Goal: Task Accomplishment & Management: Manage account settings

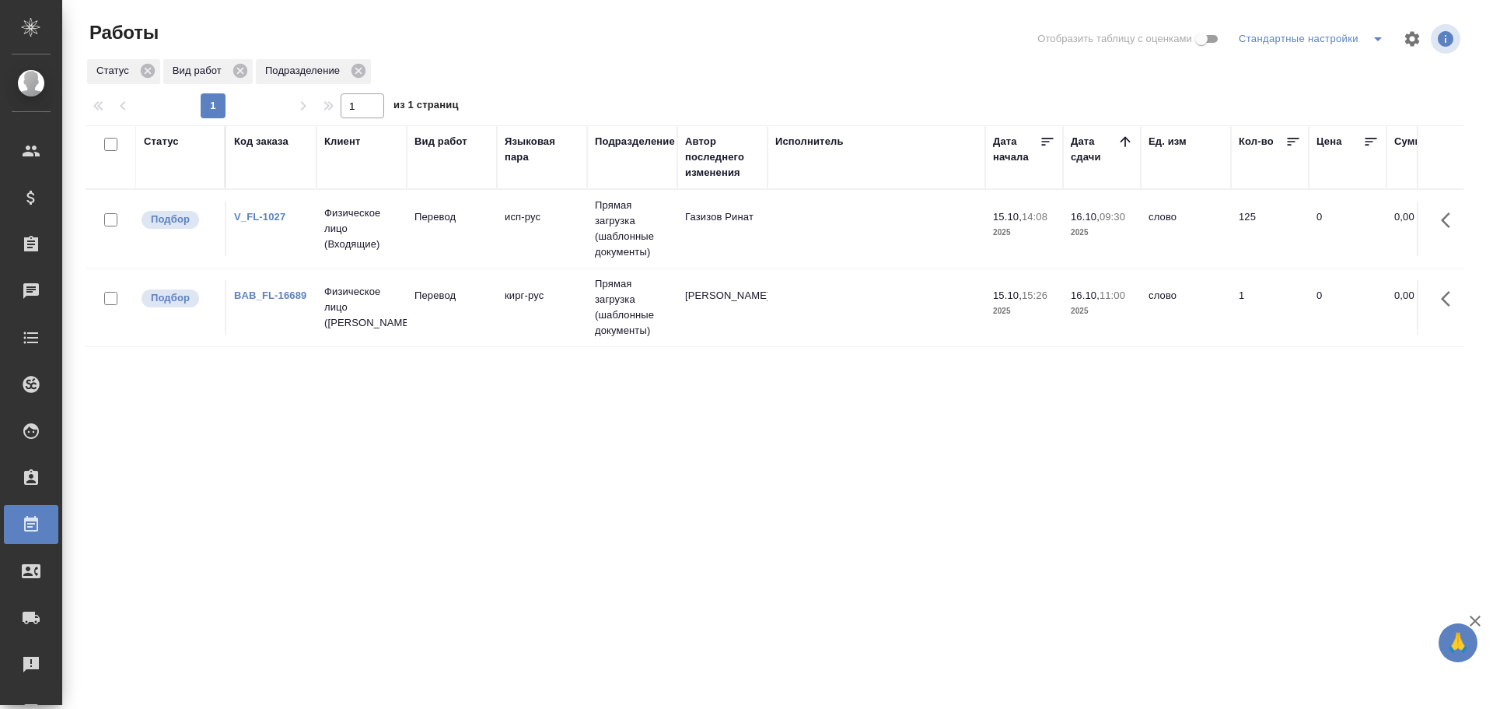
click at [557, 320] on td "кирг-рус" at bounding box center [542, 307] width 90 height 54
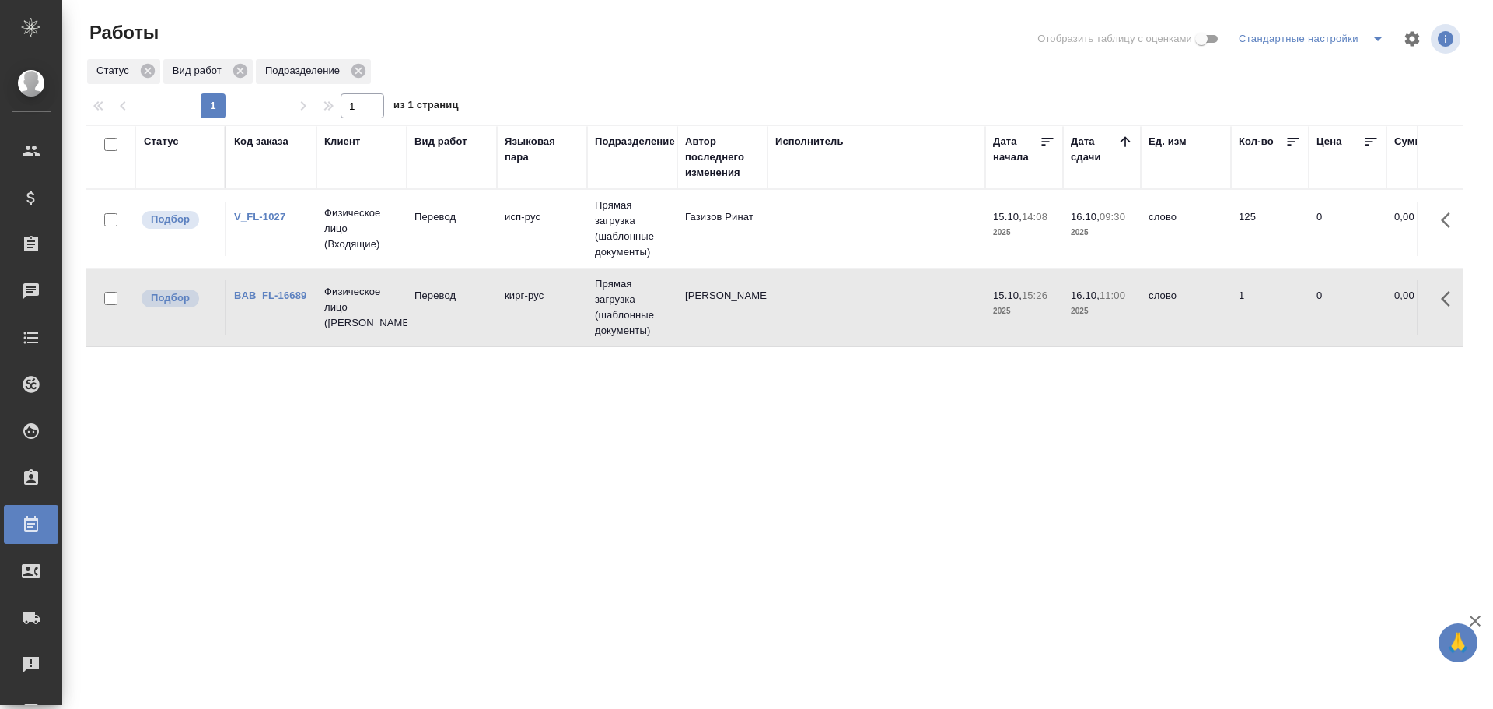
click at [557, 320] on td "кирг-рус" at bounding box center [542, 307] width 90 height 54
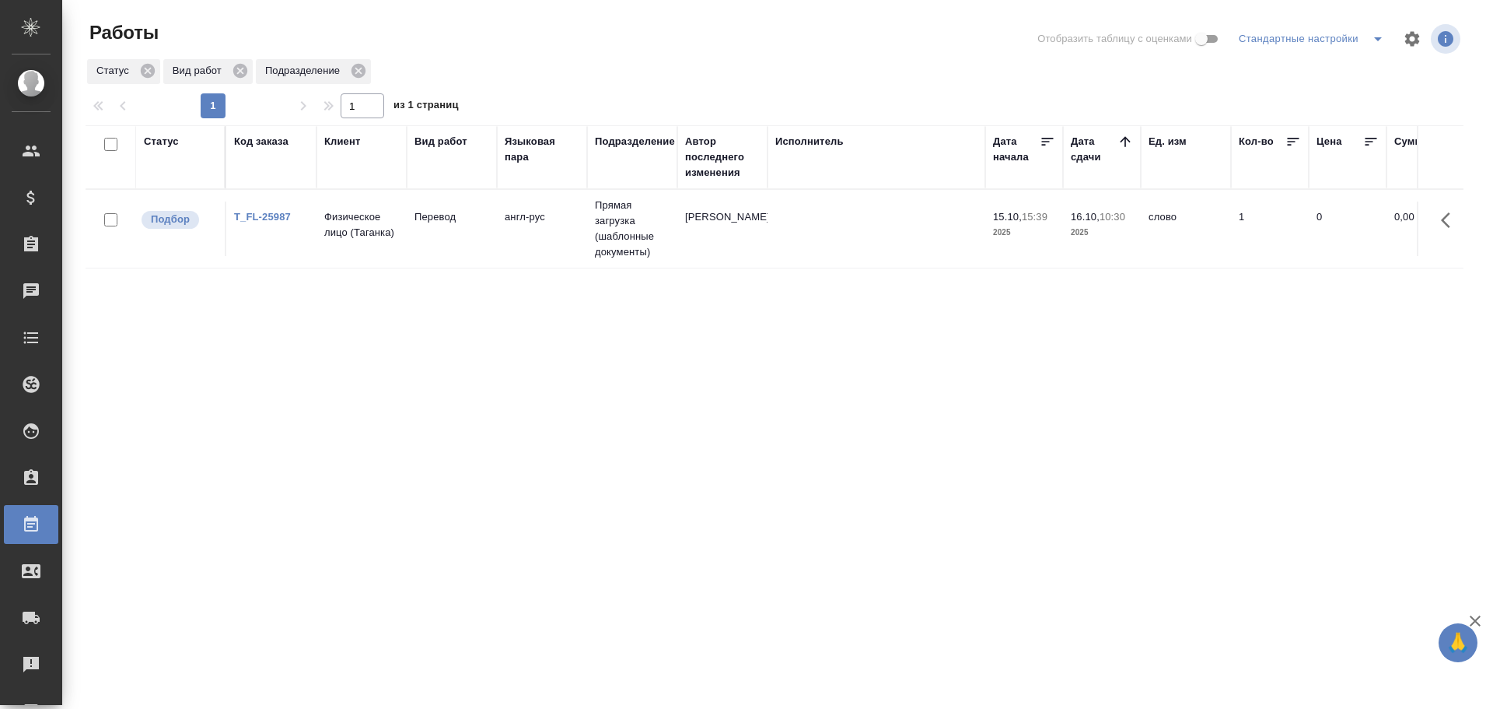
click at [641, 229] on td "Прямая загрузка (шаблонные документы)" at bounding box center [632, 229] width 90 height 78
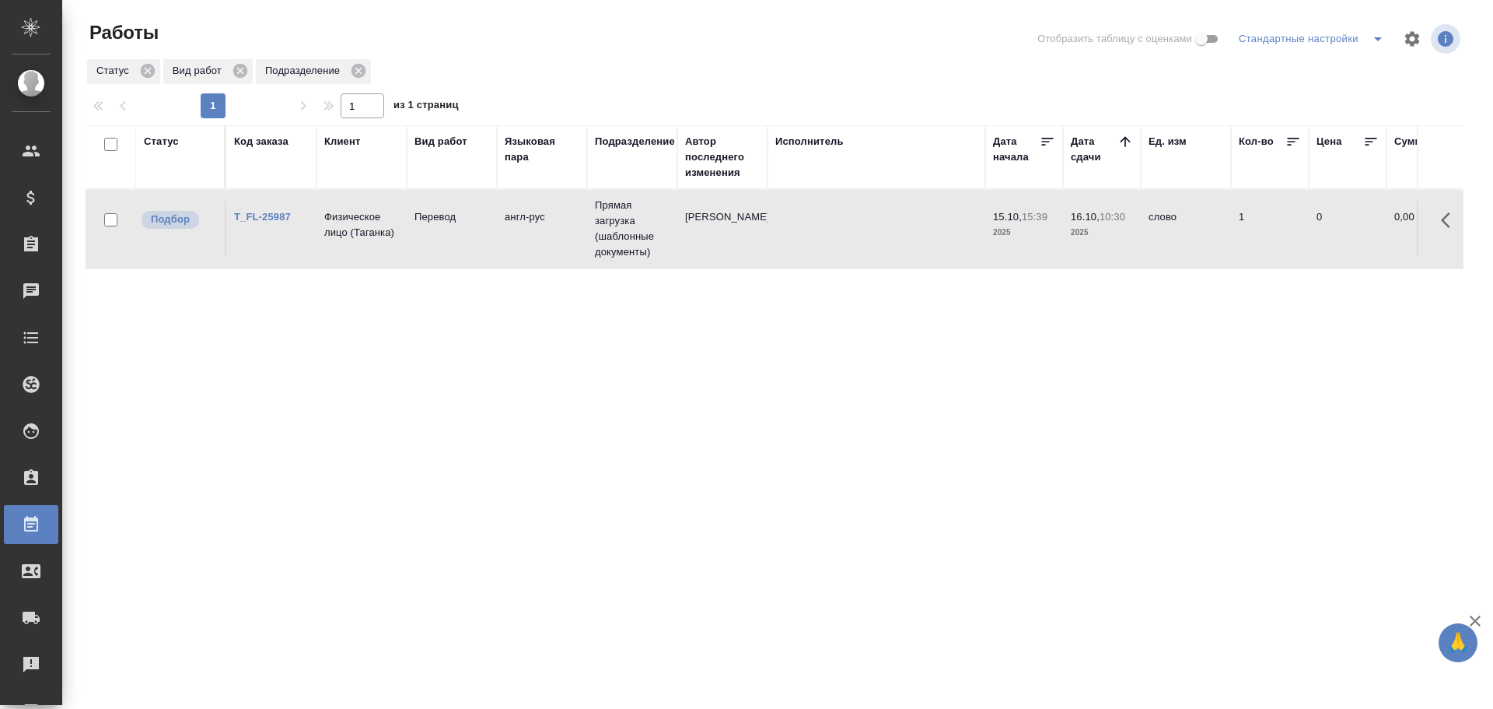
click at [641, 229] on td "Прямая загрузка (шаблонные документы)" at bounding box center [632, 229] width 90 height 78
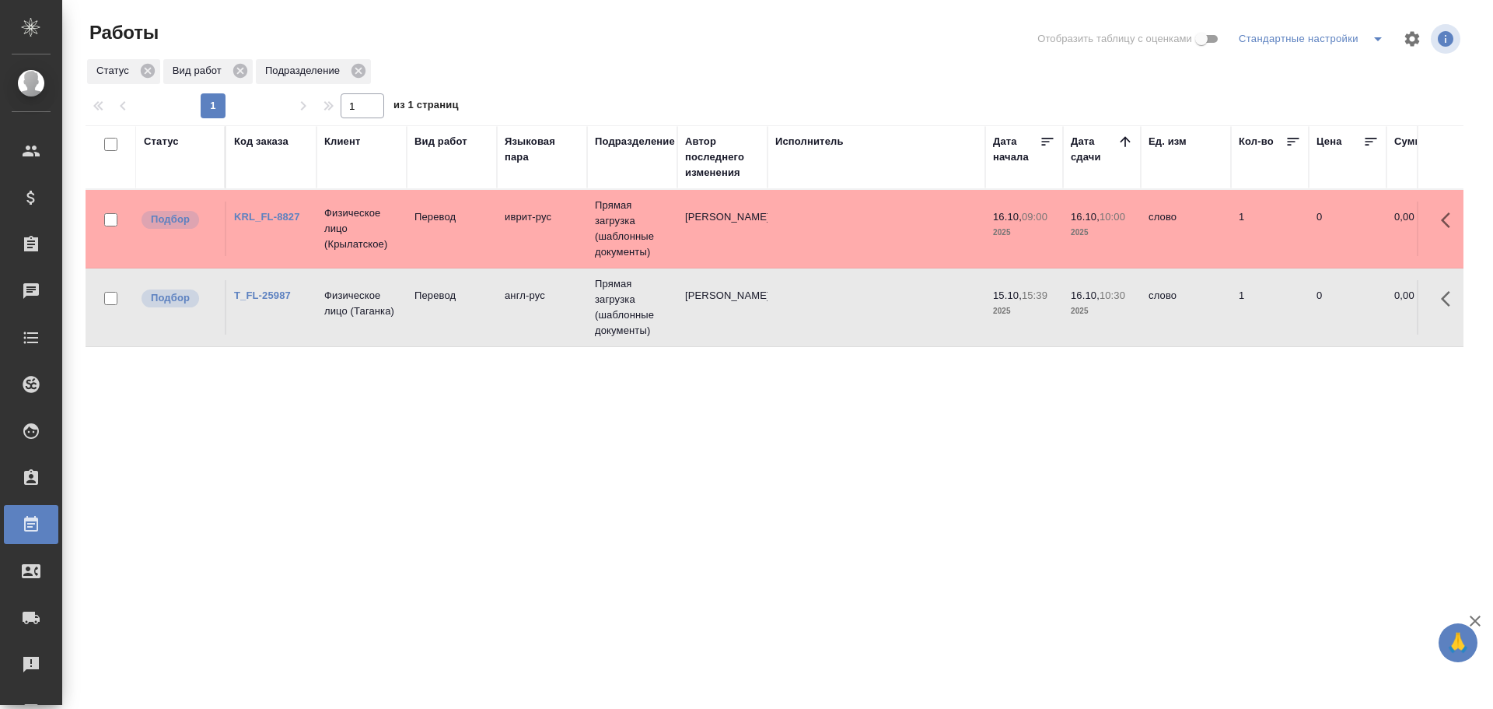
click at [415, 234] on td "Перевод" at bounding box center [452, 228] width 90 height 54
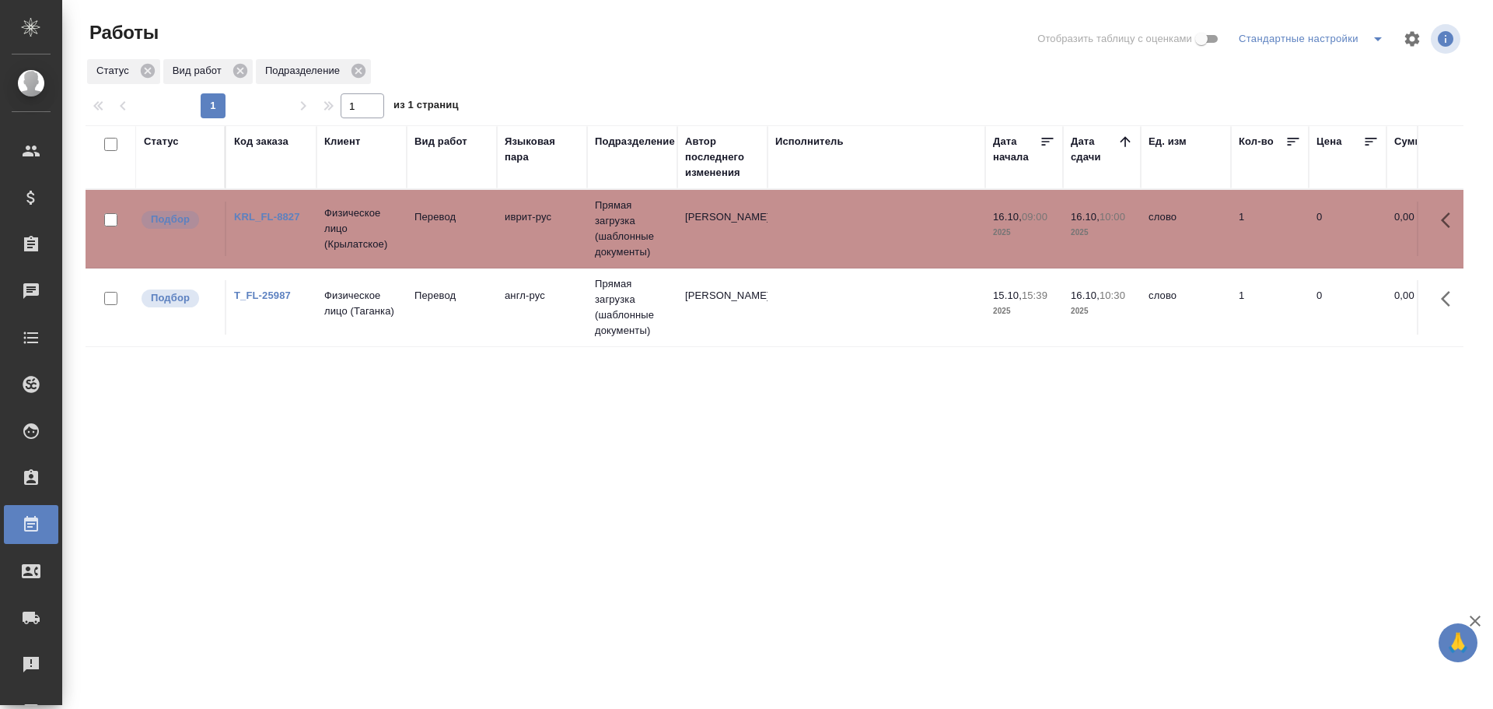
click at [415, 234] on td "Перевод" at bounding box center [452, 228] width 90 height 54
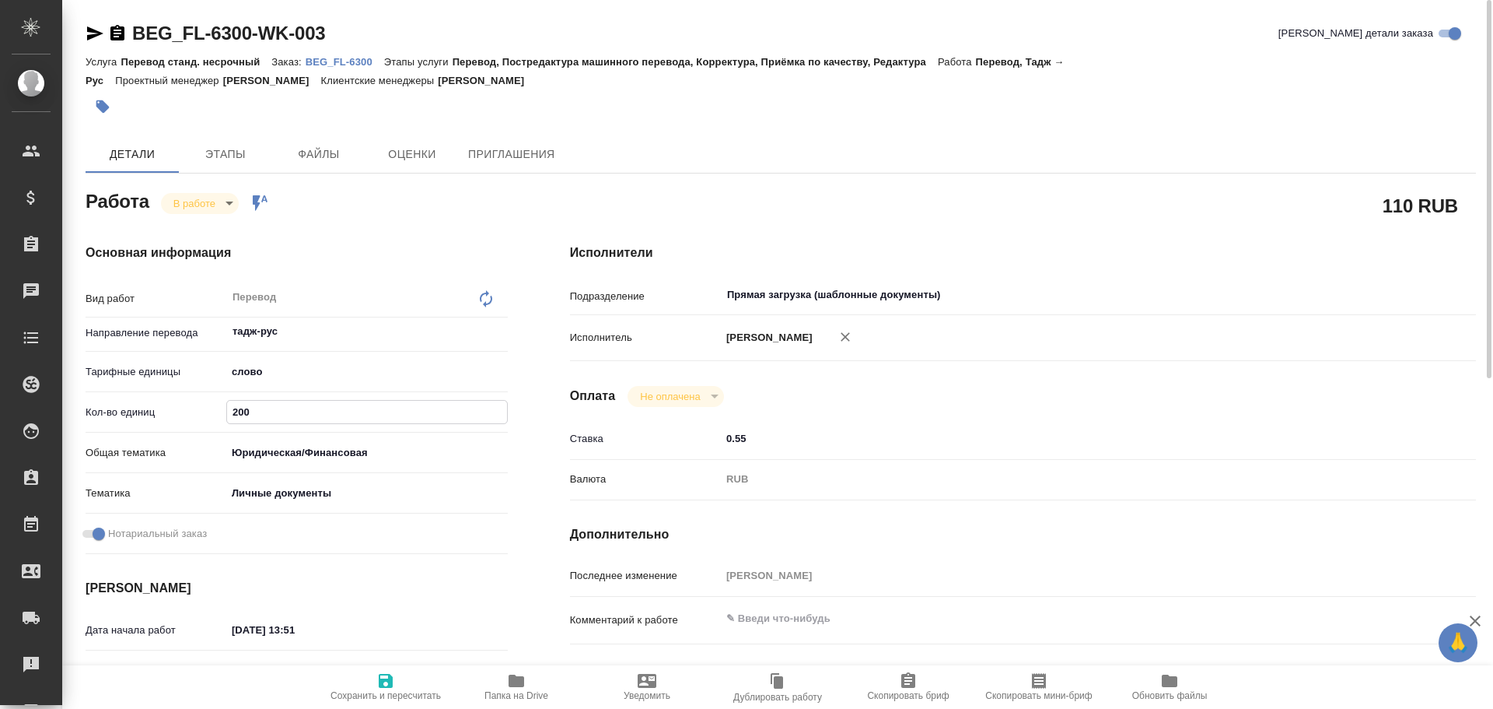
drag, startPoint x: 257, startPoint y: 411, endPoint x: 240, endPoint y: 410, distance: 18.0
click at [240, 410] on input "200" at bounding box center [367, 412] width 280 height 23
type input "225"
click at [411, 696] on span "Сохранить и пересчитать" at bounding box center [386, 695] width 110 height 11
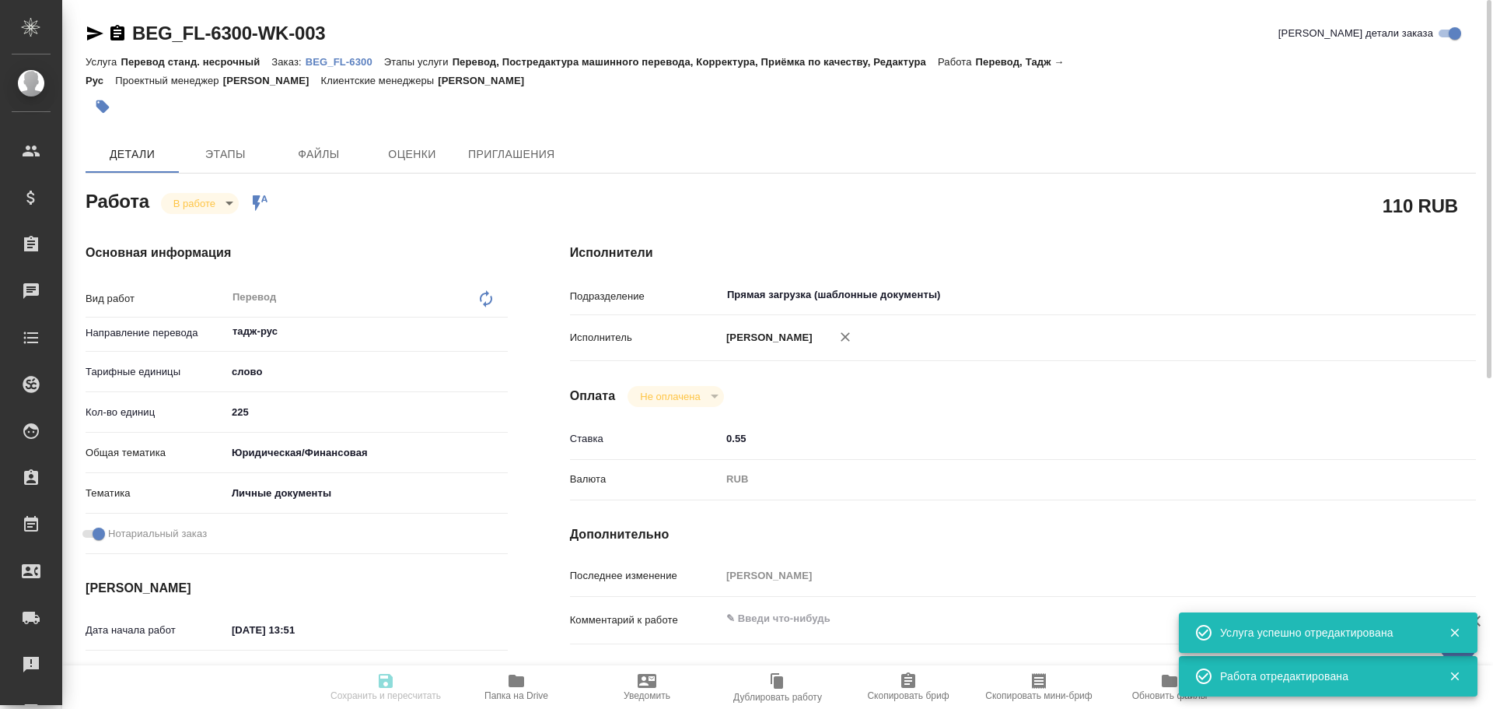
type input "inProgress"
type input "тадж-рус"
type input "5a8b1489cc6b4906c91bfd90"
type input "225"
type input "yr-fn"
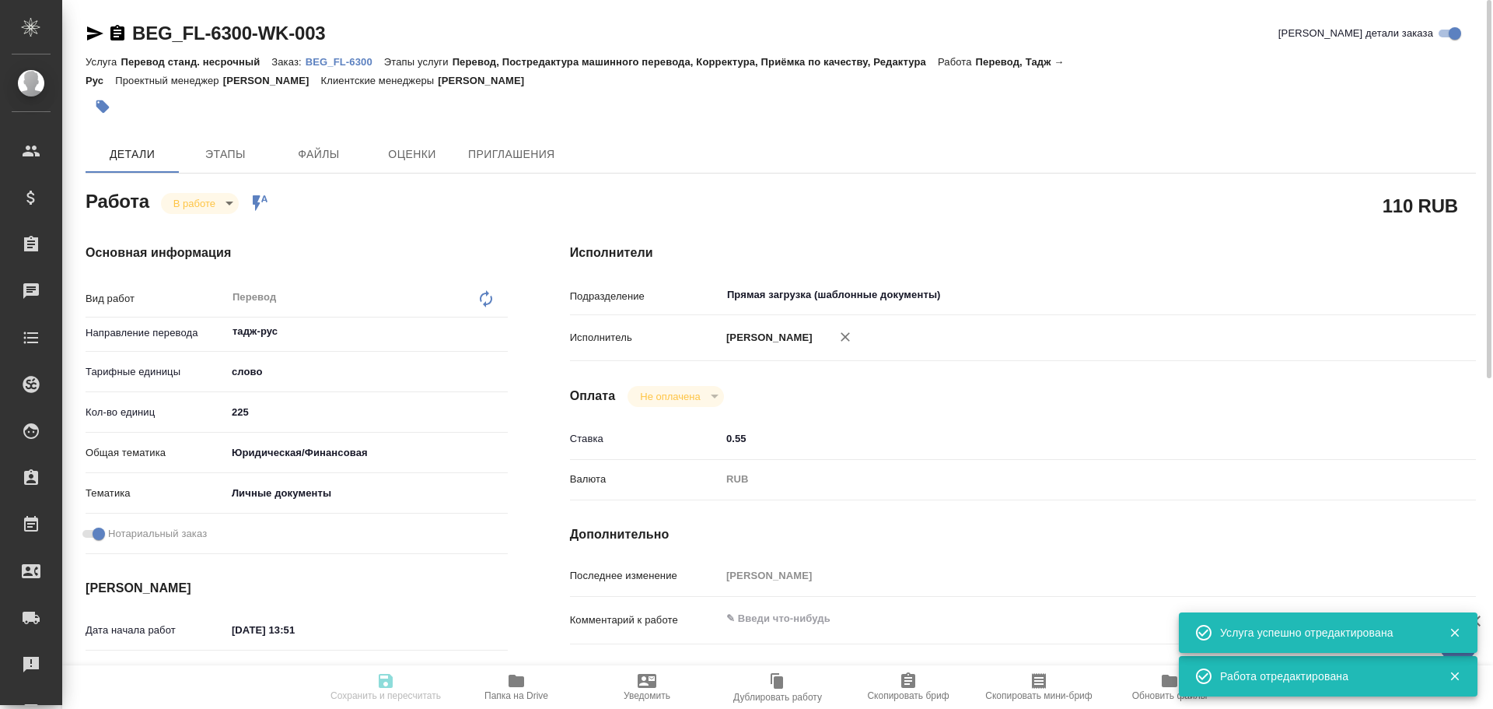
type input "5a8b8b956a9677013d343cfe"
checkbox input "true"
type input "15.10.2025 13:51"
type input "15.10.2025 14:02"
type input "15.10.2025 17:00"
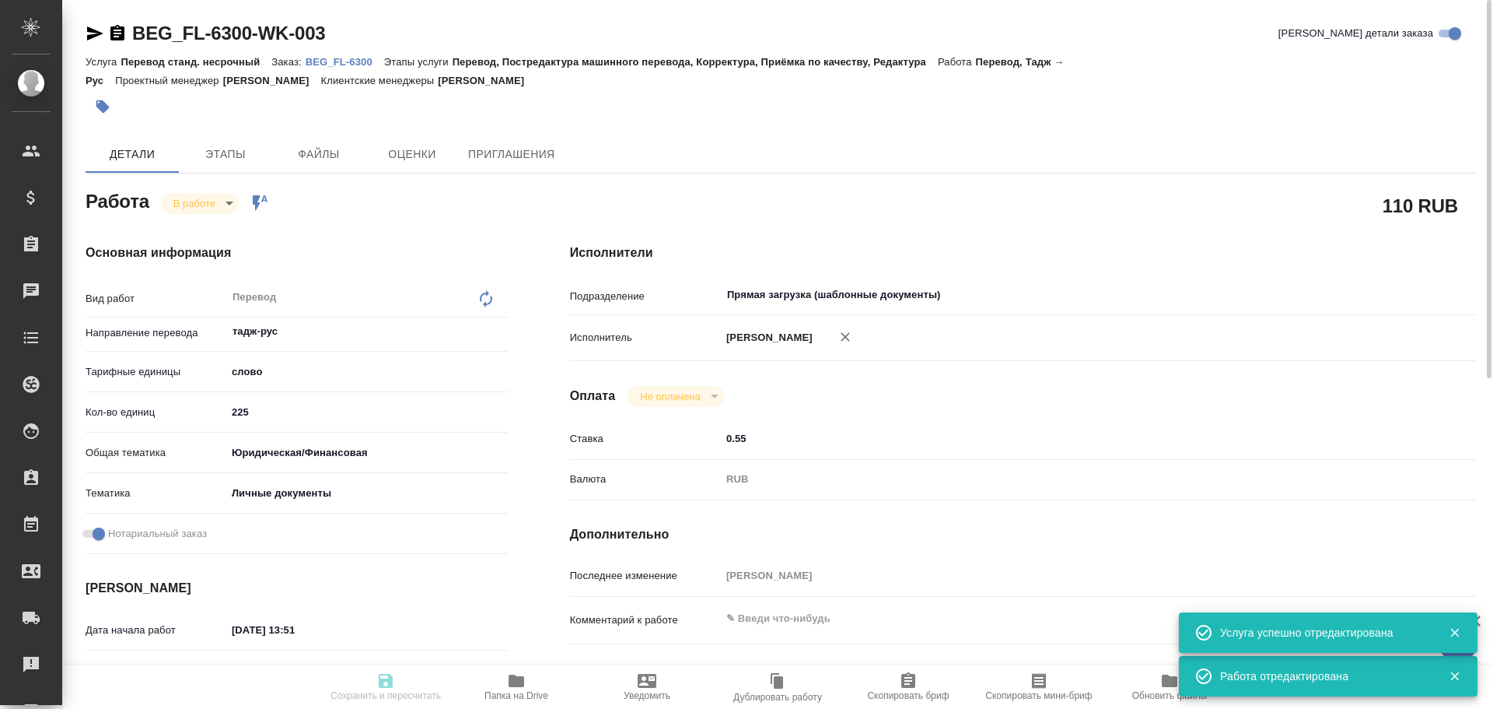
type input "15.10.2025 17:00"
type input "Прямая загрузка (шаблонные документы)"
type input "notPayed"
type input "0.55"
type input "RUB"
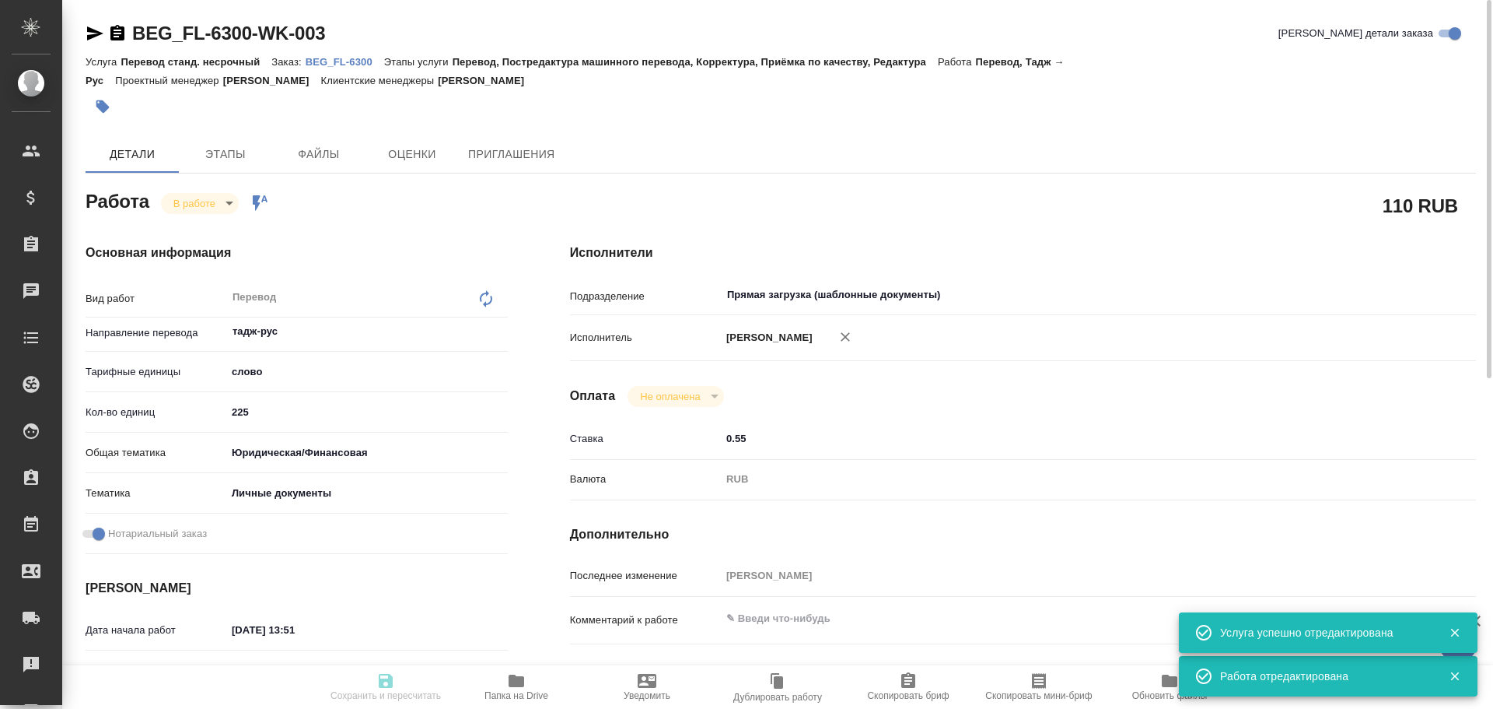
type input "[PERSON_NAME]"
type input "BEG_FL-6300"
type input "Перевод станд. несрочный"
type input "Перевод, Постредактура машинного перевода, Корректура, Приёмка по качеству, Ред…"
type input "Антонова Кристина"
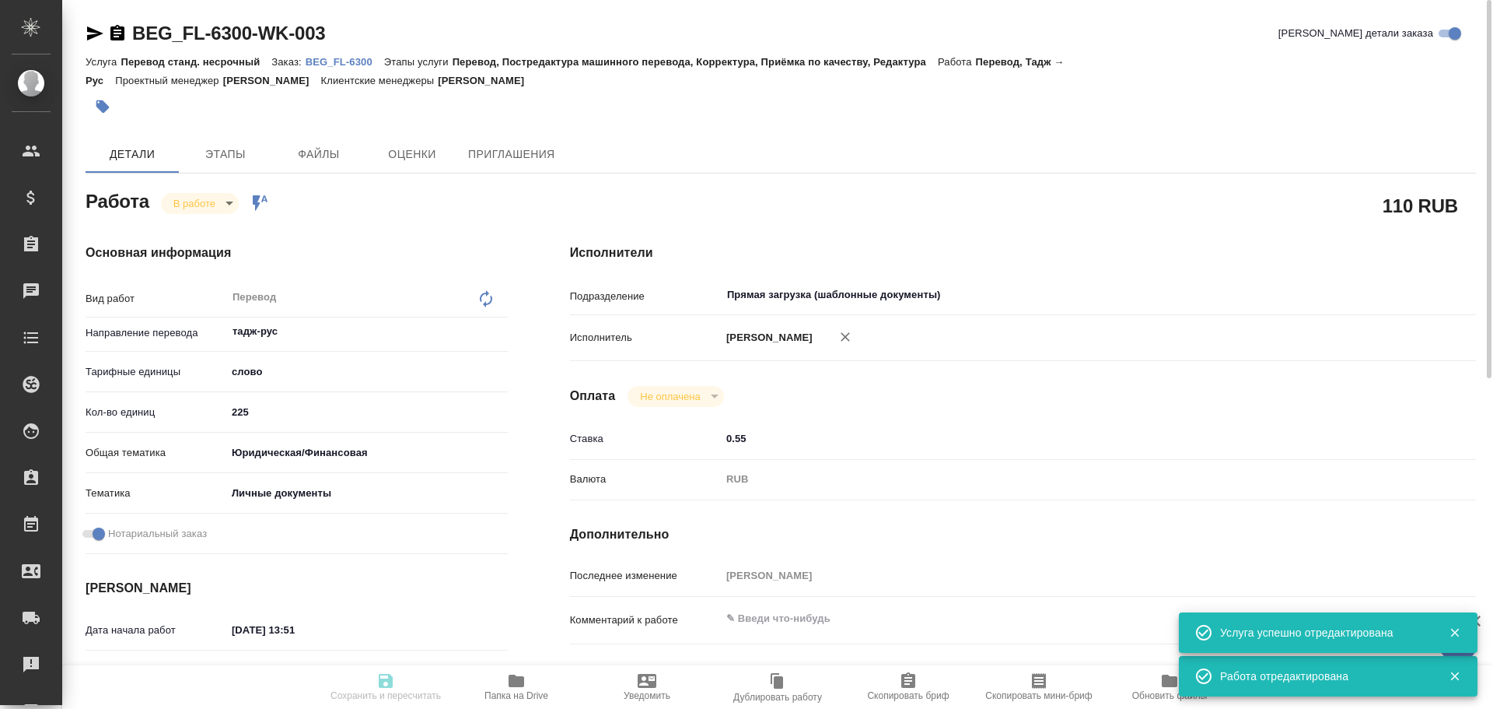
type input "/Clients/FL_BEG/Orders/BEG_FL-6300"
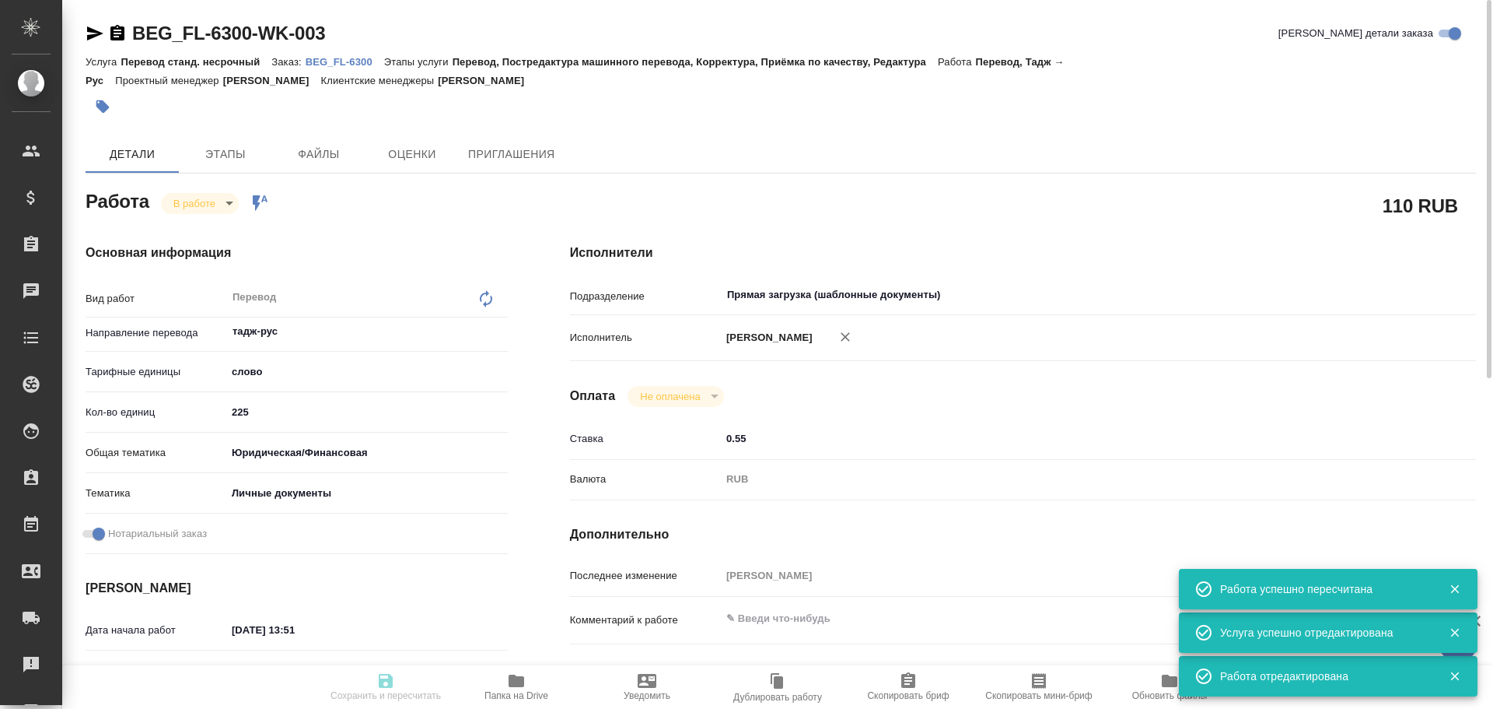
type input "inProgress"
type input "тадж-рус"
type input "5a8b1489cc6b4906c91bfd90"
type input "225"
type input "yr-fn"
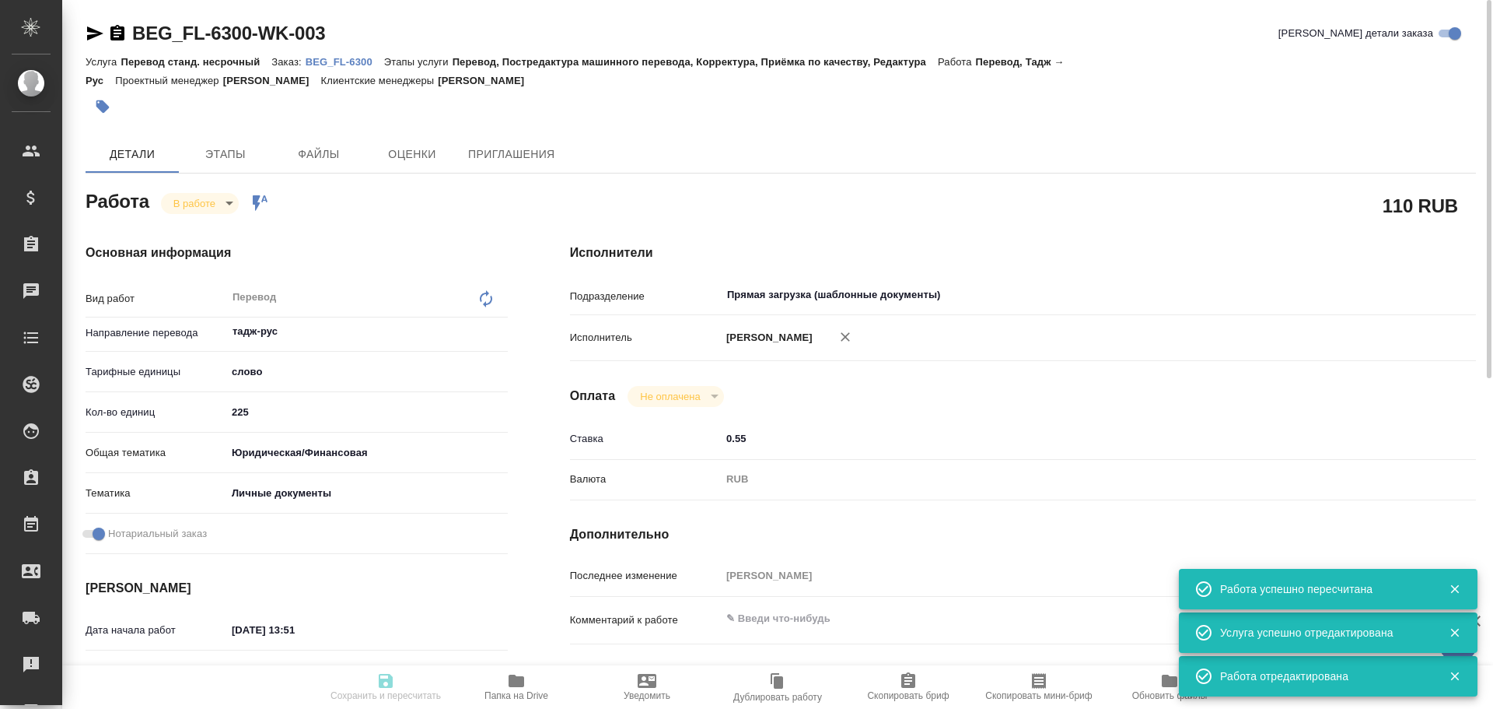
type input "5a8b8b956a9677013d343cfe"
checkbox input "true"
type input "15.10.2025 13:51"
type input "15.10.2025 14:02"
type input "15.10.2025 17:00"
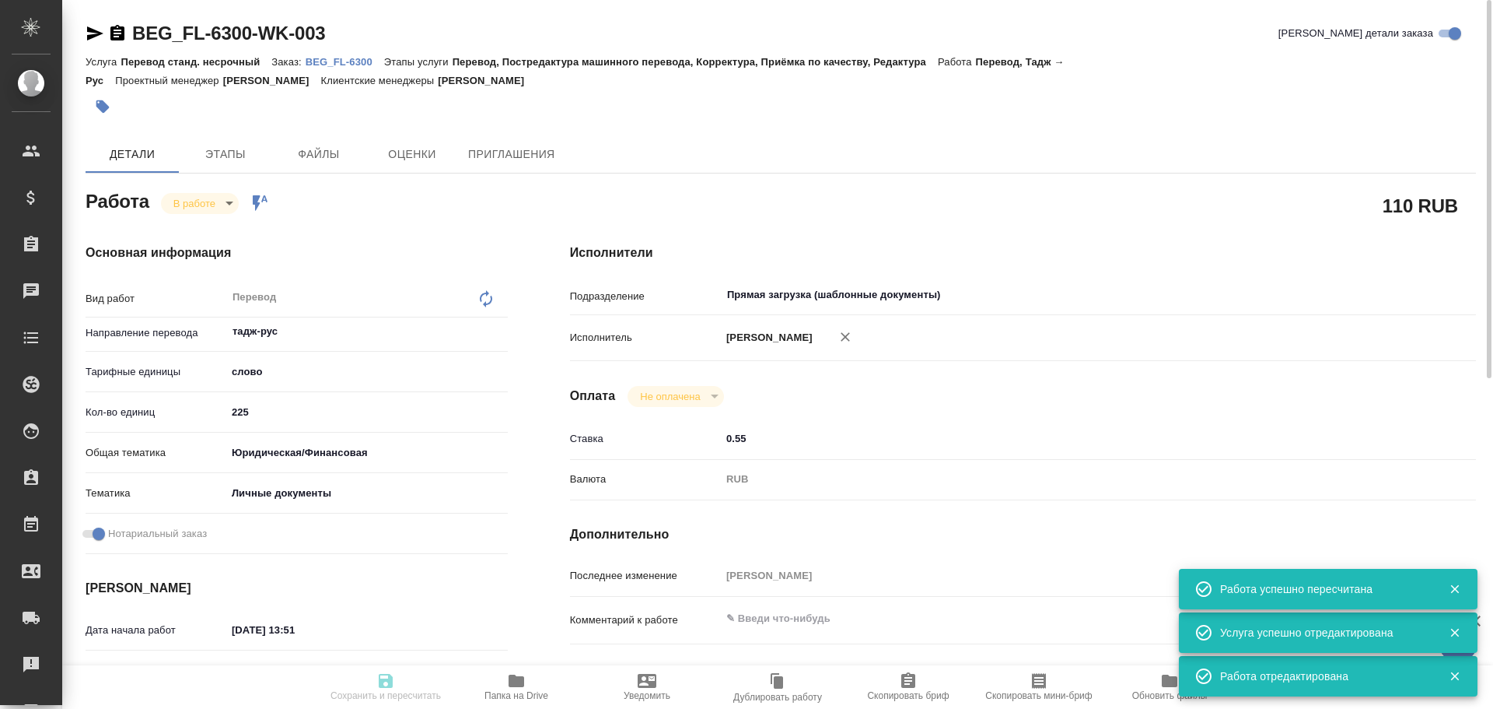
type input "15.10.2025 17:00"
type input "Прямая загрузка (шаблонные документы)"
type input "notPayed"
type input "0.55"
type input "RUB"
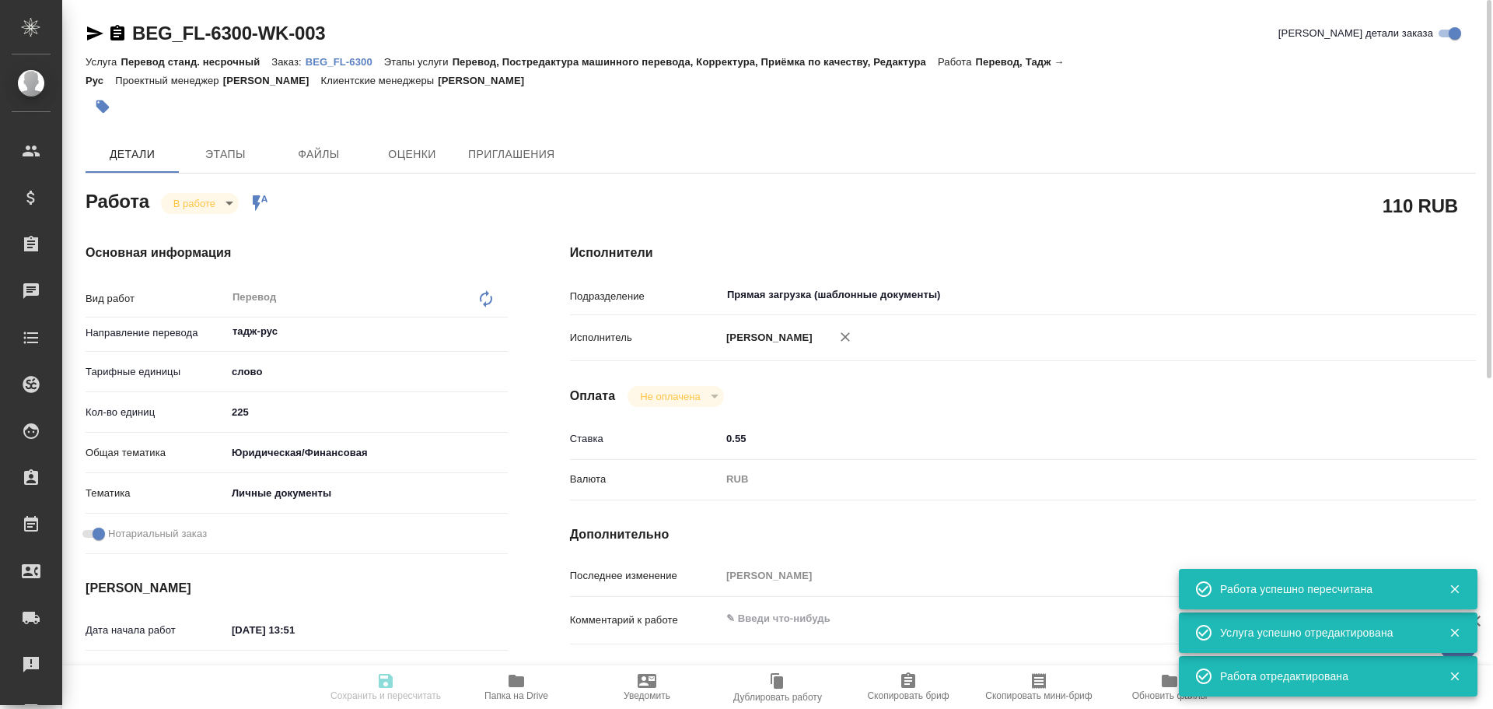
type input "[PERSON_NAME]"
type input "BEG_FL-6300"
type input "Перевод станд. несрочный"
type input "Перевод, Постредактура машинного перевода, Корректура, Приёмка по качеству, Ред…"
type input "Антонова Кристина"
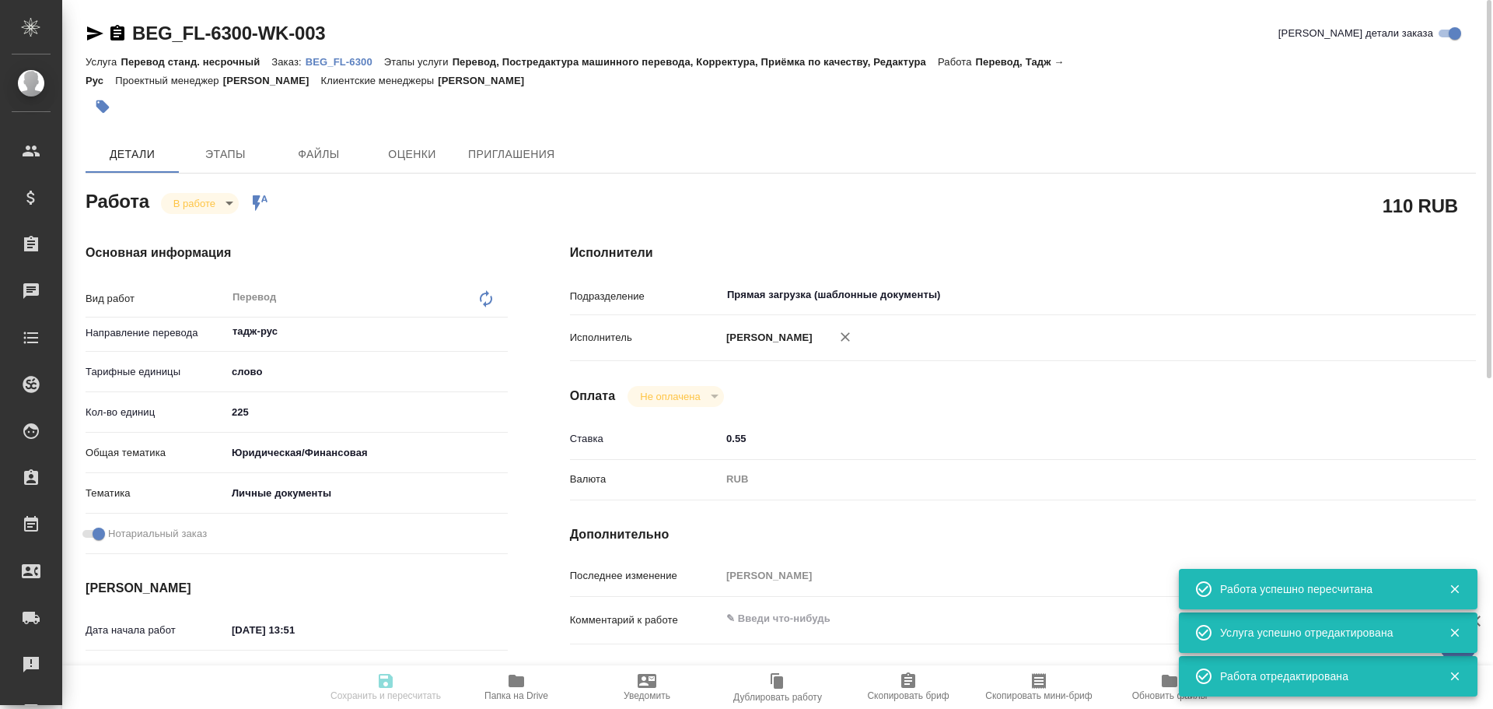
type input "/Clients/FL_BEG/Orders/BEG_FL-6300"
click at [736, 617] on textarea at bounding box center [1061, 619] width 678 height 26
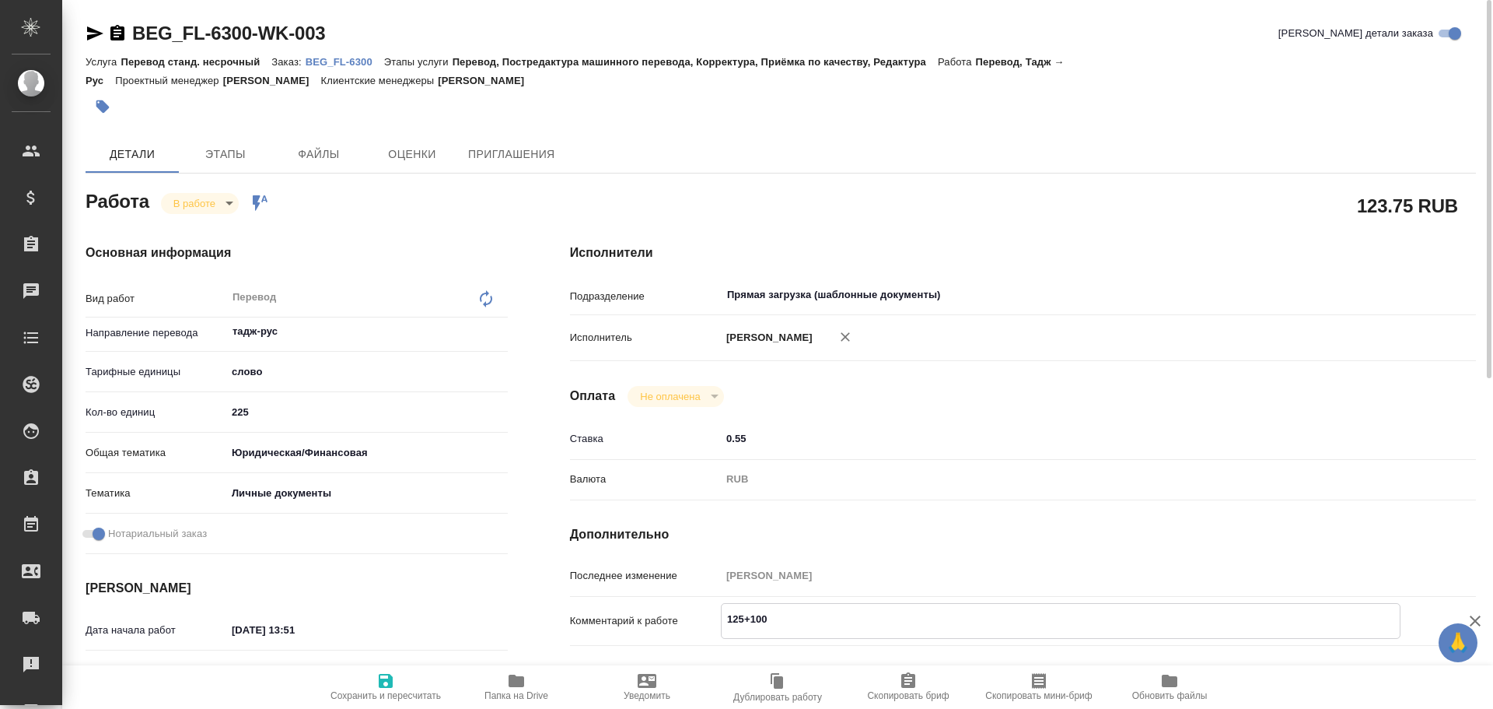
type textarea "125+100"
click at [372, 688] on span "Сохранить и пересчитать" at bounding box center [386, 686] width 112 height 30
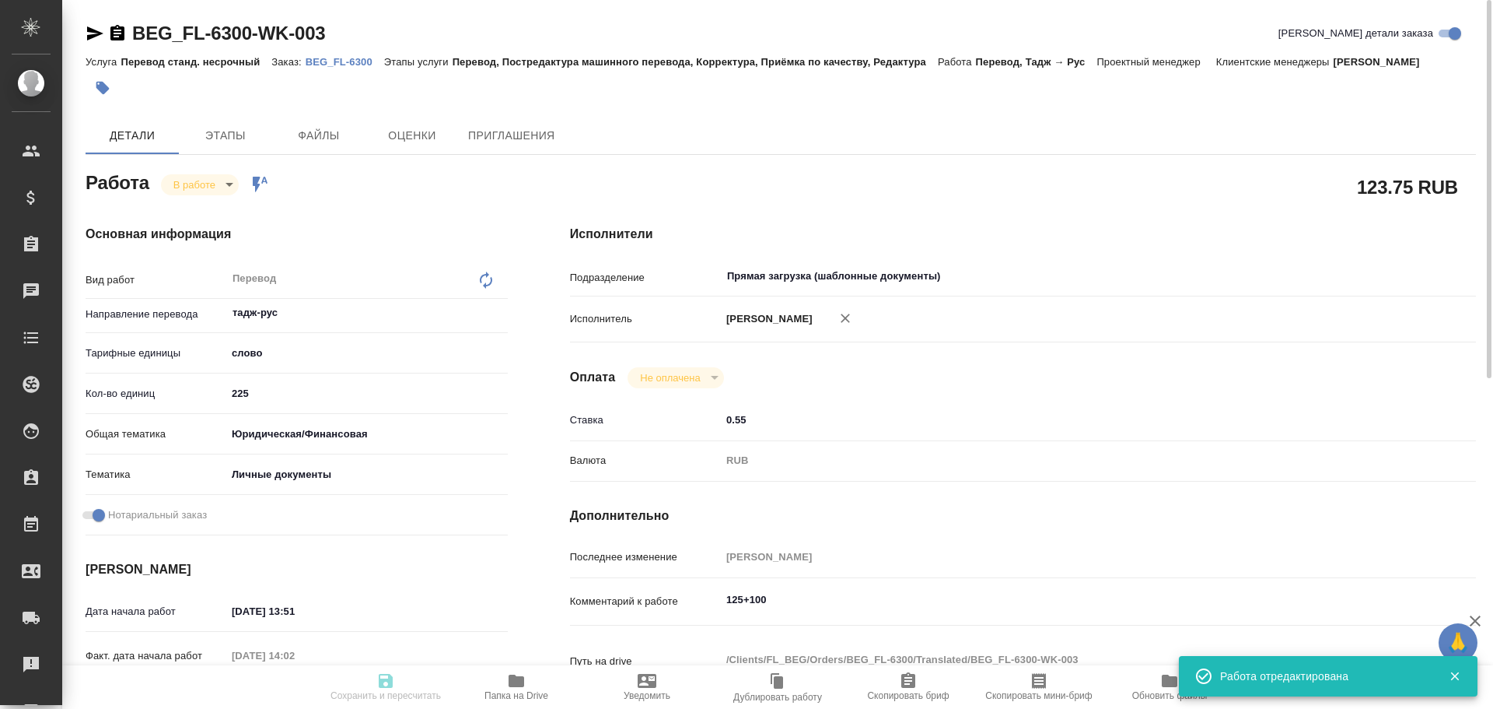
type input "inProgress"
type input "тадж-рус"
type input "5a8b1489cc6b4906c91bfd90"
type input "225"
type input "yr-fn"
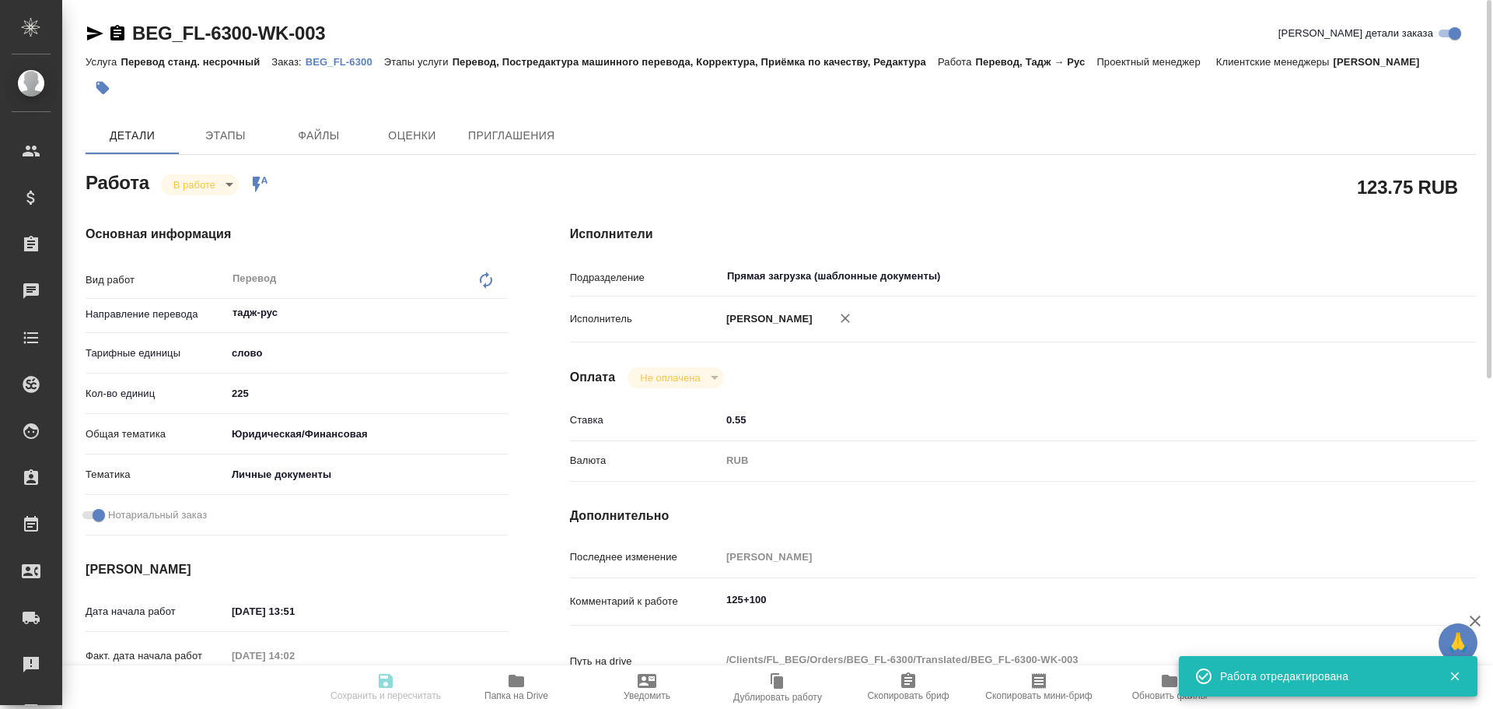
type input "5a8b8b956a9677013d343cfe"
checkbox input "true"
type input "15.10.2025 13:51"
type input "15.10.2025 14:02"
type input "15.10.2025 17:00"
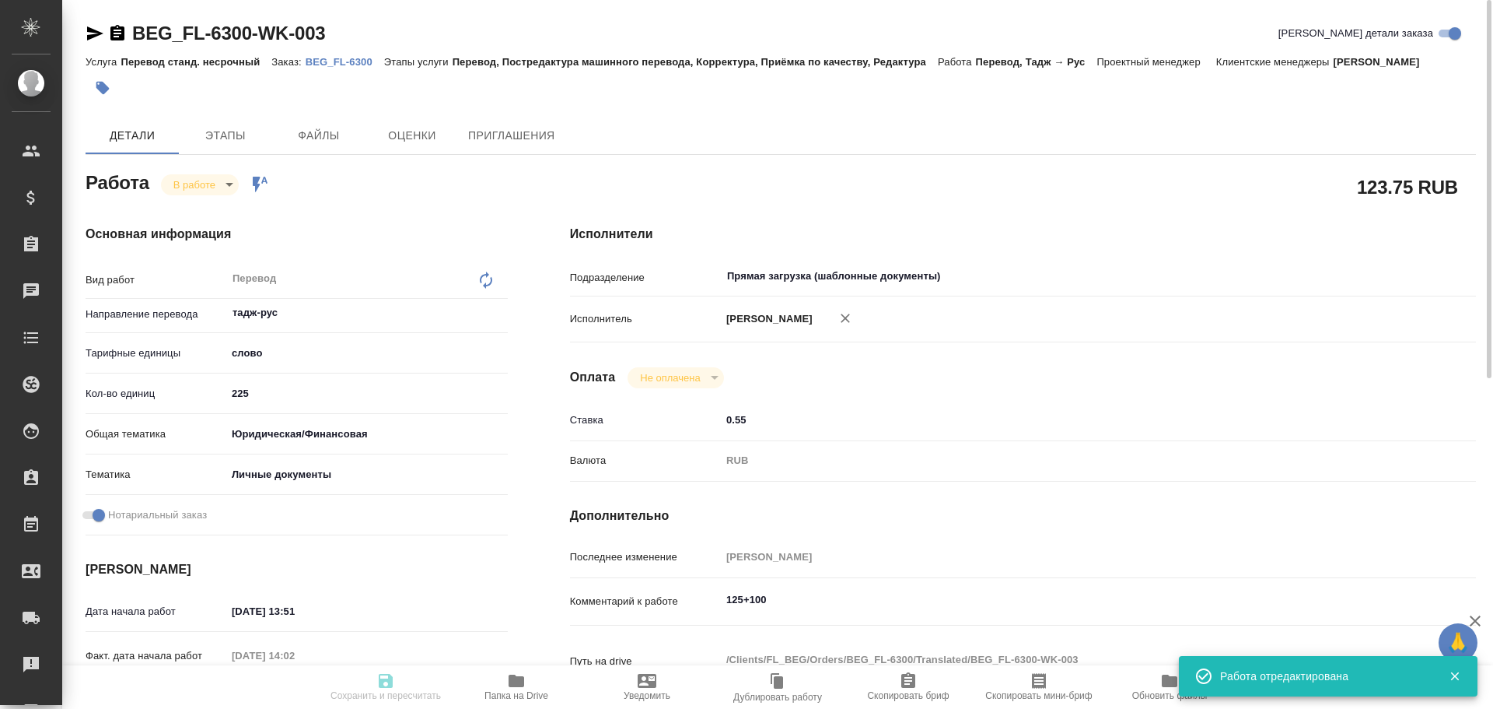
type input "15.10.2025 17:00"
type input "Прямая загрузка (шаблонные документы)"
type input "notPayed"
type input "0.55"
type input "RUB"
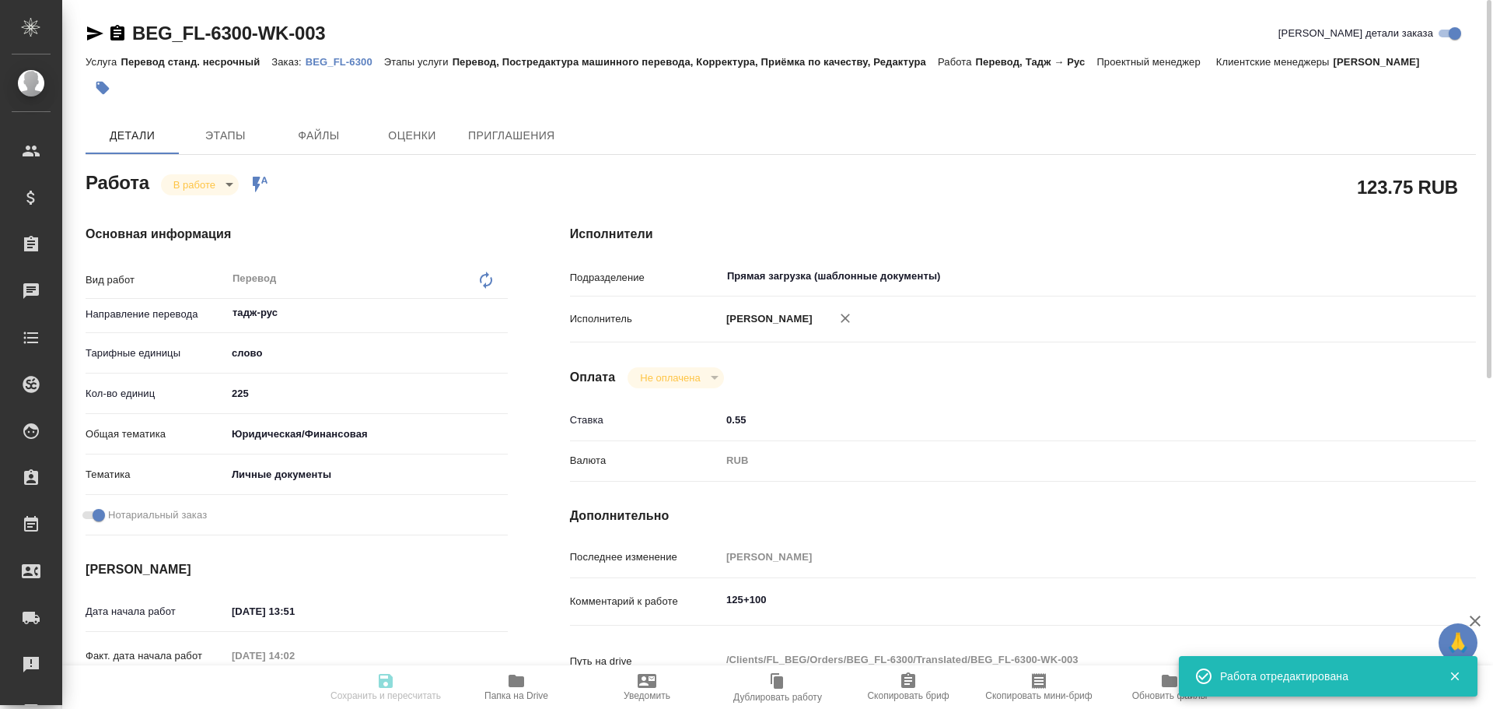
type input "[PERSON_NAME]"
type input "BEG_FL-6300"
type input "Перевод станд. несрочный"
type input "Перевод, Постредактура машинного перевода, Корректура, Приёмка по качеству, Ред…"
type input "Антонова Кристина"
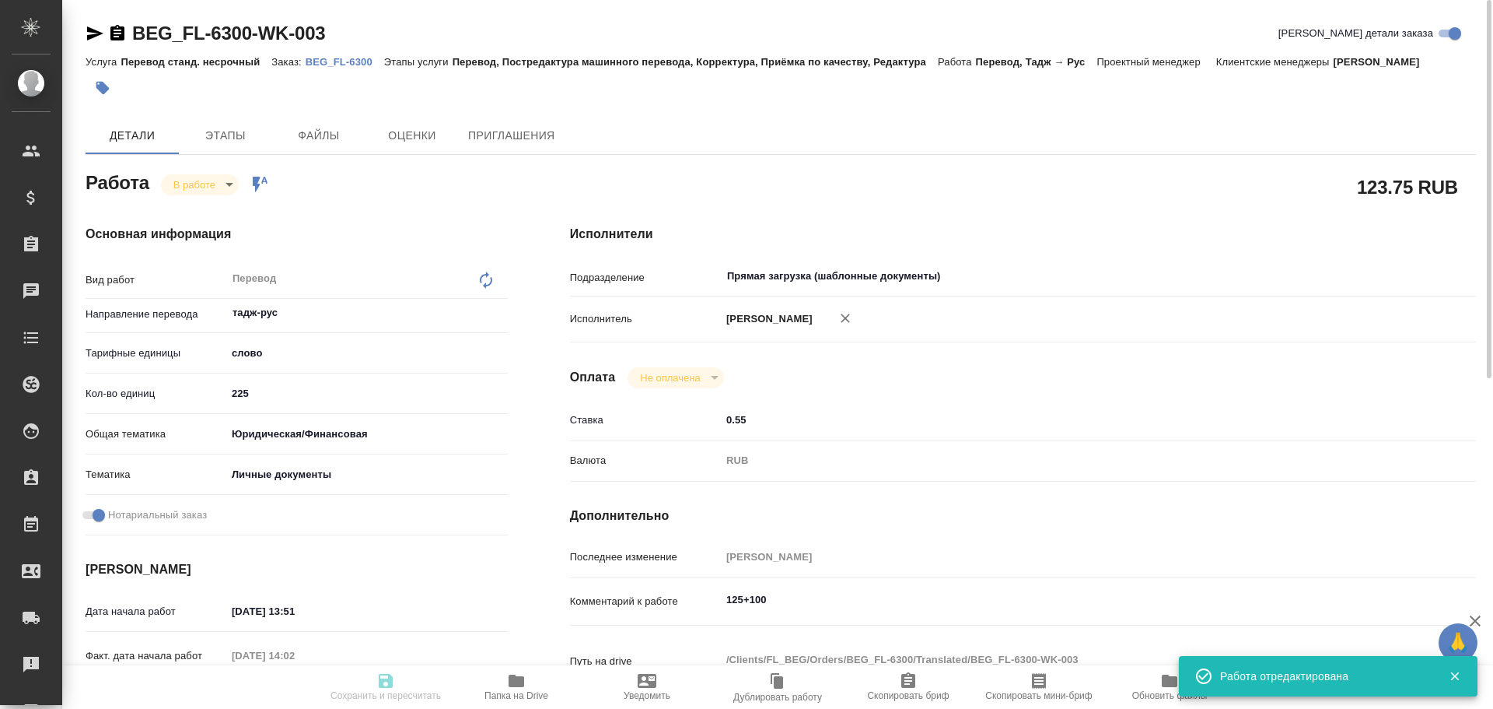
type input "/Clients/FL_BEG/Orders/BEG_FL-6300"
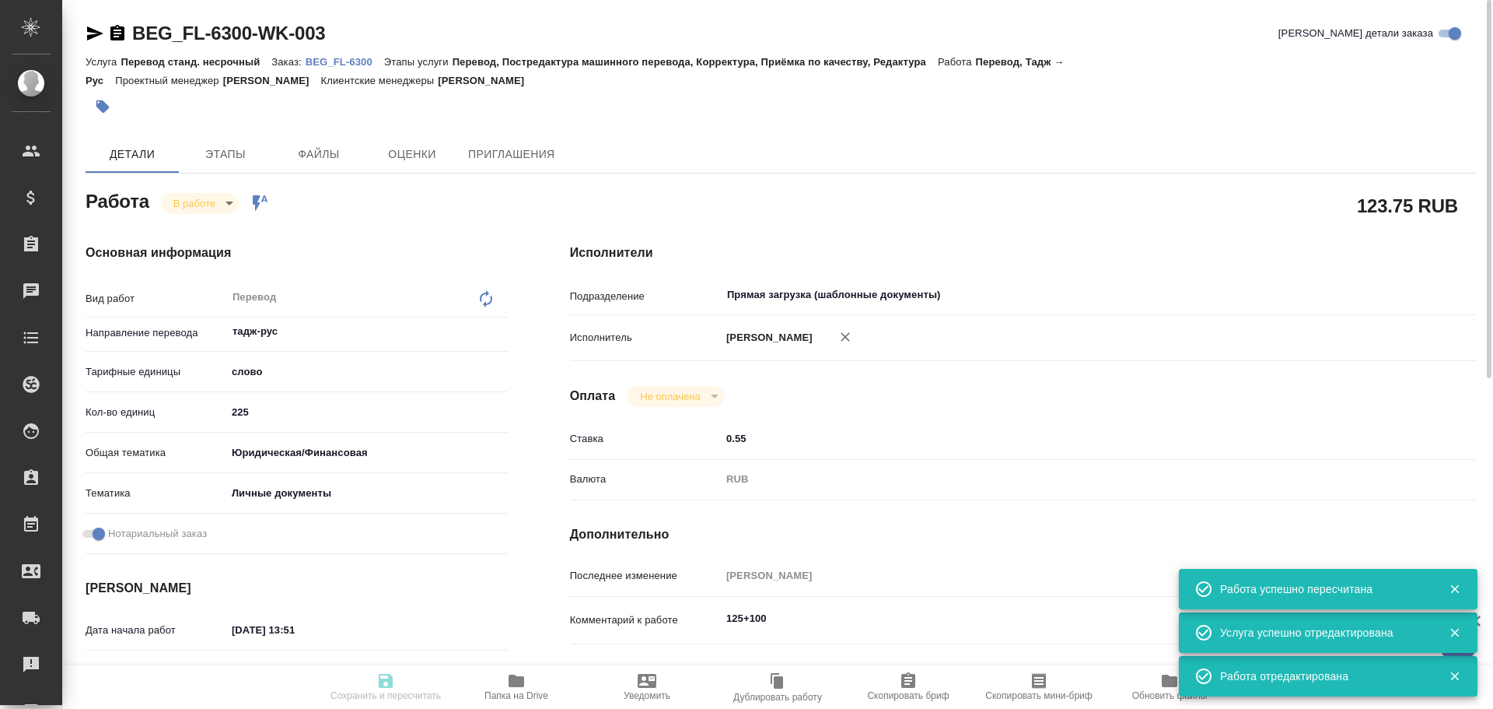
type input "inProgress"
type input "тадж-рус"
type input "5a8b1489cc6b4906c91bfd90"
type input "225"
type input "yr-fn"
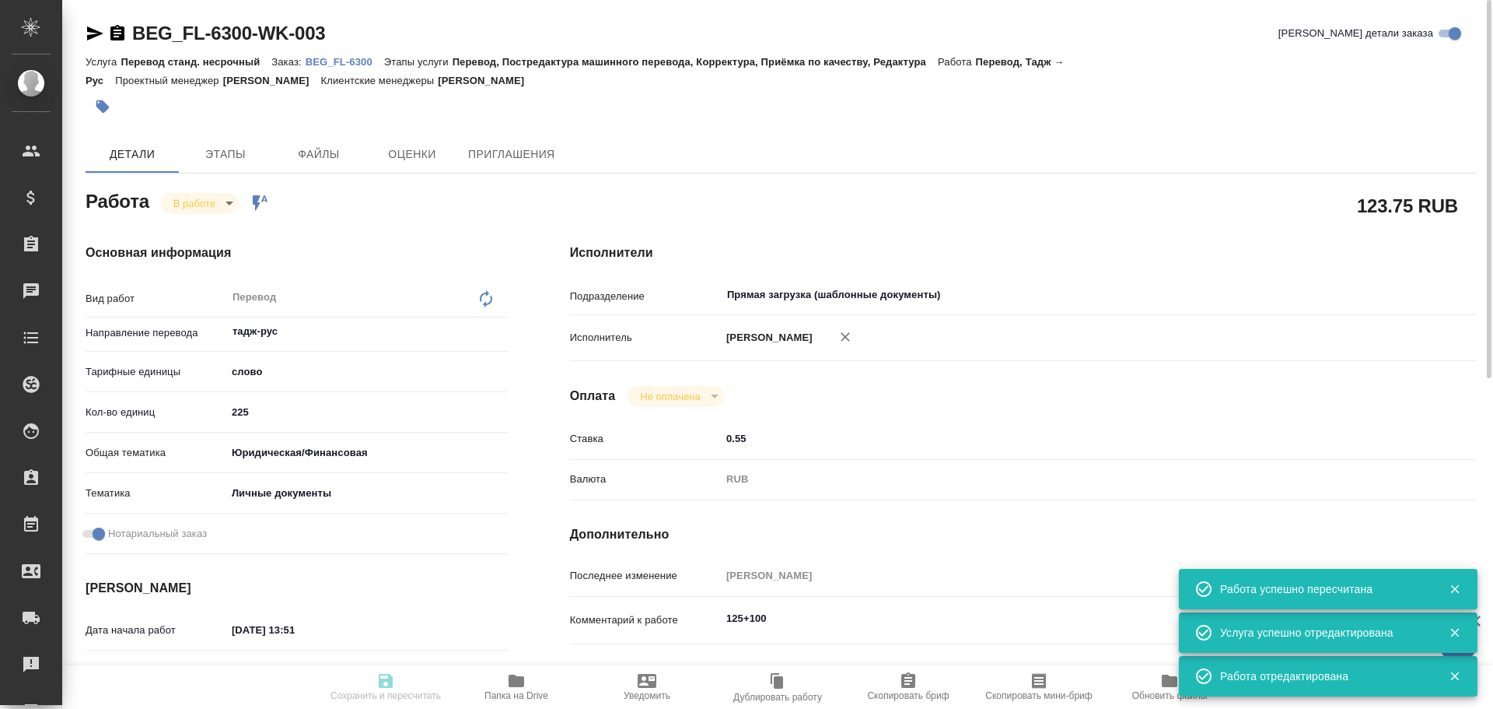
type input "5a8b8b956a9677013d343cfe"
checkbox input "true"
type input "15.10.2025 13:51"
type input "15.10.2025 14:02"
type input "15.10.2025 17:00"
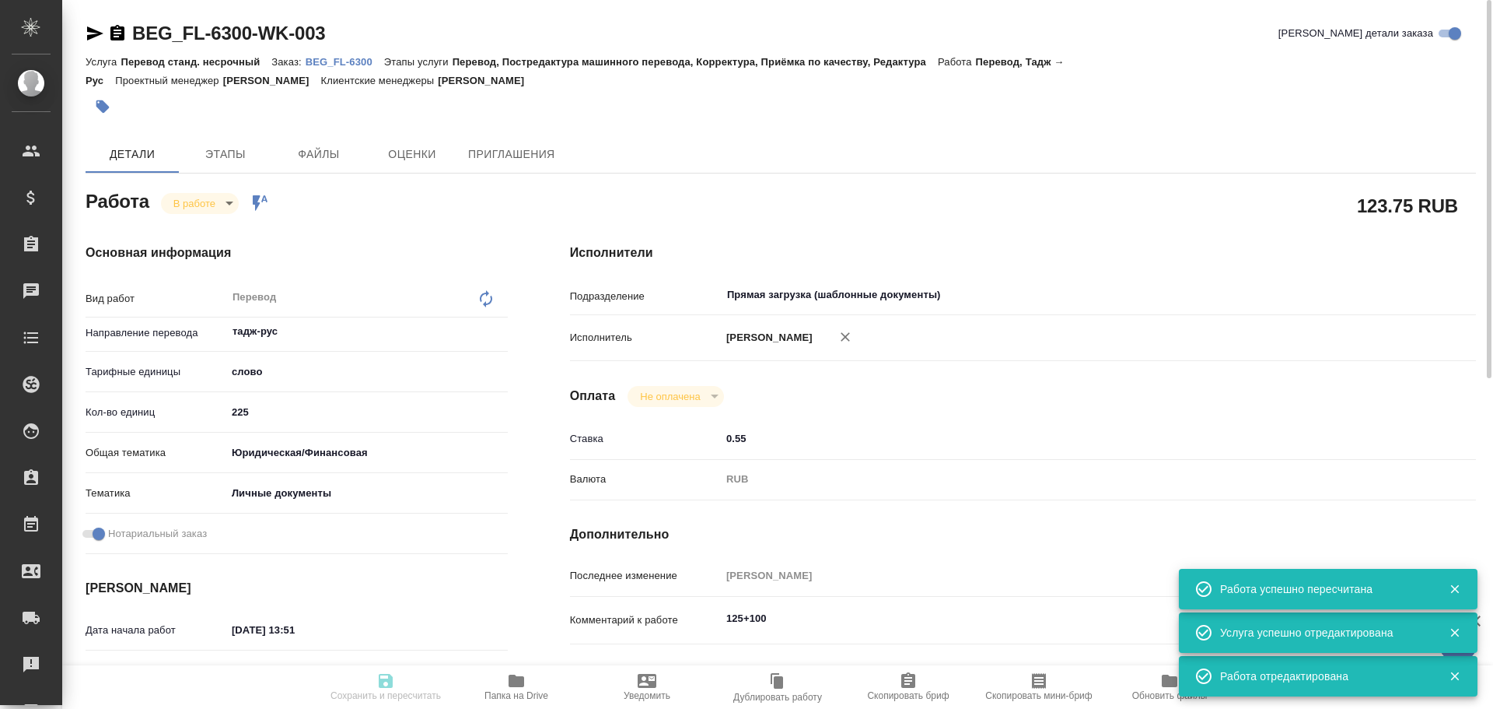
type input "15.10.2025 17:00"
type input "Прямая загрузка (шаблонные документы)"
type input "notPayed"
type input "0.55"
type input "RUB"
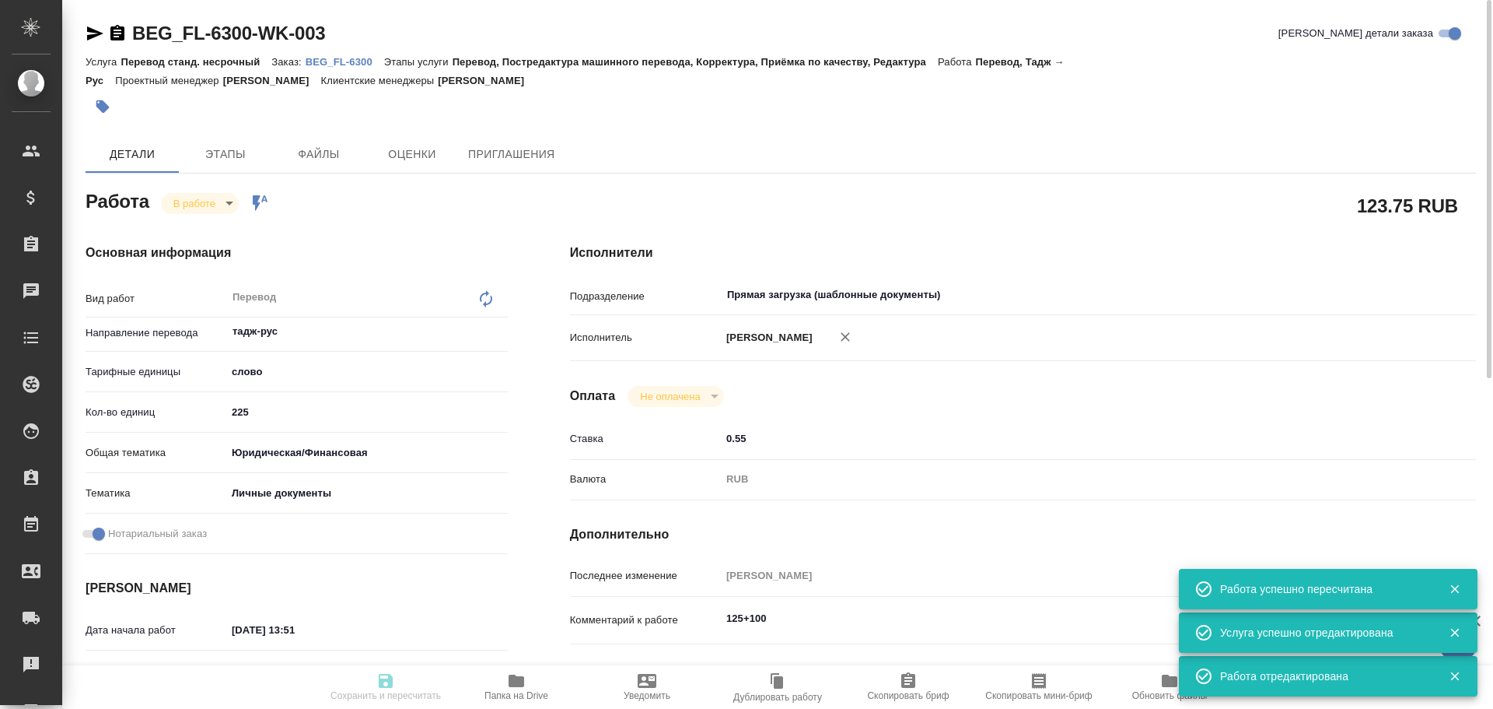
type input "[PERSON_NAME]"
type input "BEG_FL-6300"
type input "Перевод станд. несрочный"
type input "Перевод, Постредактура машинного перевода, Корректура, Приёмка по качеству, Ред…"
type input "Антонова Кристина"
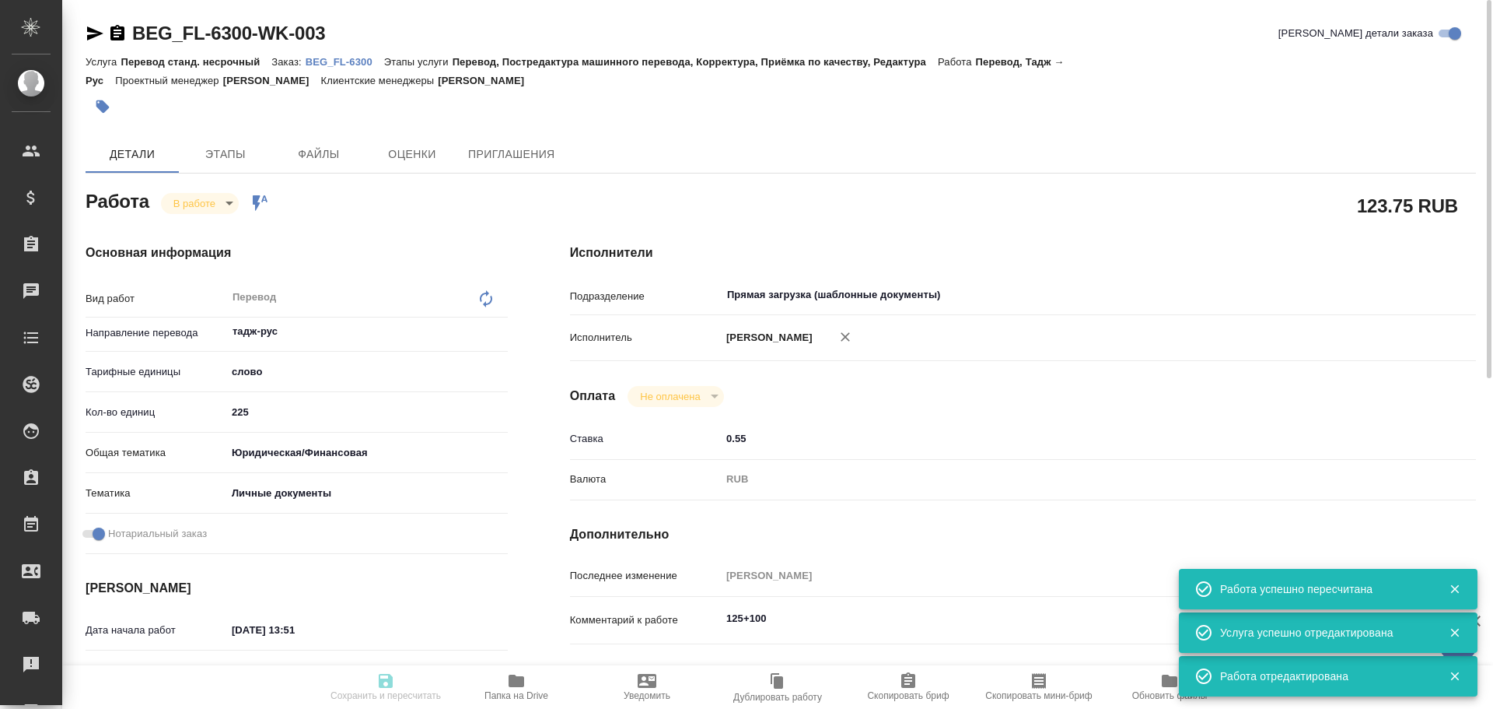
type input "/Clients/FL_BEG/Orders/BEG_FL-6300"
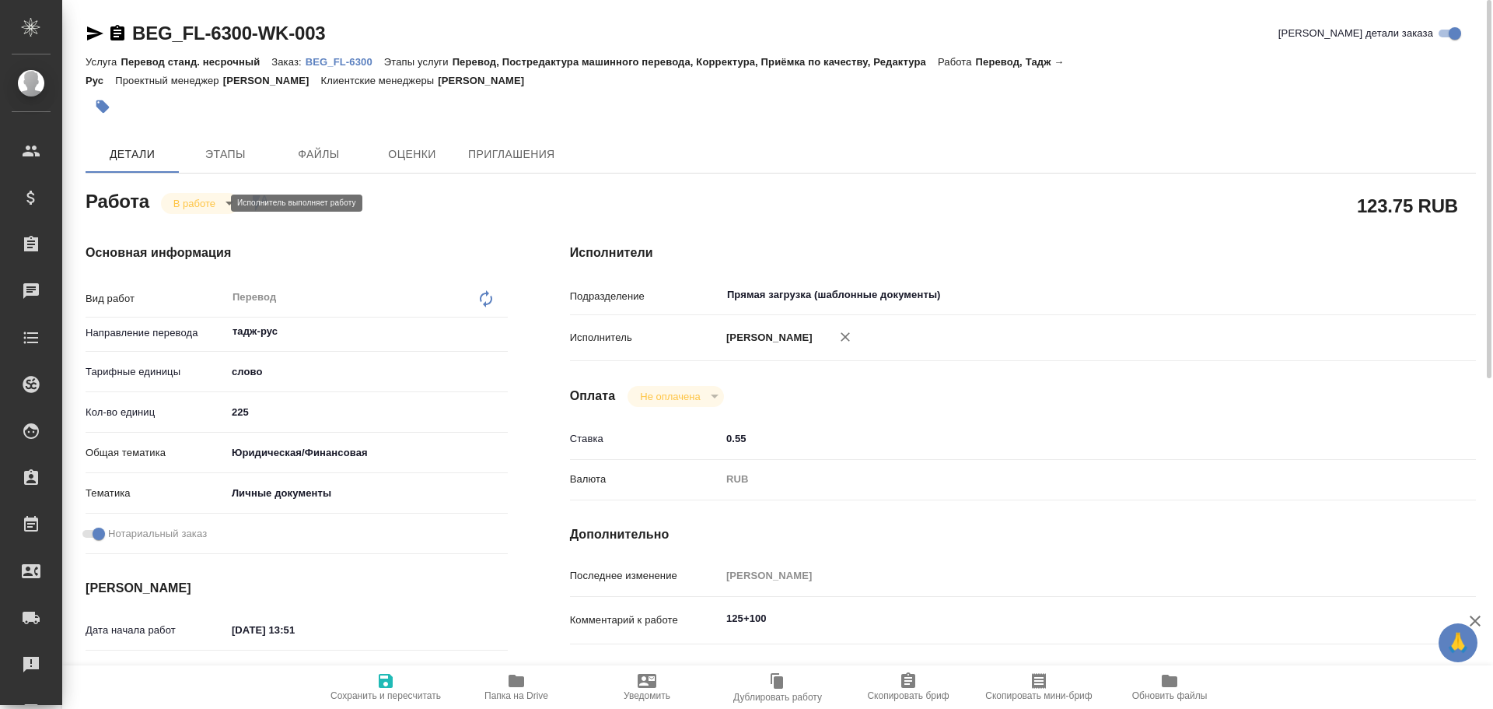
click at [210, 208] on body "🙏 .cls-1 fill:#fff; AWATERA Gusev Alexandr Клиенты Спецификации Заказы 0 Чаты T…" at bounding box center [746, 354] width 1493 height 709
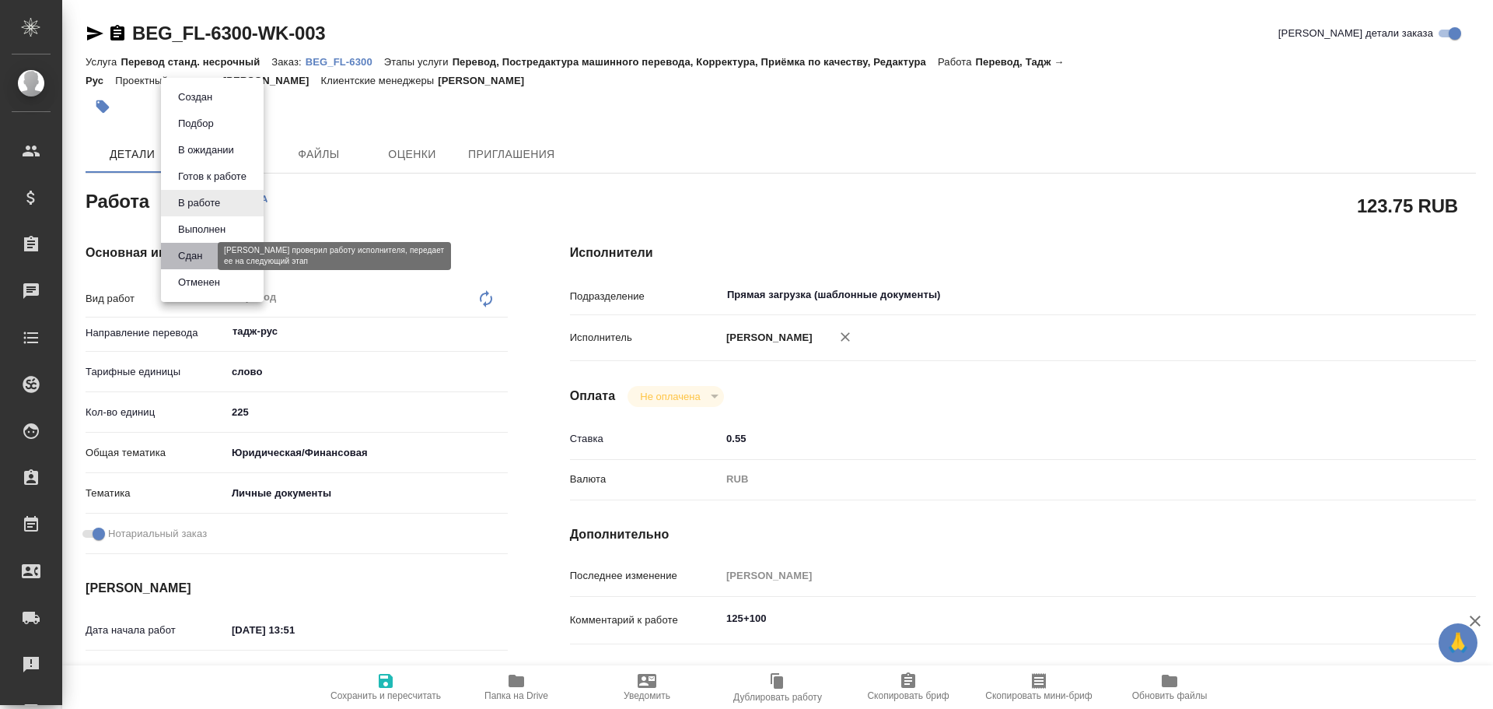
click at [196, 262] on button "Сдан" at bounding box center [189, 255] width 33 height 17
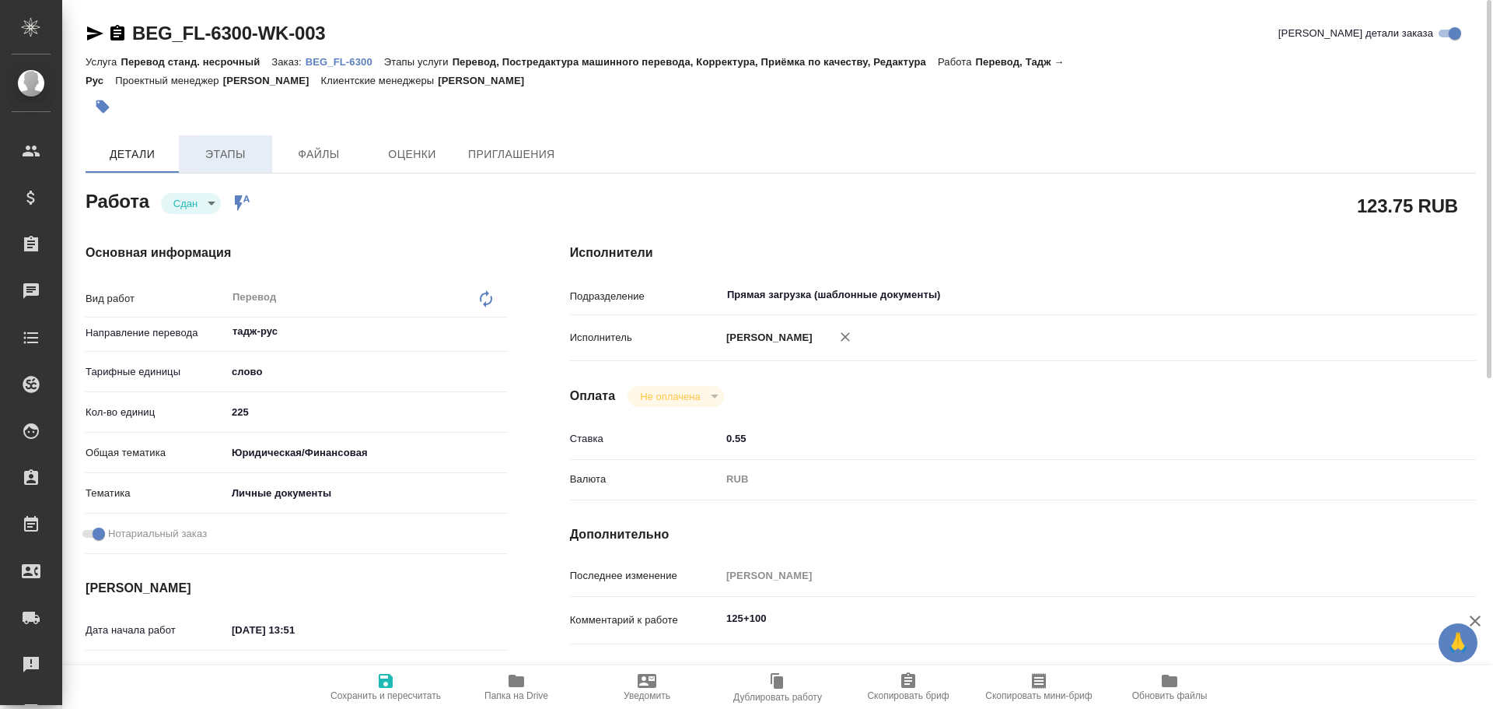
type textarea "x"
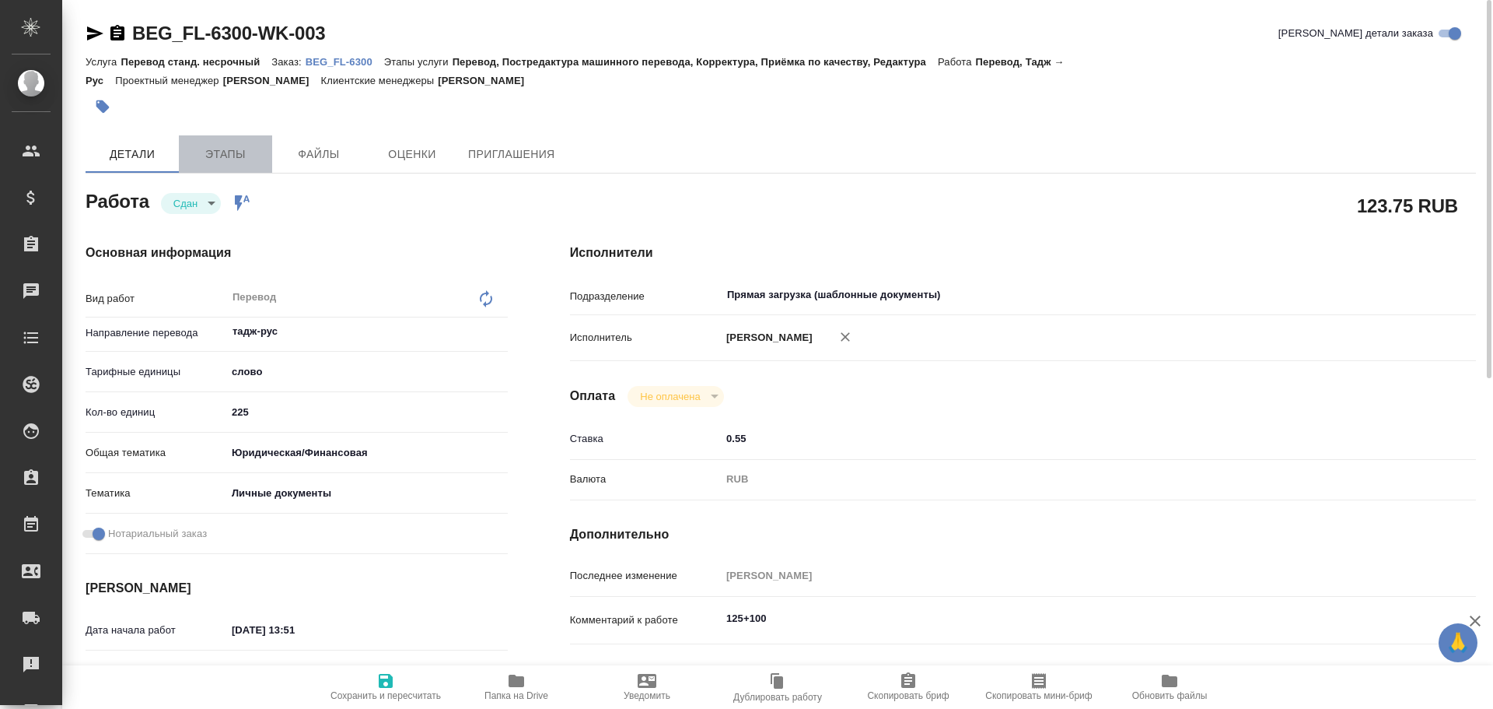
click at [214, 159] on span "Этапы" at bounding box center [225, 154] width 75 height 19
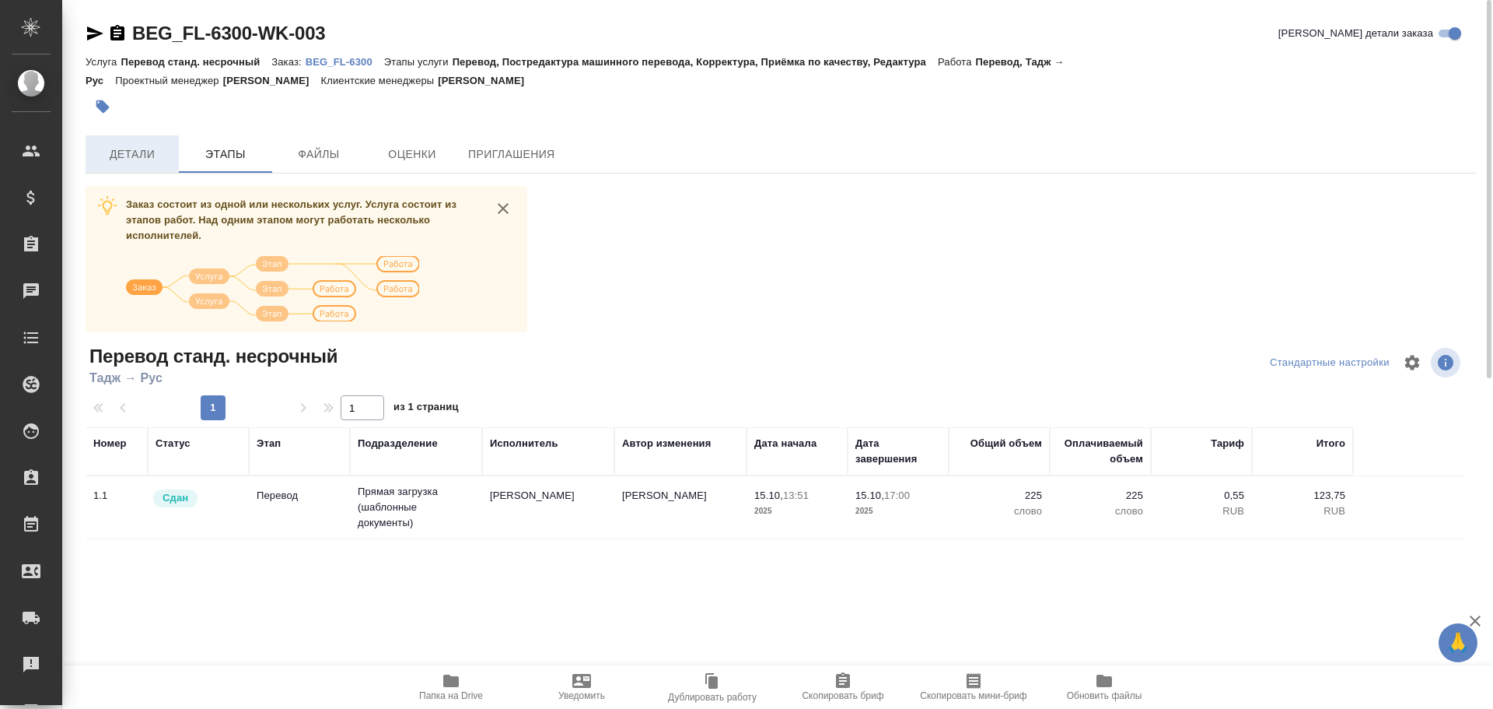
click at [159, 161] on span "Детали" at bounding box center [132, 154] width 75 height 19
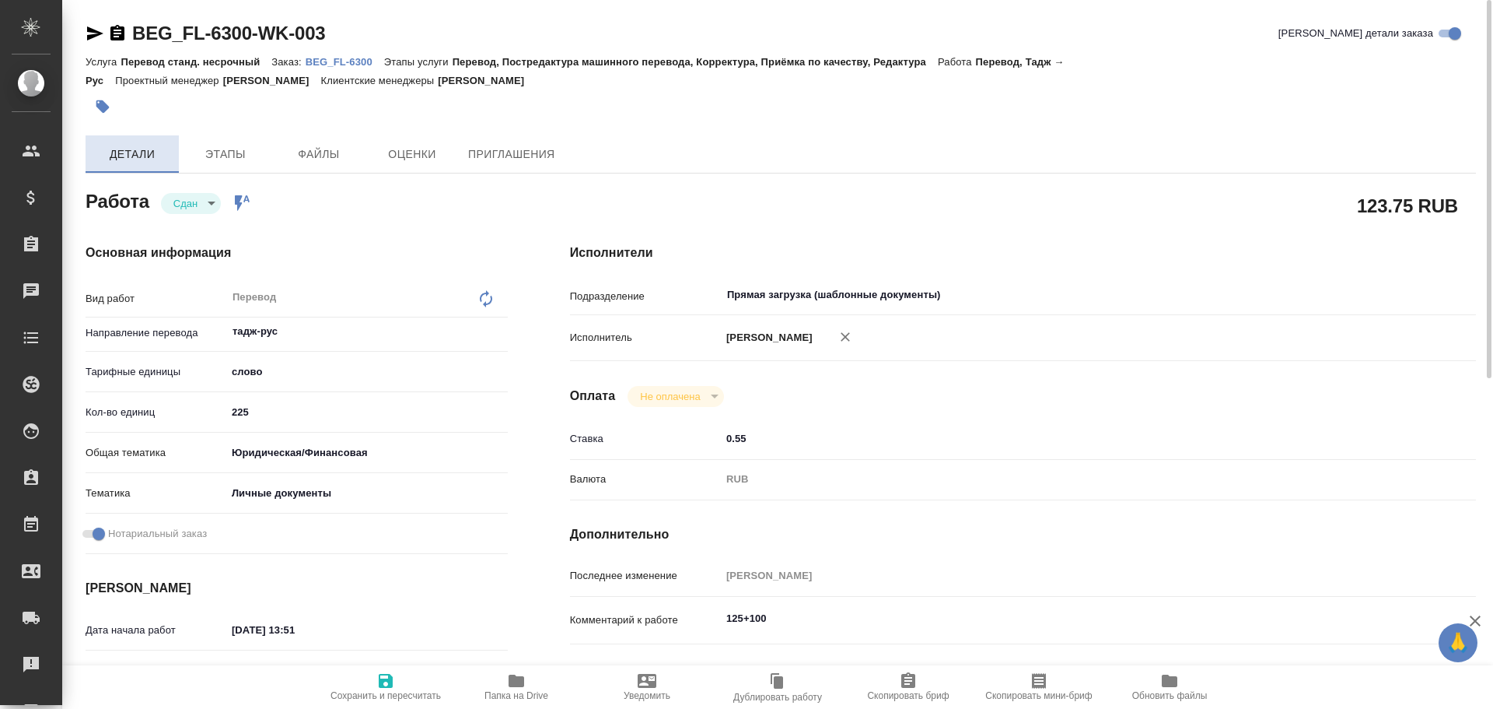
type textarea "x"
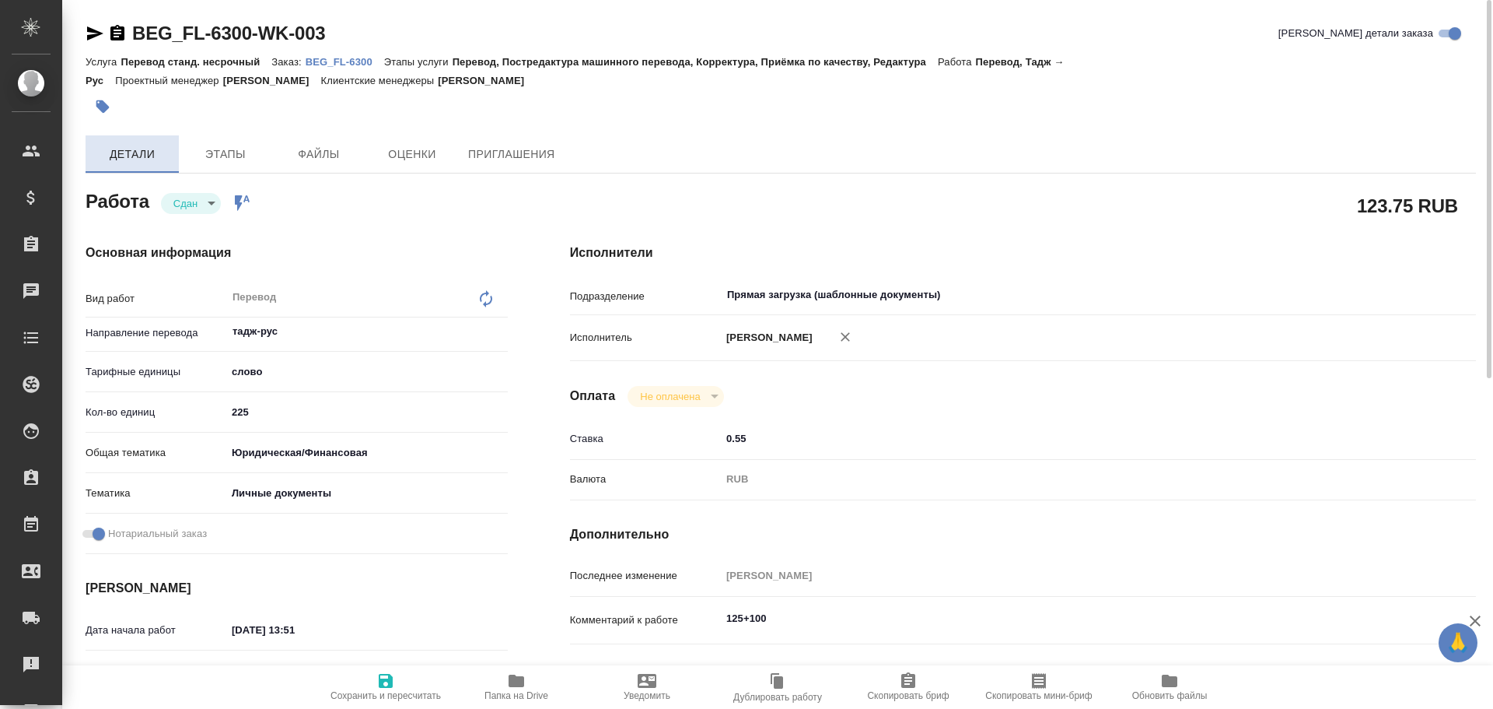
type textarea "x"
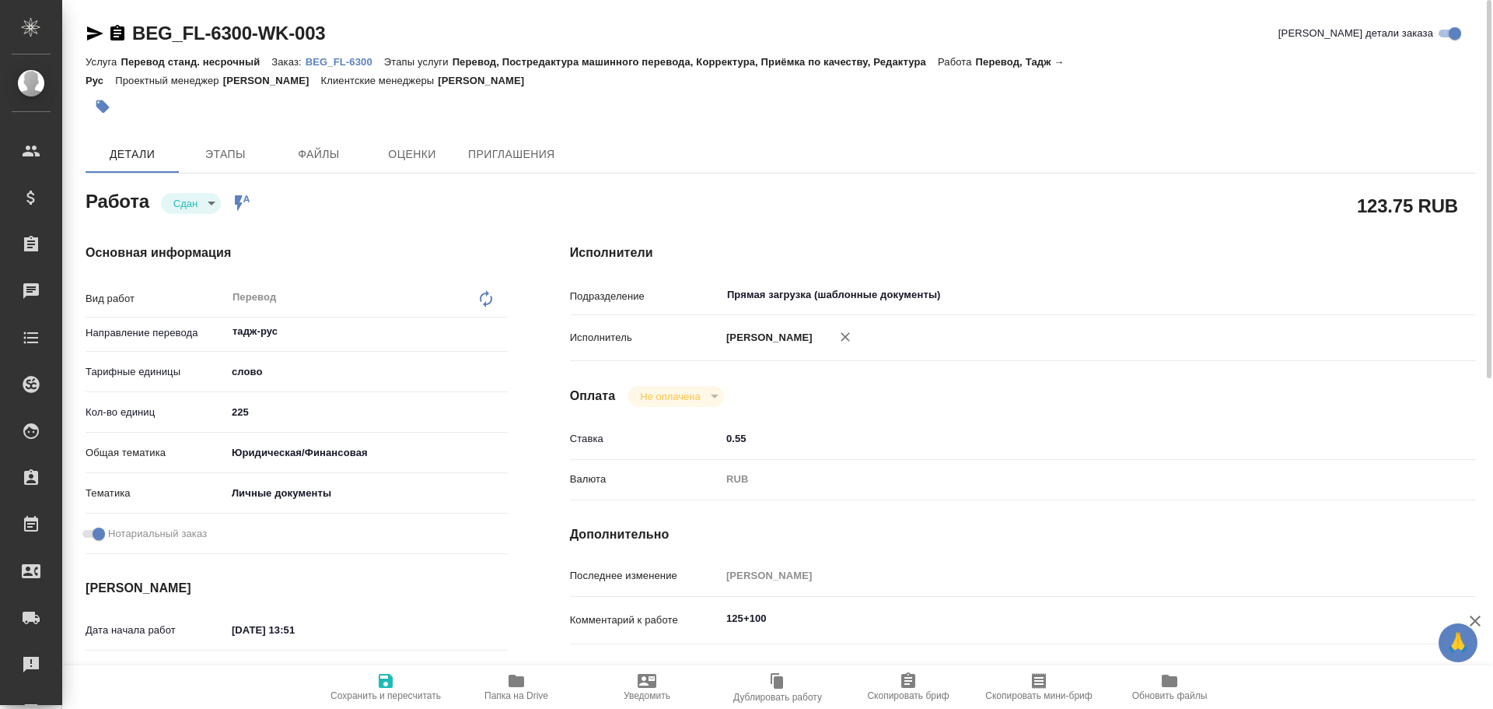
type textarea "x"
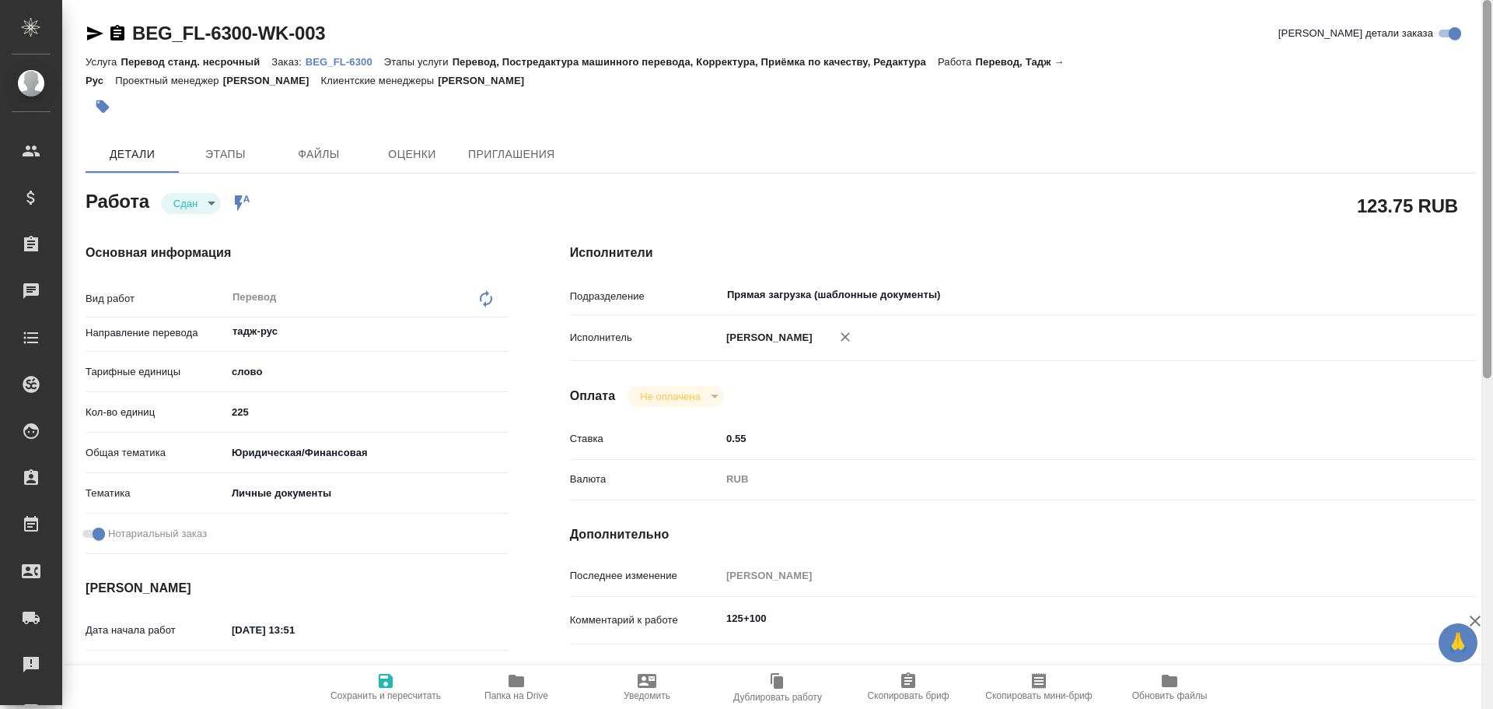
type textarea "x"
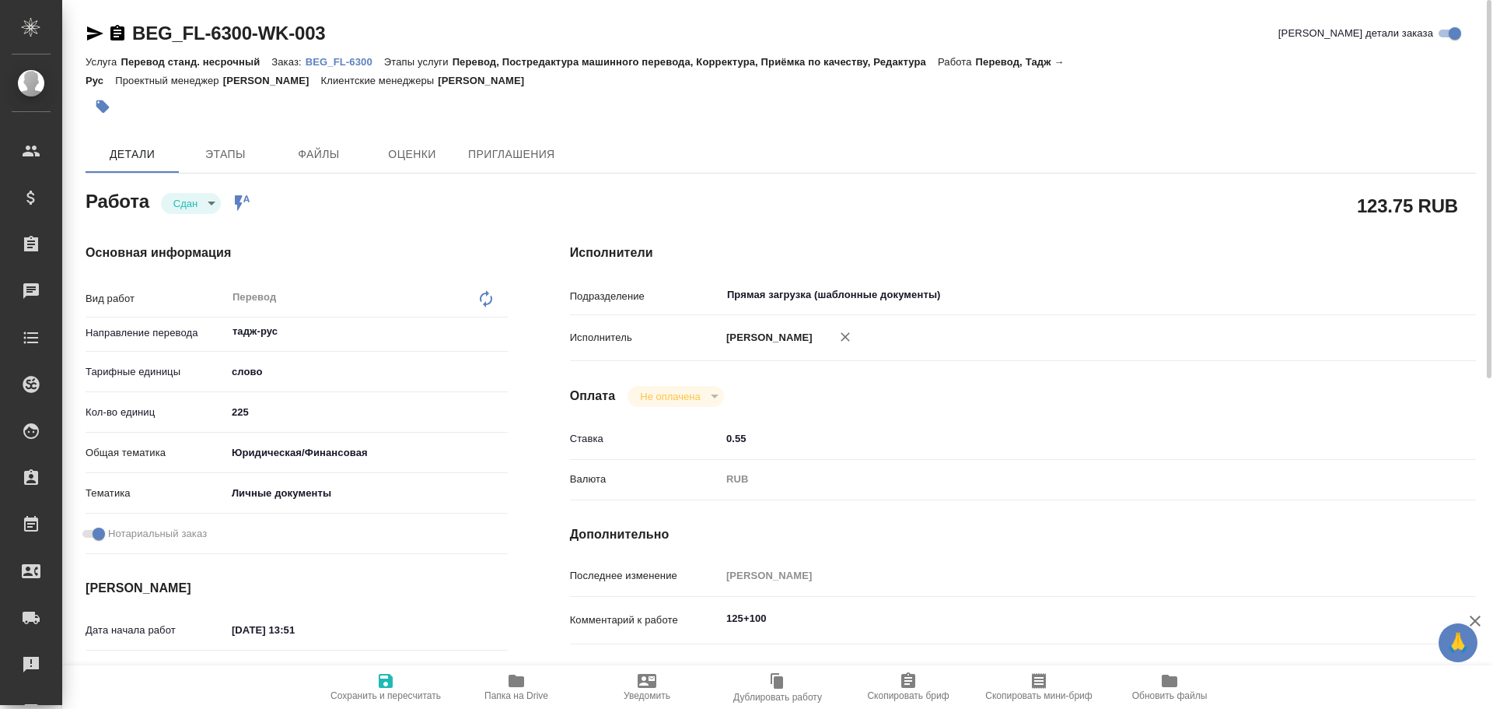
type textarea "x"
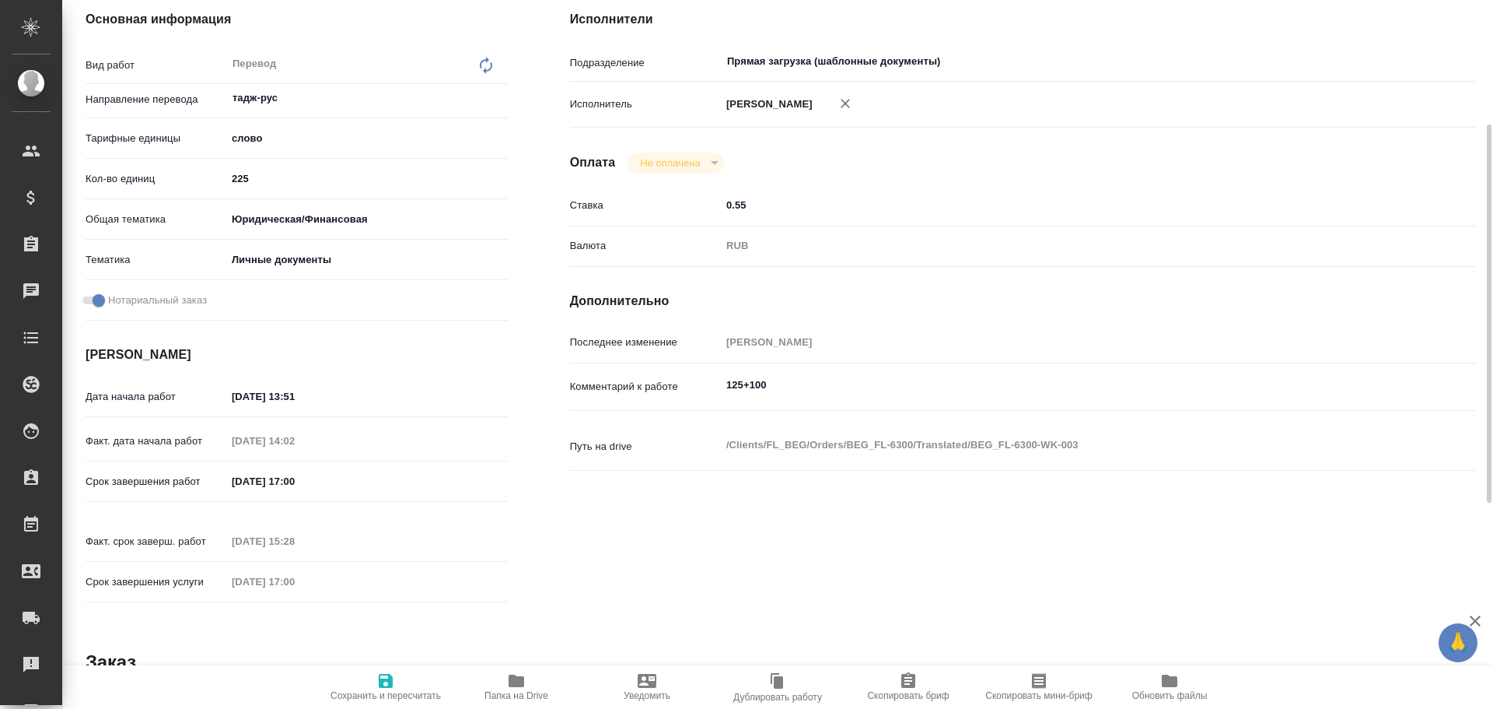
scroll to position [389, 0]
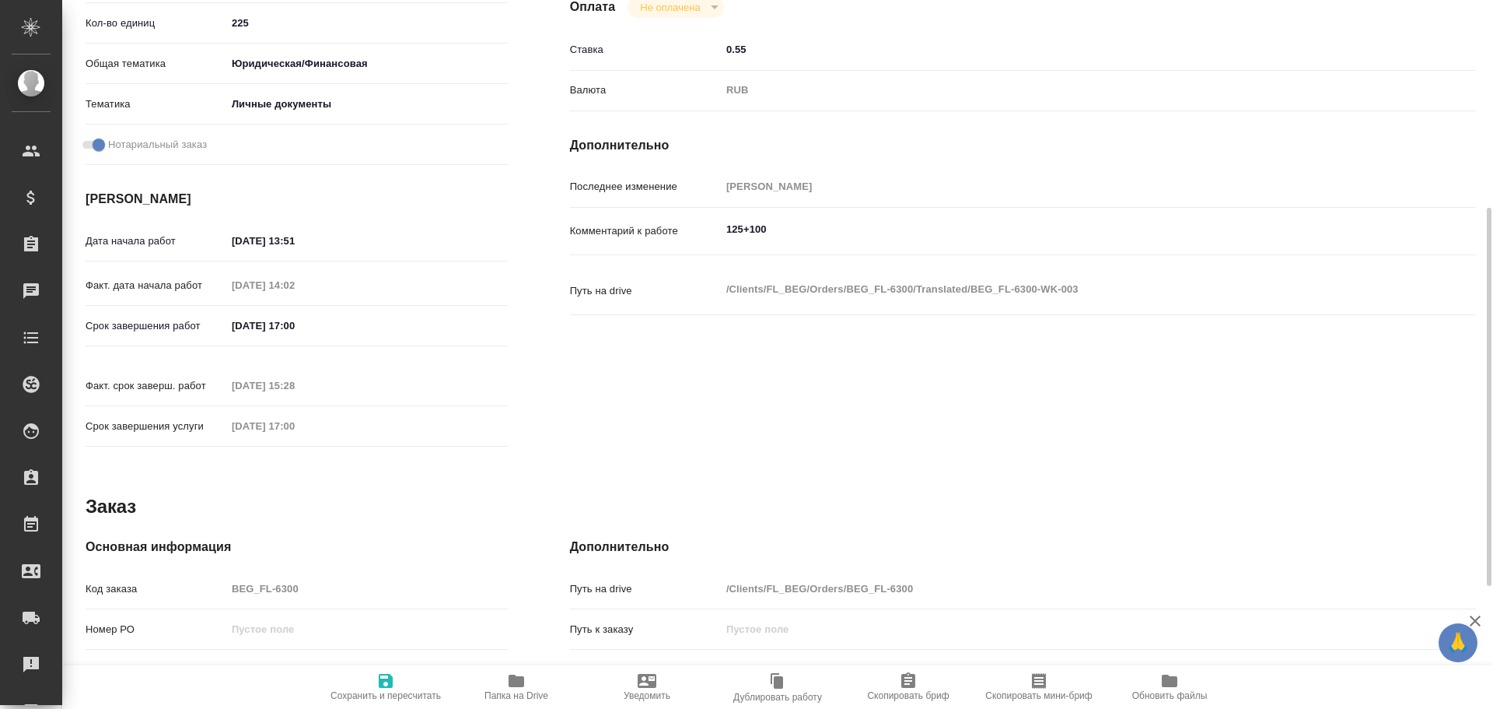
type textarea "x"
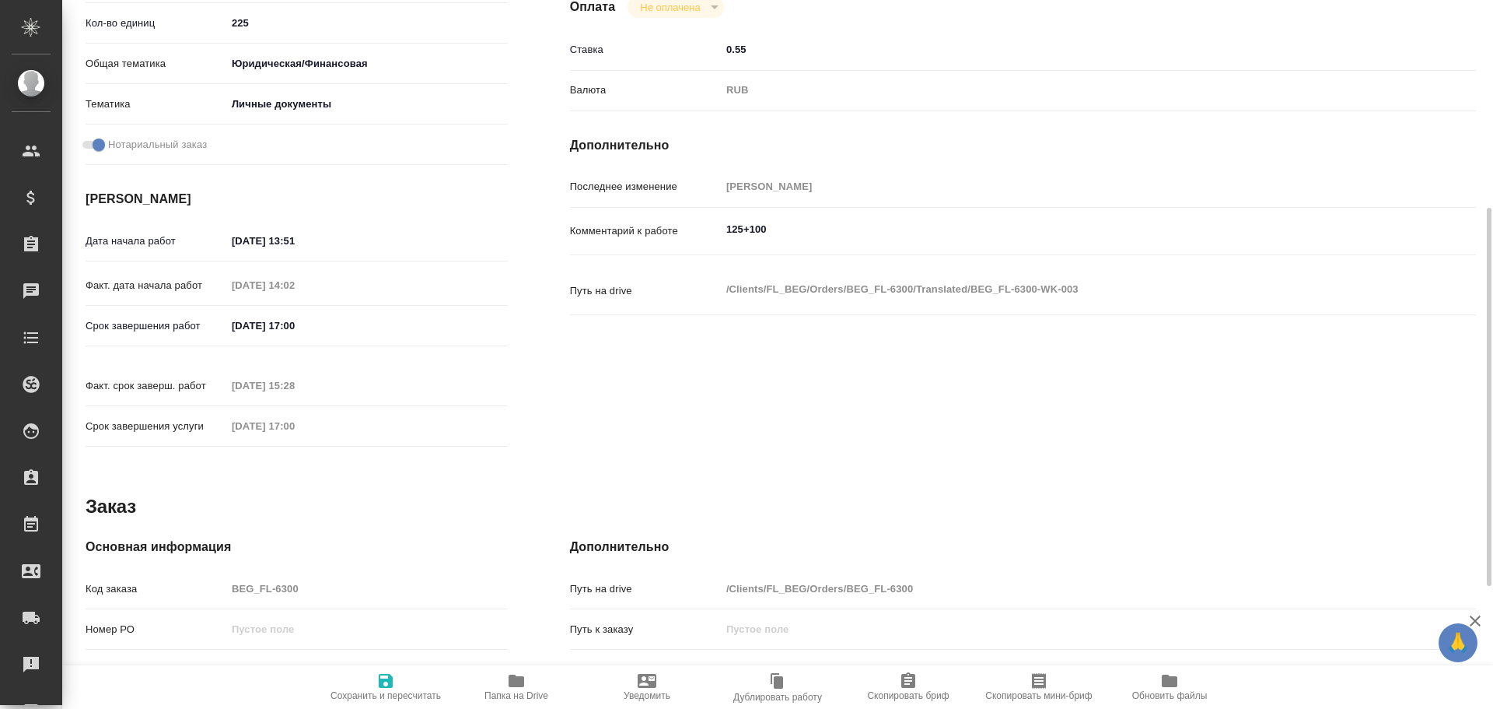
type textarea "x"
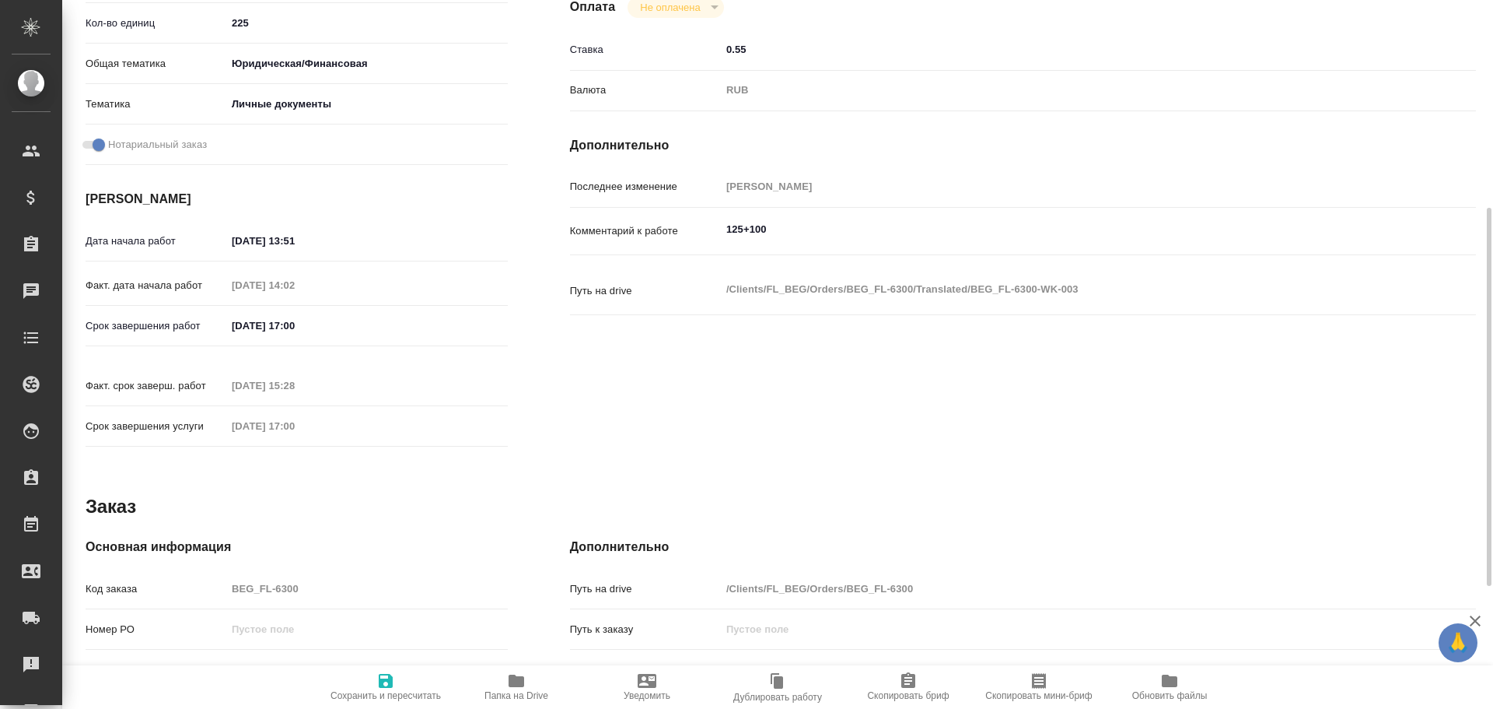
click at [205, 575] on div "Код заказа BEG_FL-6300" at bounding box center [297, 588] width 422 height 27
type textarea "x"
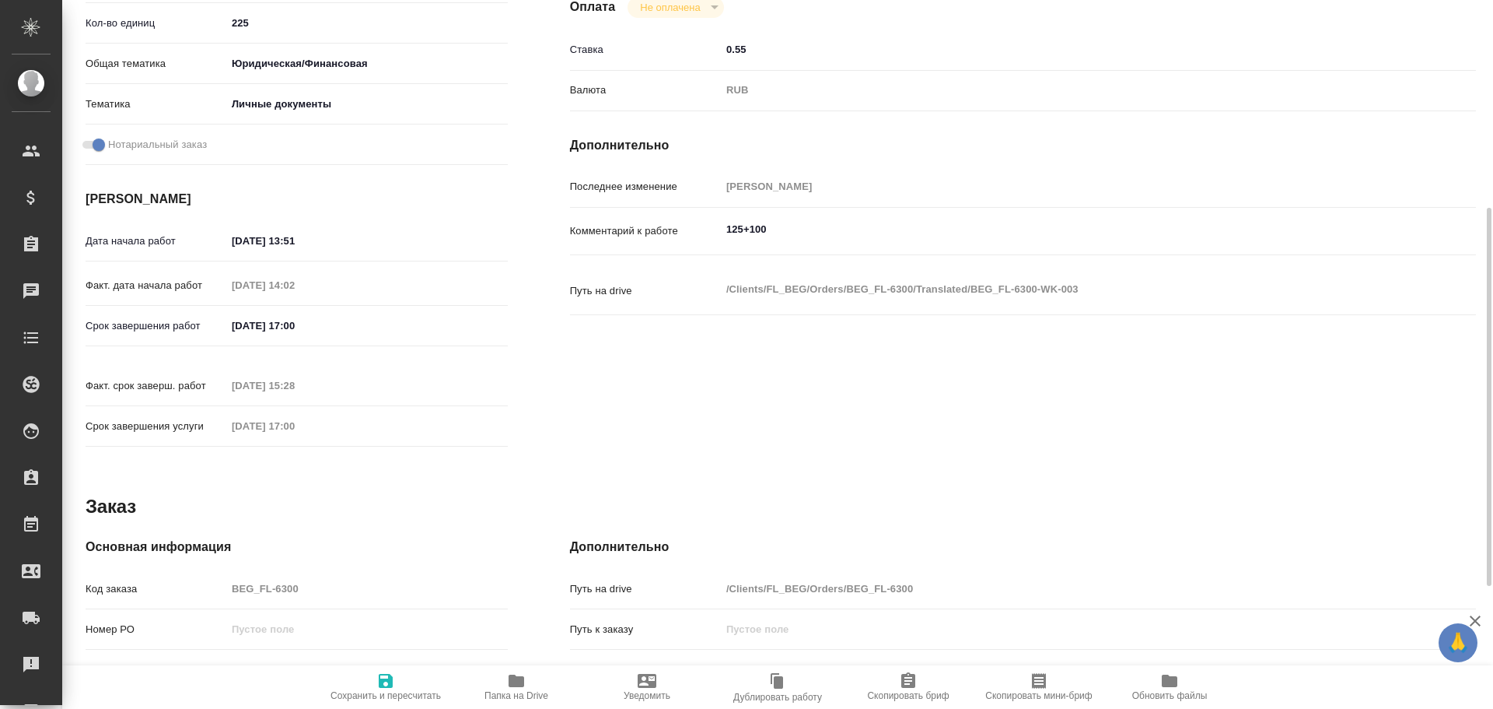
type textarea "x"
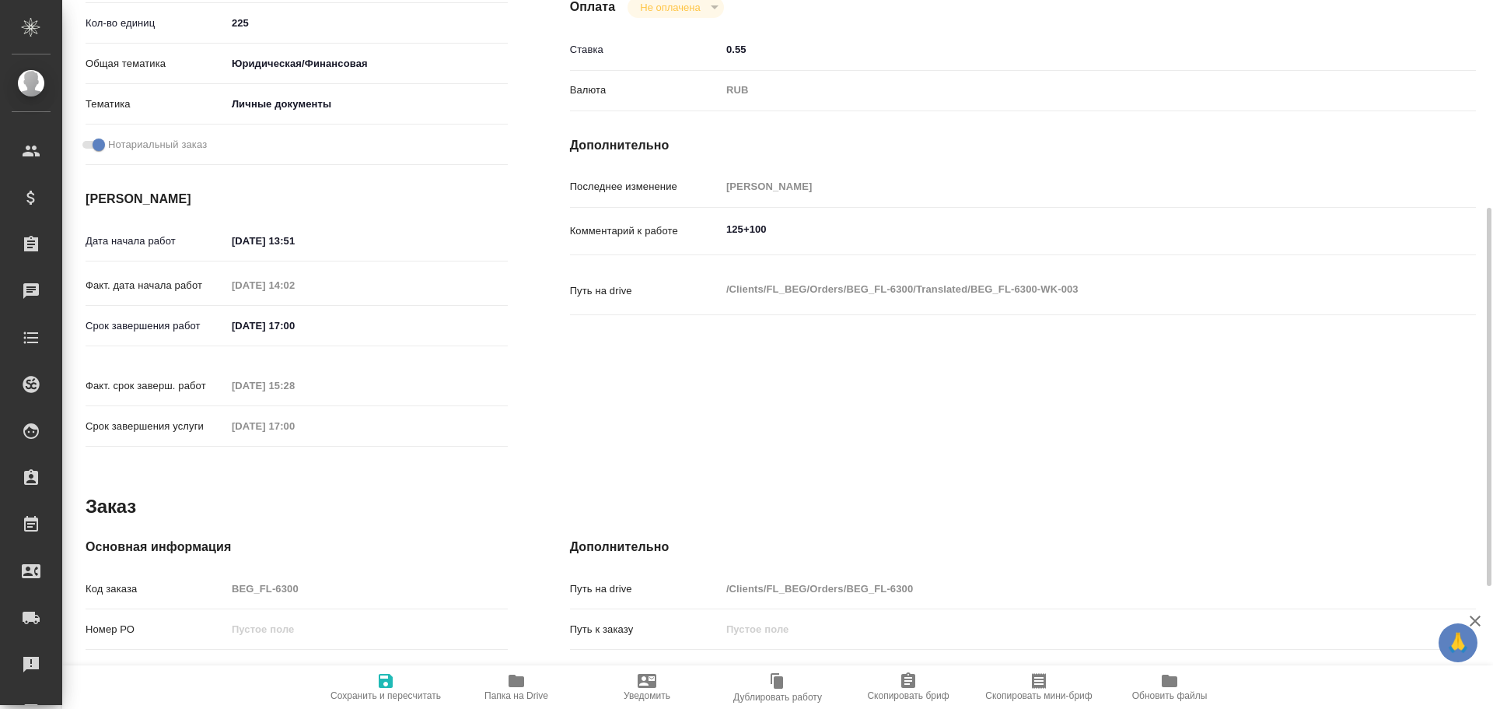
type textarea "x"
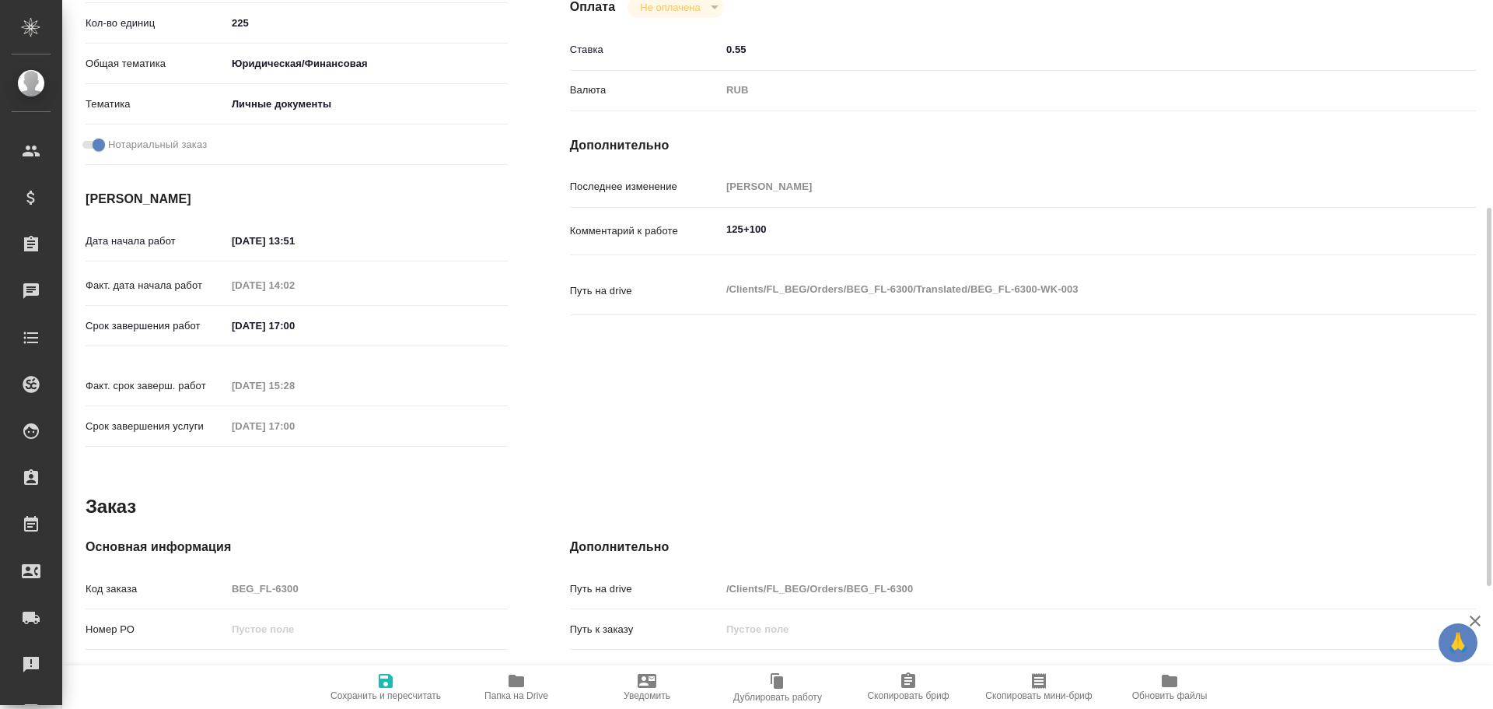
type textarea "x"
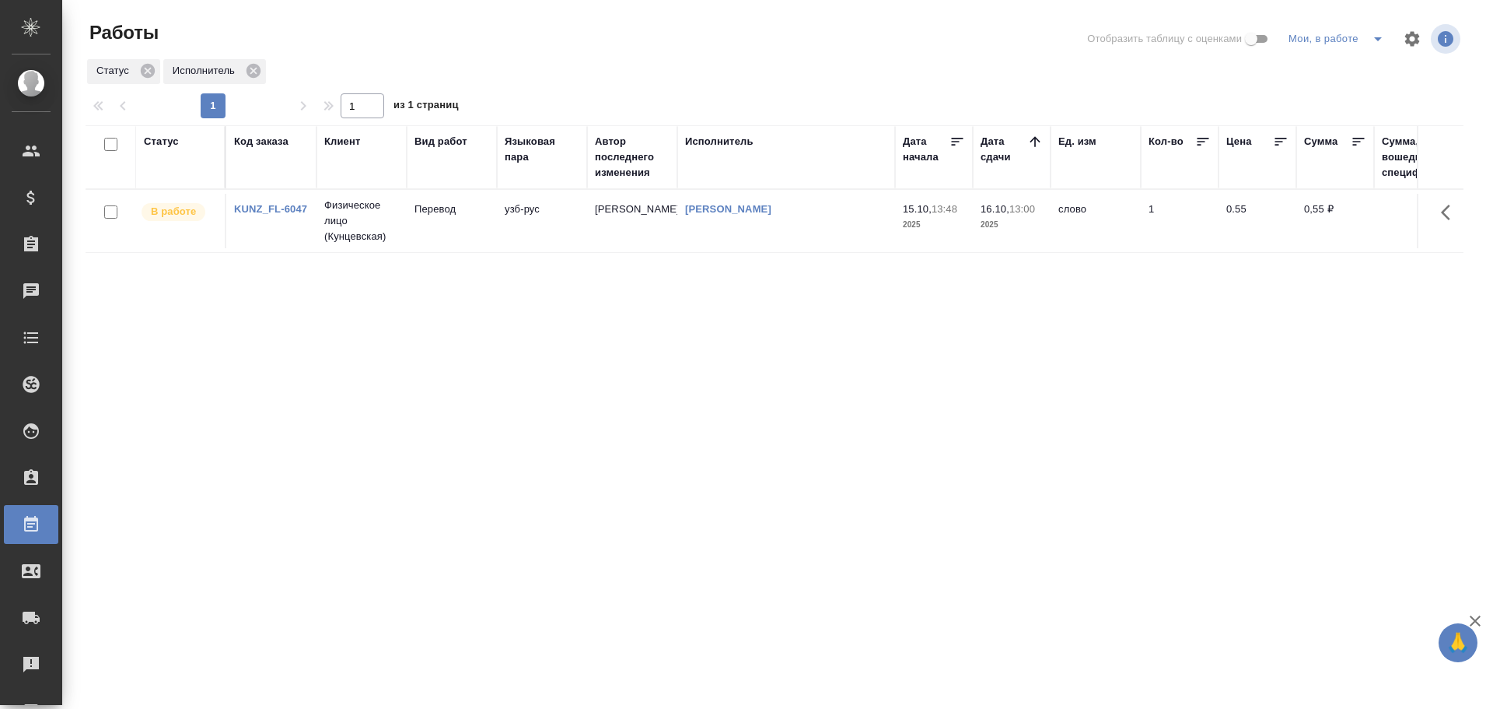
click at [655, 230] on td "Гусев Александр" at bounding box center [632, 221] width 90 height 54
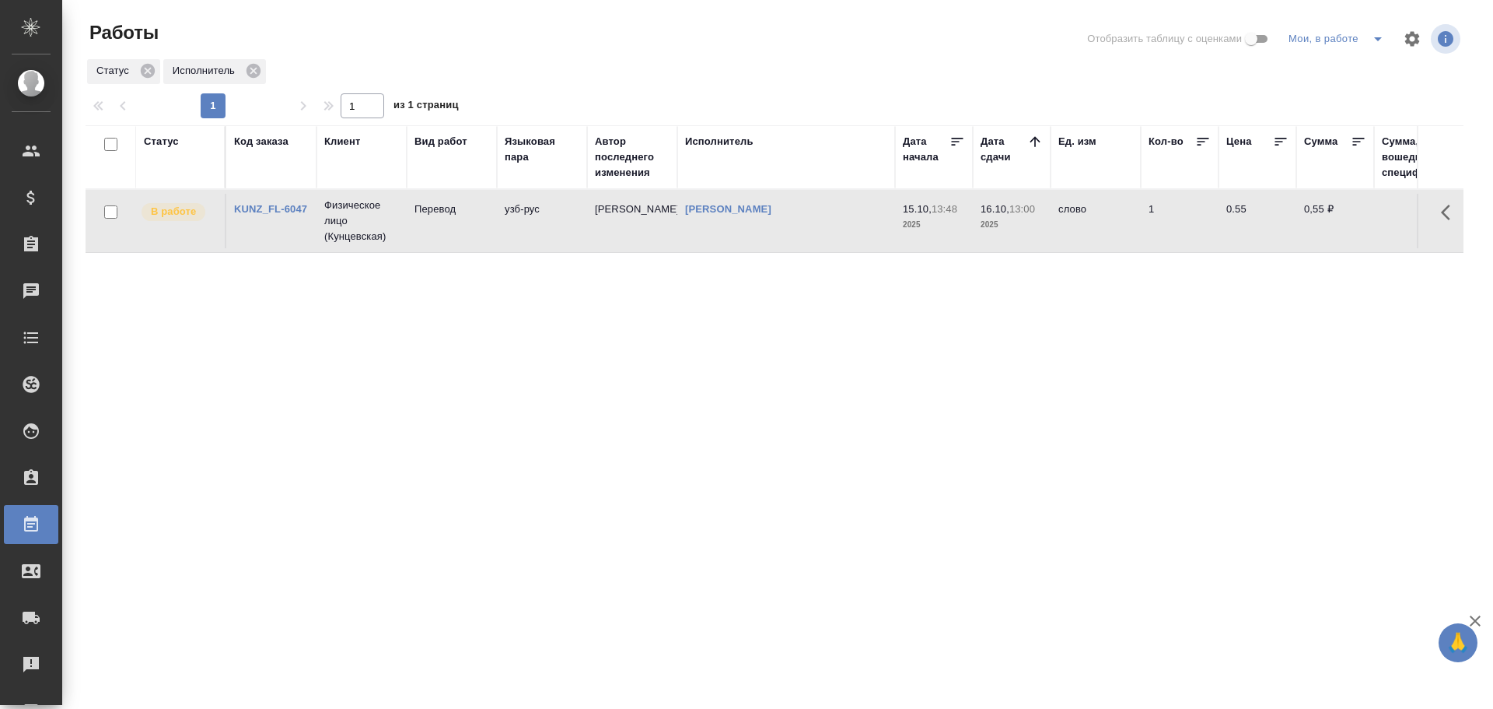
click at [655, 230] on td "Гусев Александр" at bounding box center [632, 221] width 90 height 54
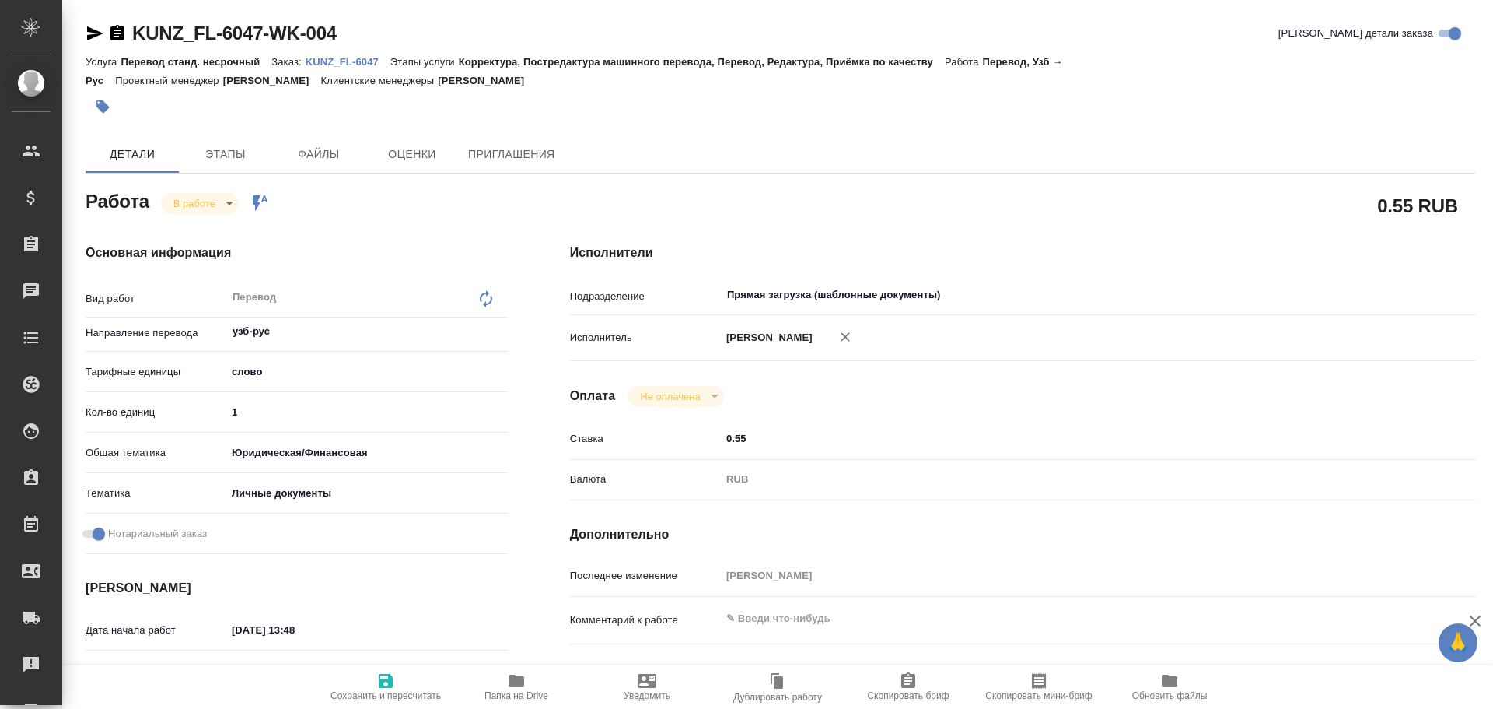
type textarea "x"
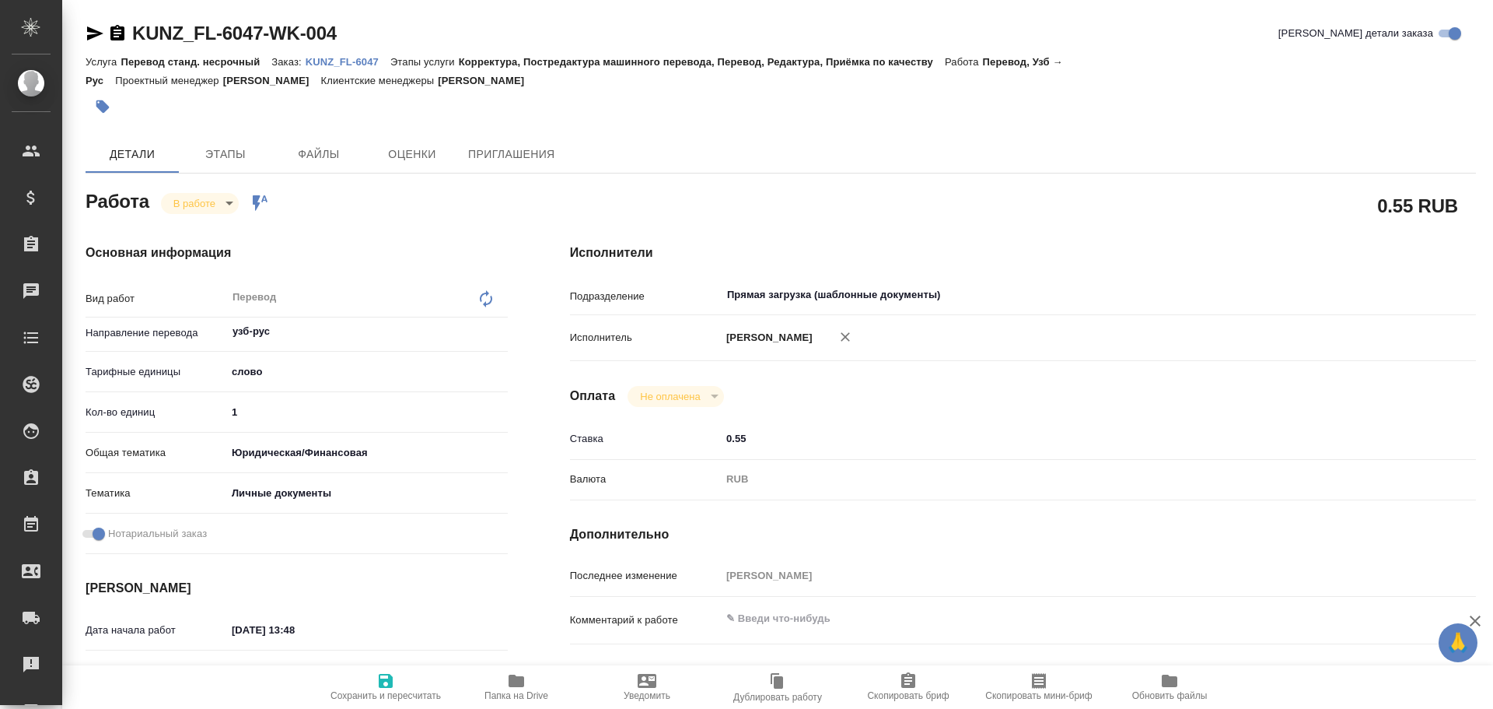
type textarea "x"
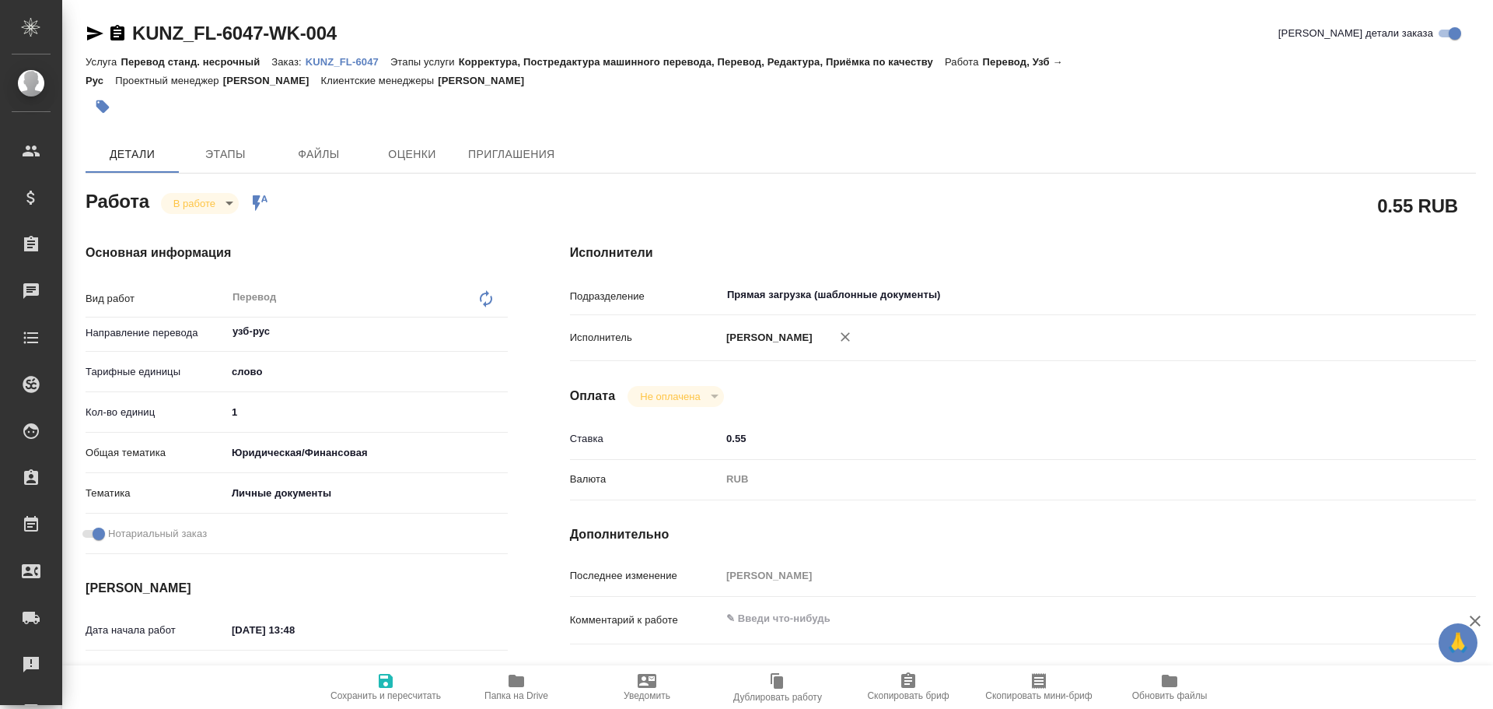
type textarea "x"
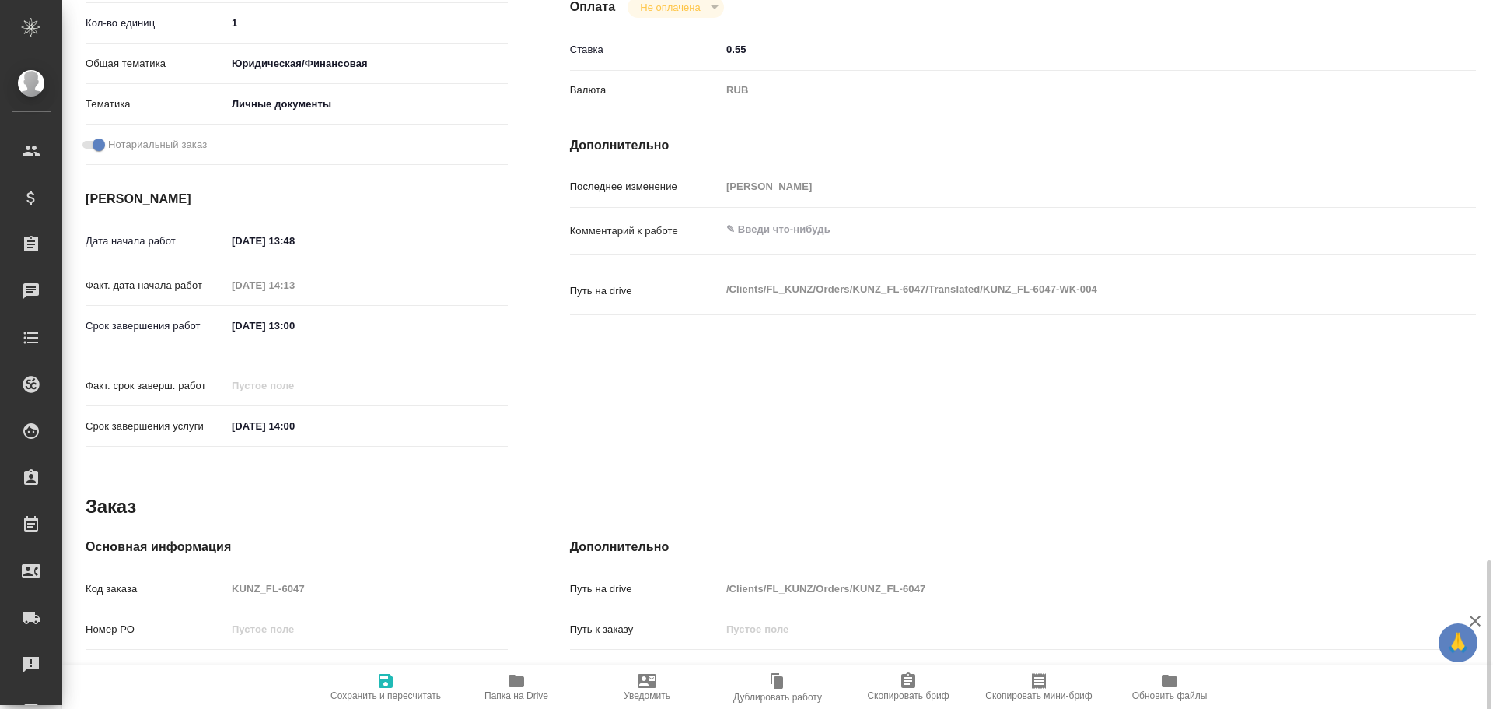
scroll to position [618, 0]
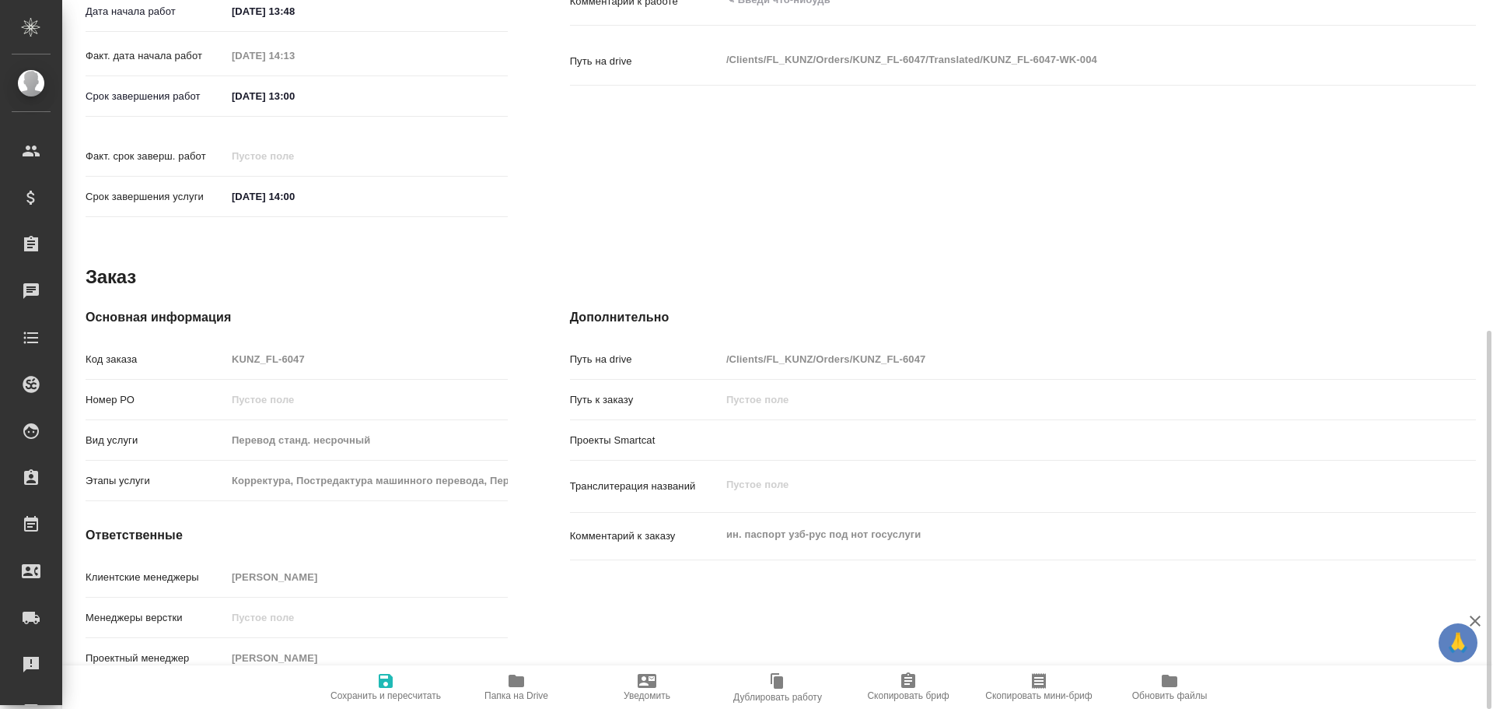
type textarea "x"
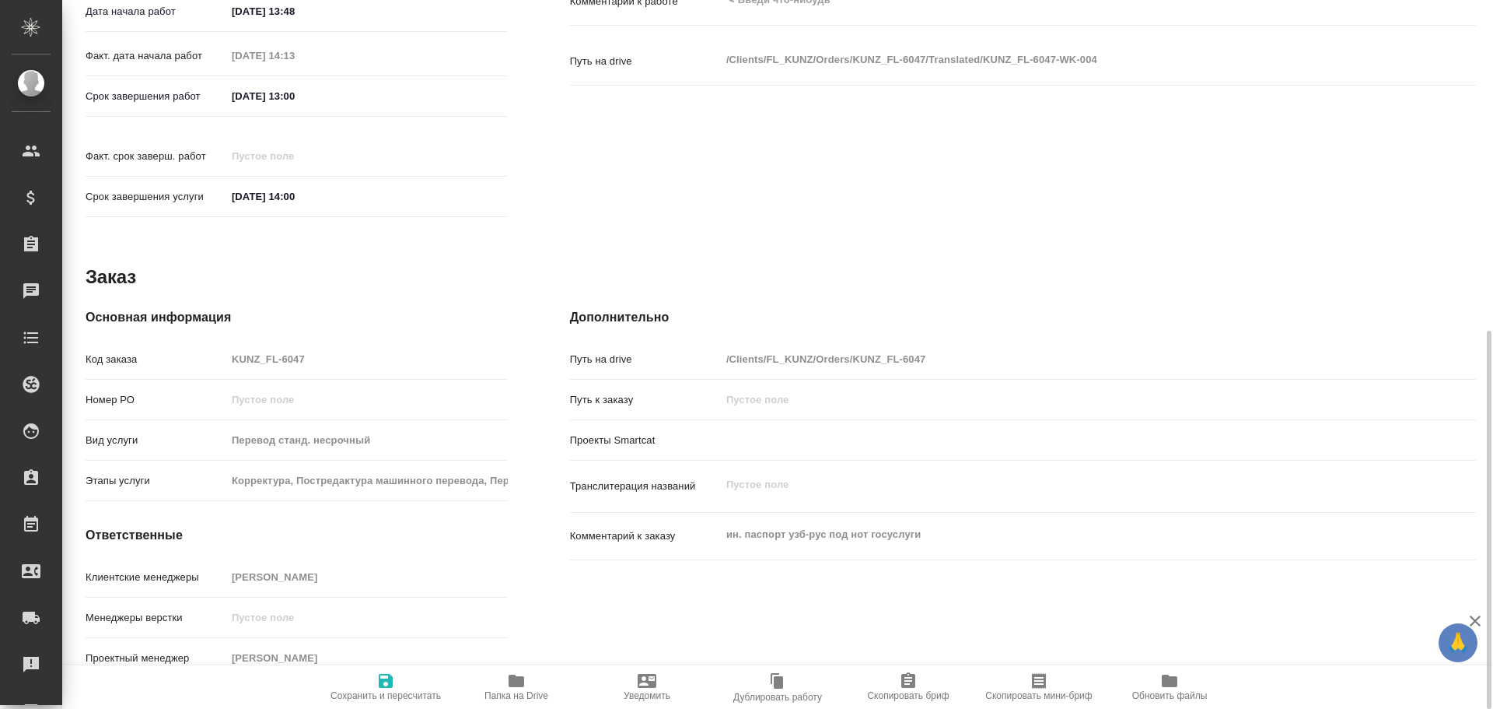
type textarea "x"
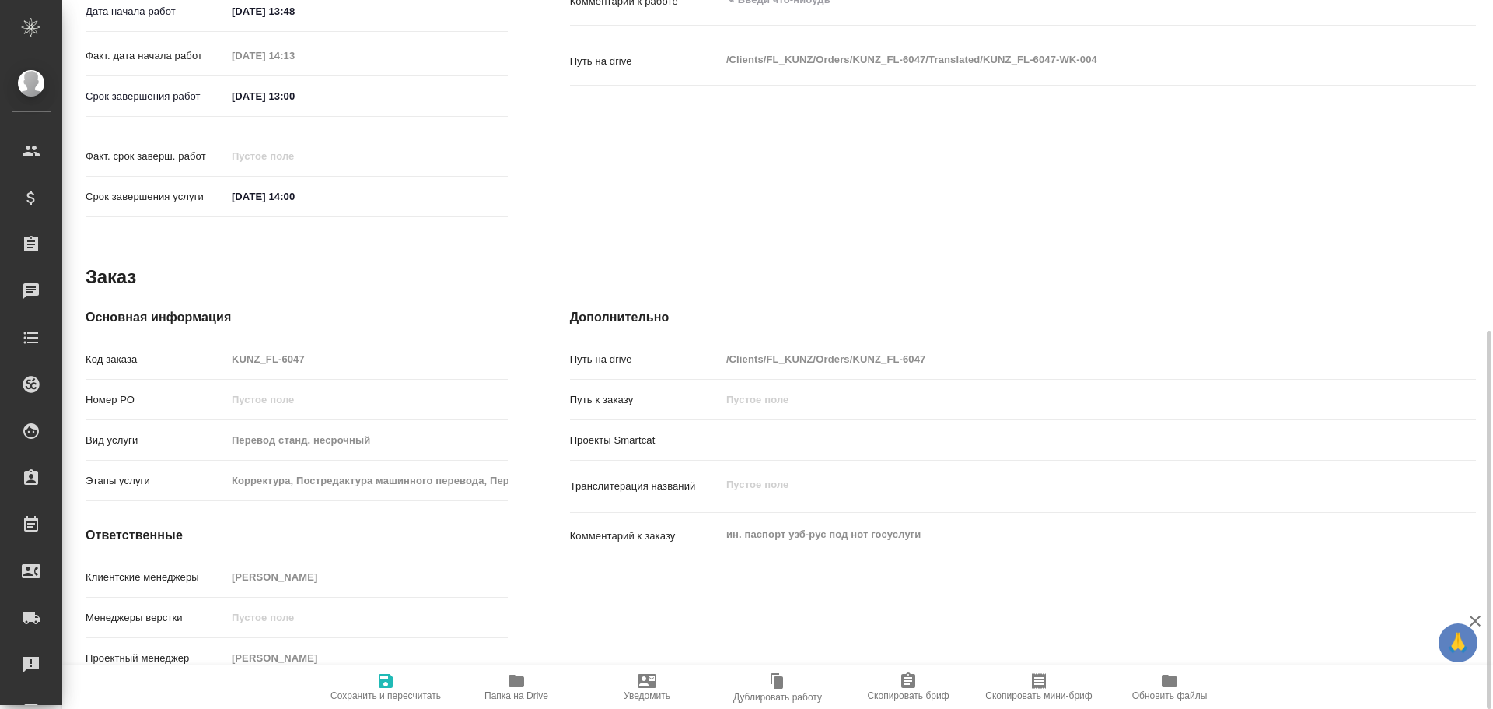
click at [529, 682] on span "Папка на Drive" at bounding box center [516, 686] width 112 height 30
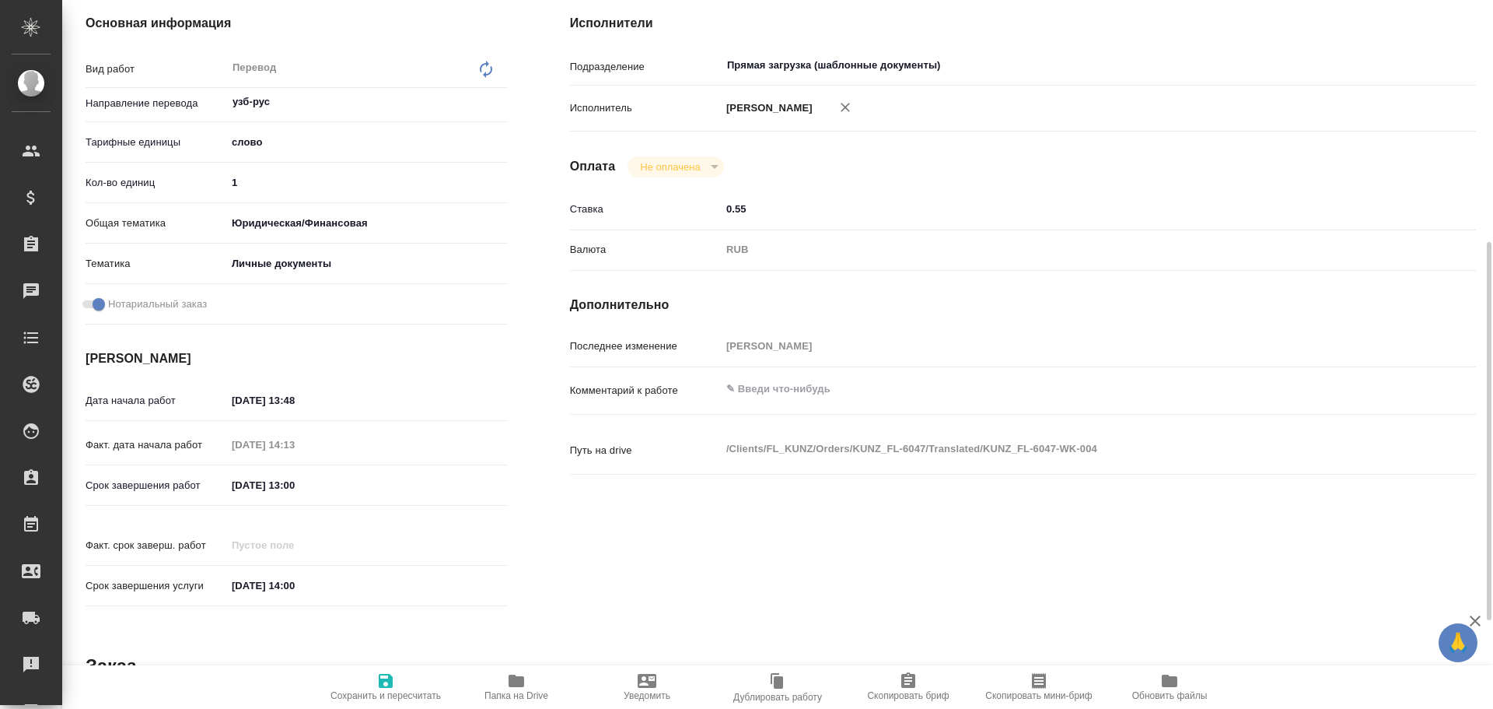
scroll to position [74, 0]
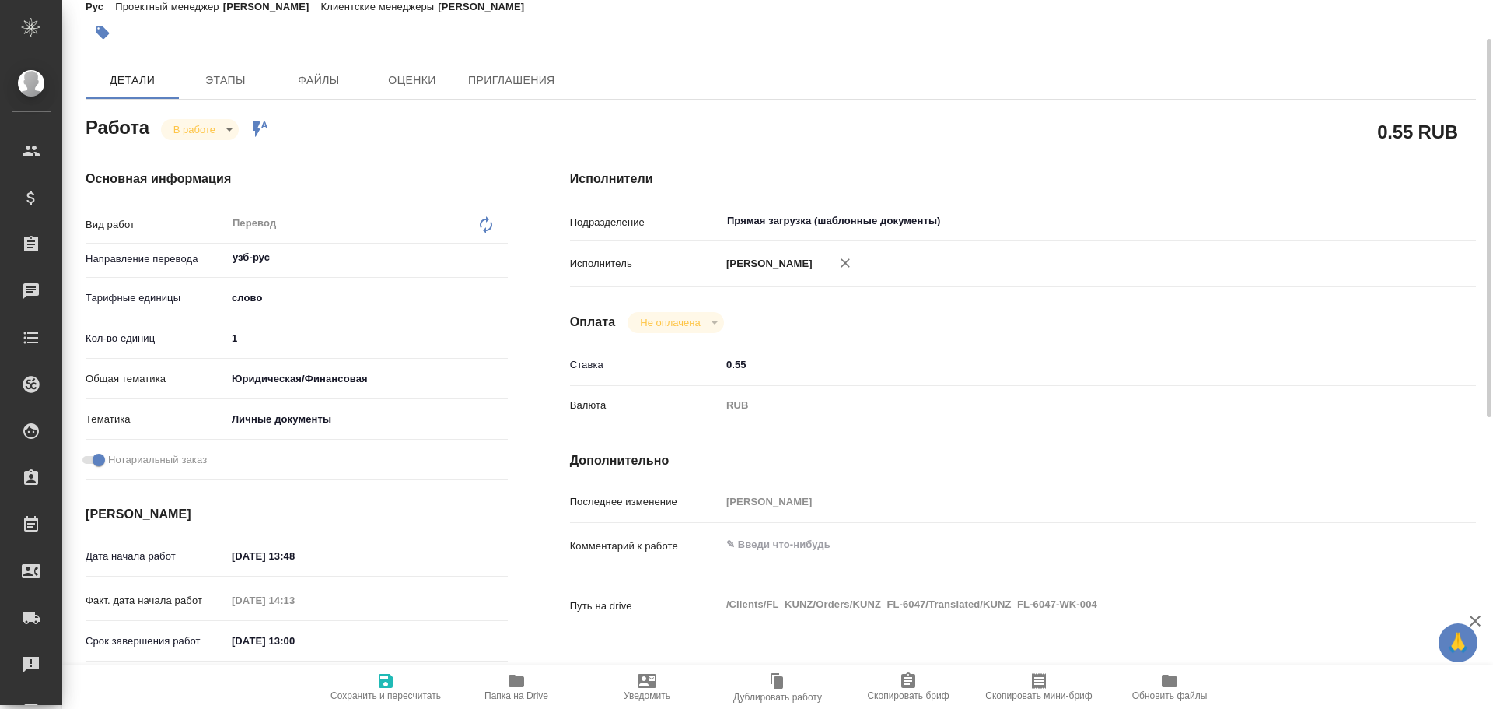
click at [266, 337] on input "1" at bounding box center [367, 338] width 282 height 23
type textarea "x"
type input "10"
type textarea "x"
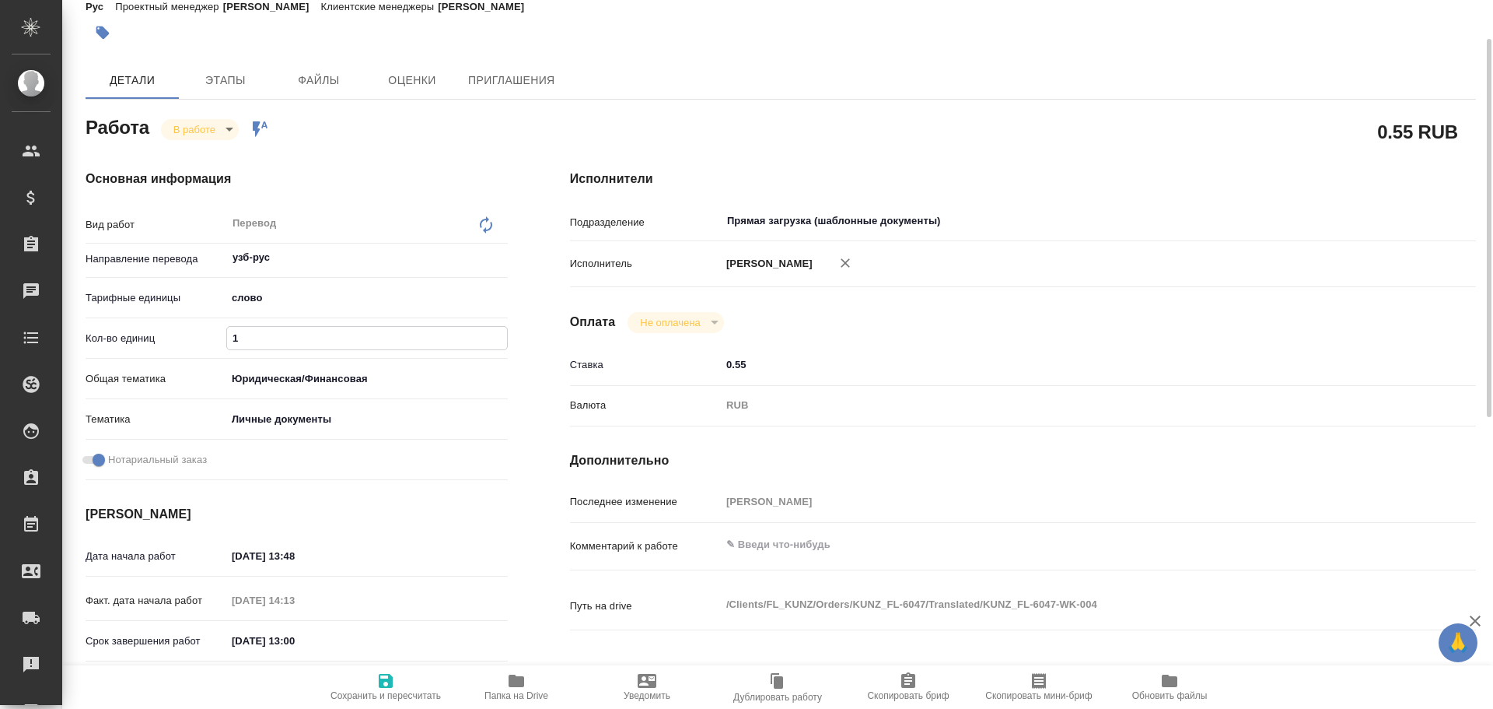
type textarea "x"
type input "100"
type textarea "x"
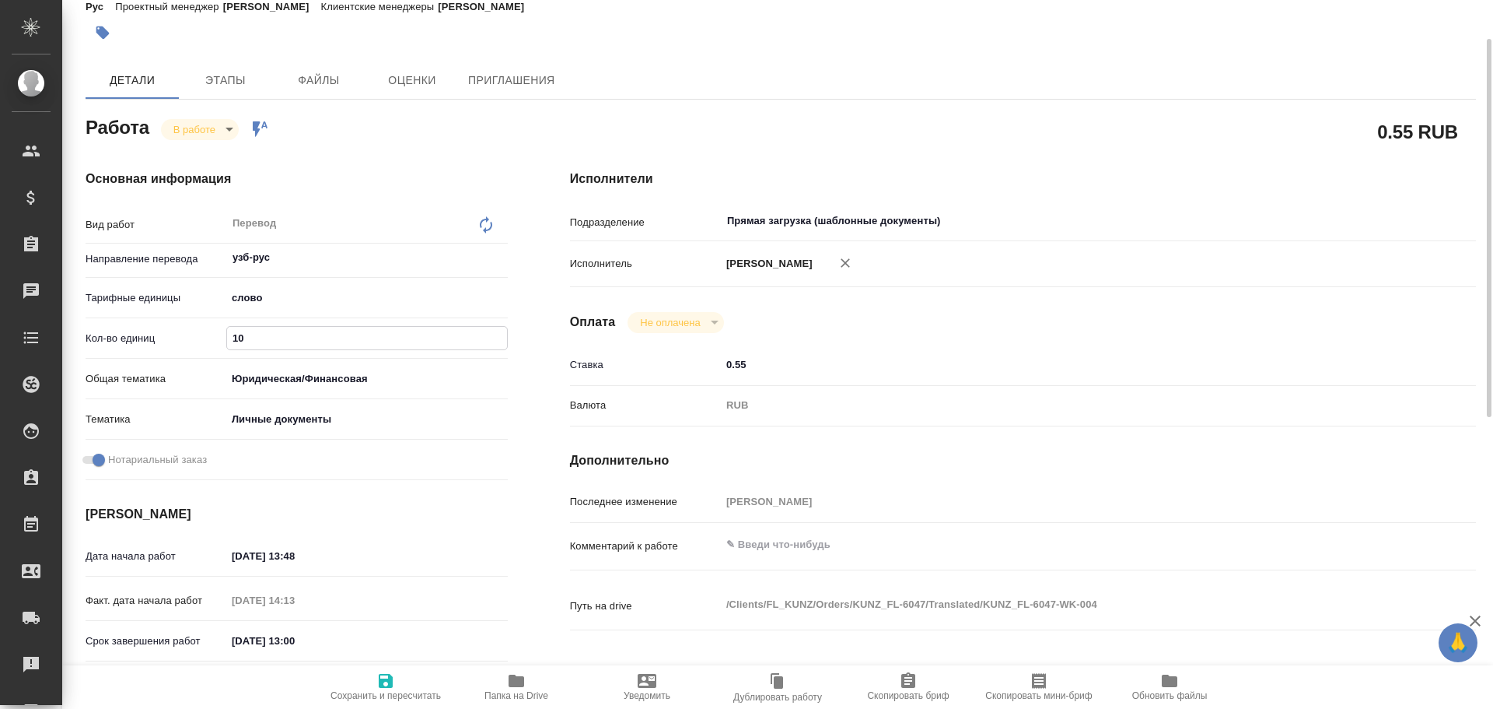
type textarea "x"
type input "100"
click at [386, 679] on icon "button" at bounding box center [386, 681] width 14 height 14
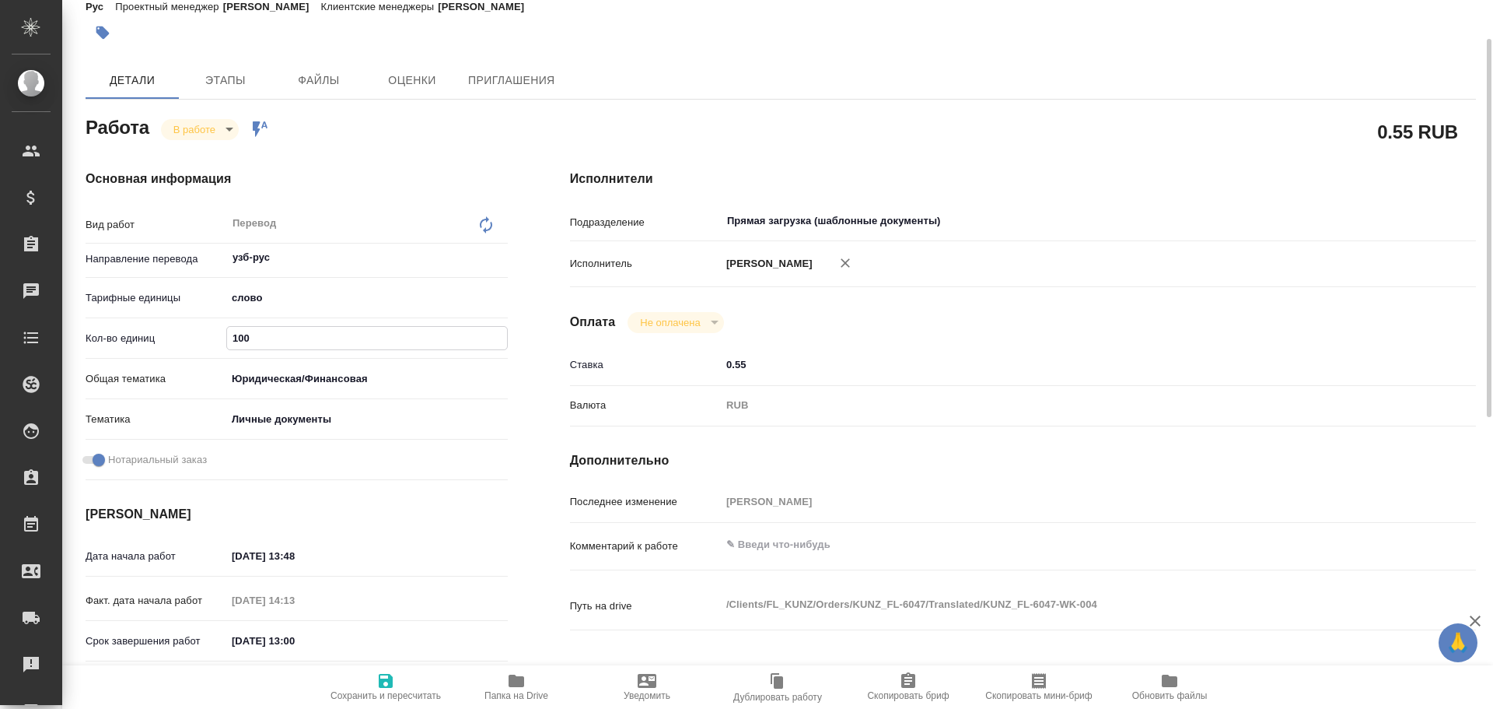
type textarea "x"
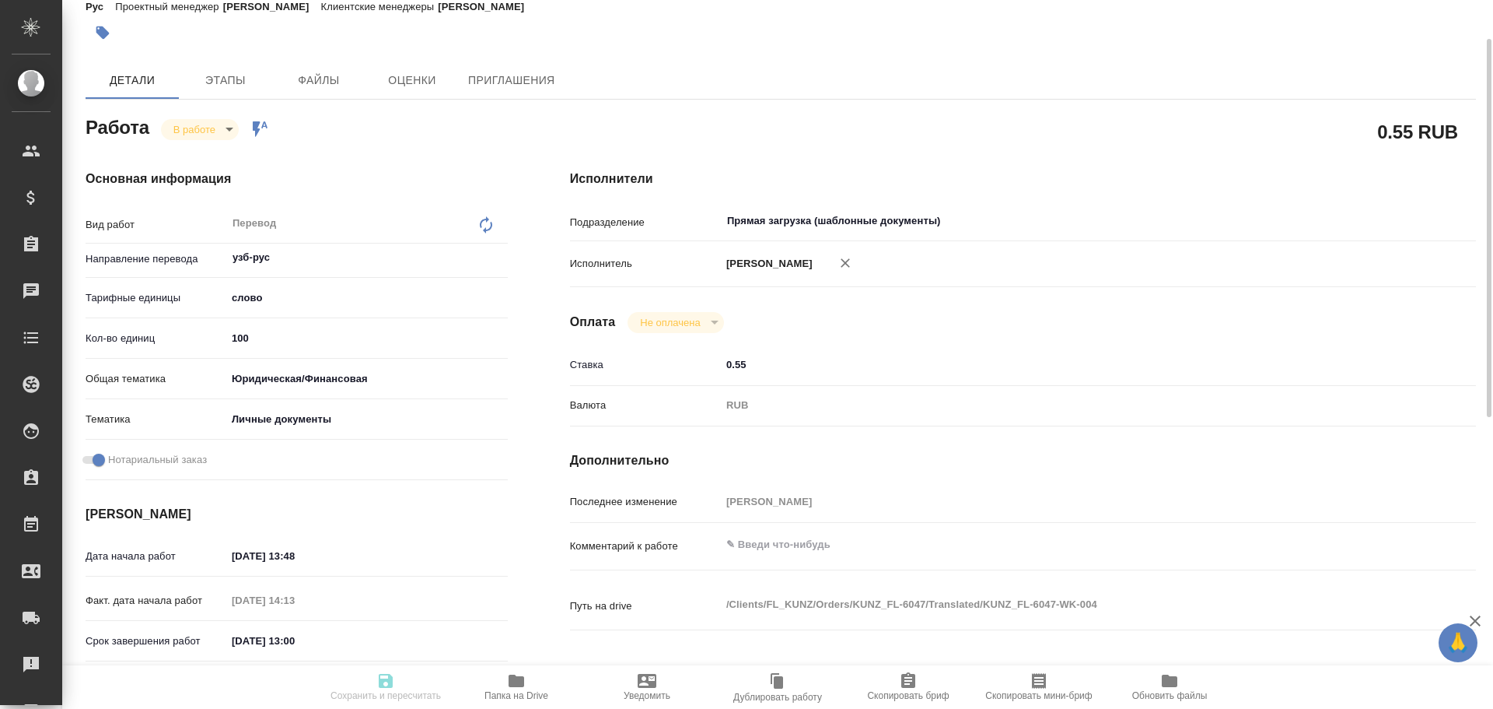
type textarea "x"
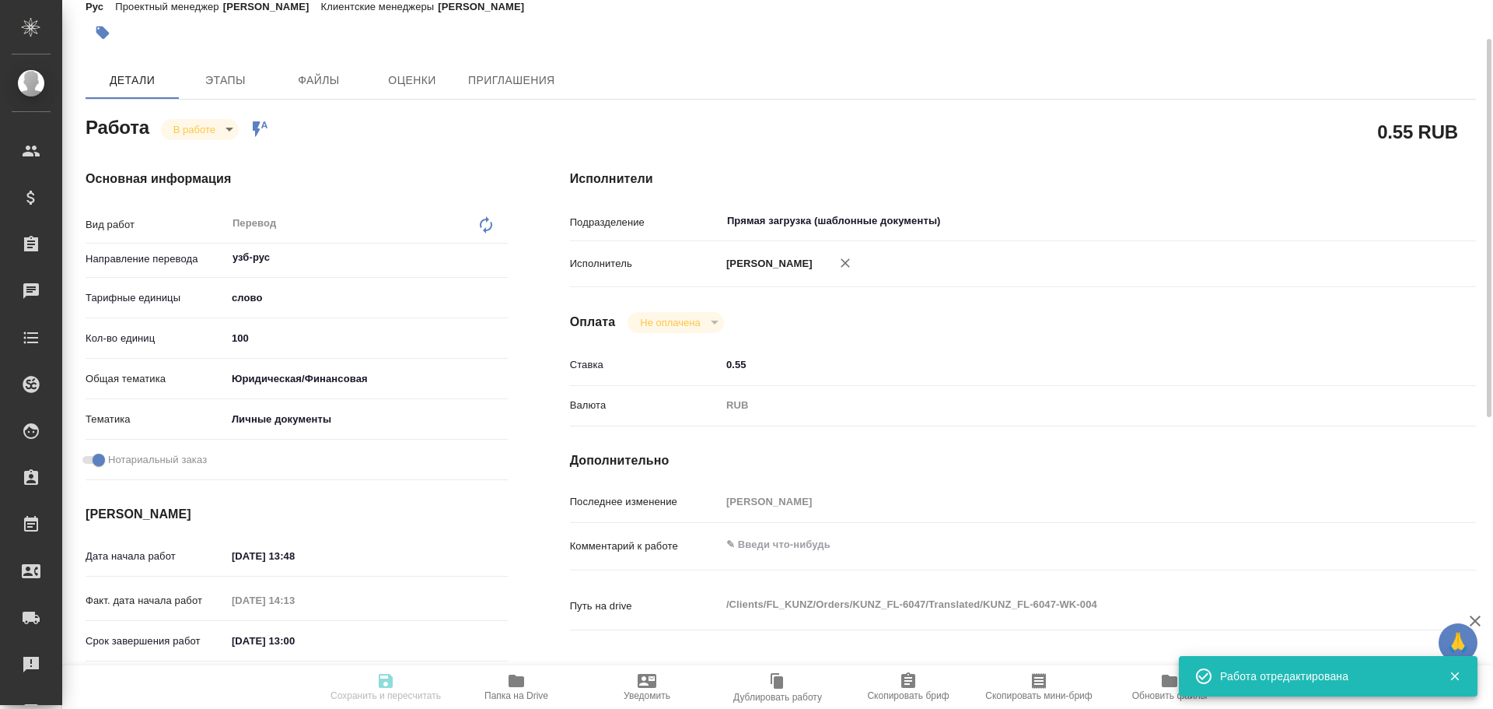
type textarea "x"
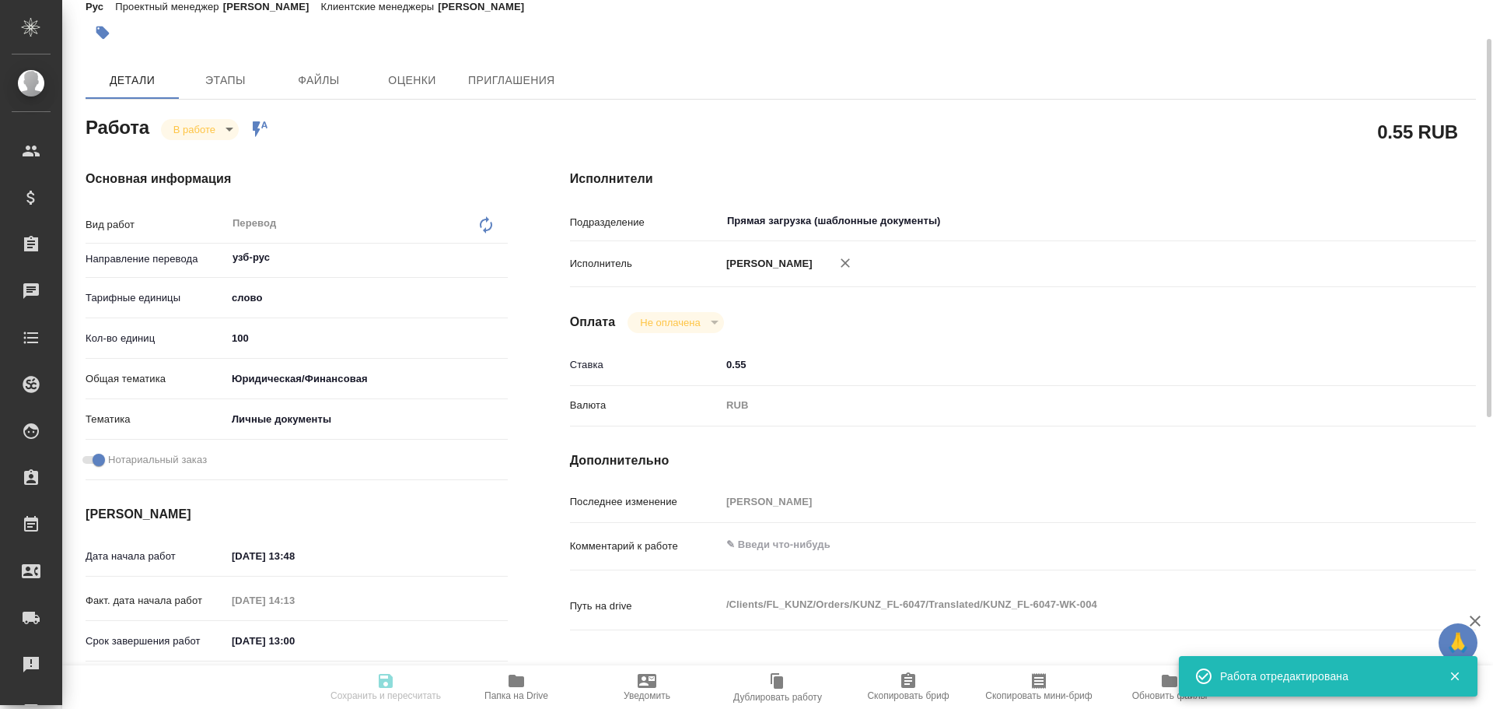
type input "inProgress"
type textarea "Перевод"
type textarea "x"
type input "узб-рус"
type input "5a8b1489cc6b4906c91bfd90"
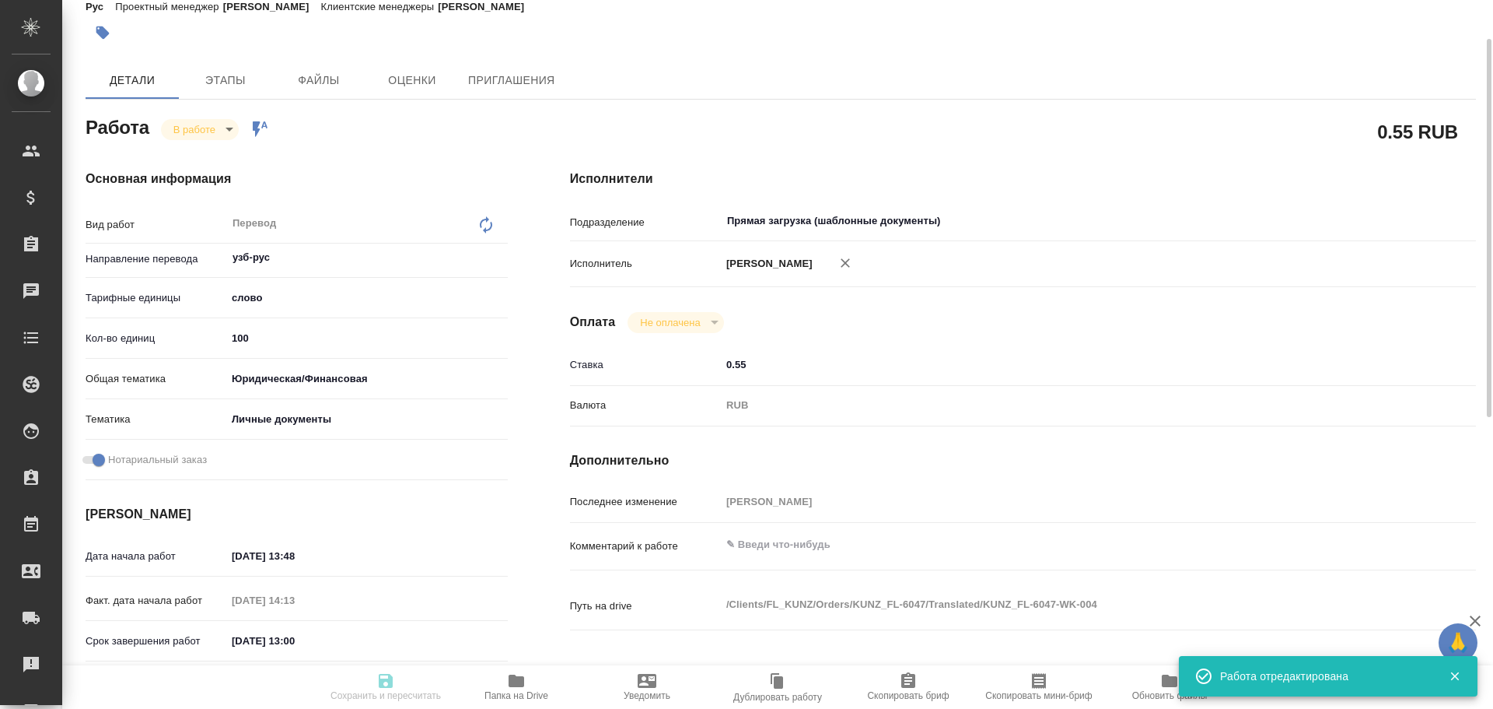
type input "100"
type input "yr-fn"
type input "5a8b8b956a9677013d343cfe"
checkbox input "true"
type input "15.10.2025 13:48"
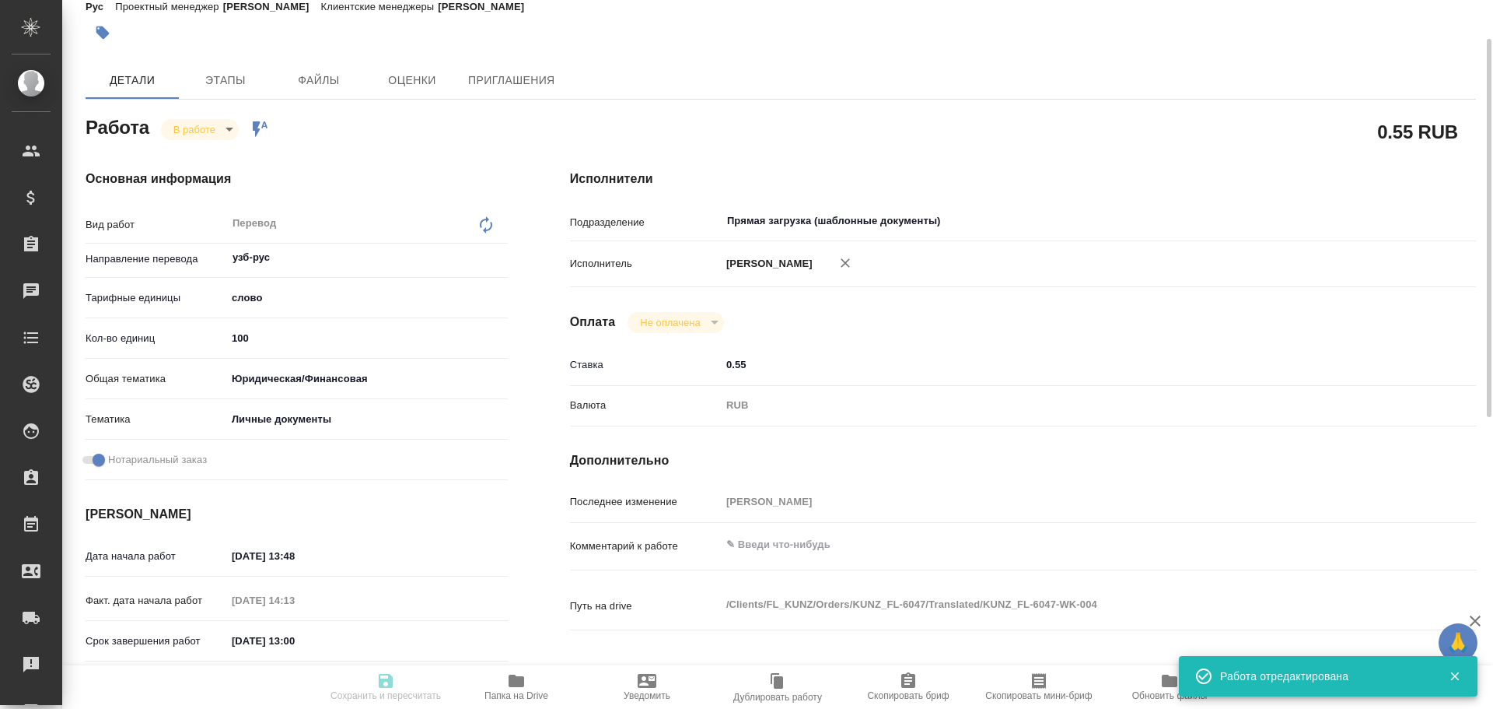
type input "15.10.2025 14:13"
type input "16.10.2025 13:00"
type input "16.10.2025 14:00"
type input "Прямая загрузка (шаблонные документы)"
type input "notPayed"
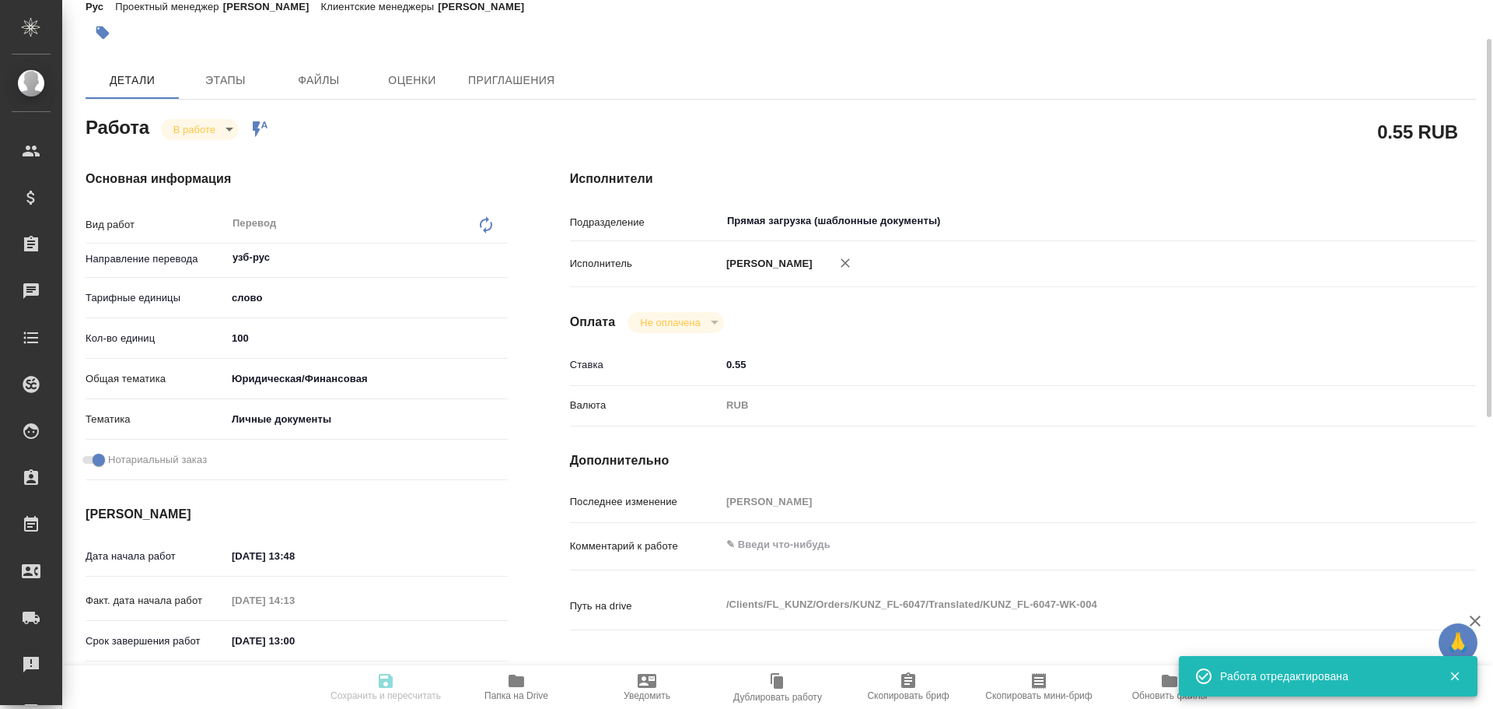
type input "0.55"
type input "RUB"
type input "[PERSON_NAME]"
type textarea "x"
type textarea "/Clients/FL_KUNZ/Orders/KUNZ_FL-6047/Translated/KUNZ_FL-6047-WK-004"
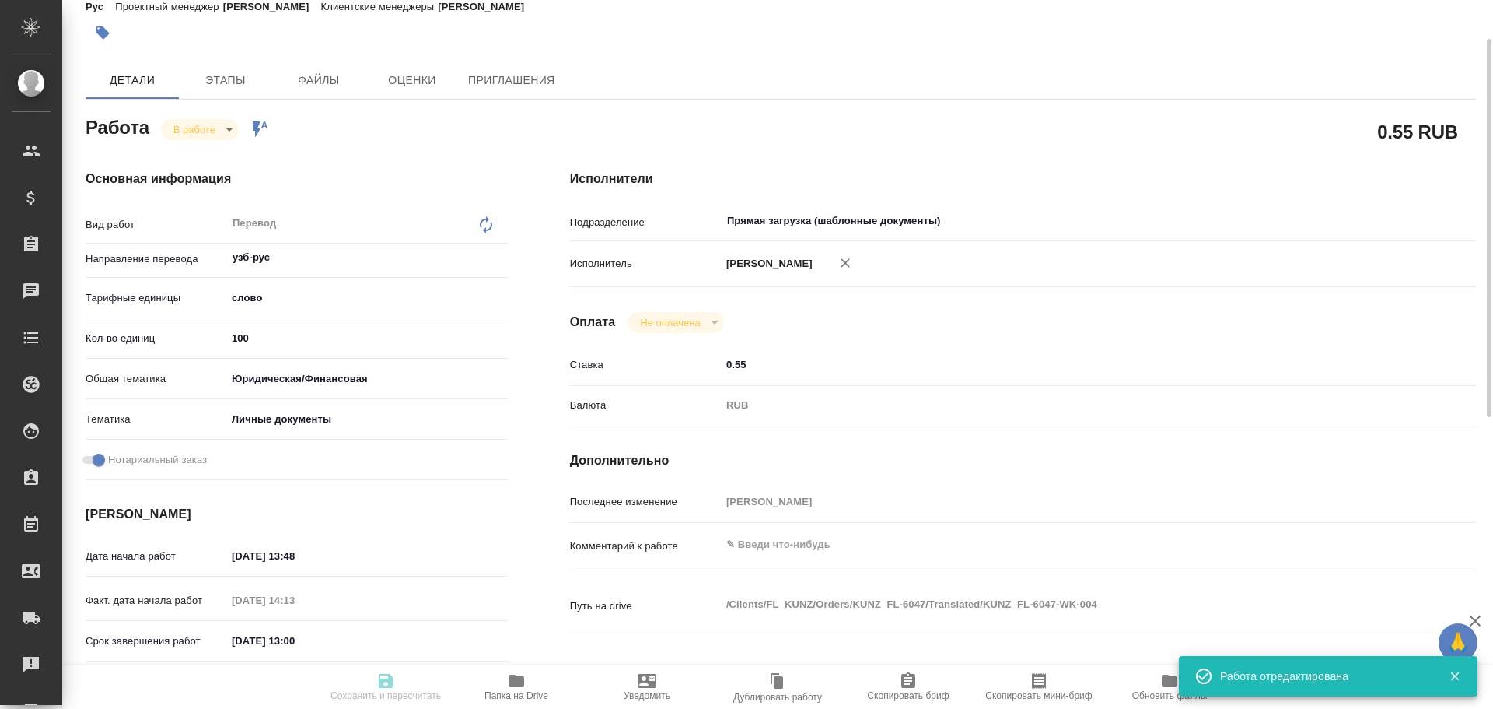
type textarea "x"
type input "KUNZ_FL-6047"
type input "Перевод станд. несрочный"
type input "Корректура, Постредактура машинного перевода, Перевод, Редактура, Приёмка по ка…"
type input "Зотова Екатерина"
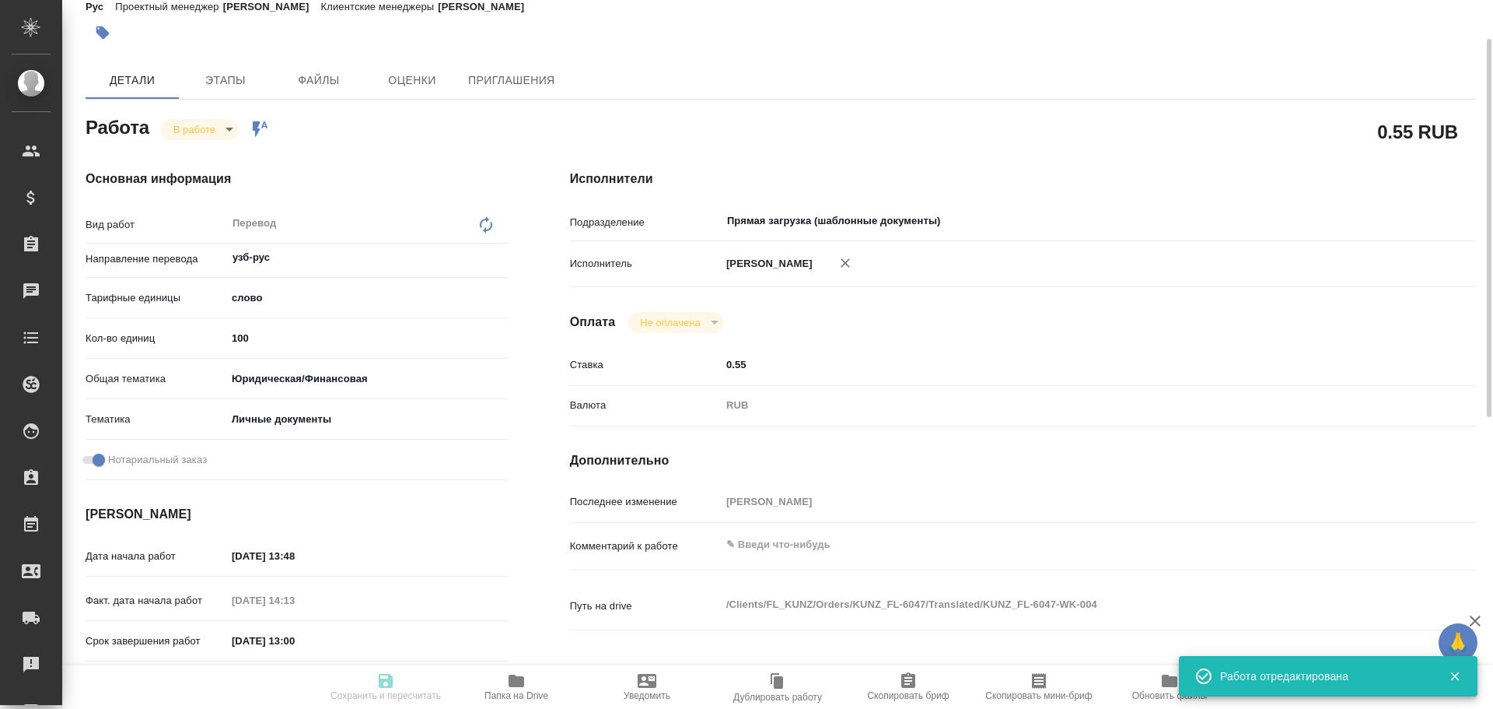
type input "/Clients/FL_KUNZ/Orders/KUNZ_FL-6047"
type textarea "x"
type textarea "ин. паспорт узб-рус под нот госуслуги"
type textarea "x"
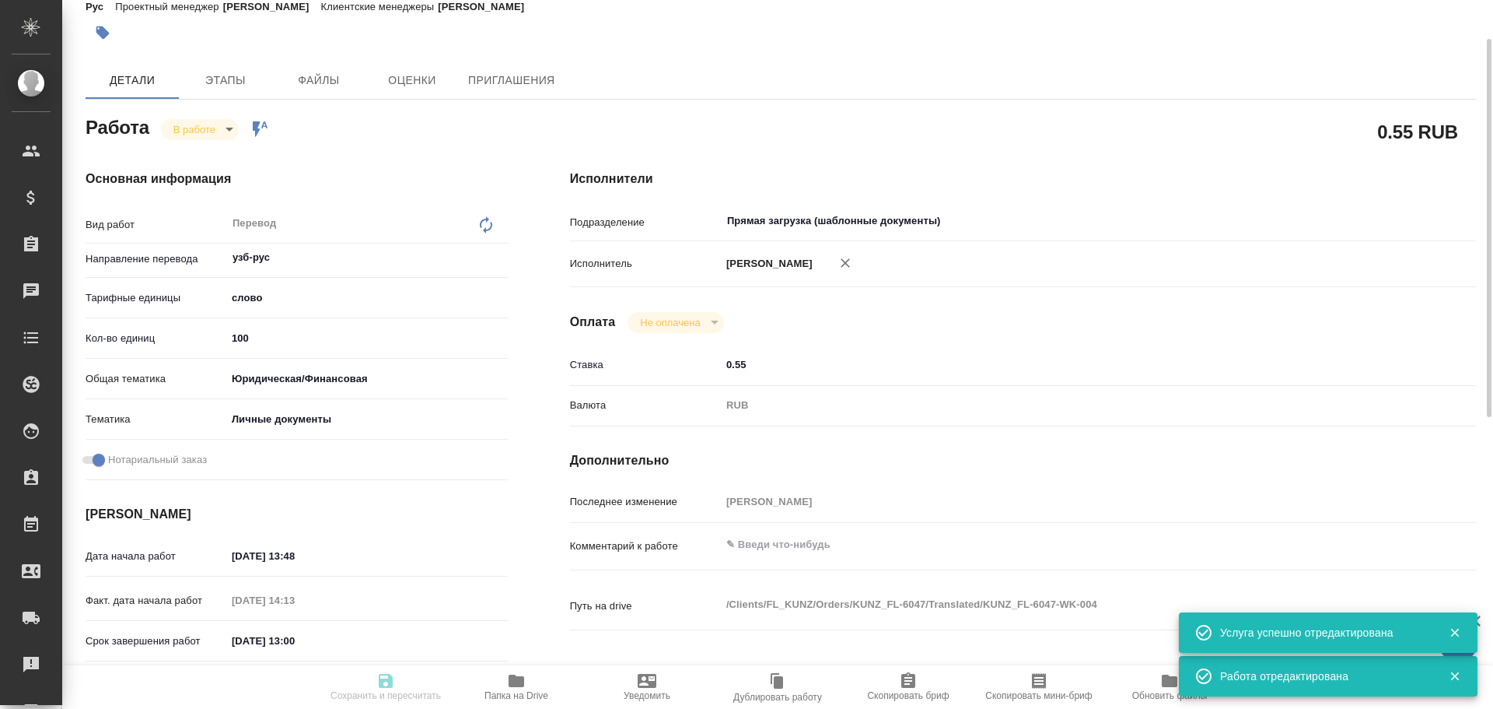
type textarea "x"
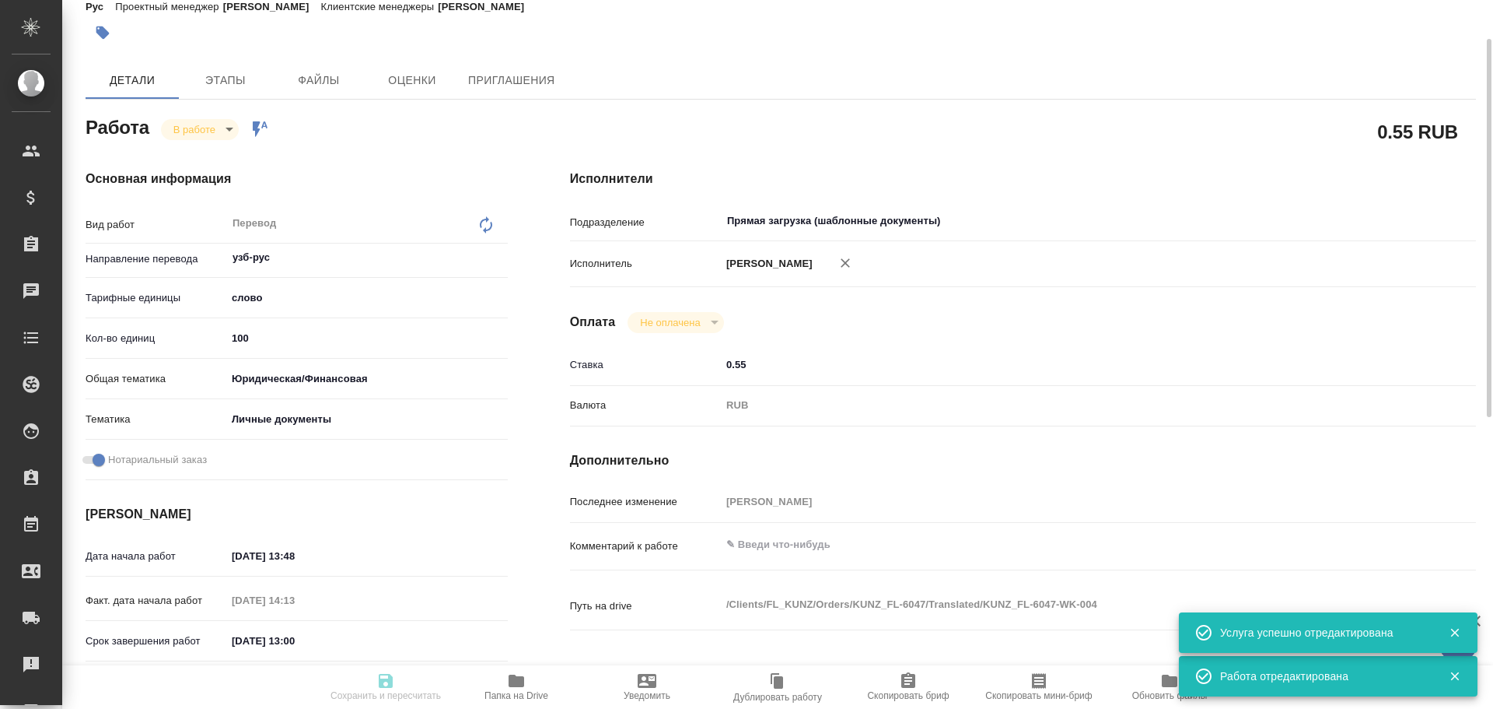
type textarea "x"
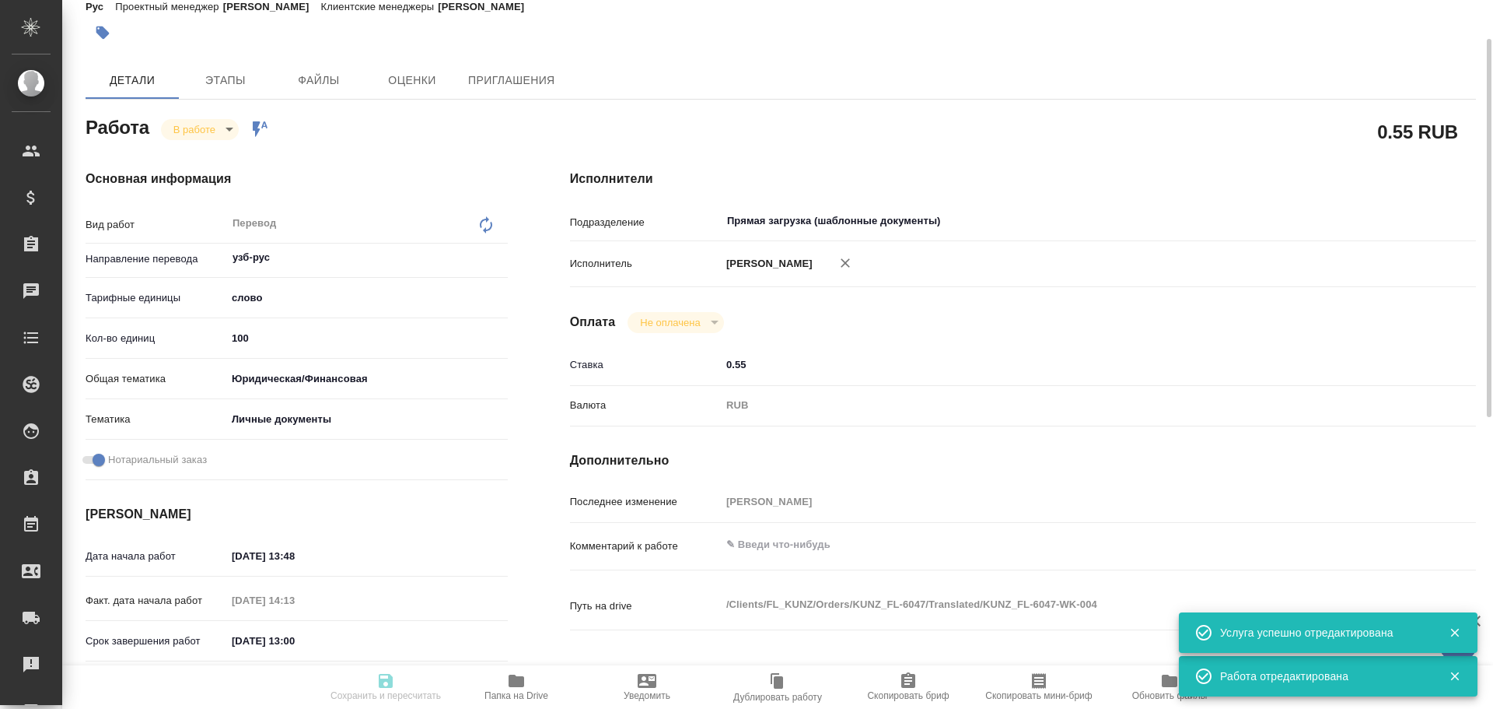
type textarea "x"
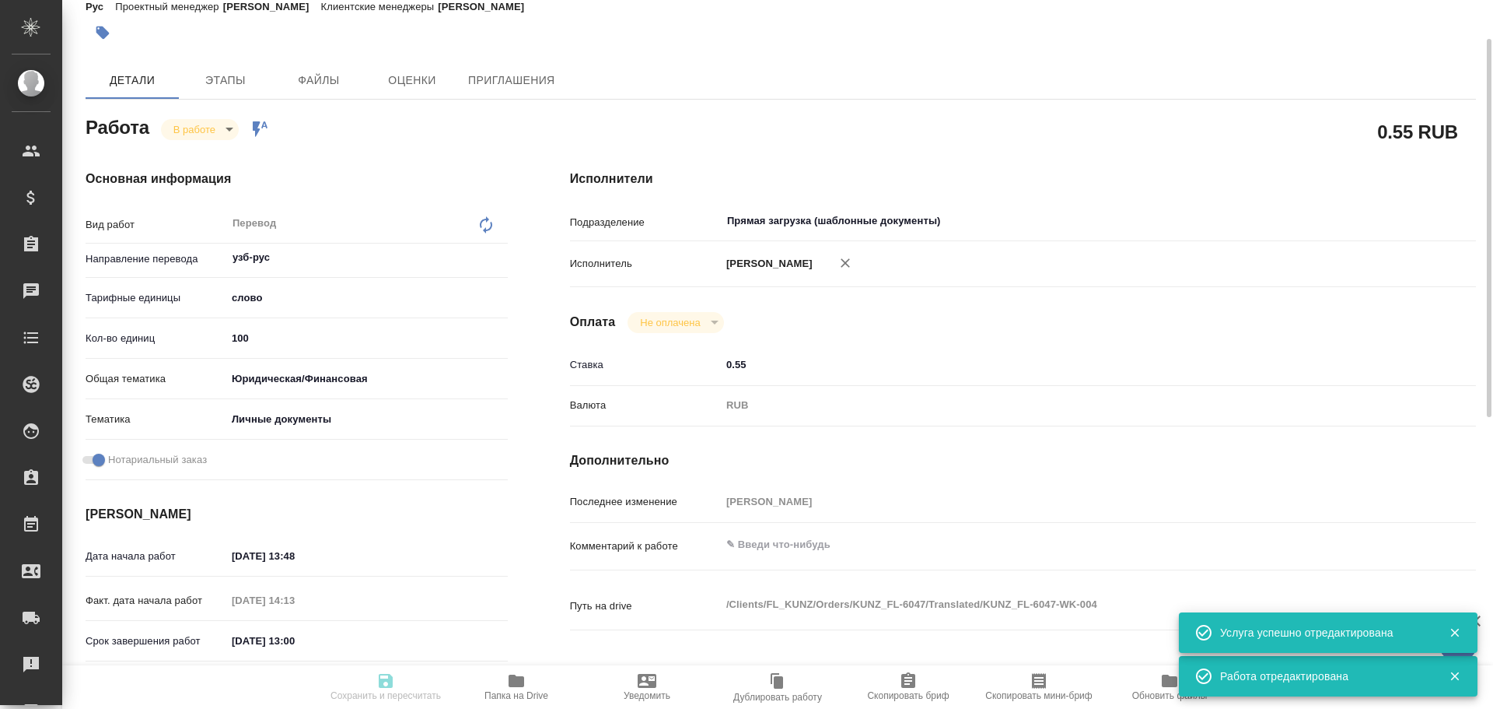
type textarea "x"
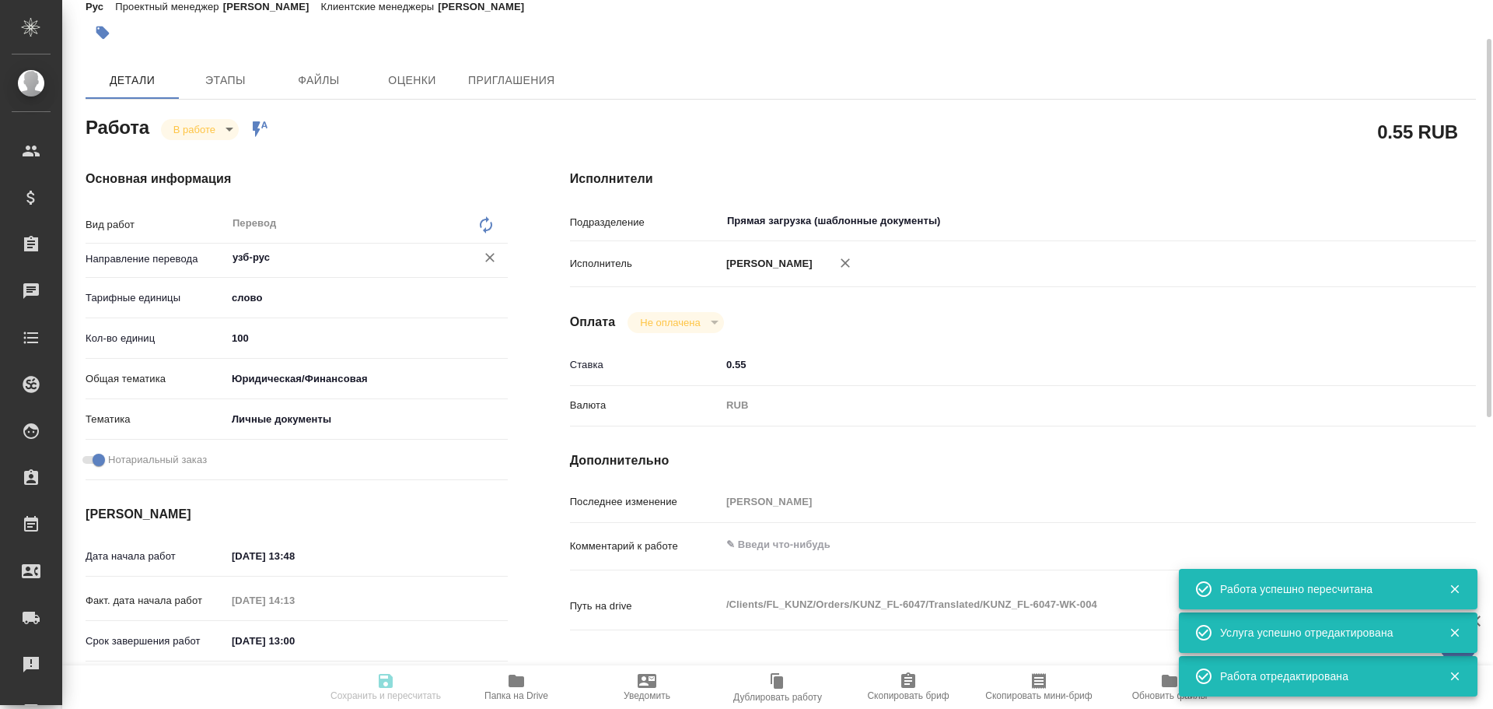
type input "inProgress"
type textarea "Перевод"
type textarea "x"
type input "узб-рус"
type input "5a8b1489cc6b4906c91bfd90"
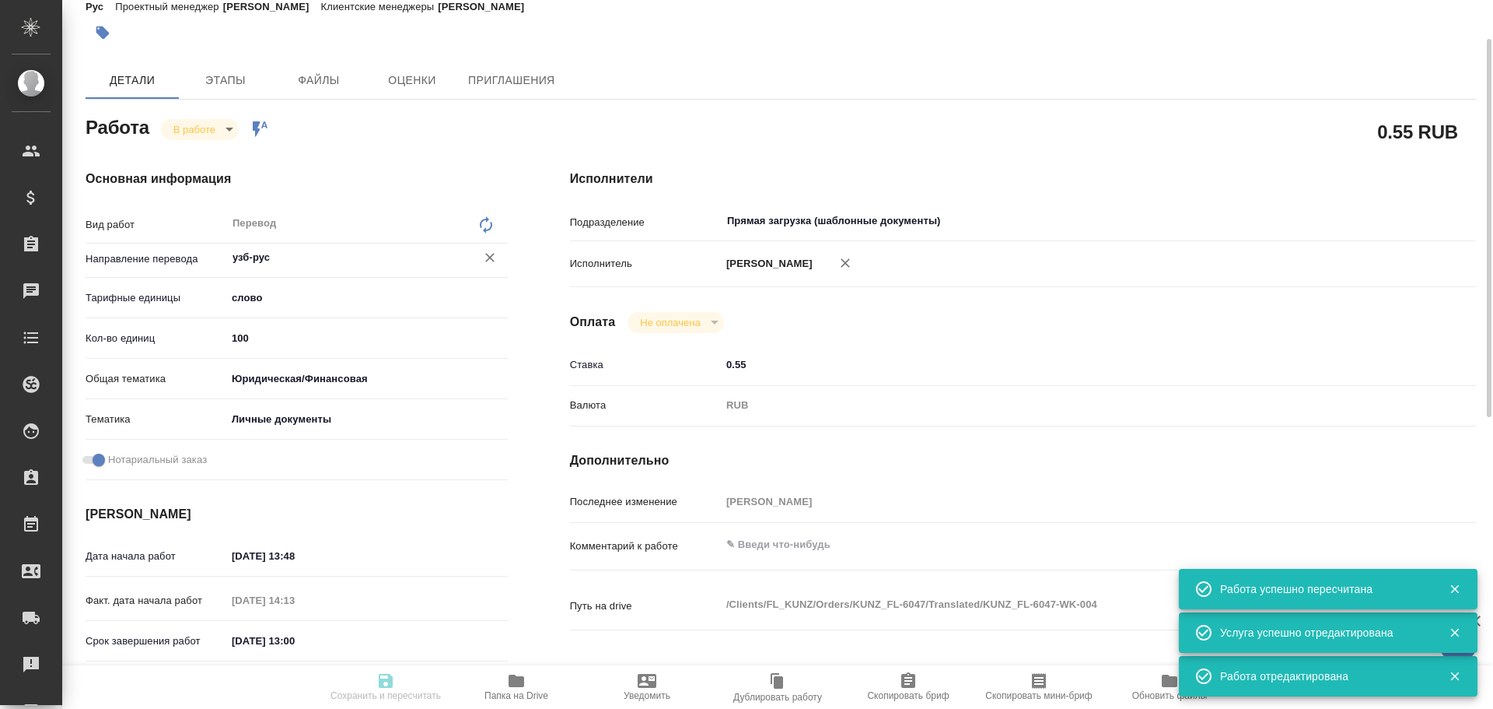
type input "100"
type input "yr-fn"
type input "5a8b8b956a9677013d343cfe"
checkbox input "true"
type input "15.10.2025 13:48"
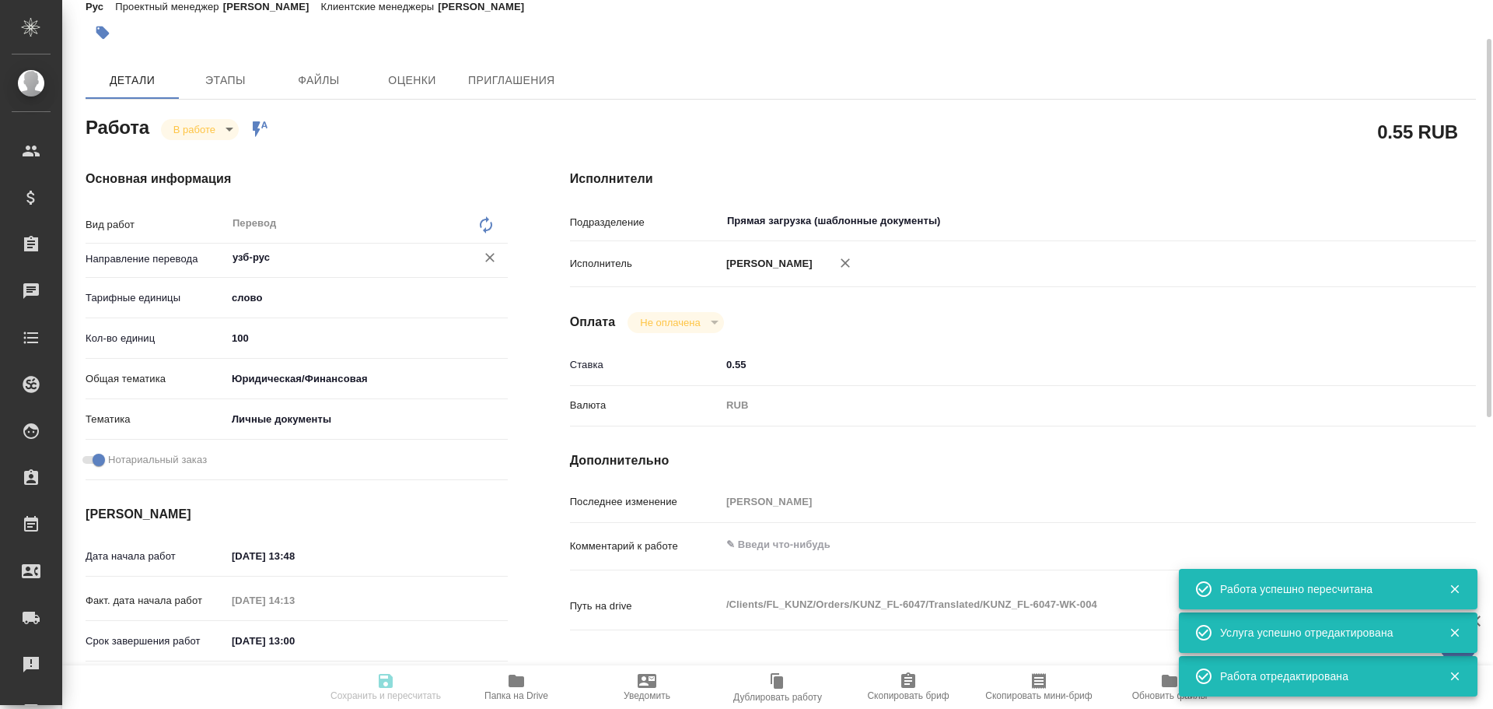
type input "15.10.2025 14:13"
type input "16.10.2025 13:00"
type input "16.10.2025 14:00"
type input "Прямая загрузка (шаблонные документы)"
type input "notPayed"
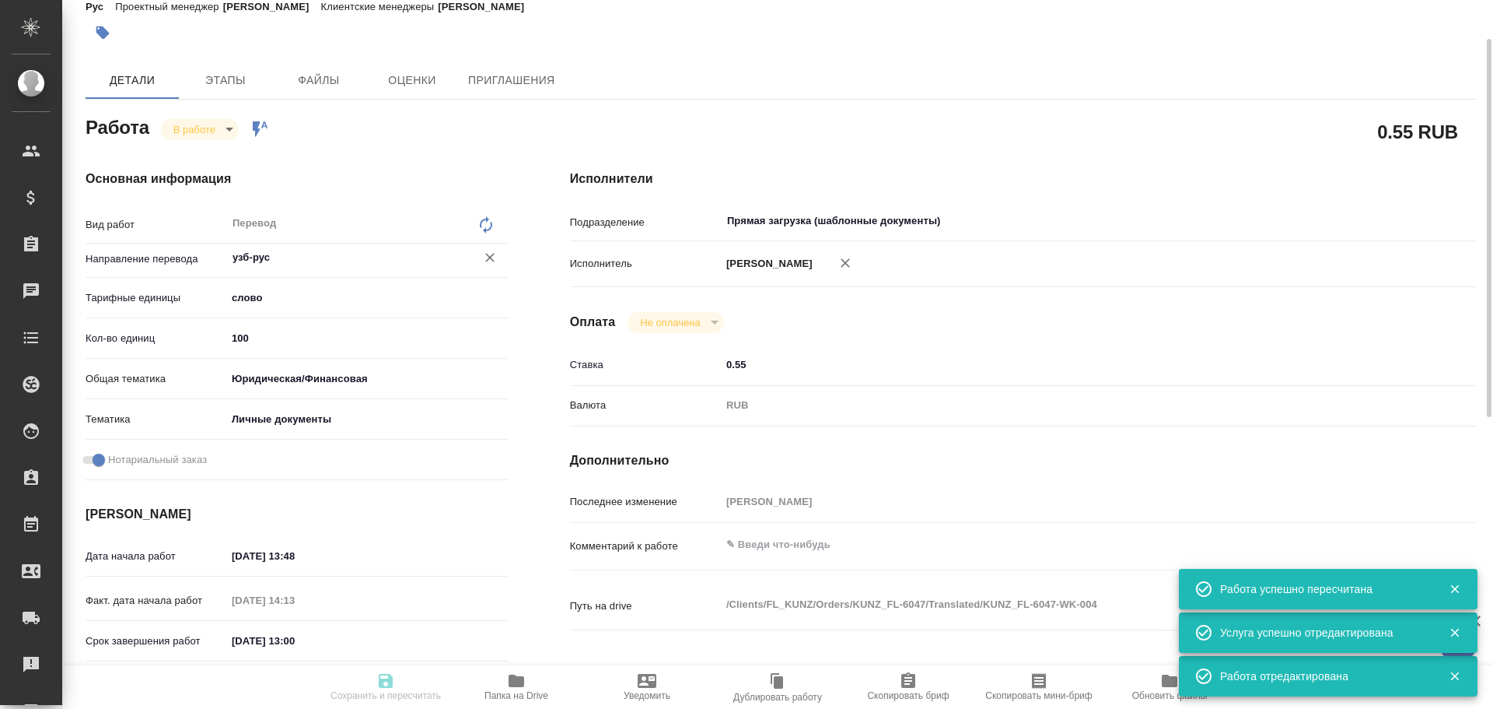
type input "0.55"
type input "RUB"
type input "[PERSON_NAME]"
type textarea "x"
type textarea "/Clients/FL_KUNZ/Orders/KUNZ_FL-6047/Translated/KUNZ_FL-6047-WK-004"
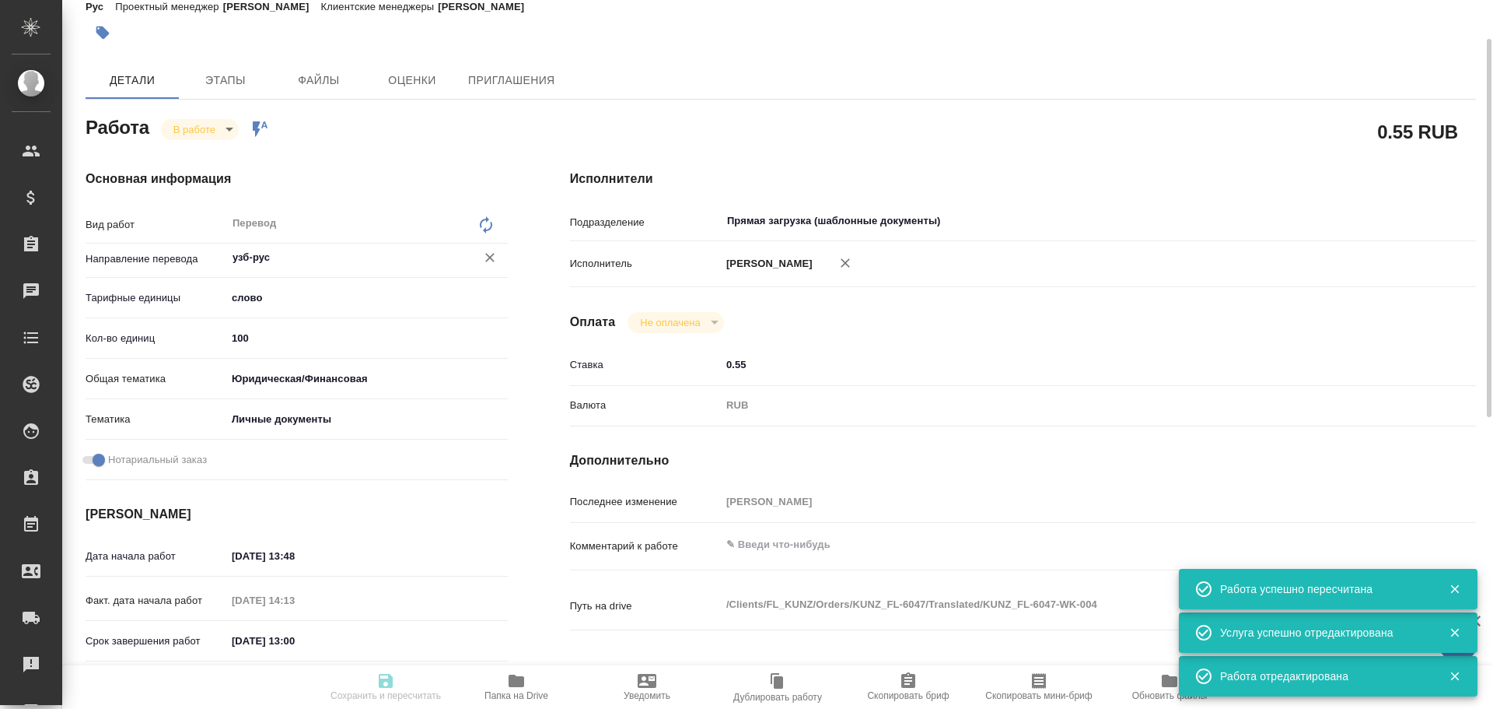
type textarea "x"
type input "KUNZ_FL-6047"
type input "Перевод станд. несрочный"
type input "Корректура, Постредактура машинного перевода, Перевод, Редактура, Приёмка по ка…"
type input "Зотова Екатерина"
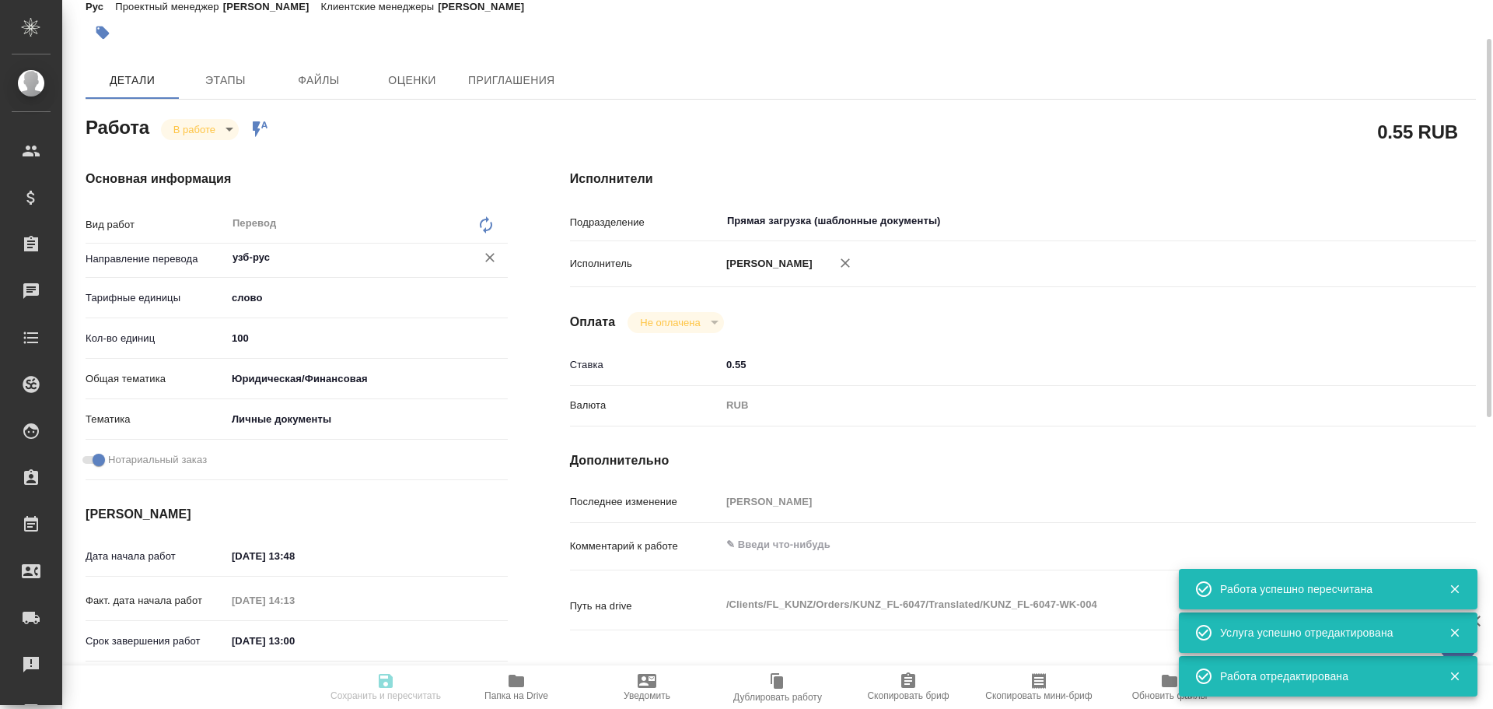
type input "/Clients/FL_KUNZ/Orders/KUNZ_FL-6047"
type textarea "x"
type textarea "ин. паспорт узб-рус под нот госуслуги"
type textarea "x"
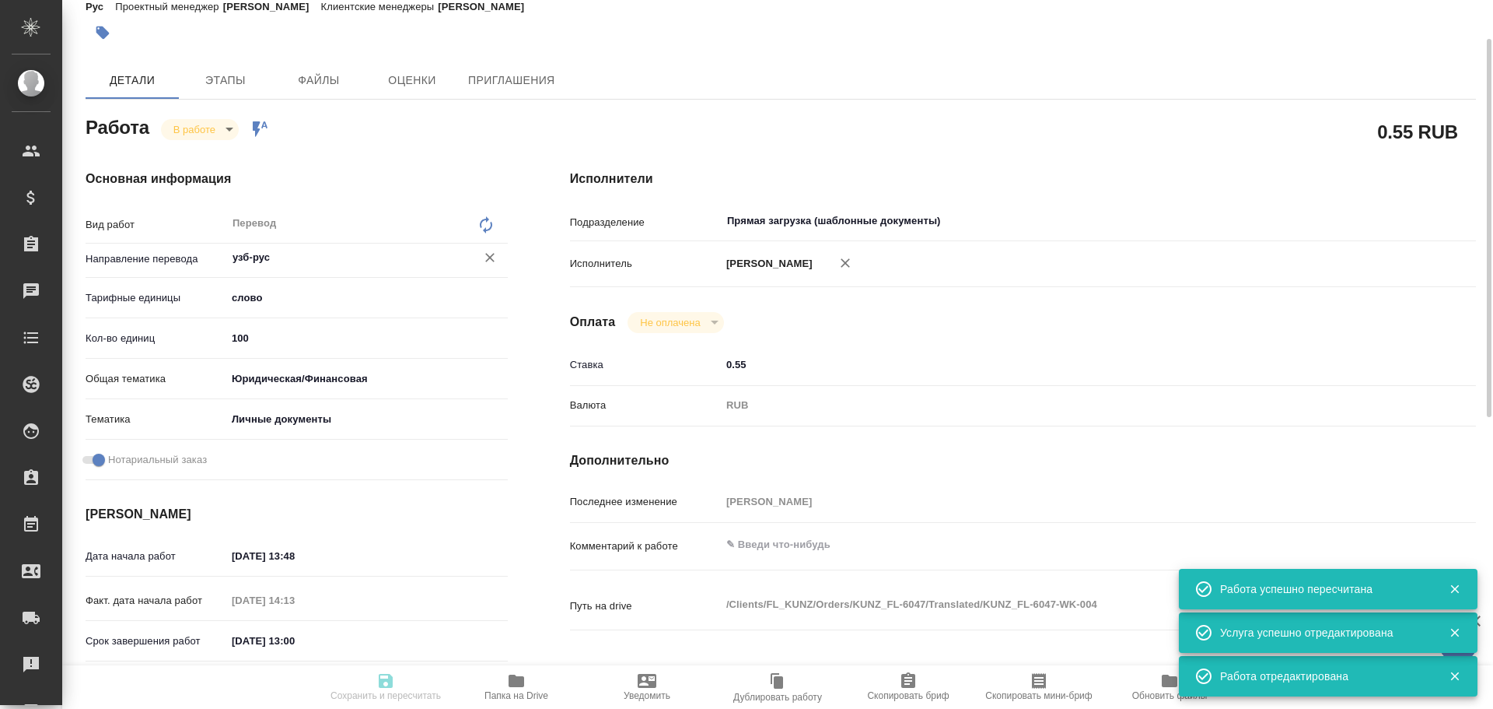
type textarea "x"
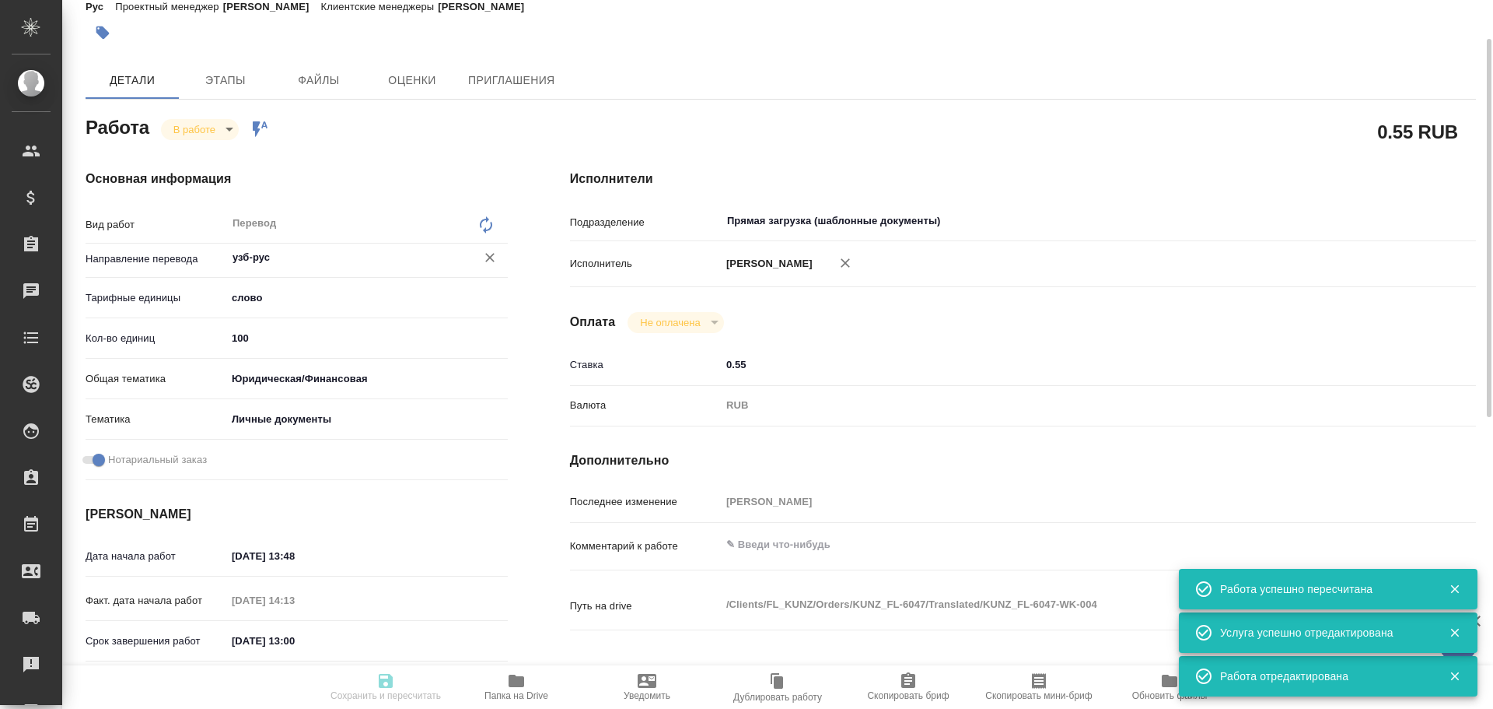
type textarea "x"
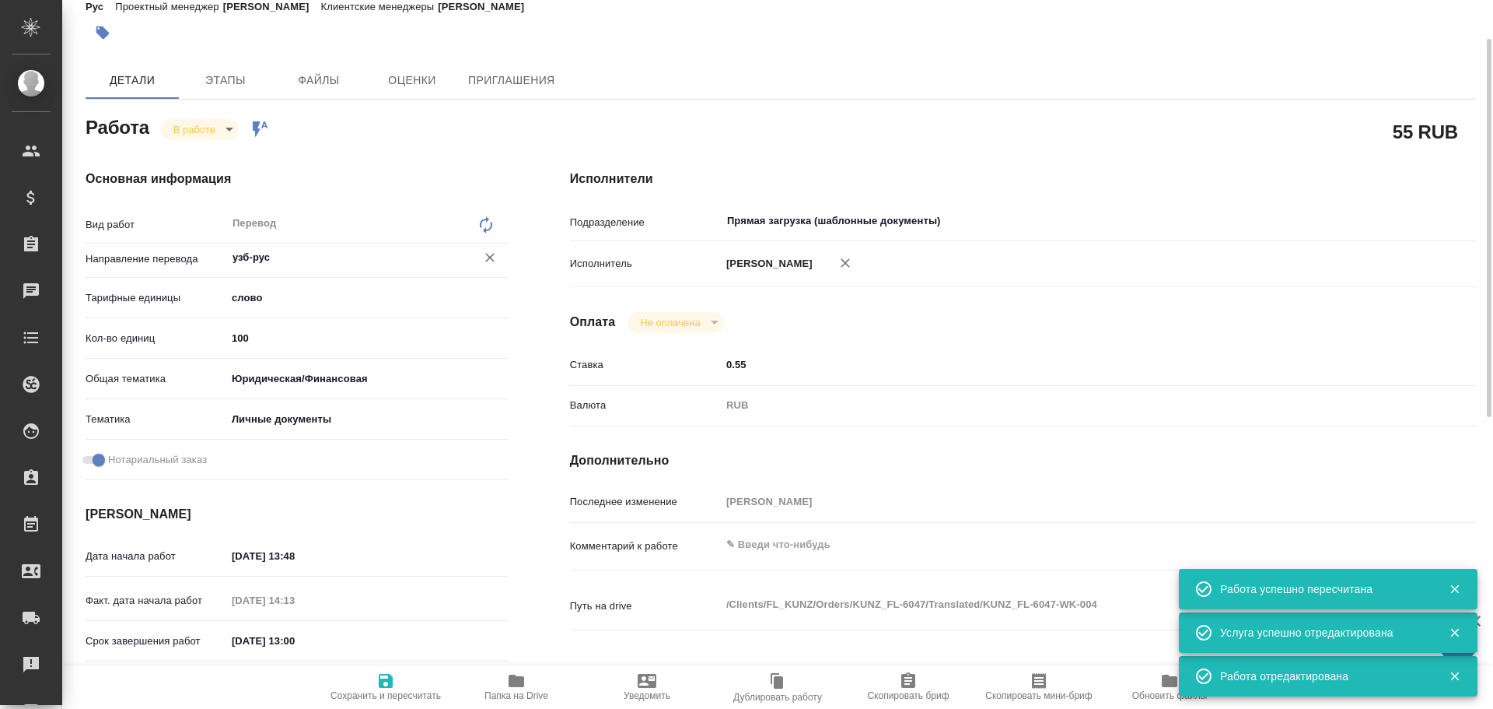
type textarea "x"
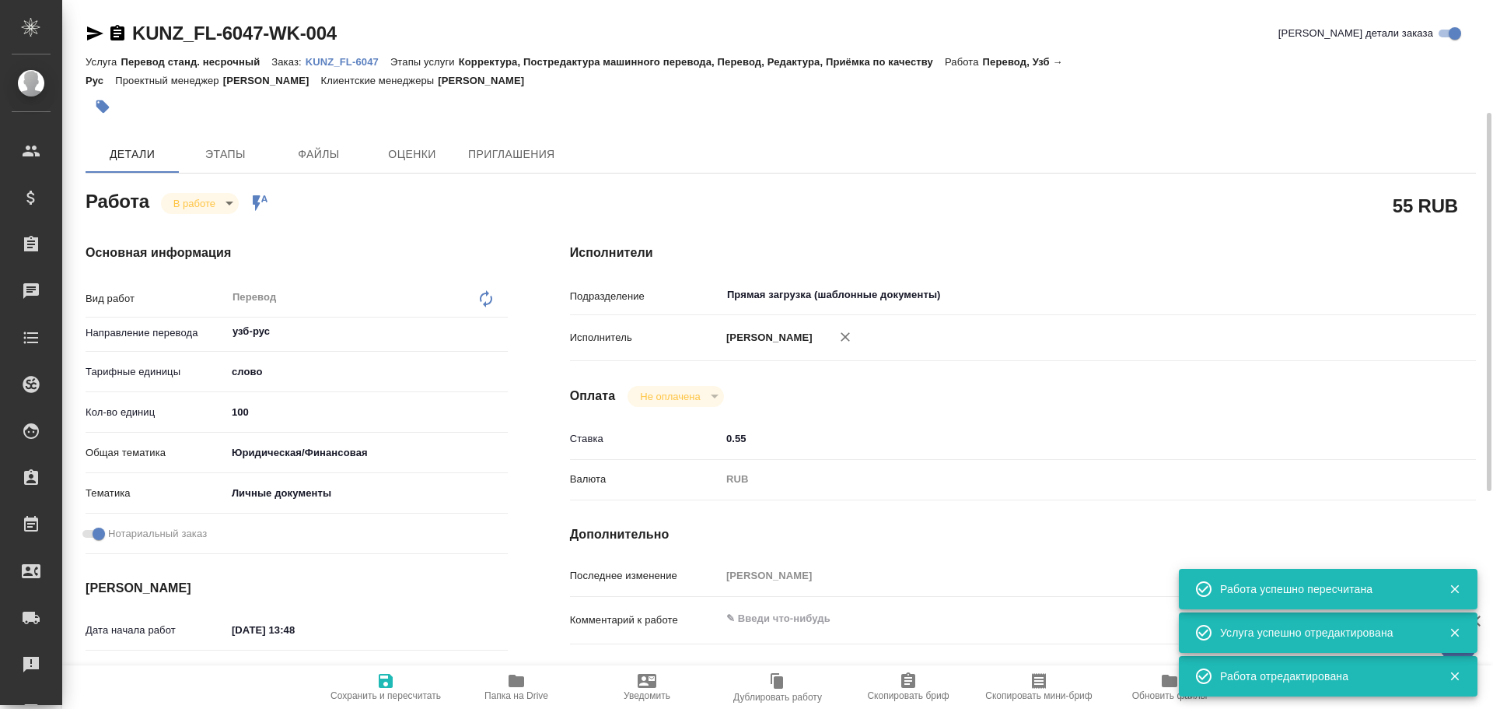
type textarea "x"
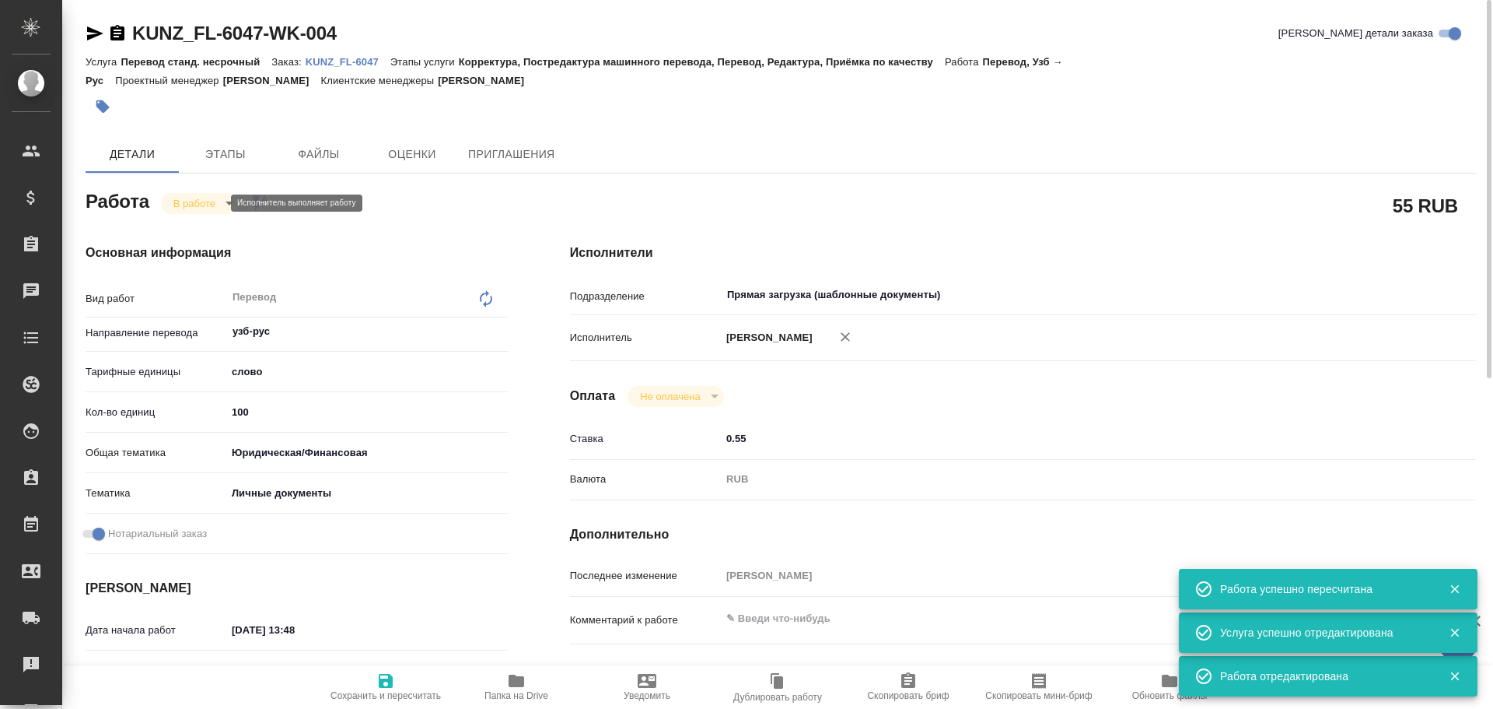
type textarea "x"
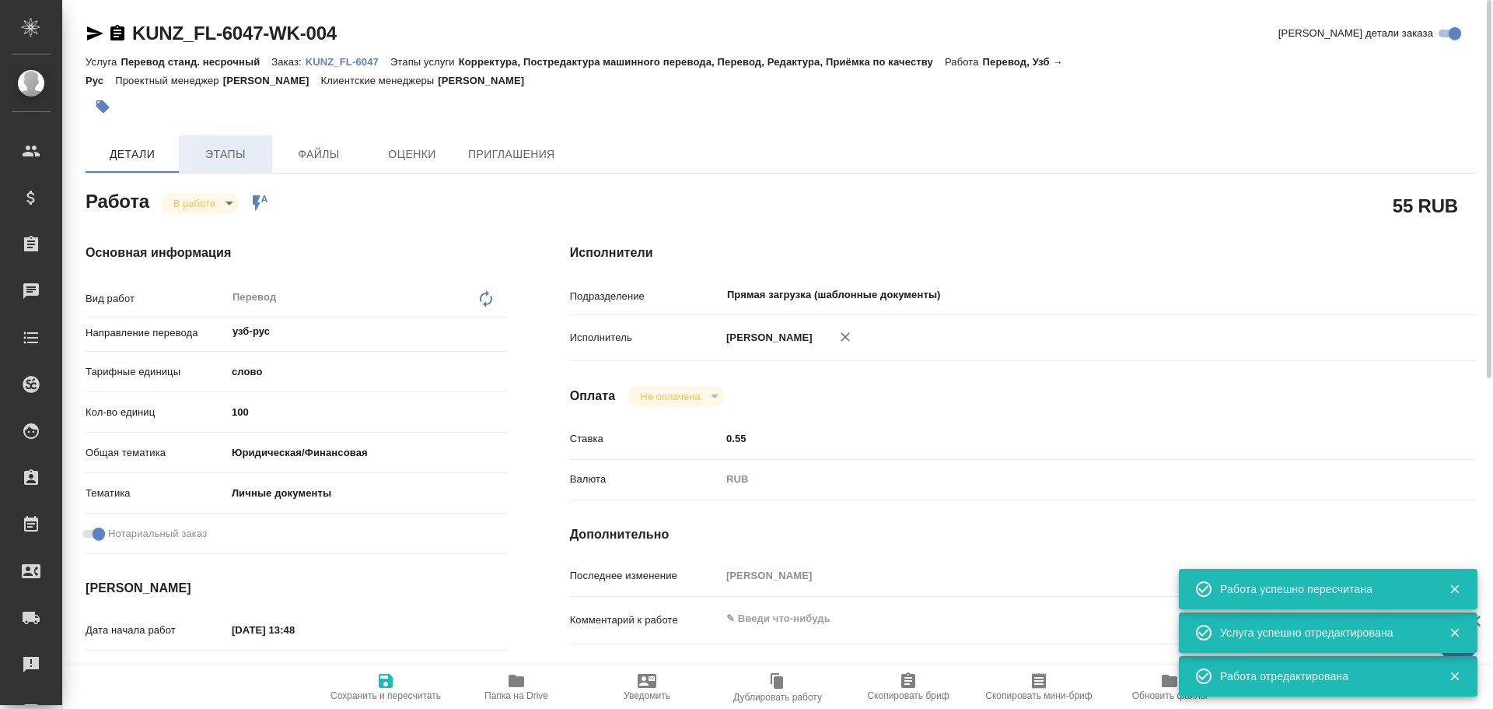
click at [181, 156] on button "Этапы" at bounding box center [225, 153] width 93 height 37
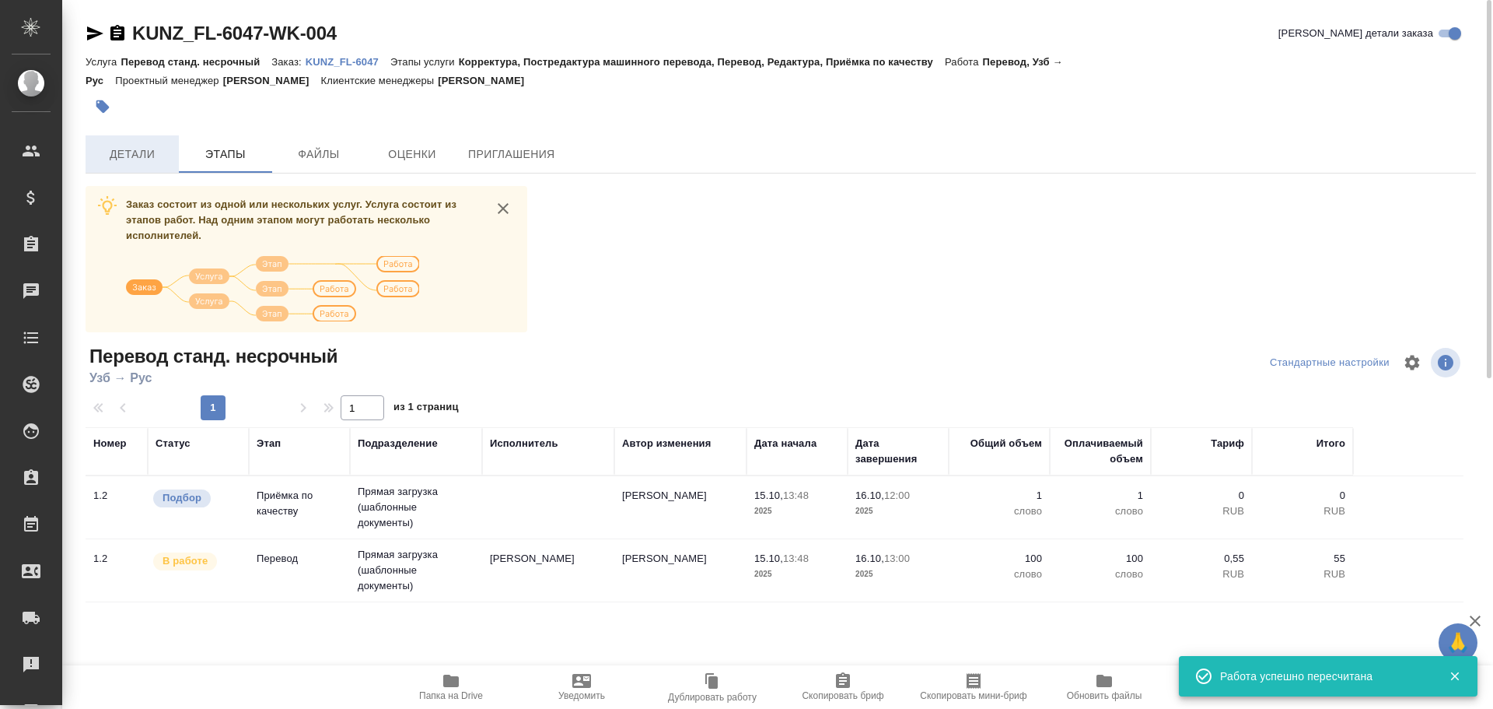
click at [130, 152] on span "Детали" at bounding box center [132, 154] width 75 height 19
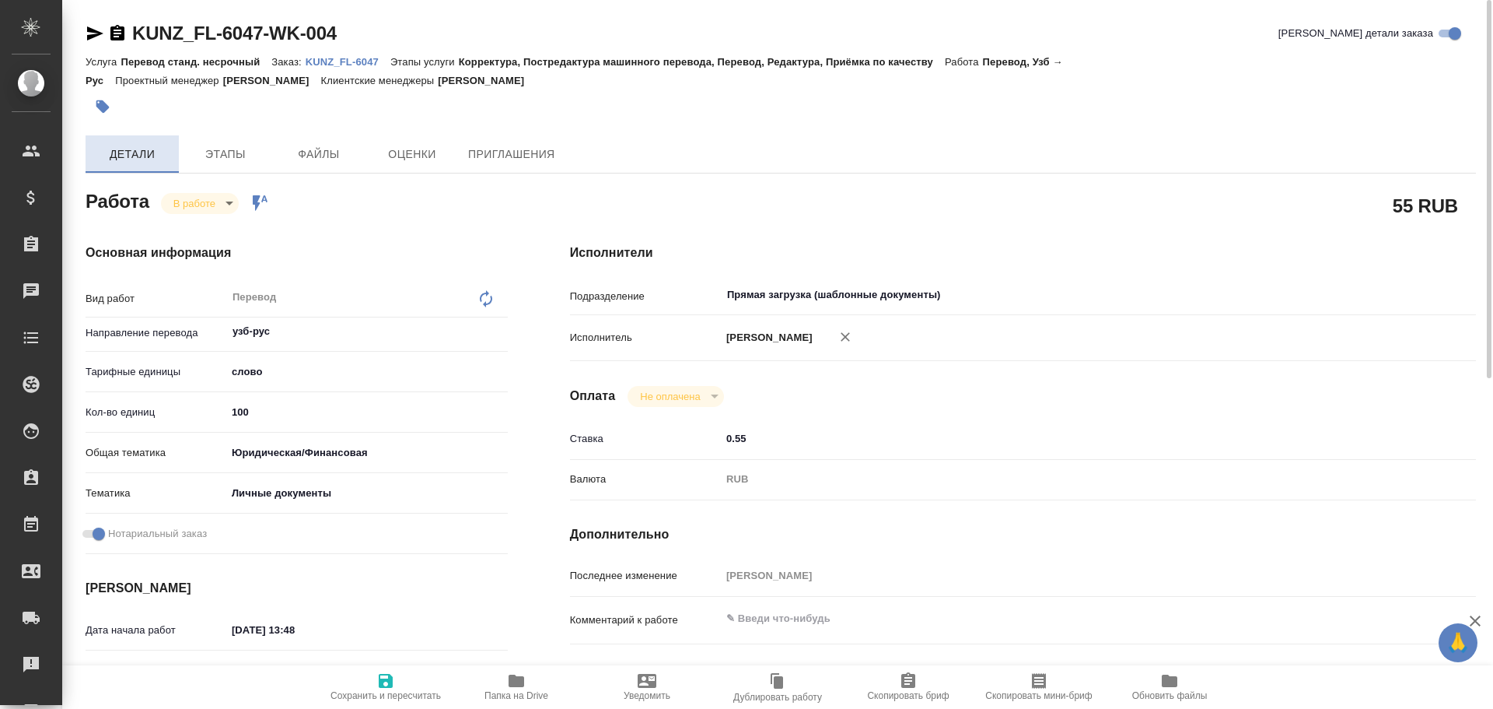
type textarea "x"
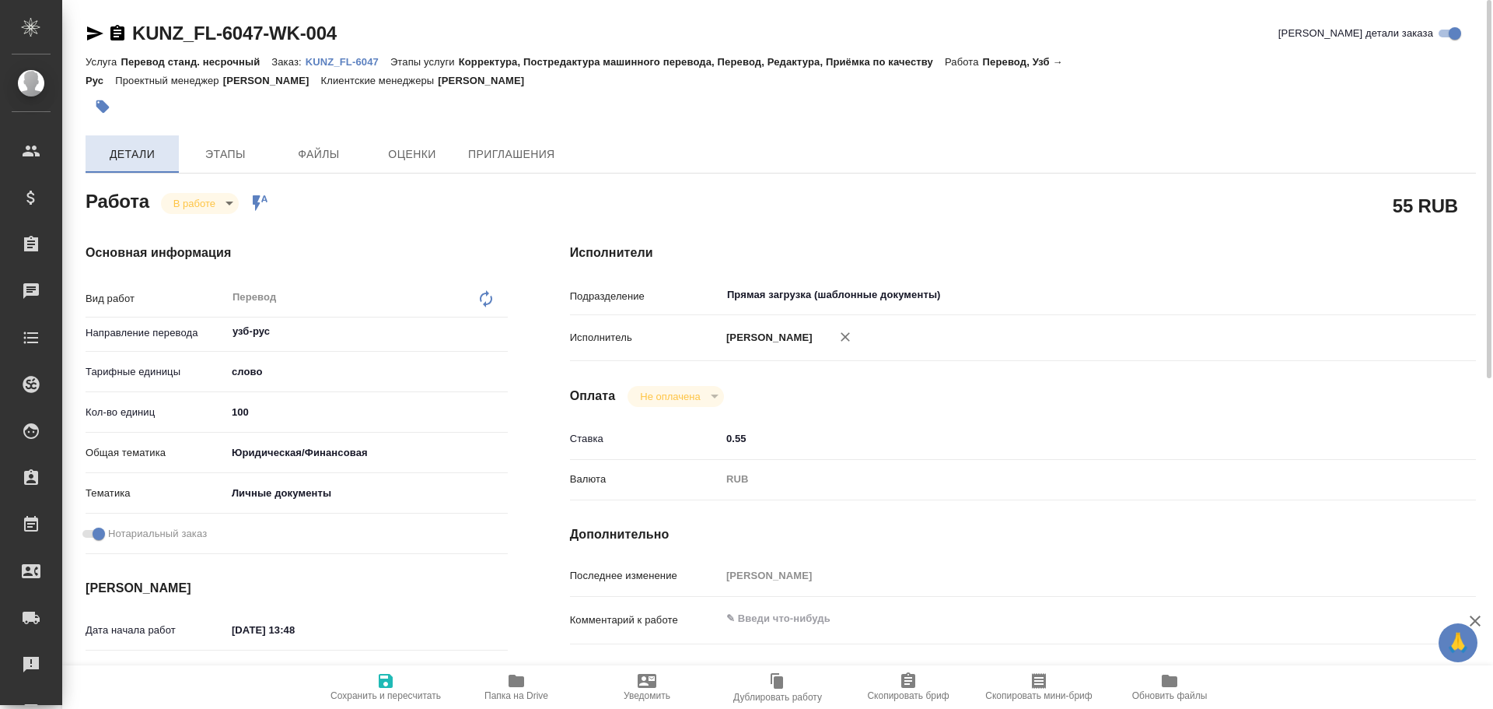
type textarea "x"
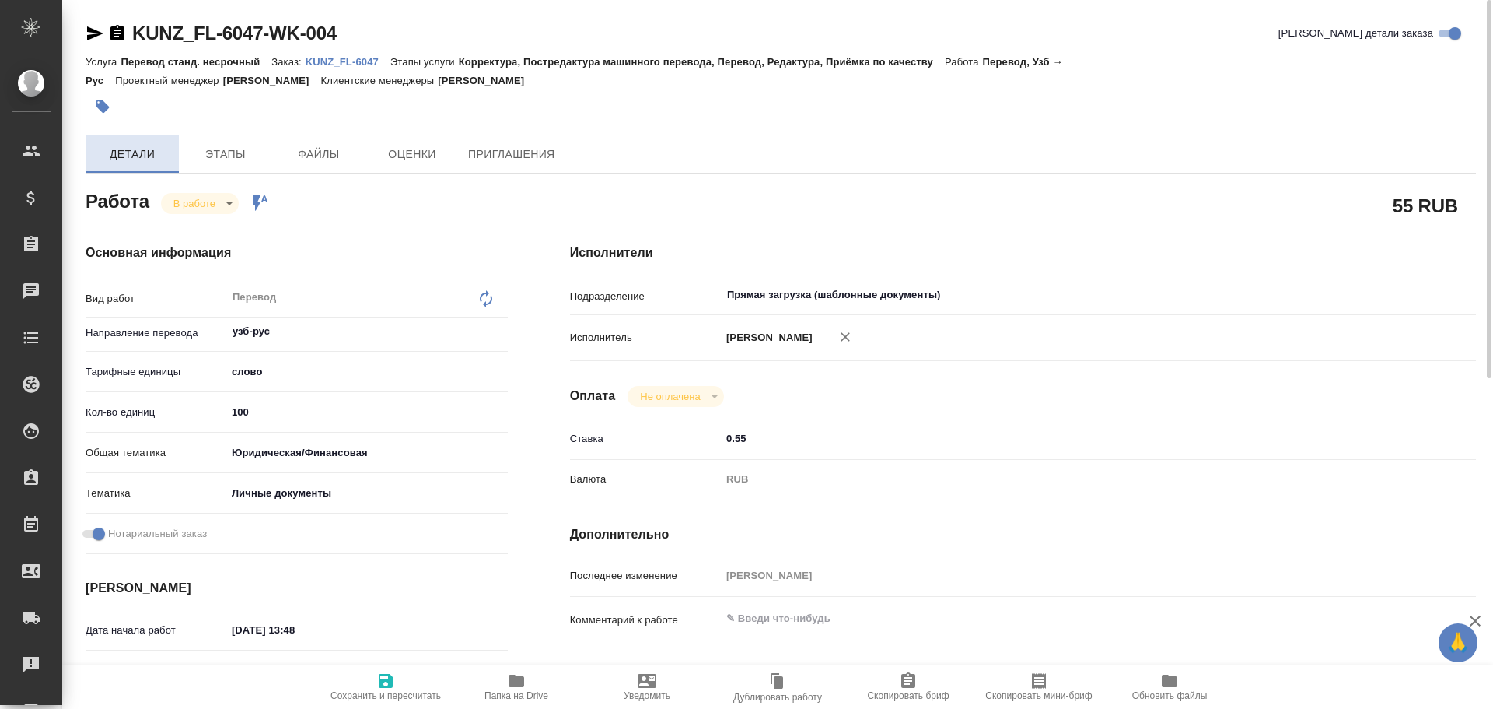
type textarea "x"
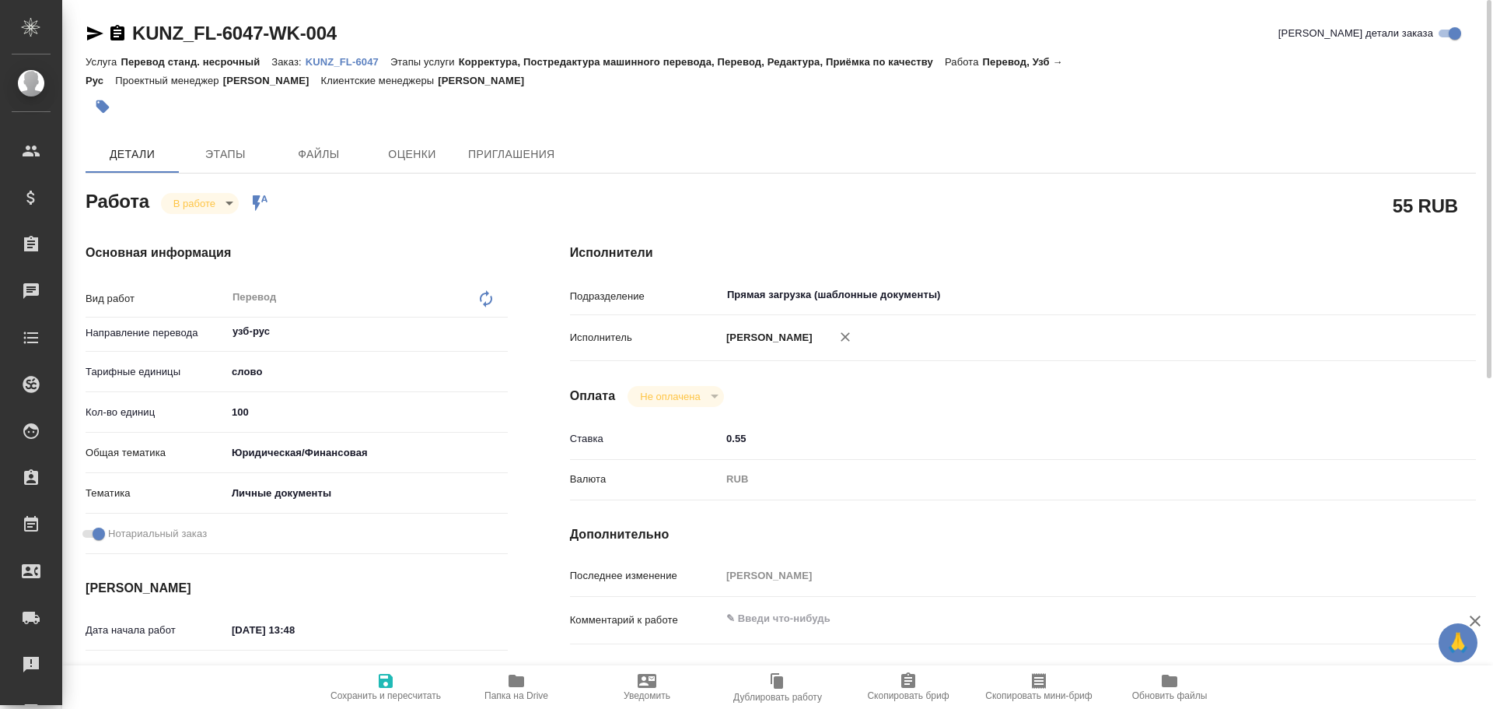
type textarea "x"
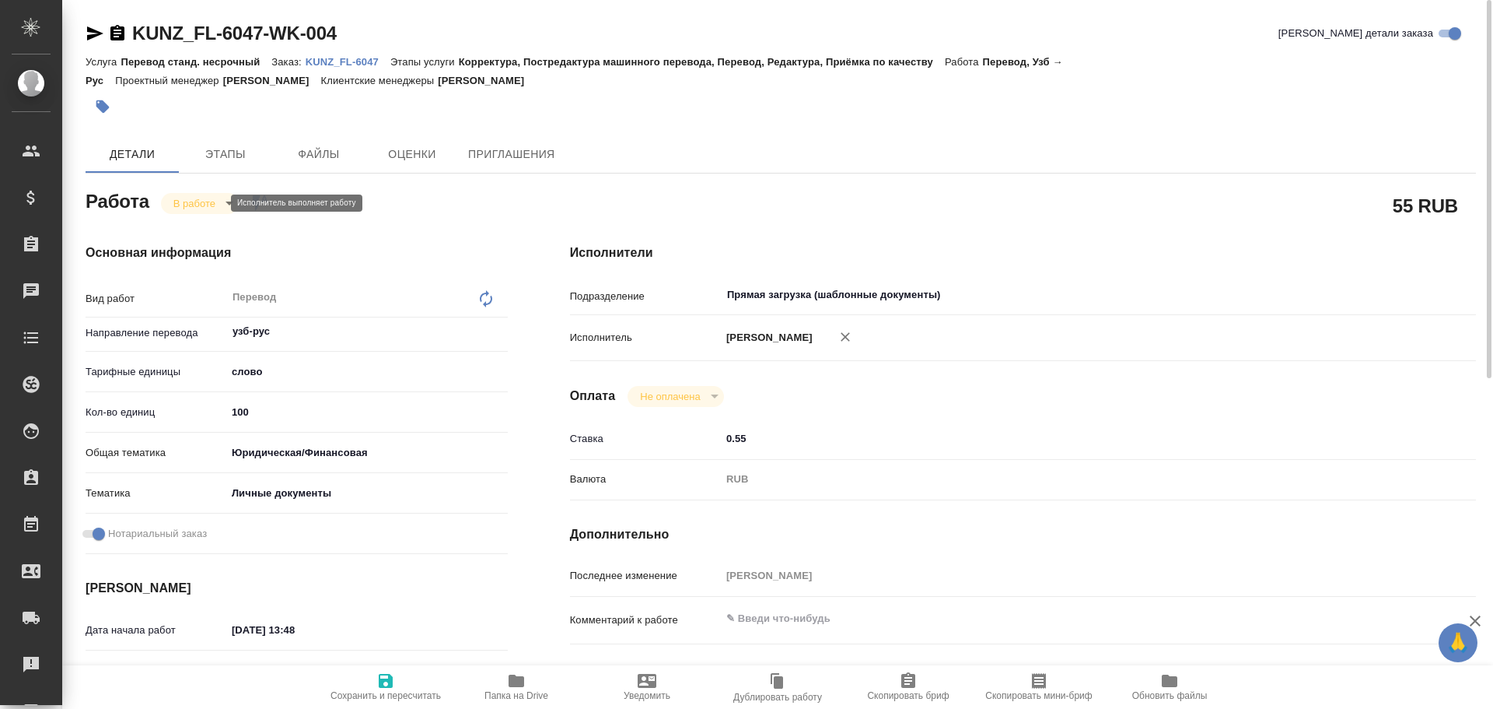
click at [202, 205] on body "🙏 .cls-1 fill:#fff; AWATERA Gusev Alexandr Клиенты Спецификации Заказы 0 Чаты T…" at bounding box center [746, 354] width 1493 height 709
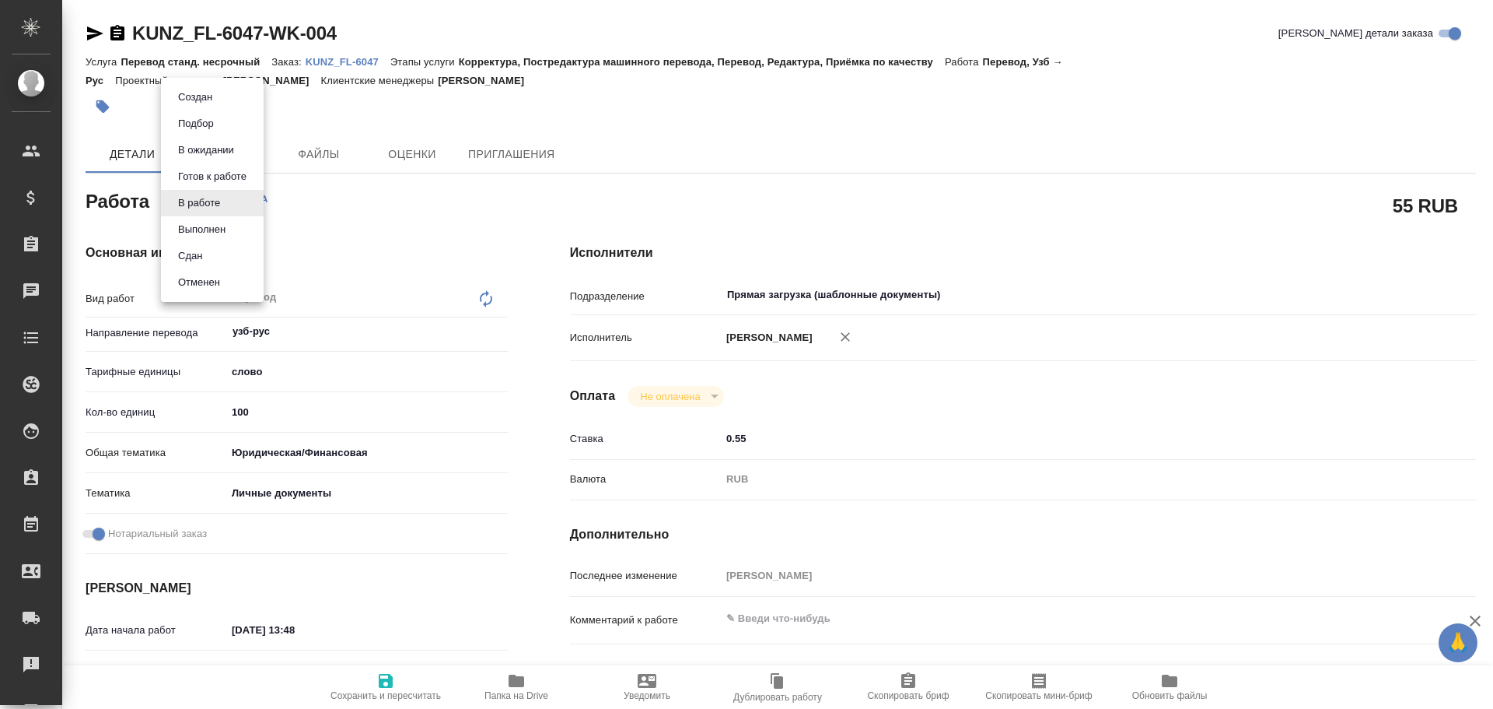
type textarea "x"
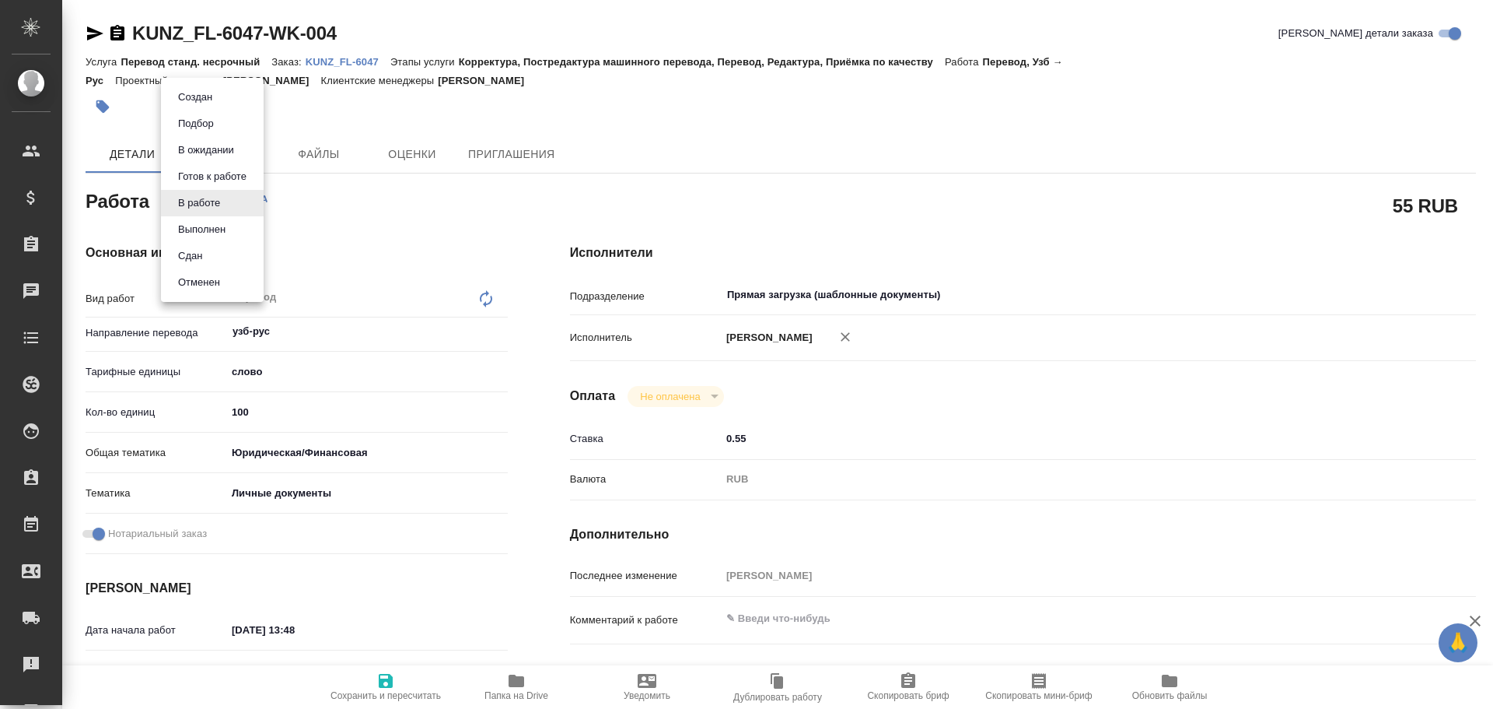
click at [201, 247] on li "Сдан" at bounding box center [212, 256] width 103 height 26
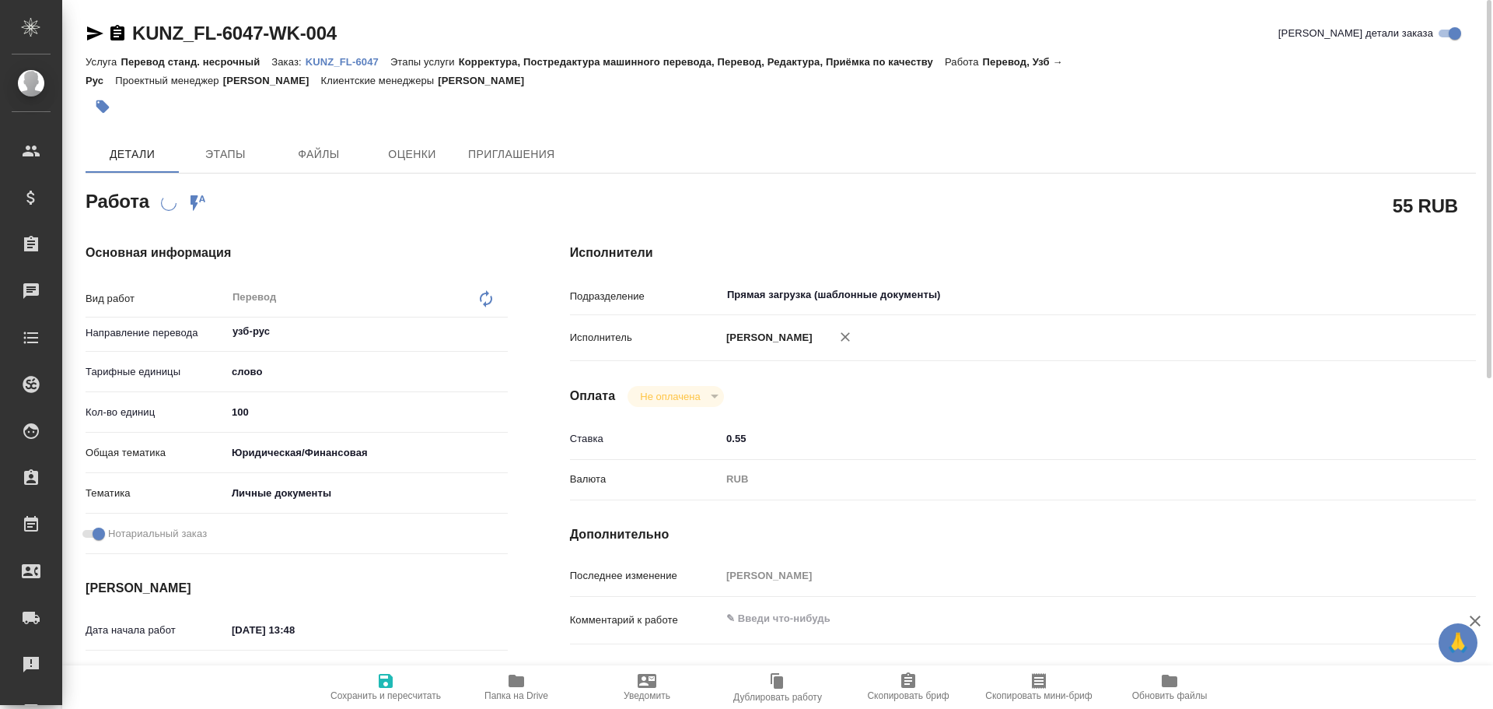
type textarea "x"
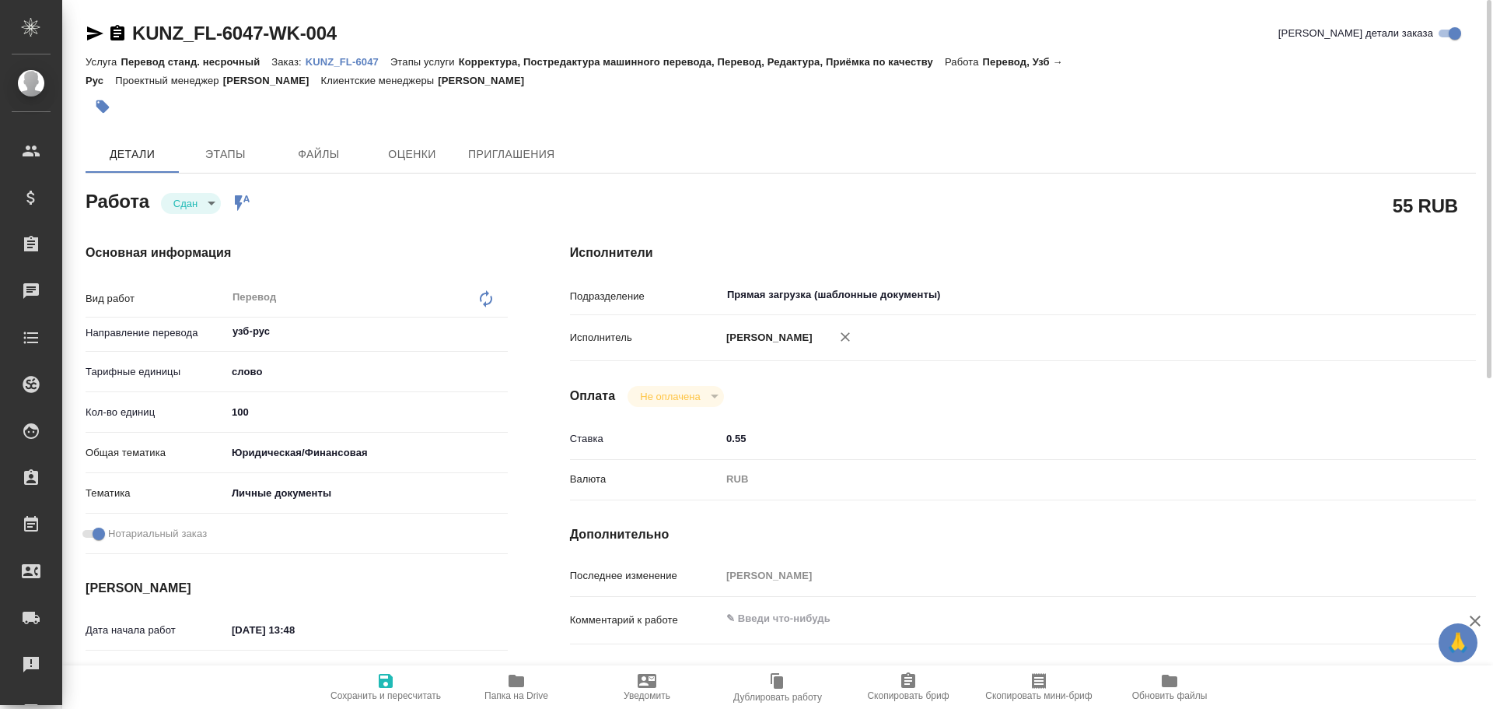
type textarea "x"
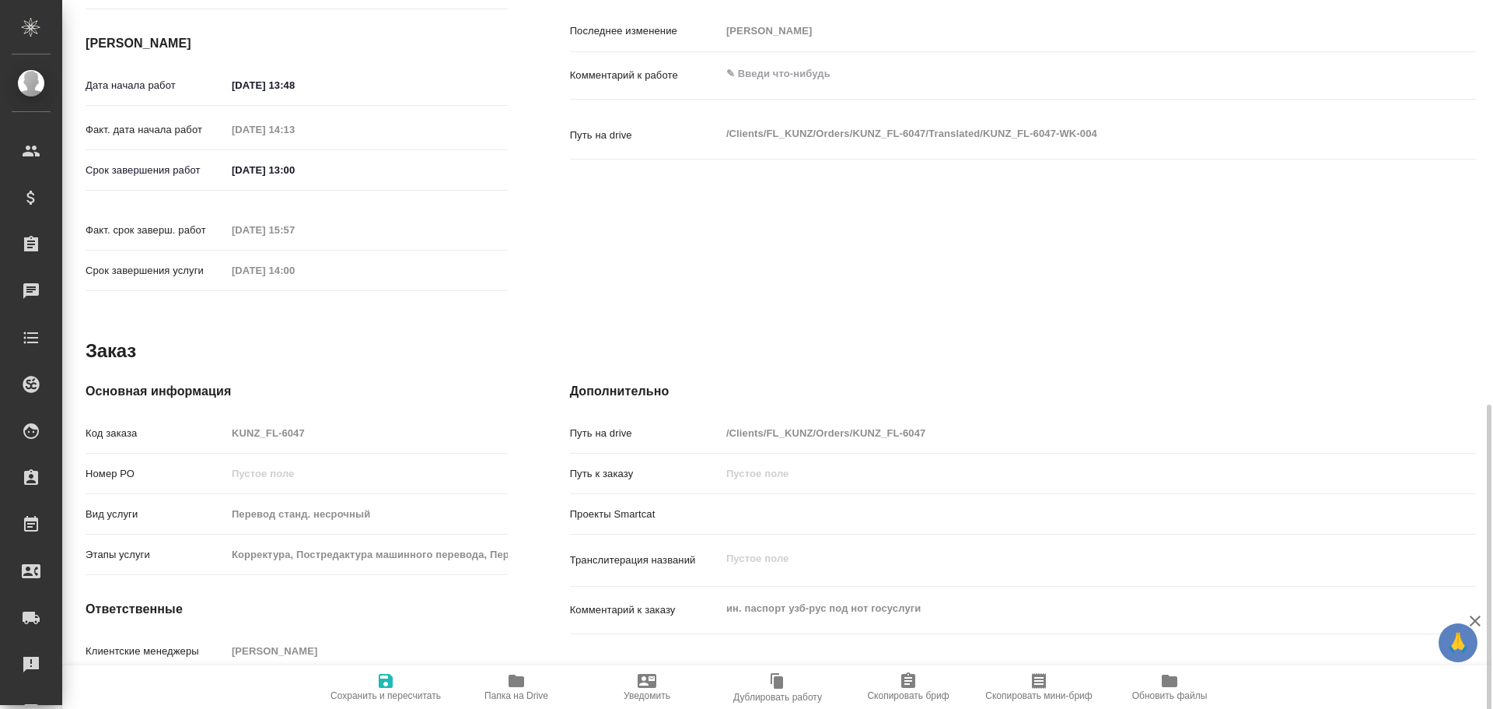
type textarea "x"
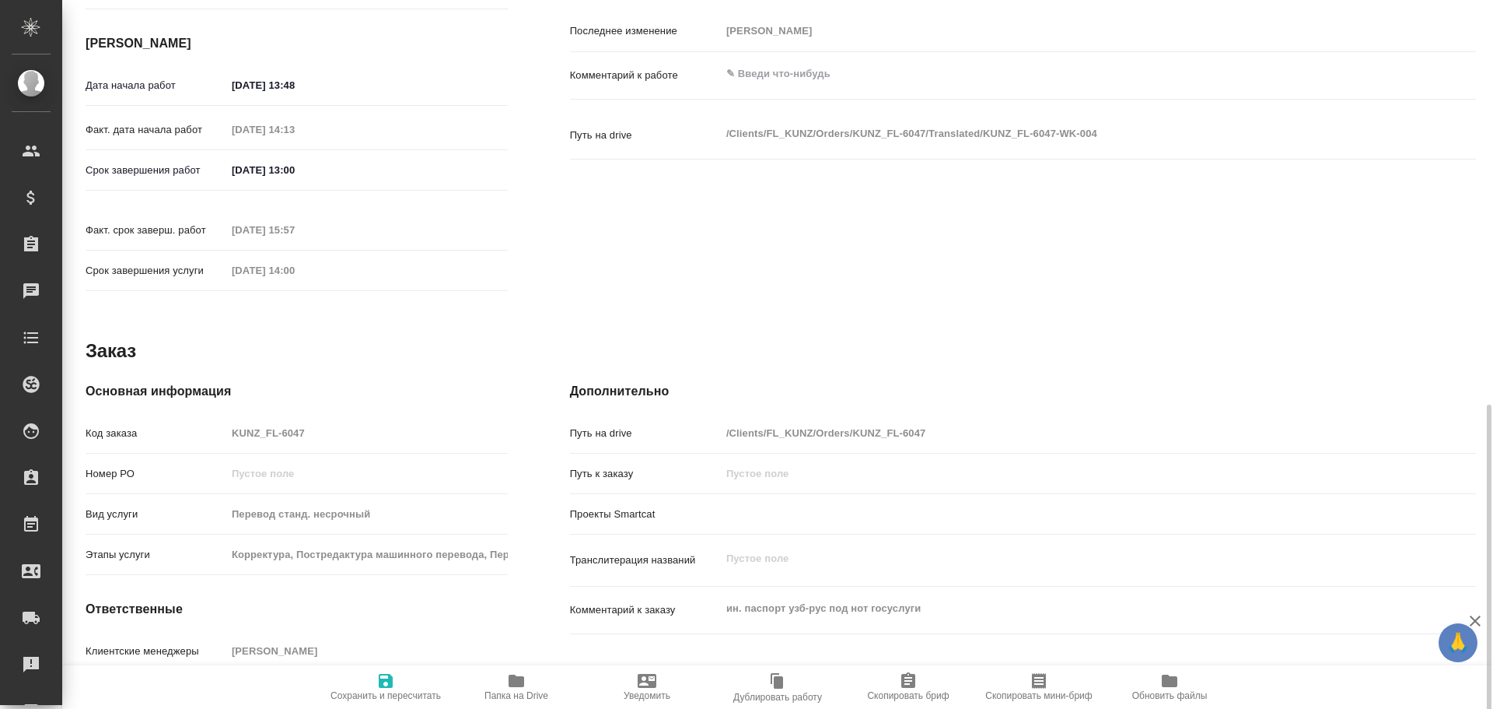
scroll to position [618, 0]
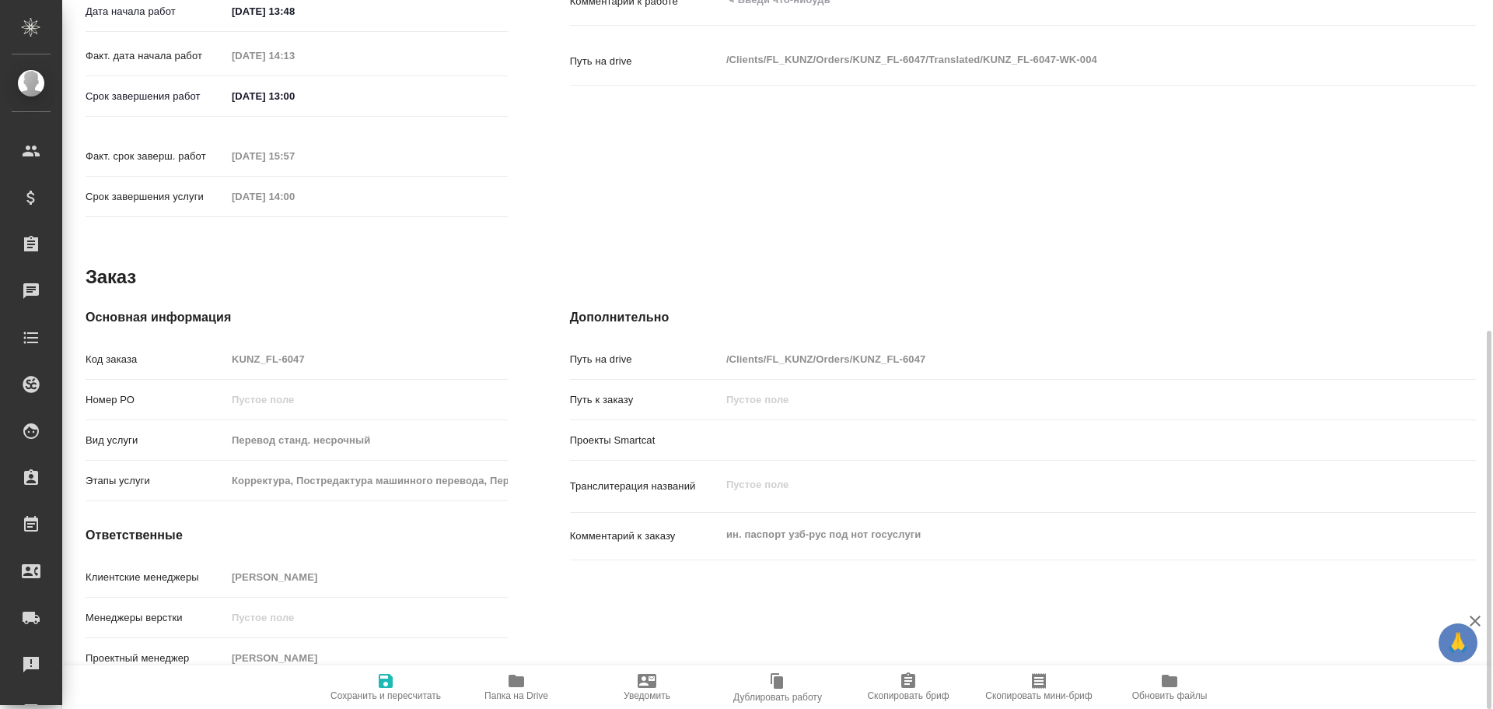
type textarea "x"
click at [212, 345] on div "Код заказа KUNZ_FL-6047" at bounding box center [297, 358] width 422 height 27
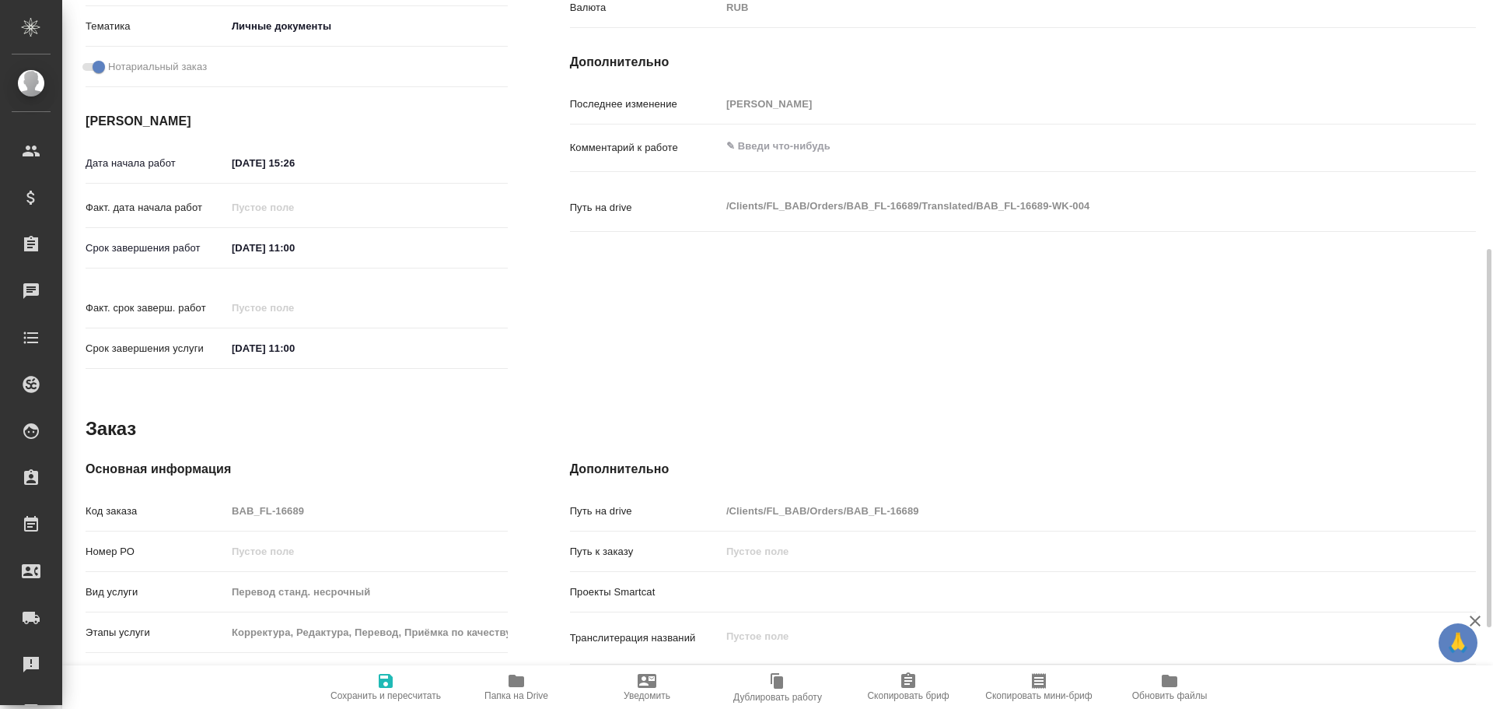
scroll to position [618, 0]
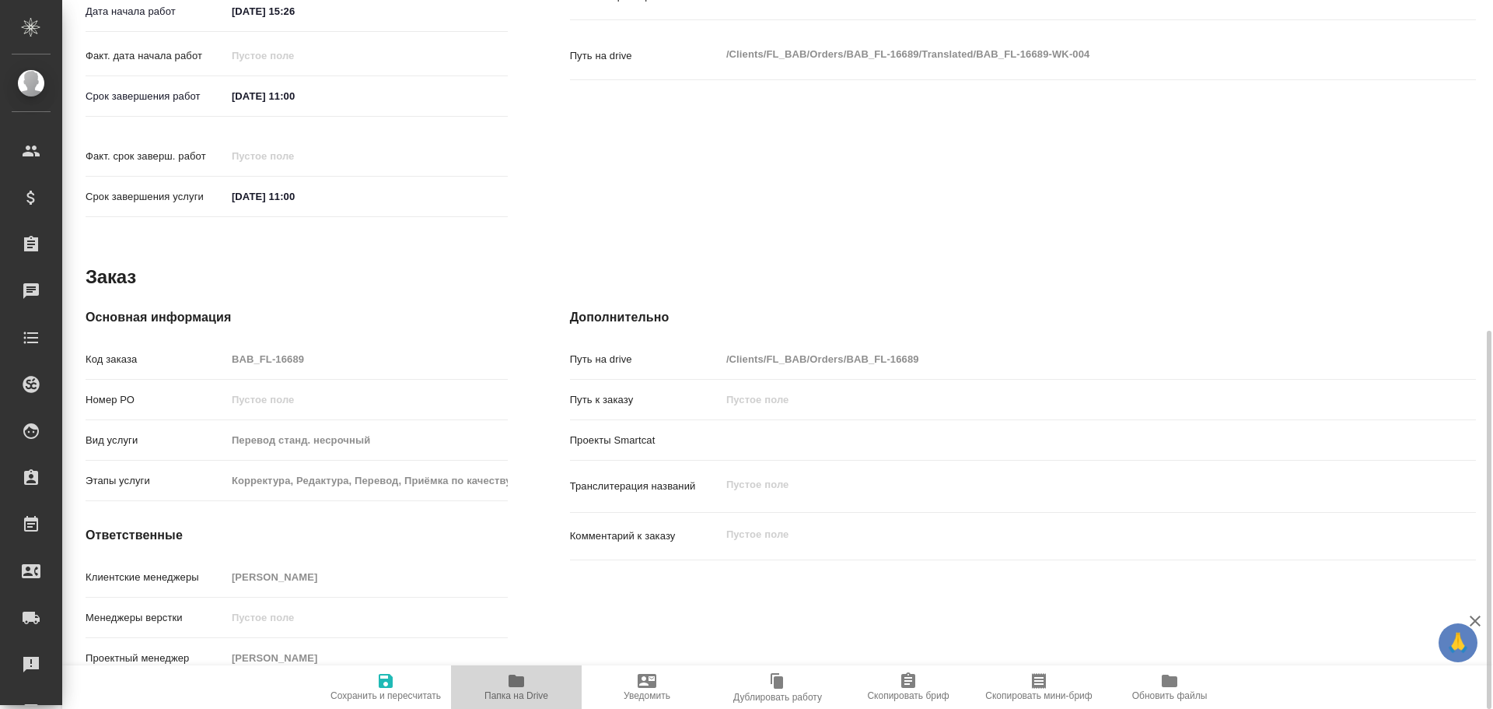
click at [499, 677] on span "Папка на Drive" at bounding box center [516, 686] width 112 height 30
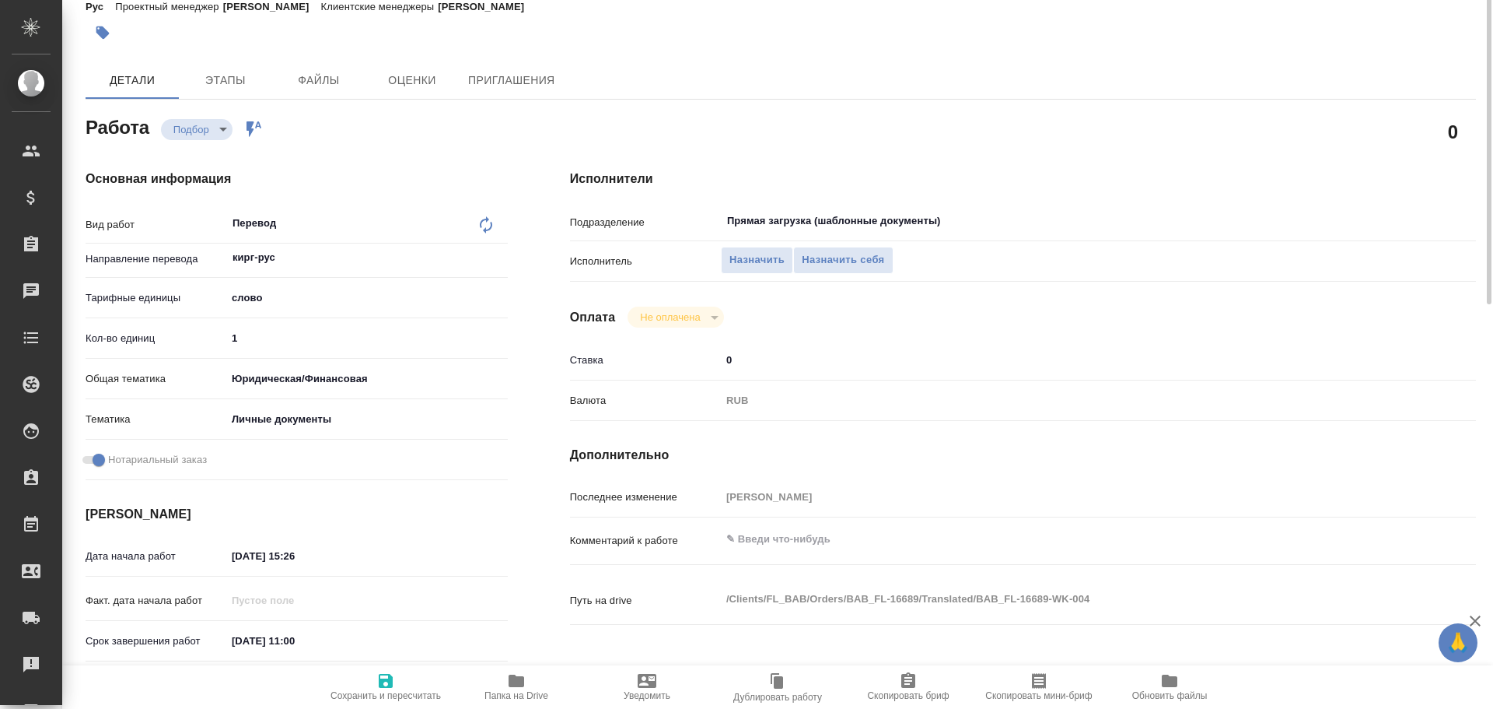
scroll to position [0, 0]
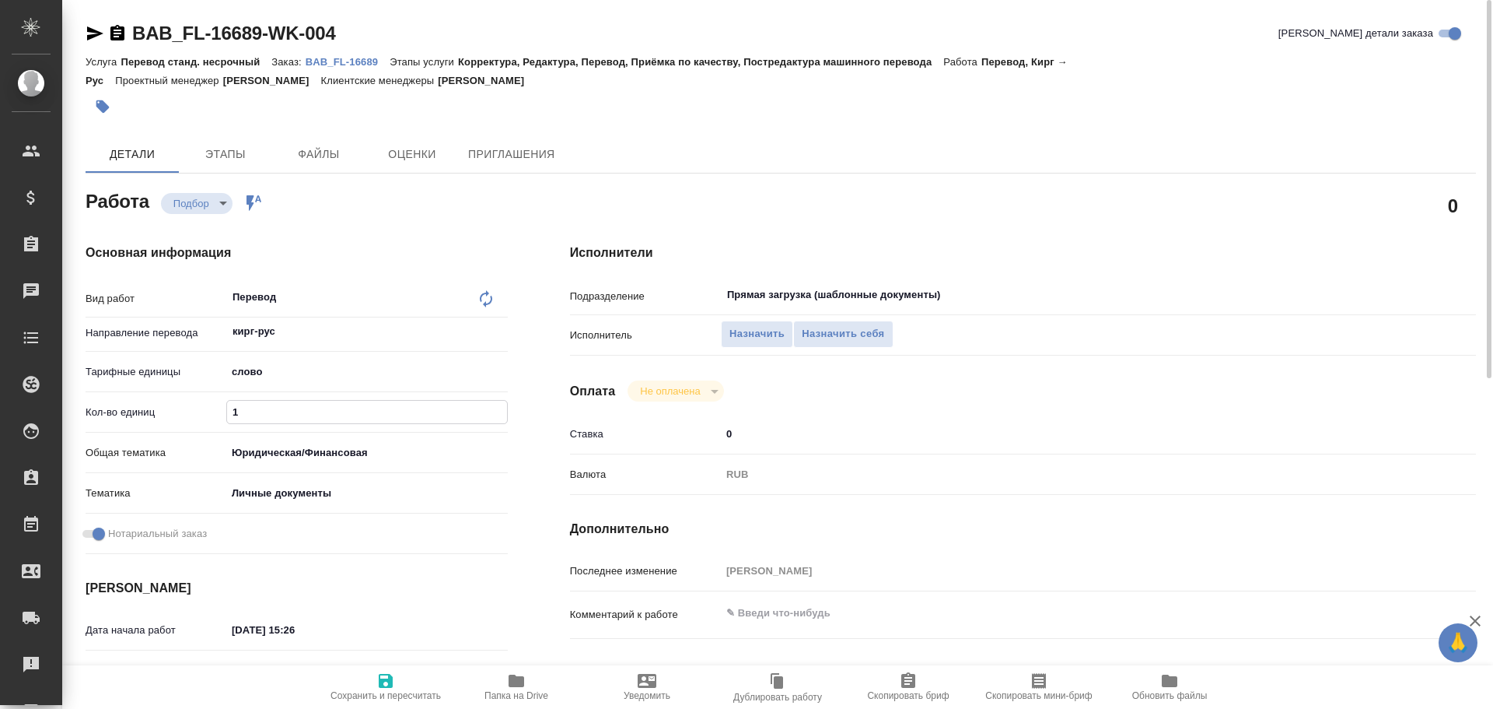
drag, startPoint x: 253, startPoint y: 419, endPoint x: 178, endPoint y: 404, distance: 76.3
click at [180, 406] on div "Кол-во единиц 1" at bounding box center [297, 411] width 422 height 27
type input "75"
click at [373, 685] on span "Сохранить и пересчитать" at bounding box center [386, 686] width 112 height 30
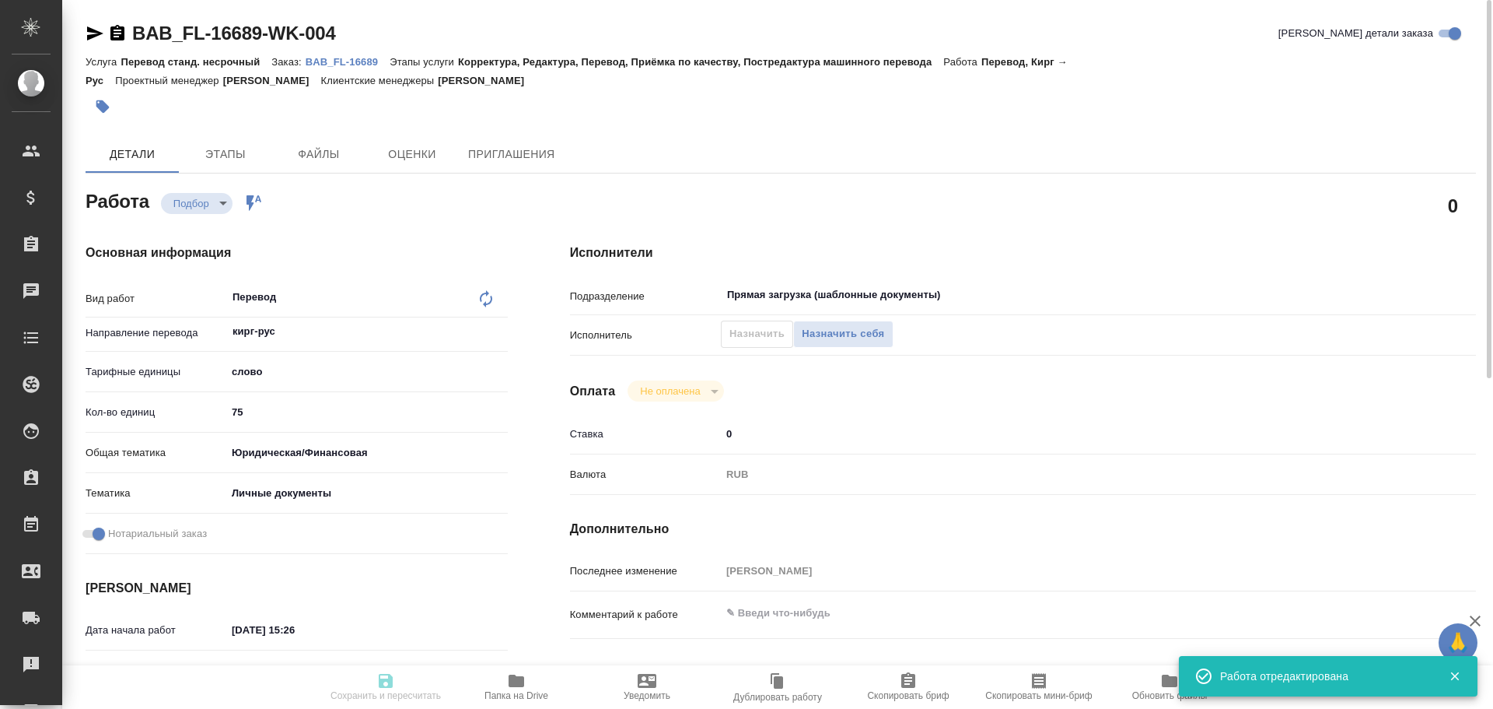
type input "recruiting"
type input "кирг-рус"
type input "5a8b1489cc6b4906c91bfd90"
type input "75"
type input "yr-fn"
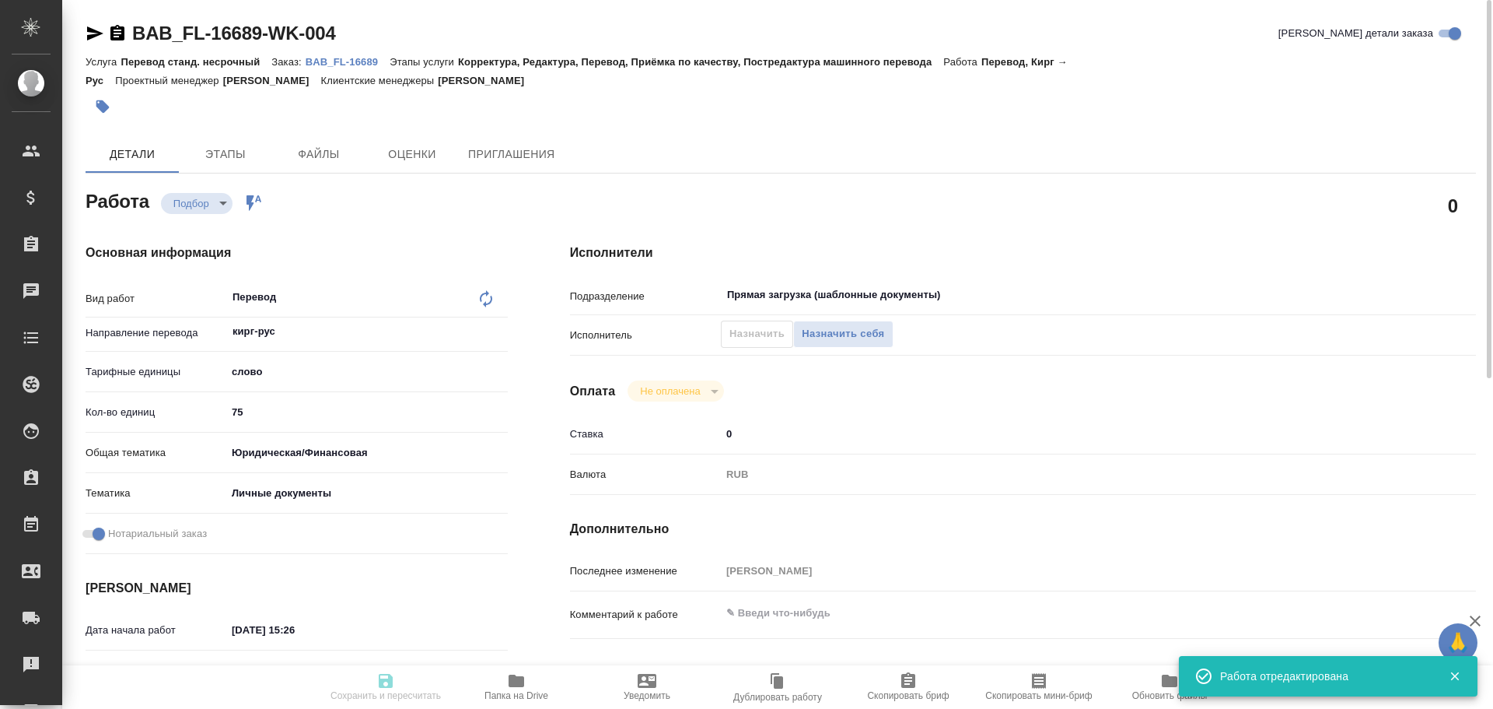
type input "5a8b8b956a9677013d343cfe"
checkbox input "true"
type input "[DATE] 15:26"
type input "[DATE] 11:00"
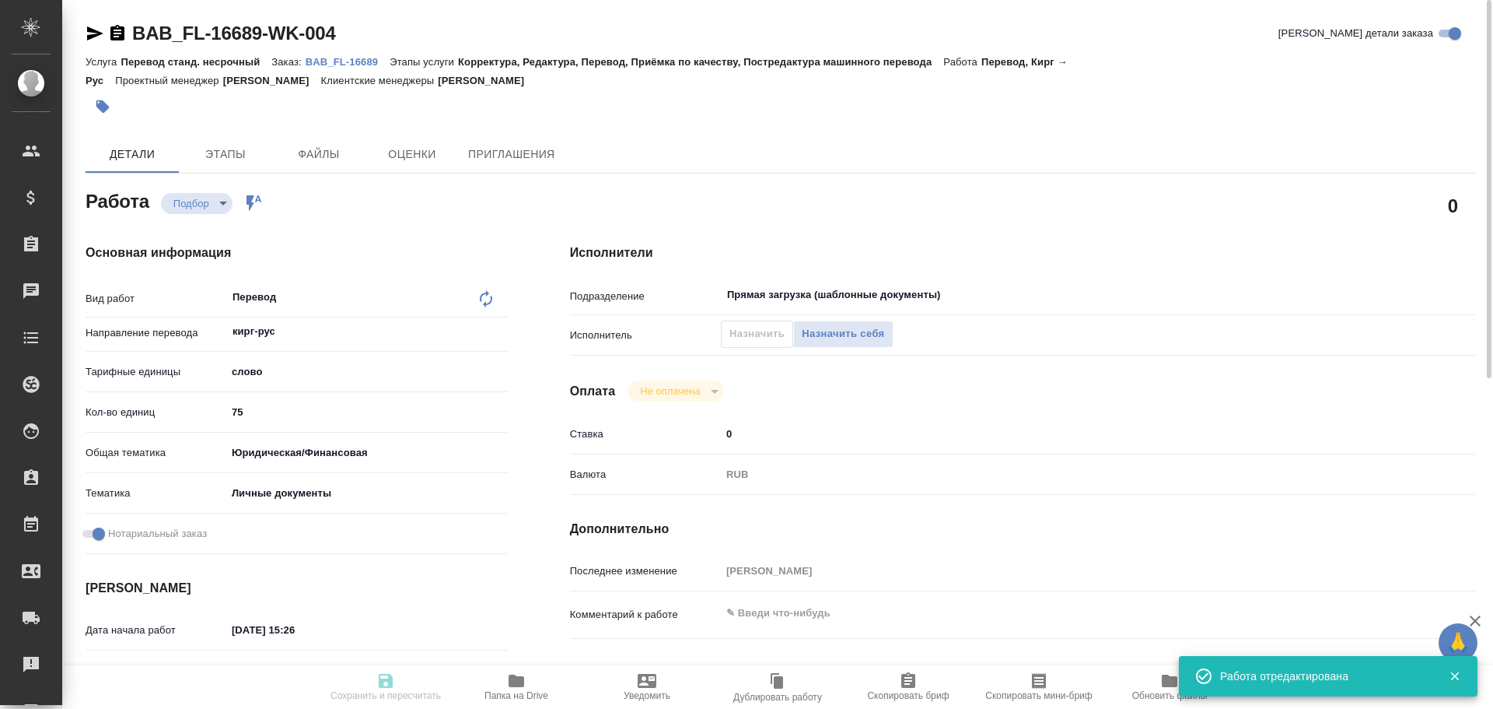
type input "Прямая загрузка (шаблонные документы)"
type input "notPayed"
type input "0"
type input "RUB"
type input "[PERSON_NAME]"
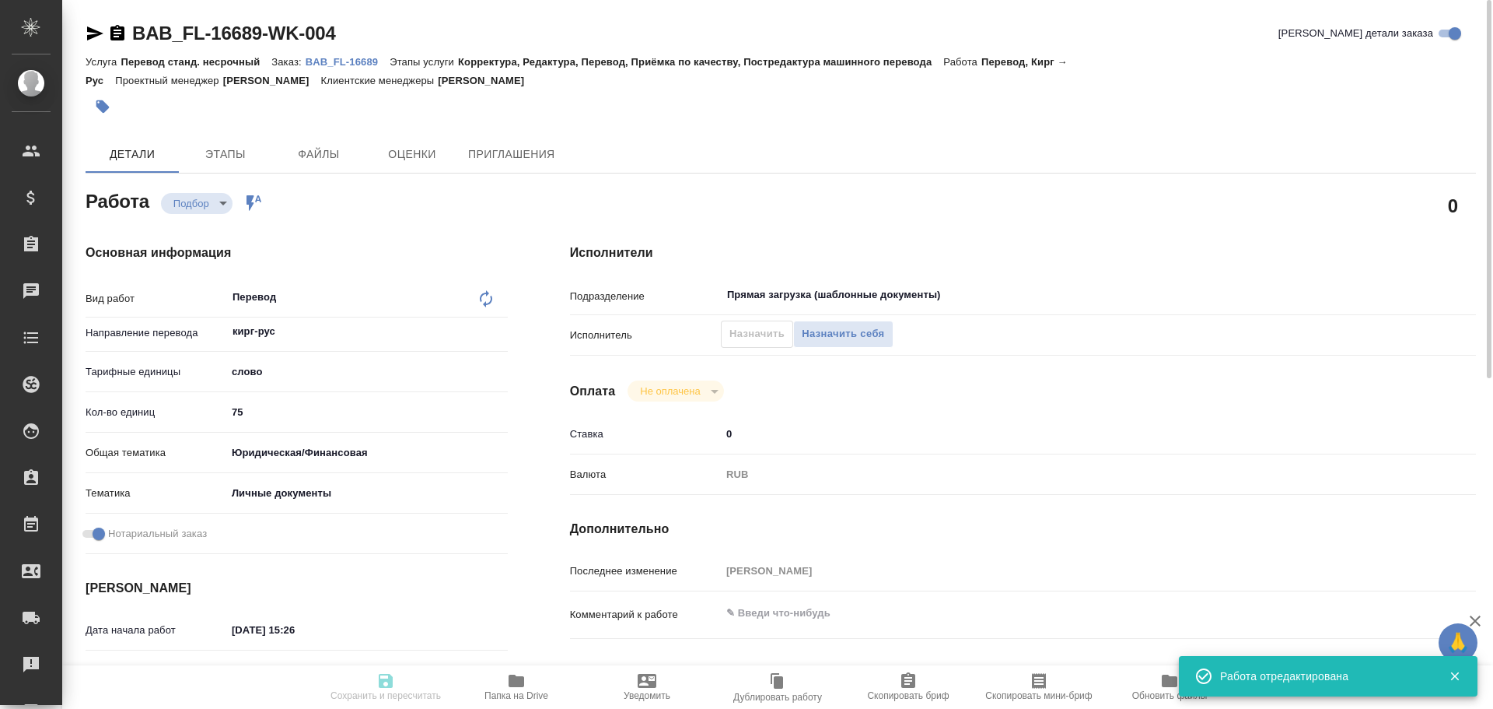
type input "BAB_FL-16689"
type input "Перевод станд. несрочный"
type input "Корректура, Редактура, Перевод, Приёмка по качеству, Постредактура машинного пе…"
type input "[PERSON_NAME]"
type input "/Clients/FL_BAB/Orders/BAB_FL-16689"
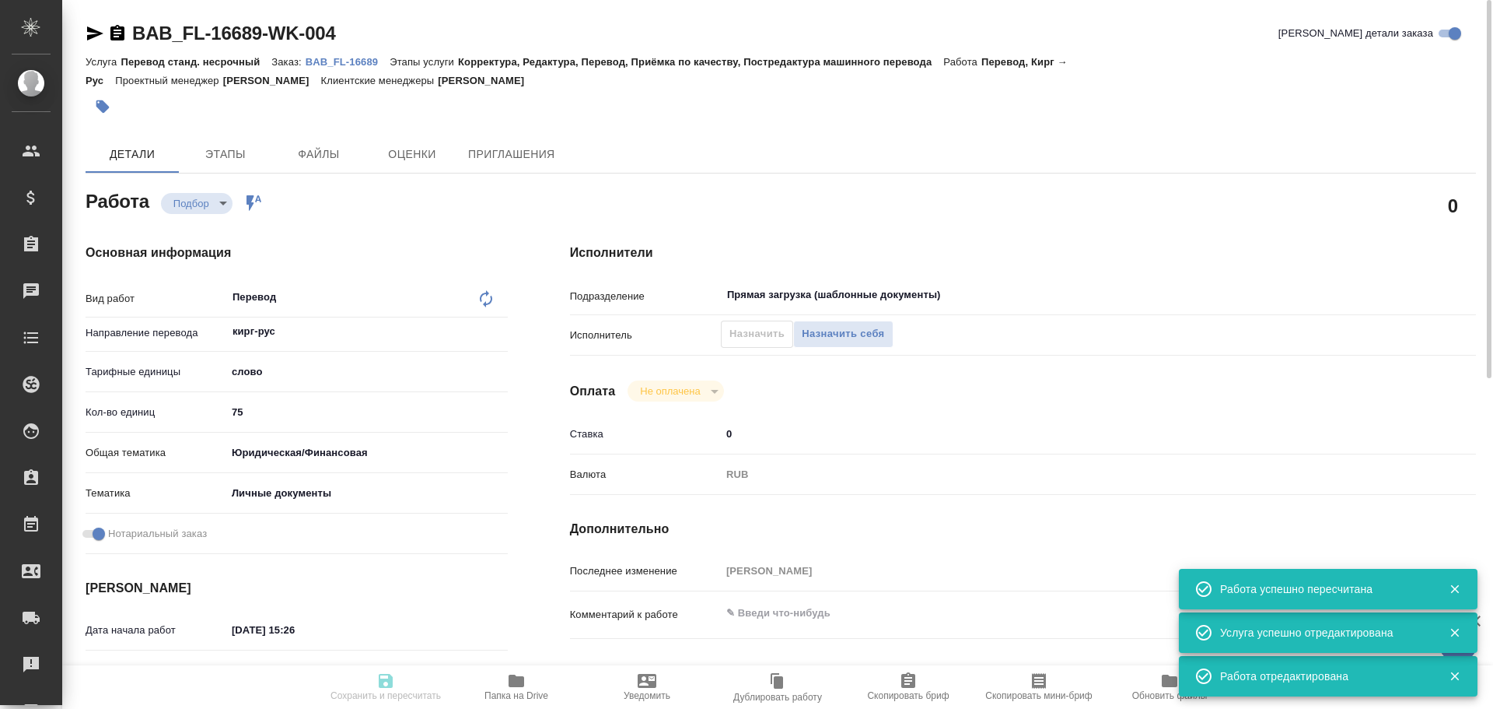
type input "recruiting"
type input "кирг-рус"
type input "5a8b1489cc6b4906c91bfd90"
type input "75"
type input "yr-fn"
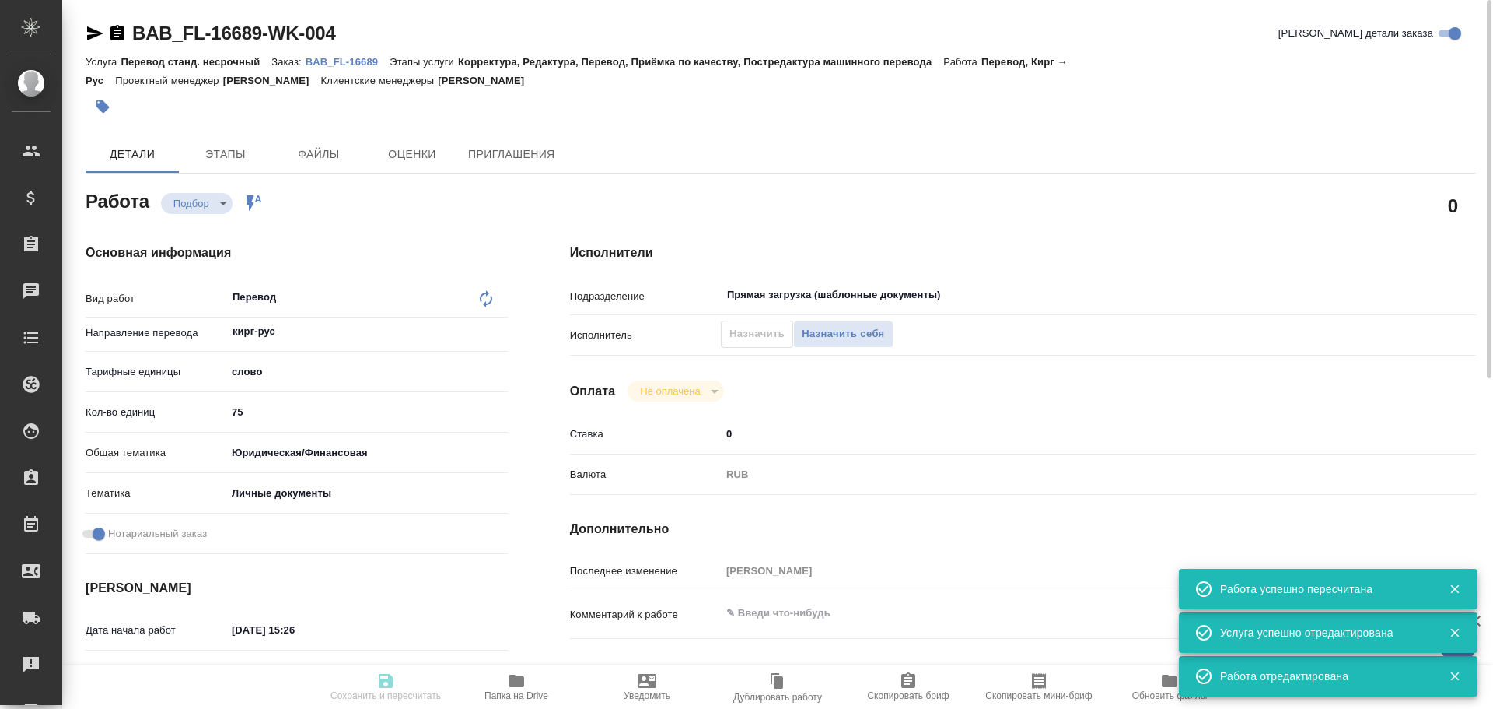
type input "5a8b8b956a9677013d343cfe"
checkbox input "true"
type input "[DATE] 15:26"
type input "[DATE] 11:00"
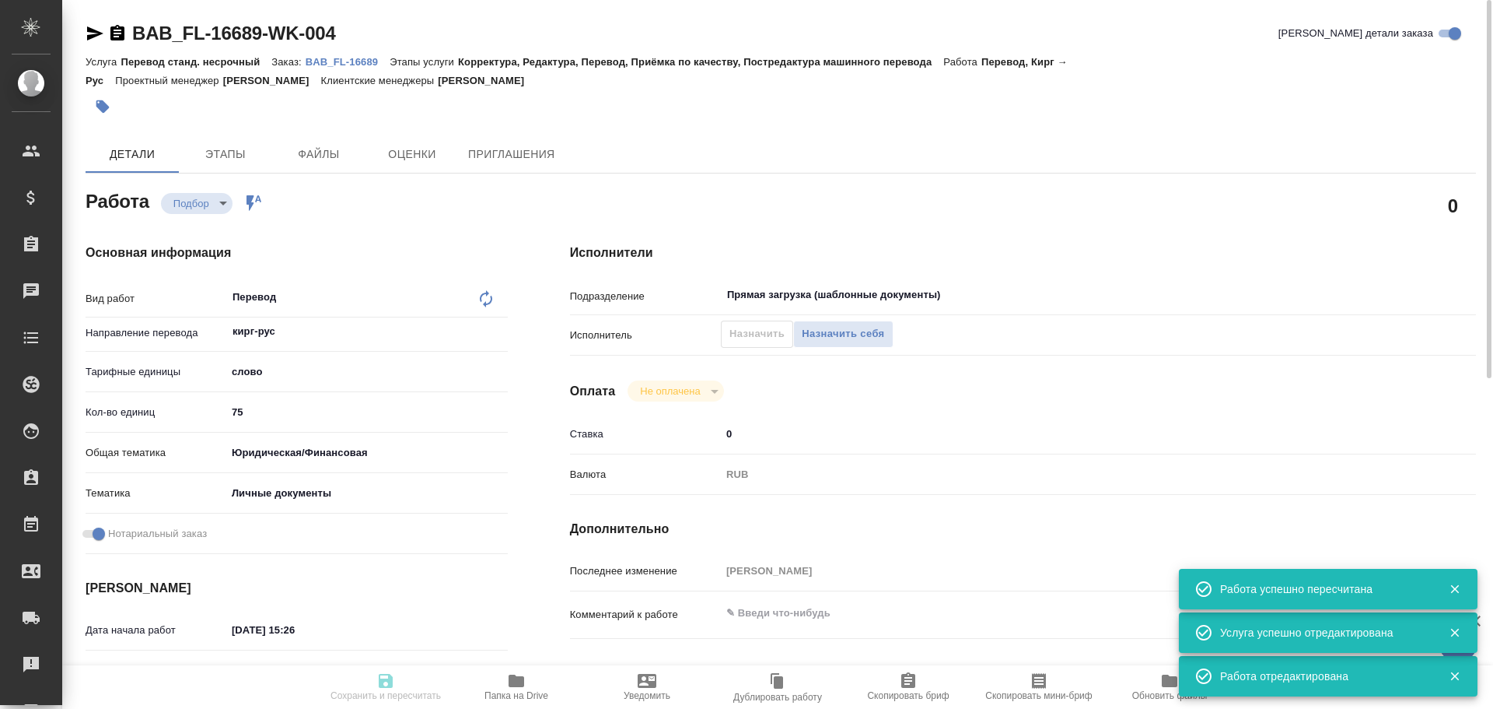
type input "Прямая загрузка (шаблонные документы)"
type input "notPayed"
type input "0"
type input "RUB"
type input "[PERSON_NAME]"
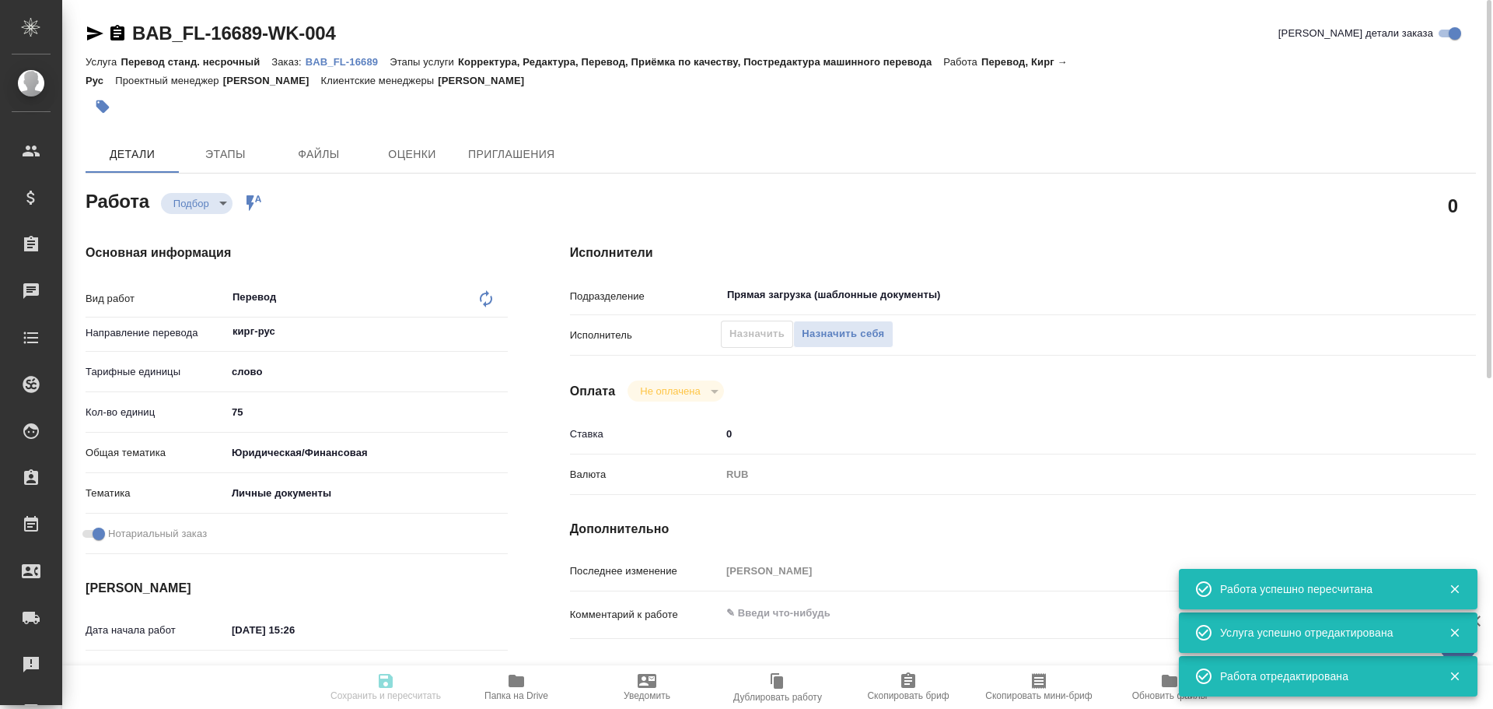
type input "BAB_FL-16689"
type input "Перевод станд. несрочный"
type input "Корректура, Редактура, Перевод, Приёмка по качеству, Постредактура машинного пе…"
type input "[PERSON_NAME]"
type input "/Clients/FL_BAB/Orders/BAB_FL-16689"
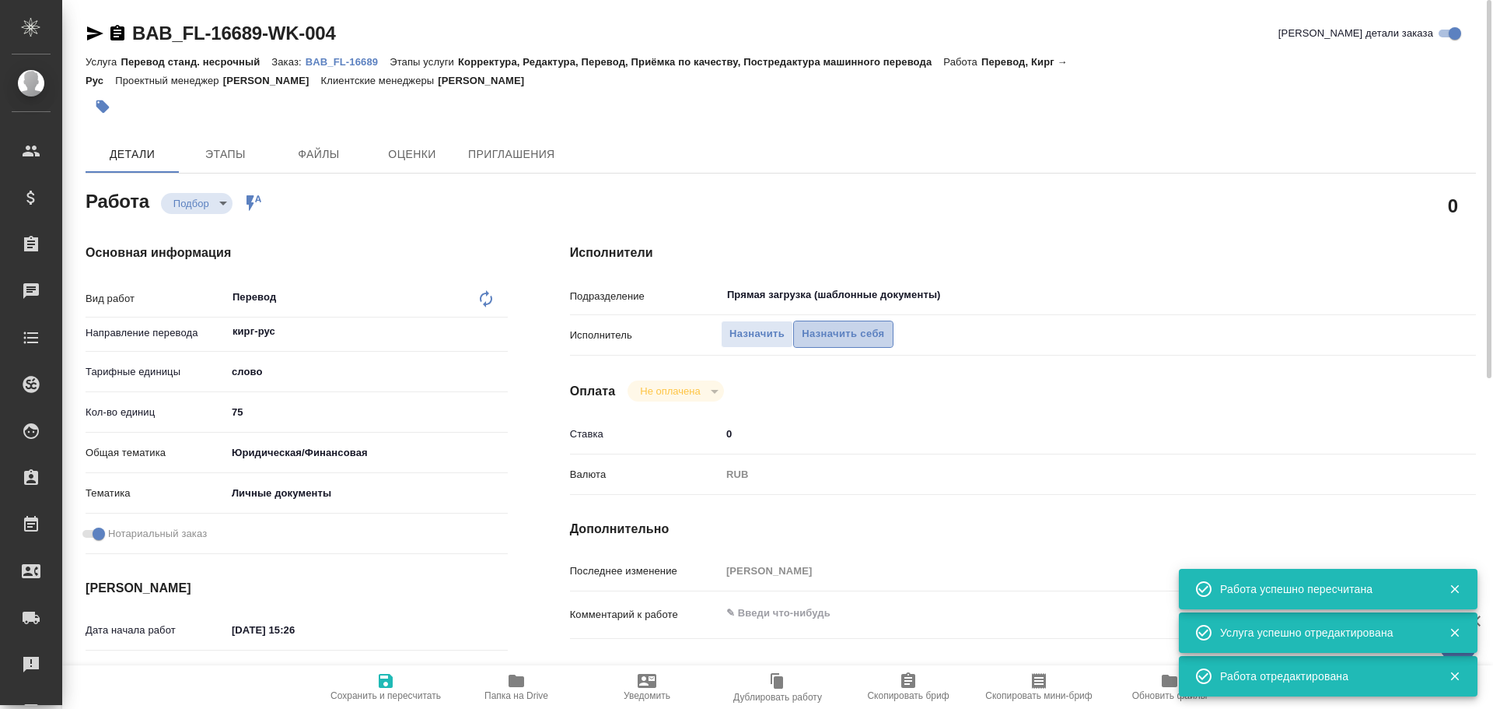
click at [844, 339] on span "Назначить себя" at bounding box center [843, 334] width 82 height 18
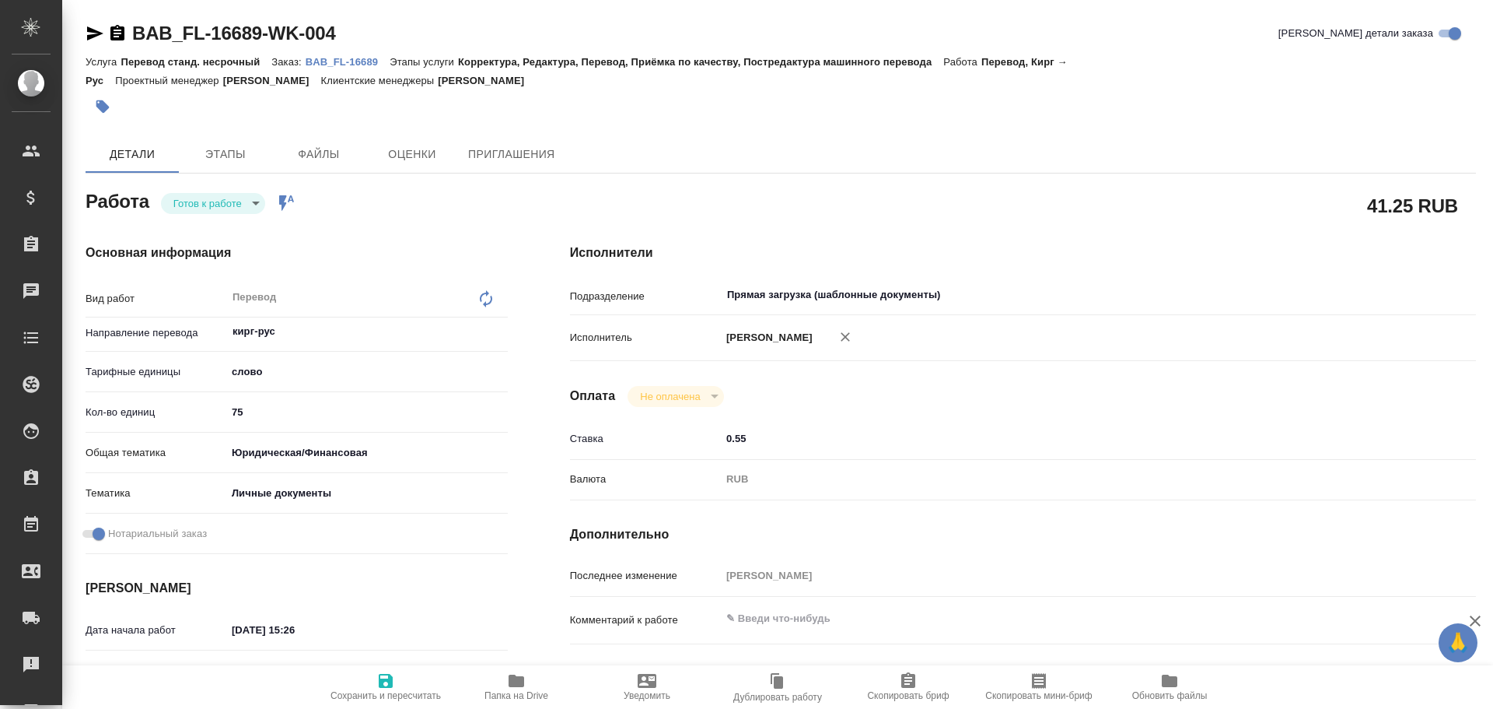
type textarea "x"
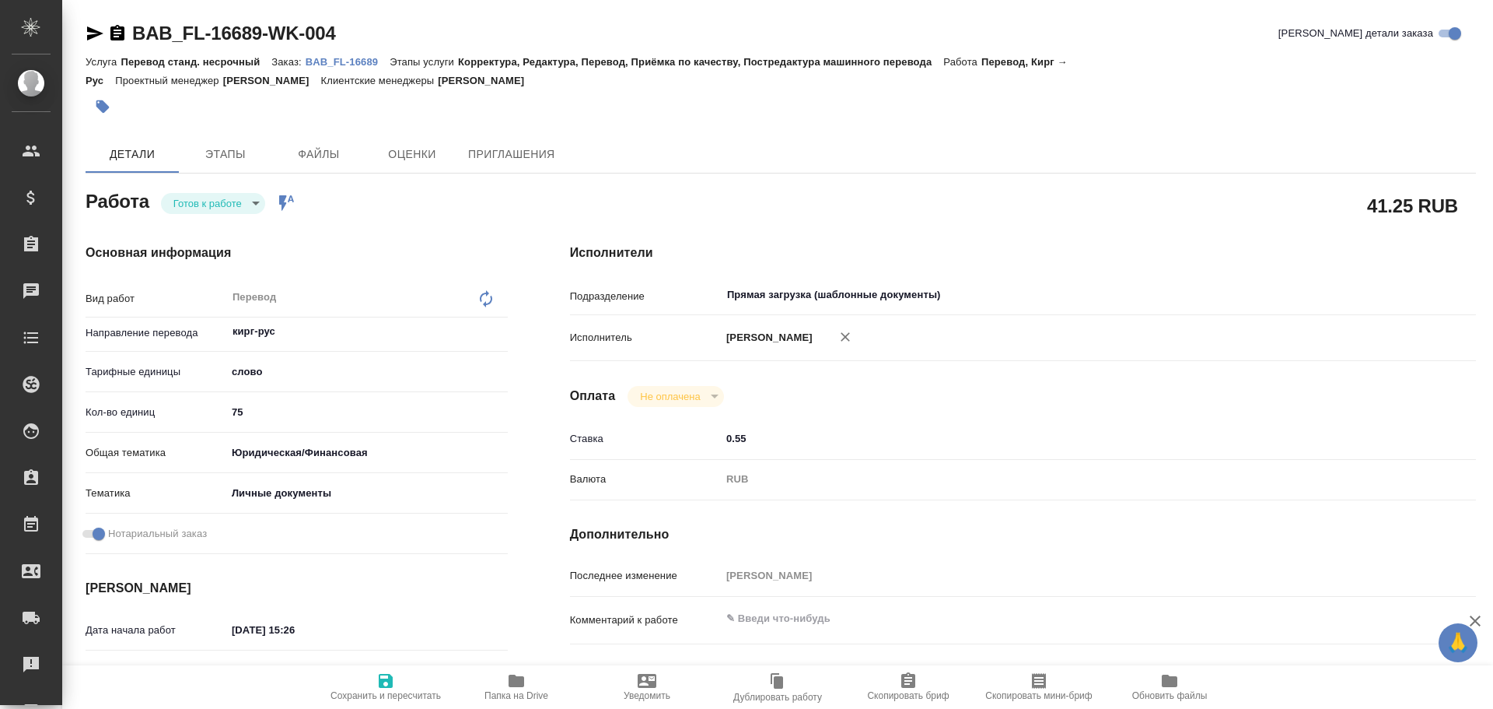
type textarea "x"
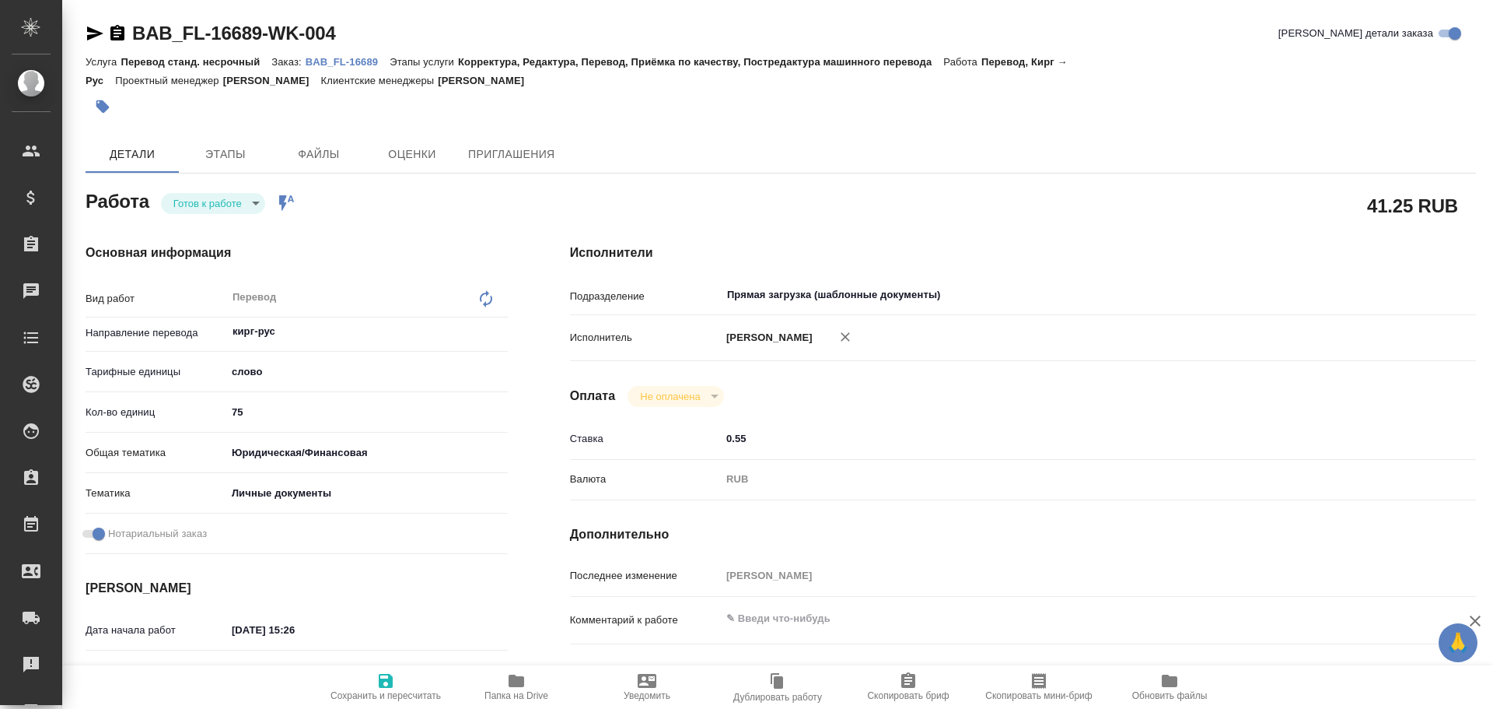
type textarea "x"
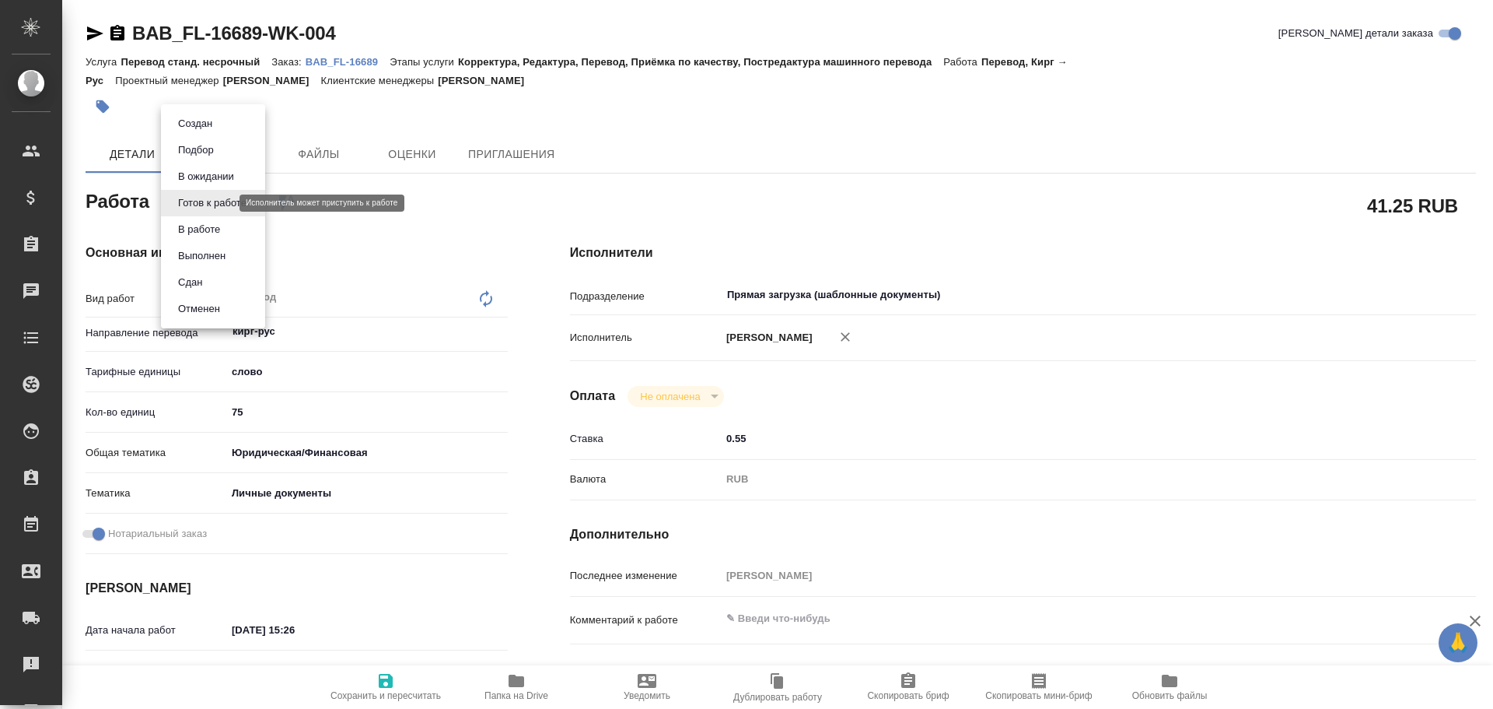
click at [223, 204] on body "🙏 .cls-1 fill:#fff; AWATERA [PERSON_NAME] Спецификации Заказы 0 Чаты Todo Проек…" at bounding box center [746, 354] width 1493 height 709
click at [216, 225] on button "В работе" at bounding box center [198, 229] width 51 height 17
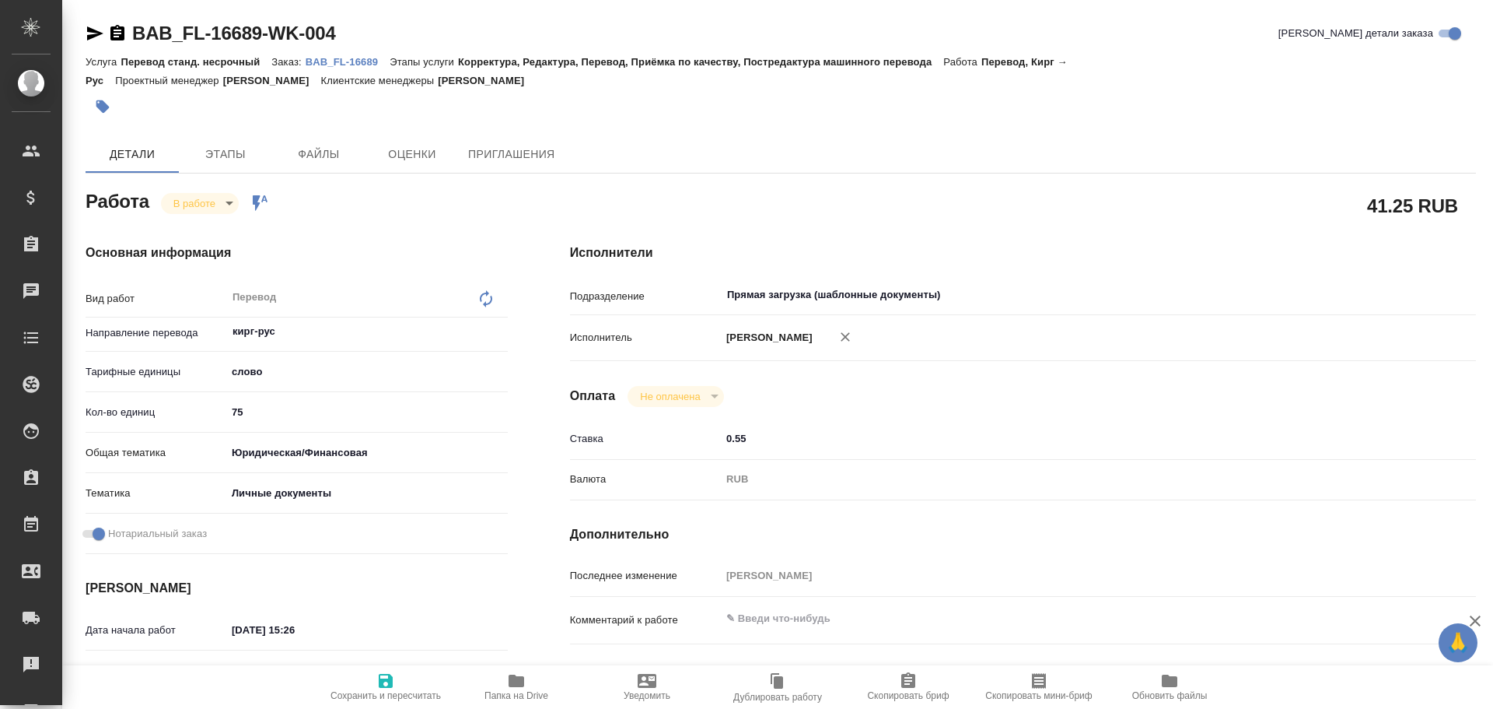
type textarea "x"
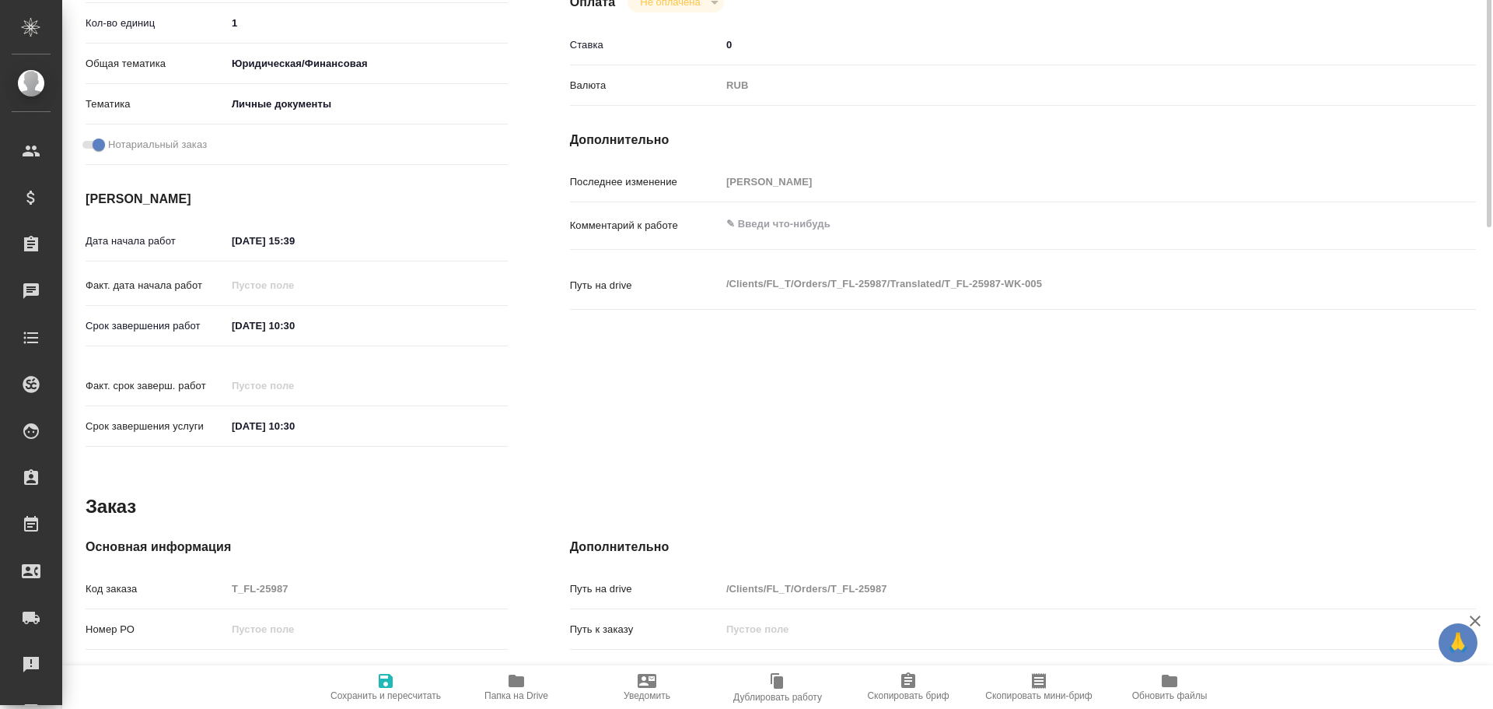
scroll to position [618, 0]
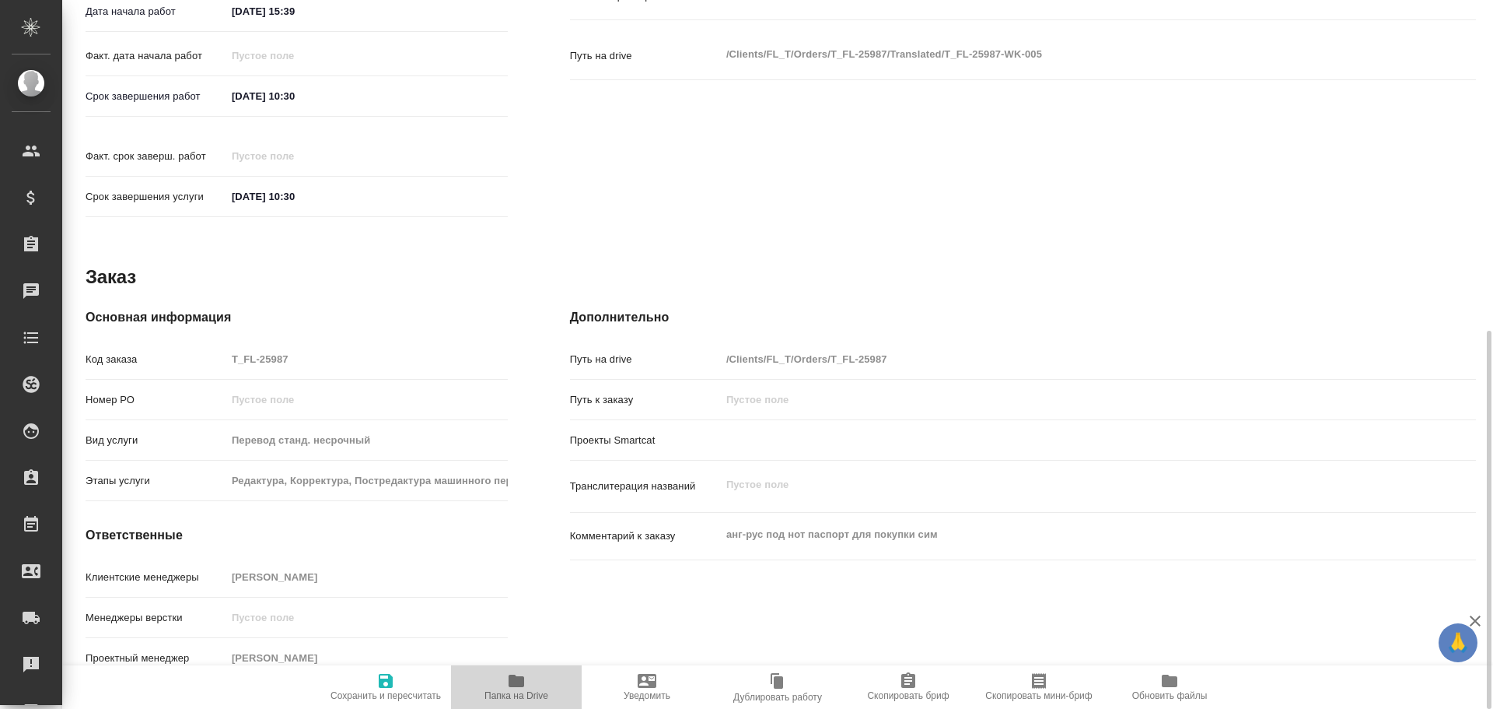
click at [508, 680] on icon "button" at bounding box center [516, 680] width 19 height 19
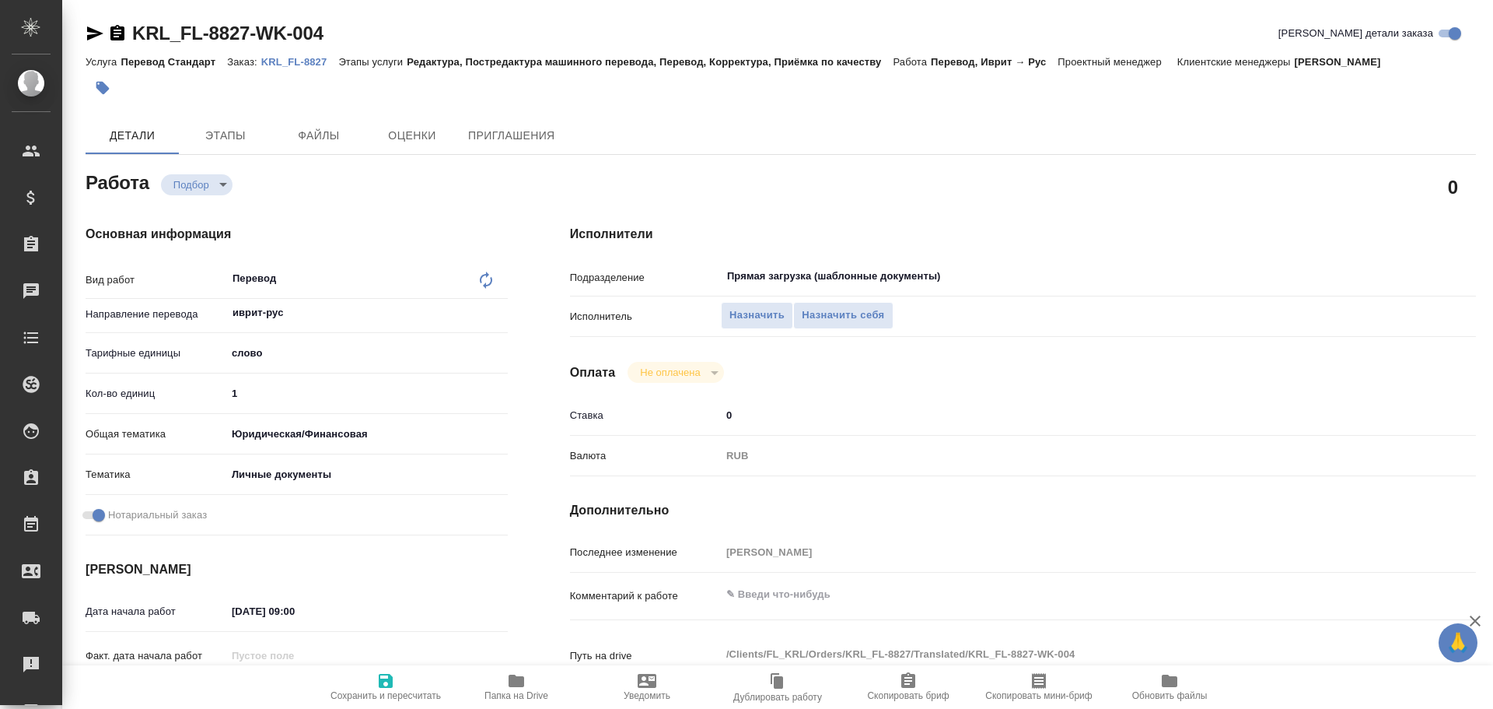
type textarea "x"
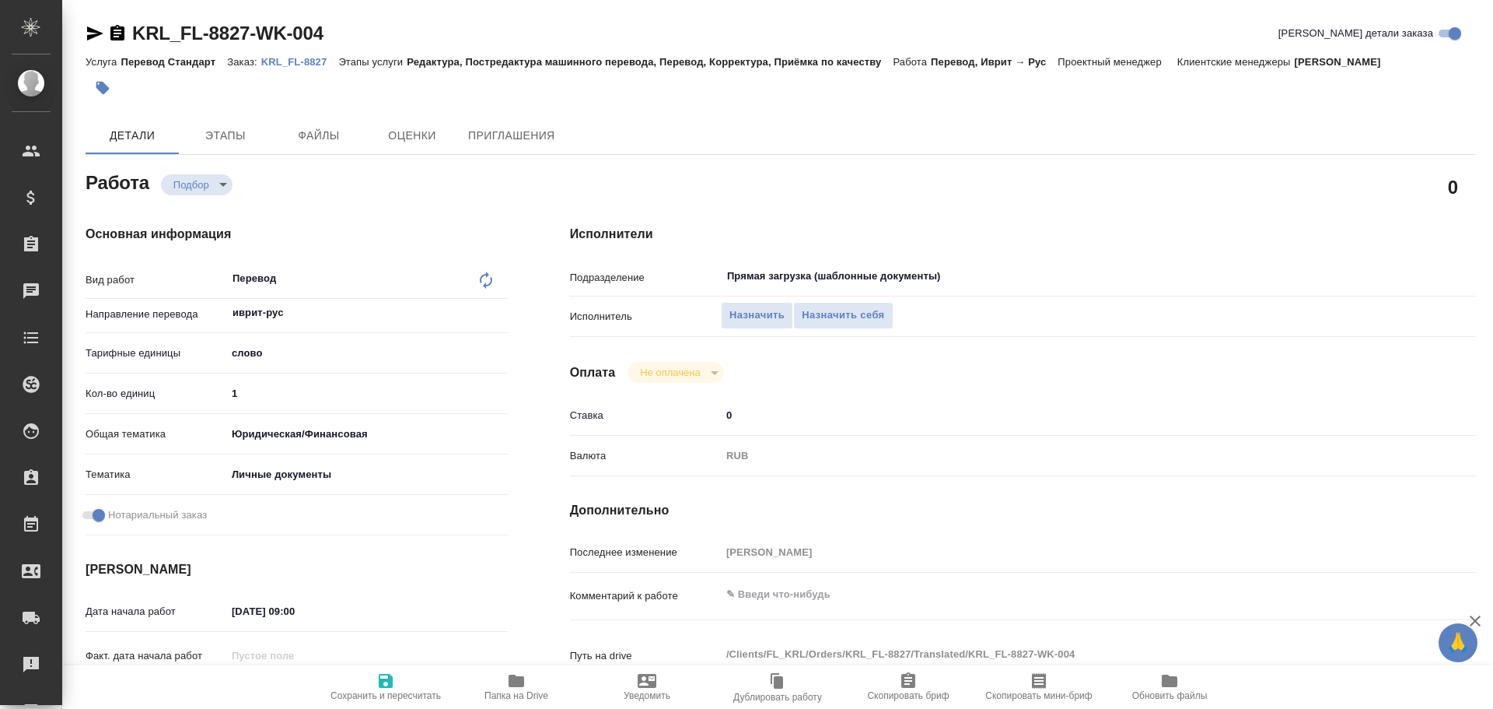
type textarea "x"
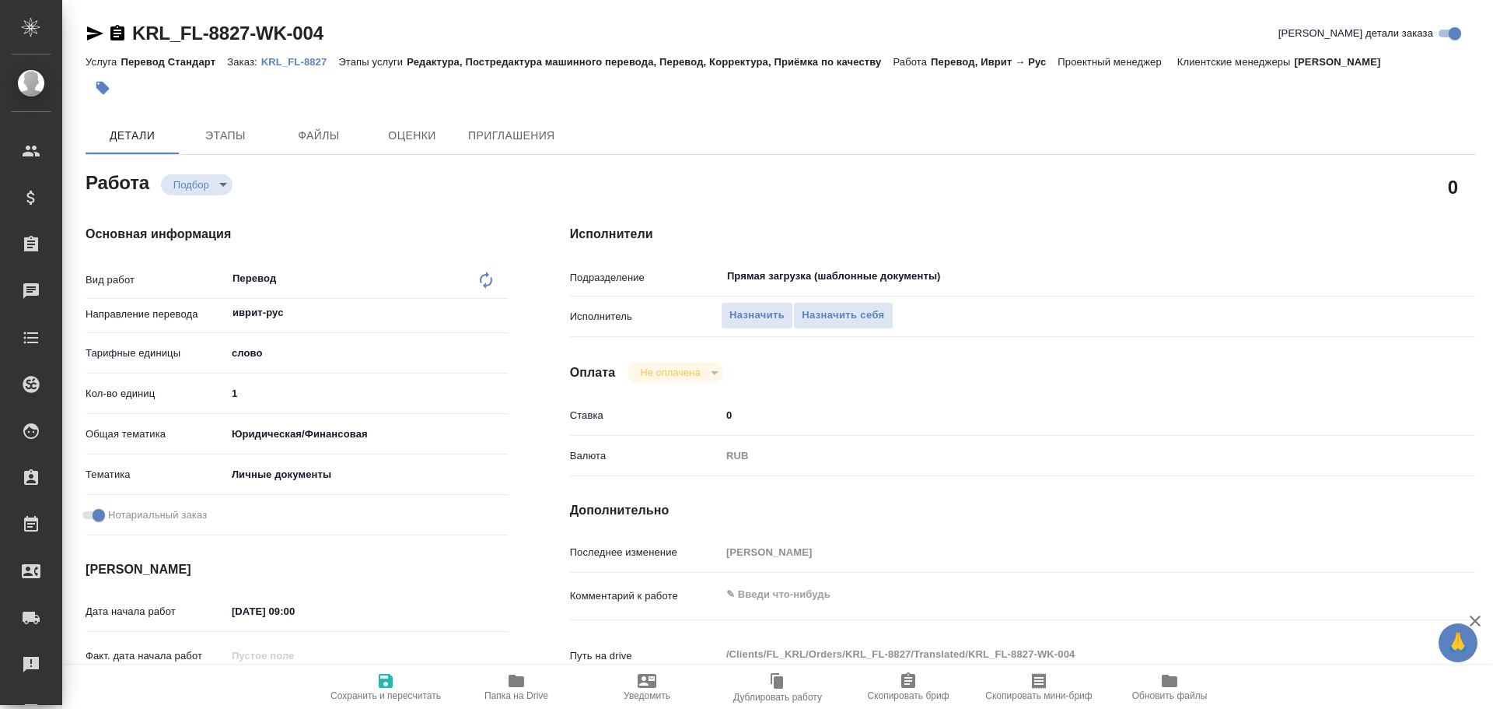
type textarea "x"
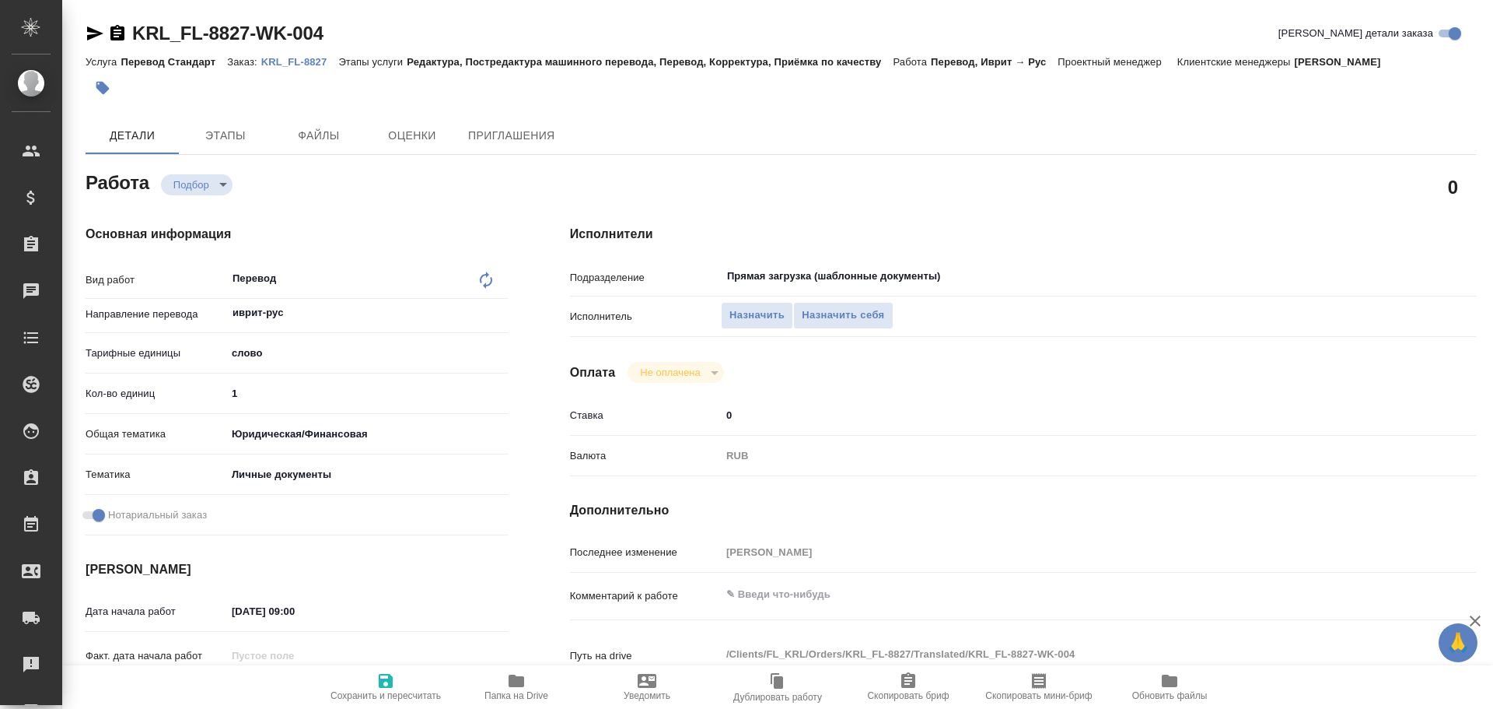
type textarea "x"
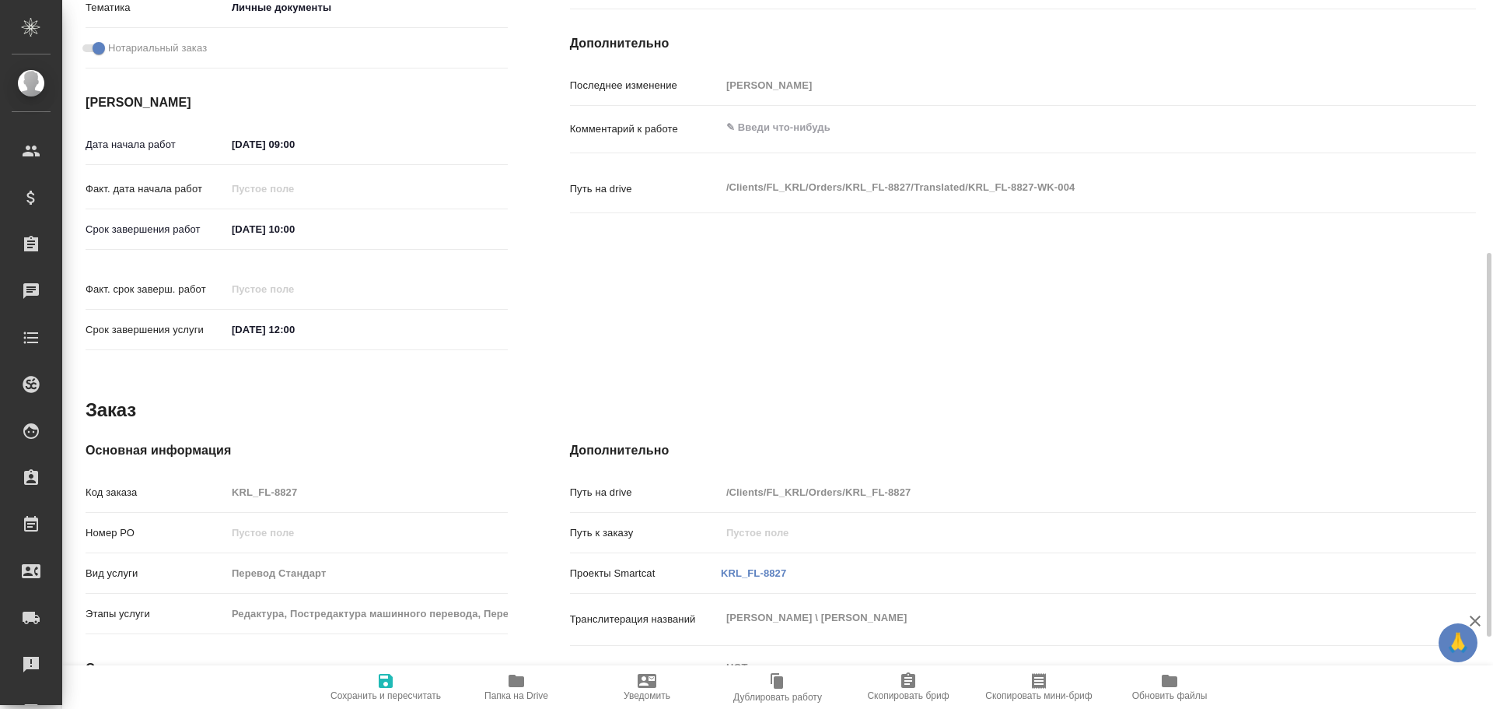
type textarea "x"
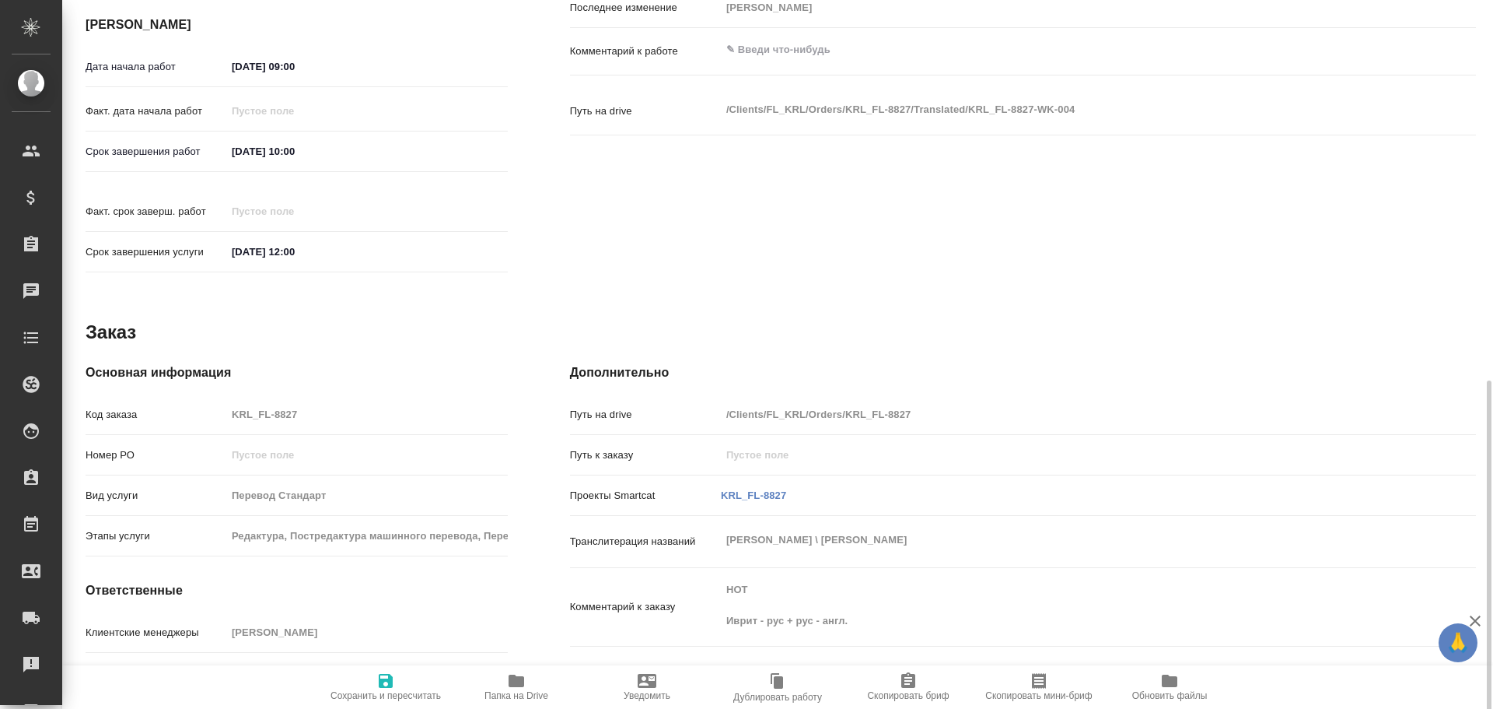
scroll to position [600, 0]
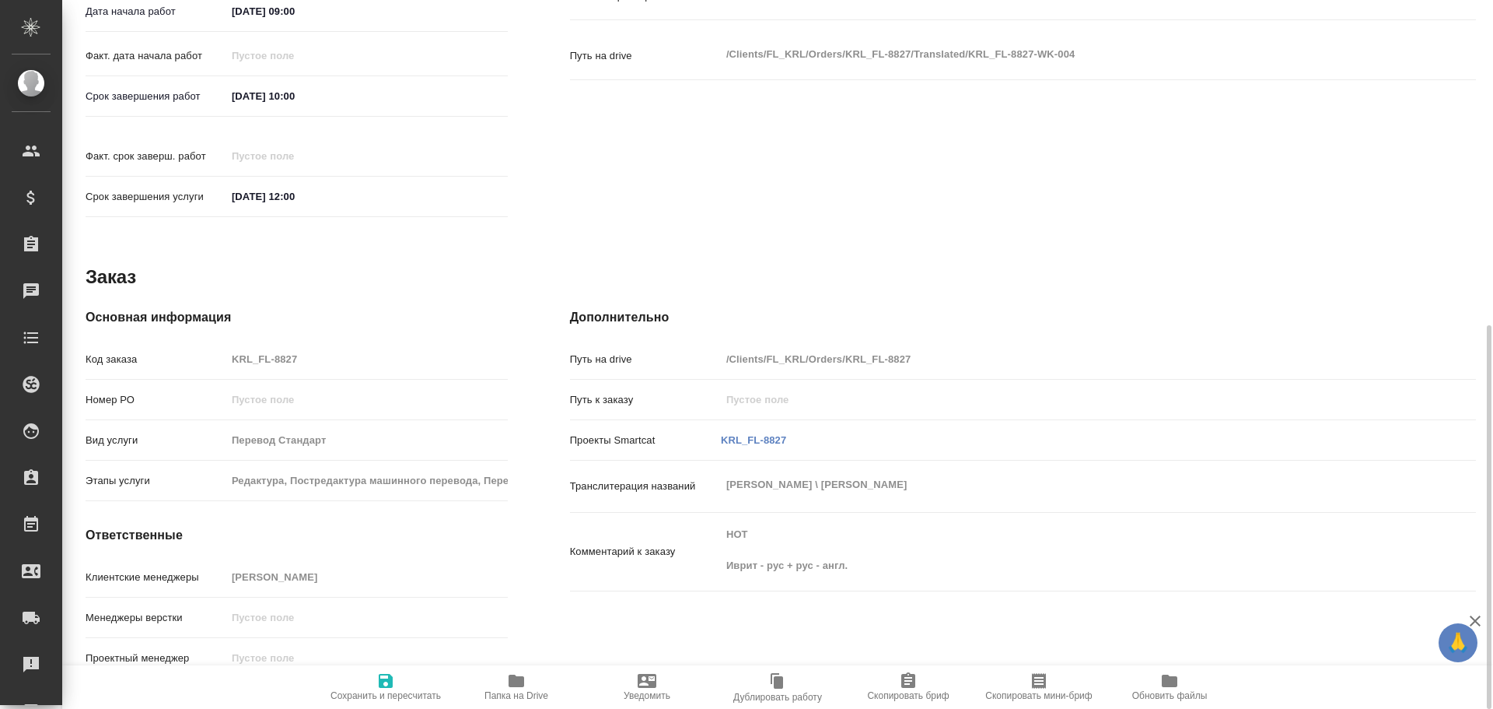
type textarea "x"
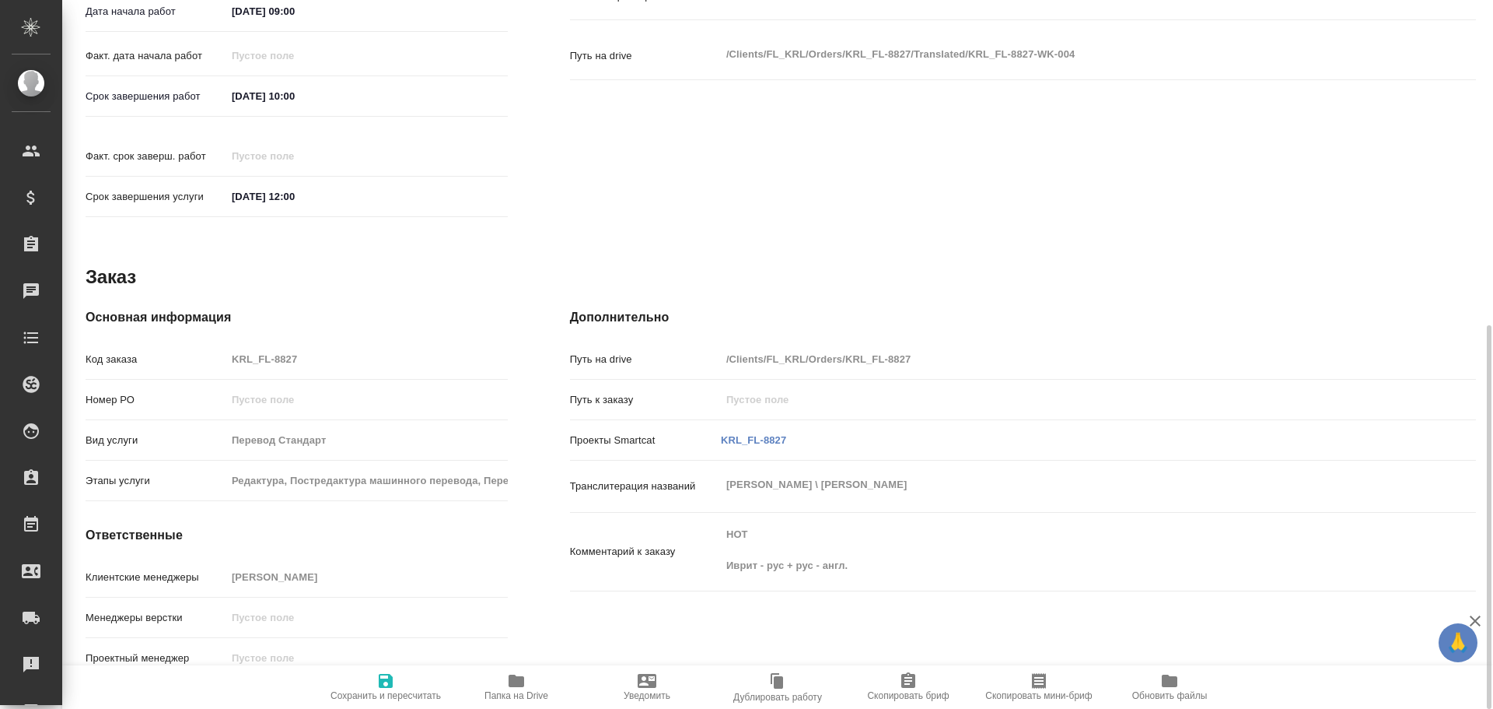
type textarea "x"
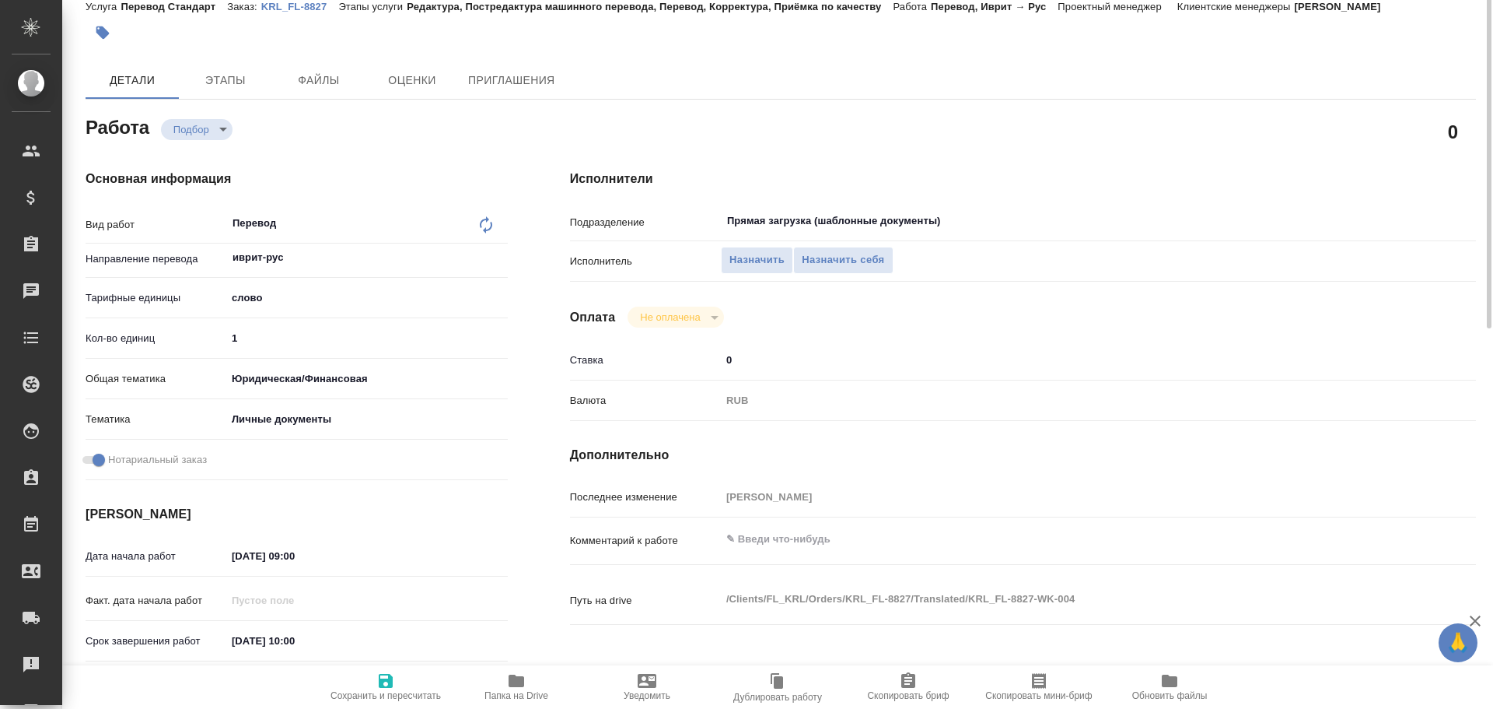
scroll to position [0, 0]
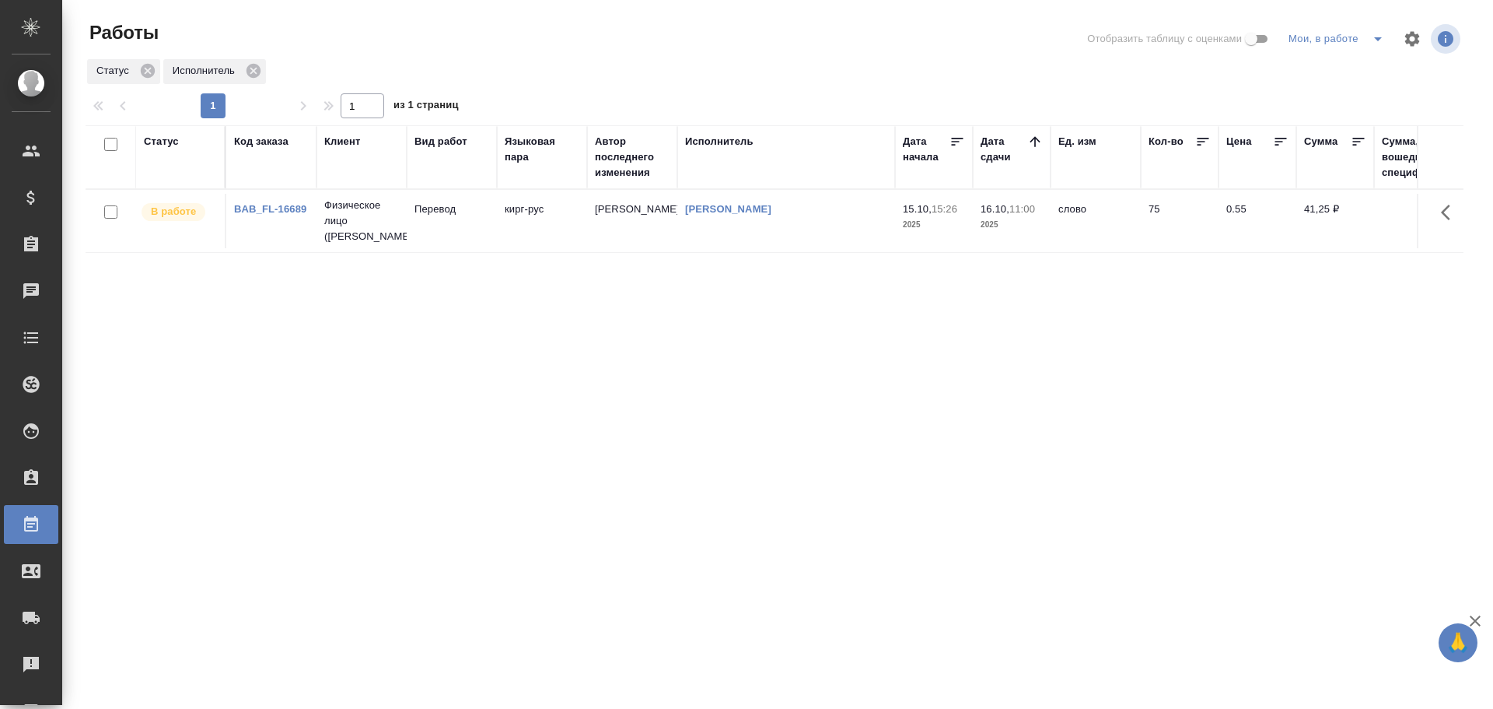
click at [454, 233] on td "Перевод" at bounding box center [452, 221] width 90 height 54
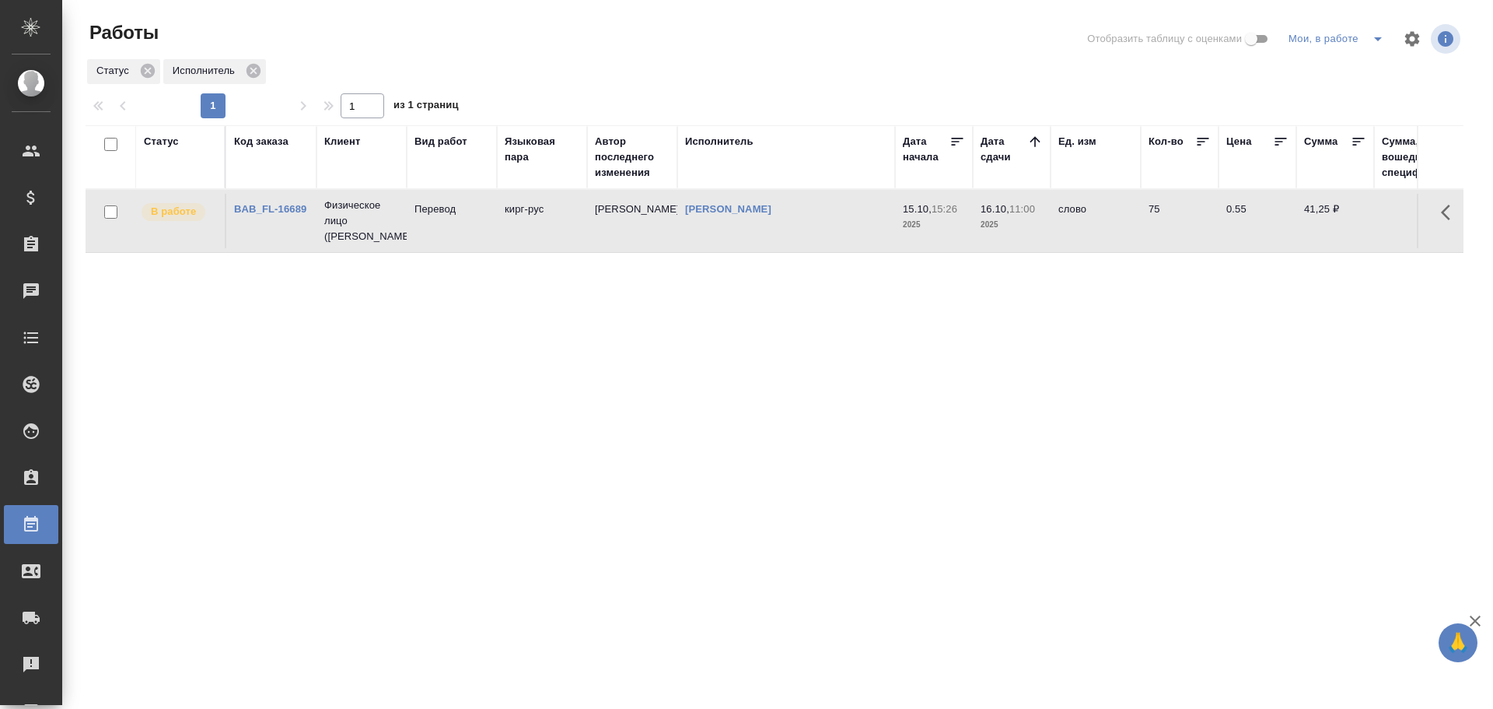
click at [454, 233] on td "Перевод" at bounding box center [452, 221] width 90 height 54
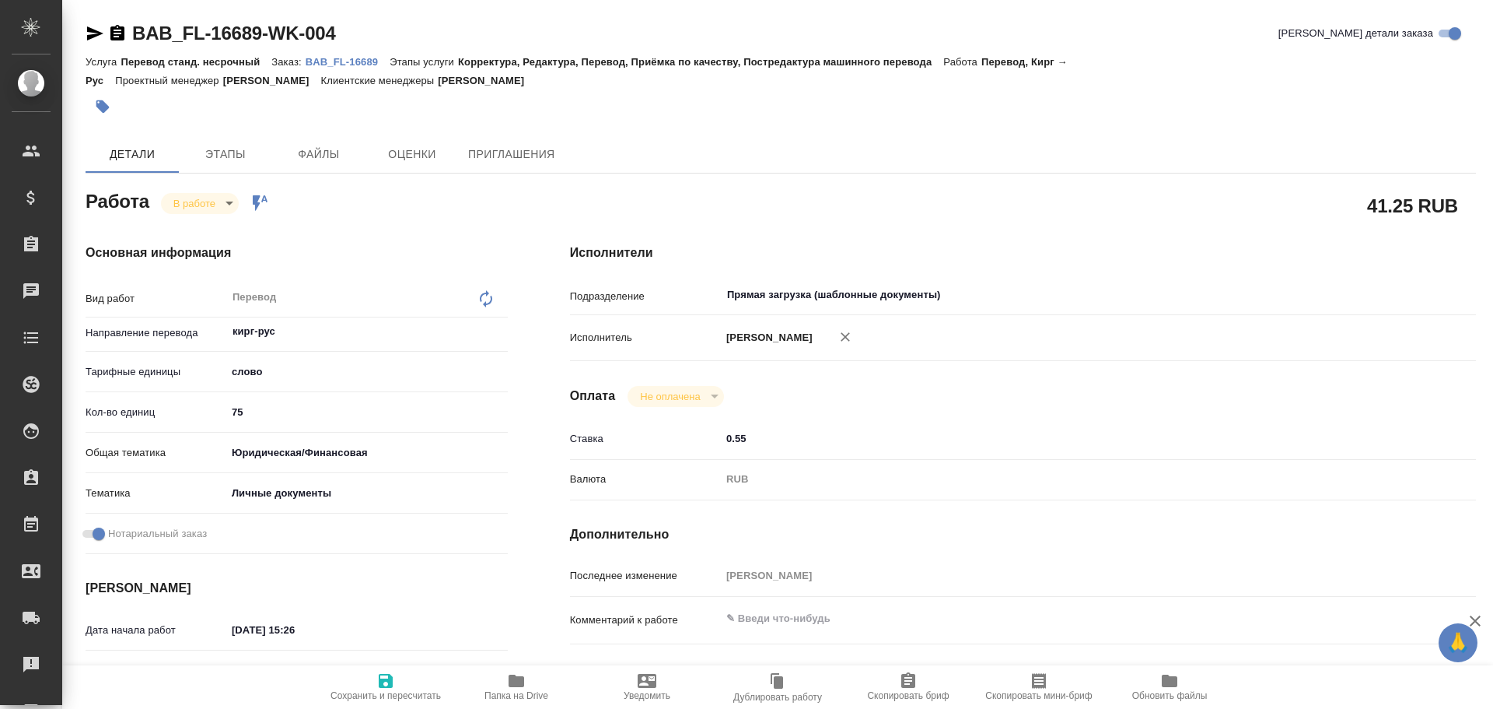
type textarea "x"
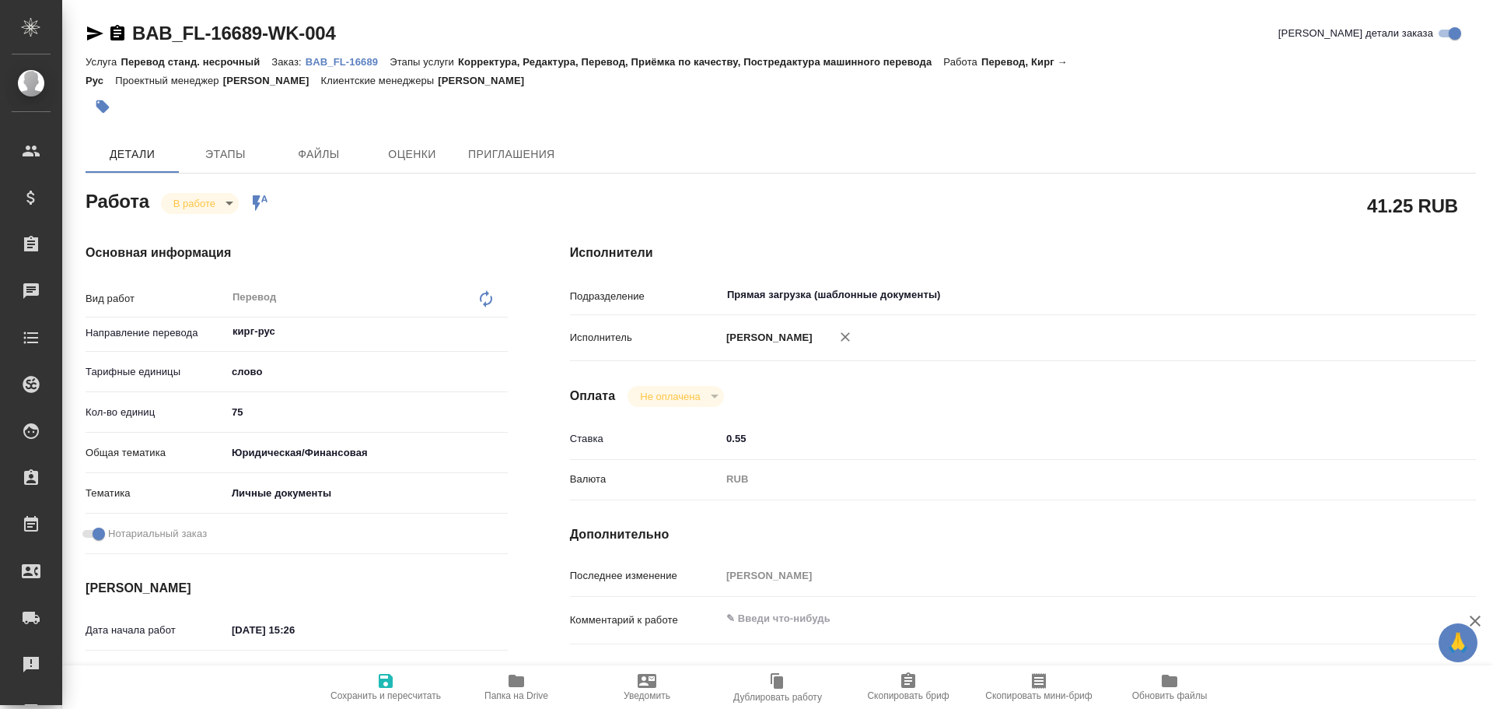
type textarea "x"
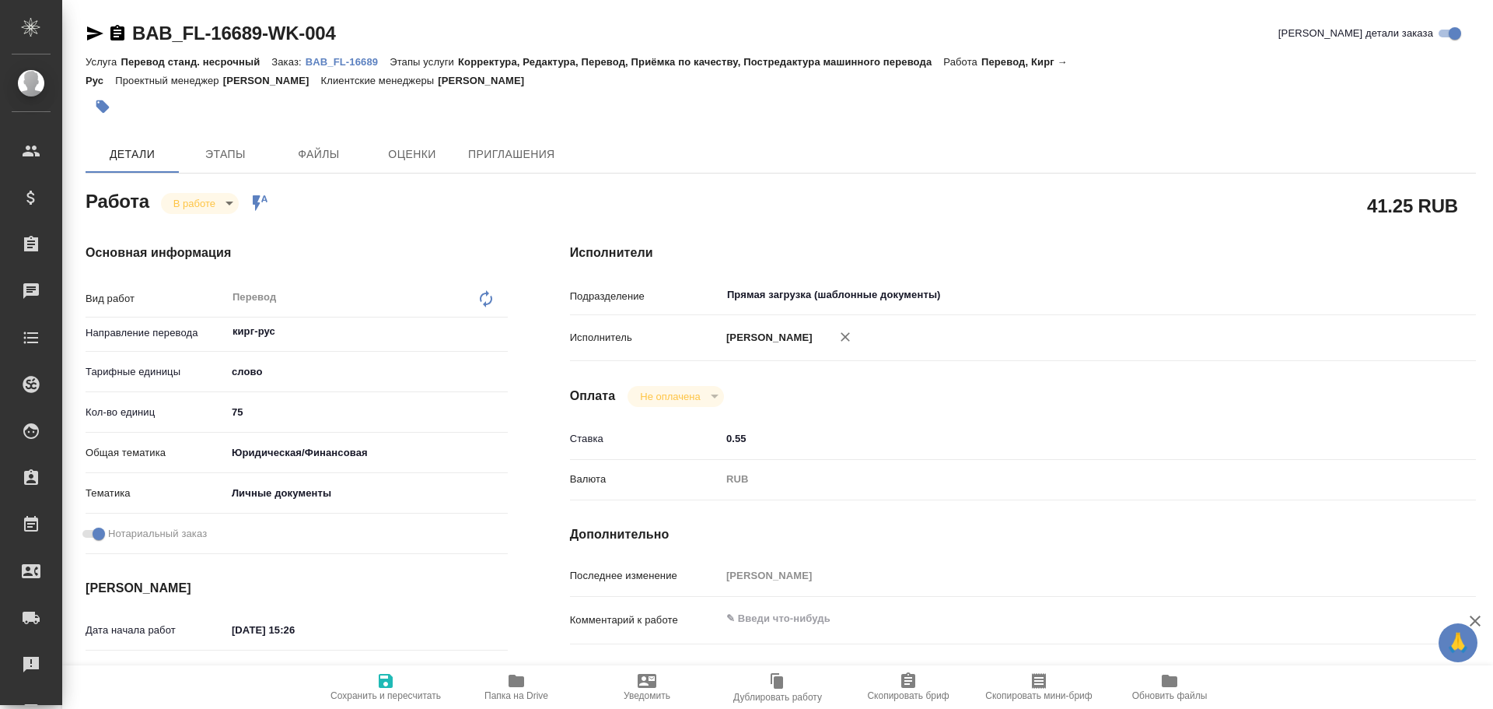
type textarea "x"
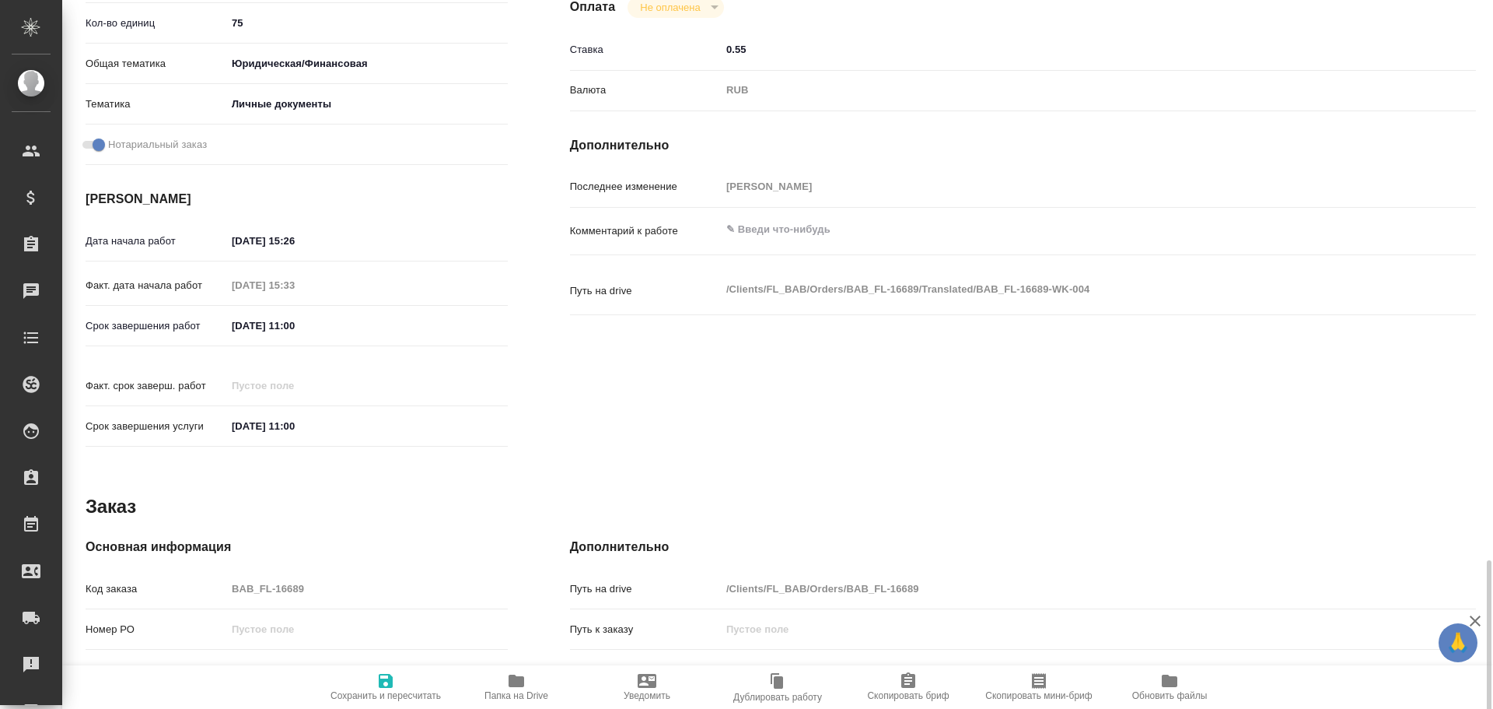
scroll to position [618, 0]
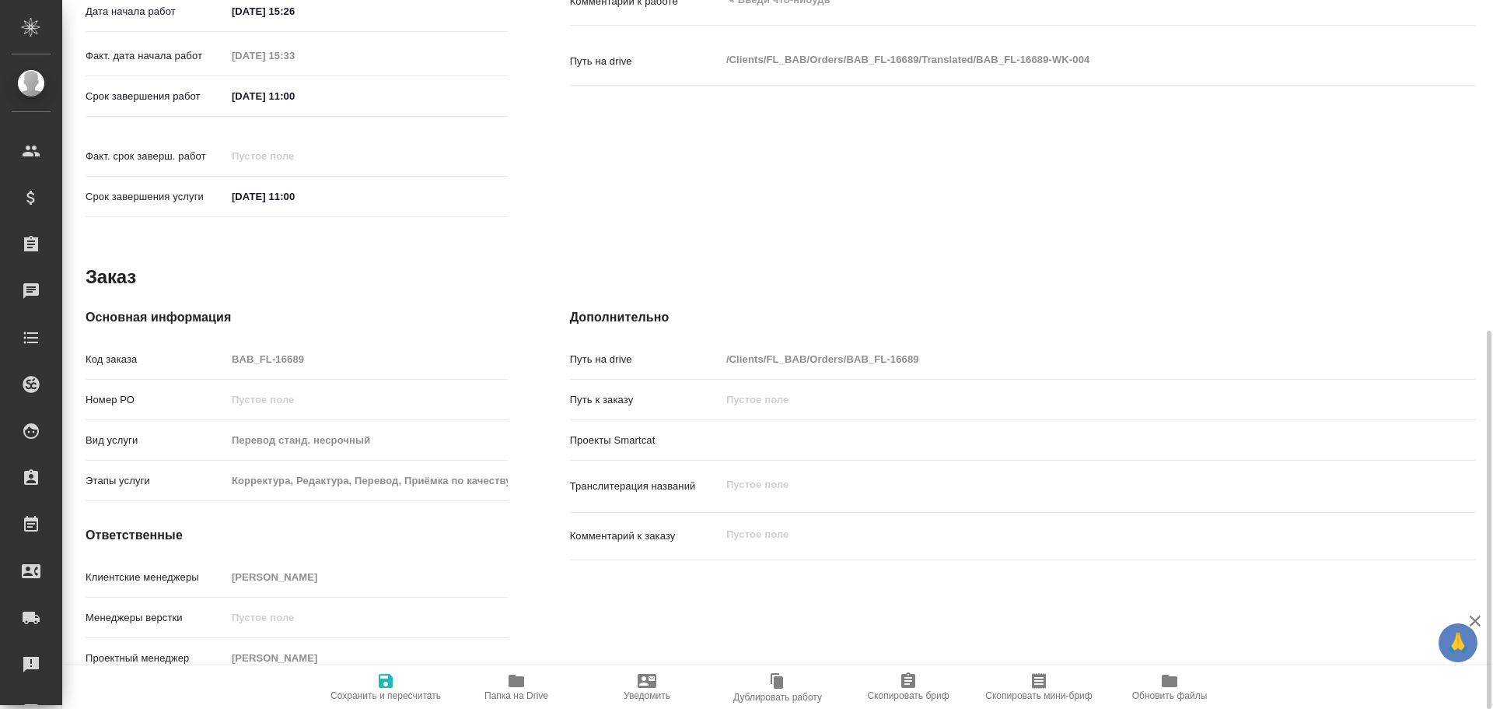
type textarea "x"
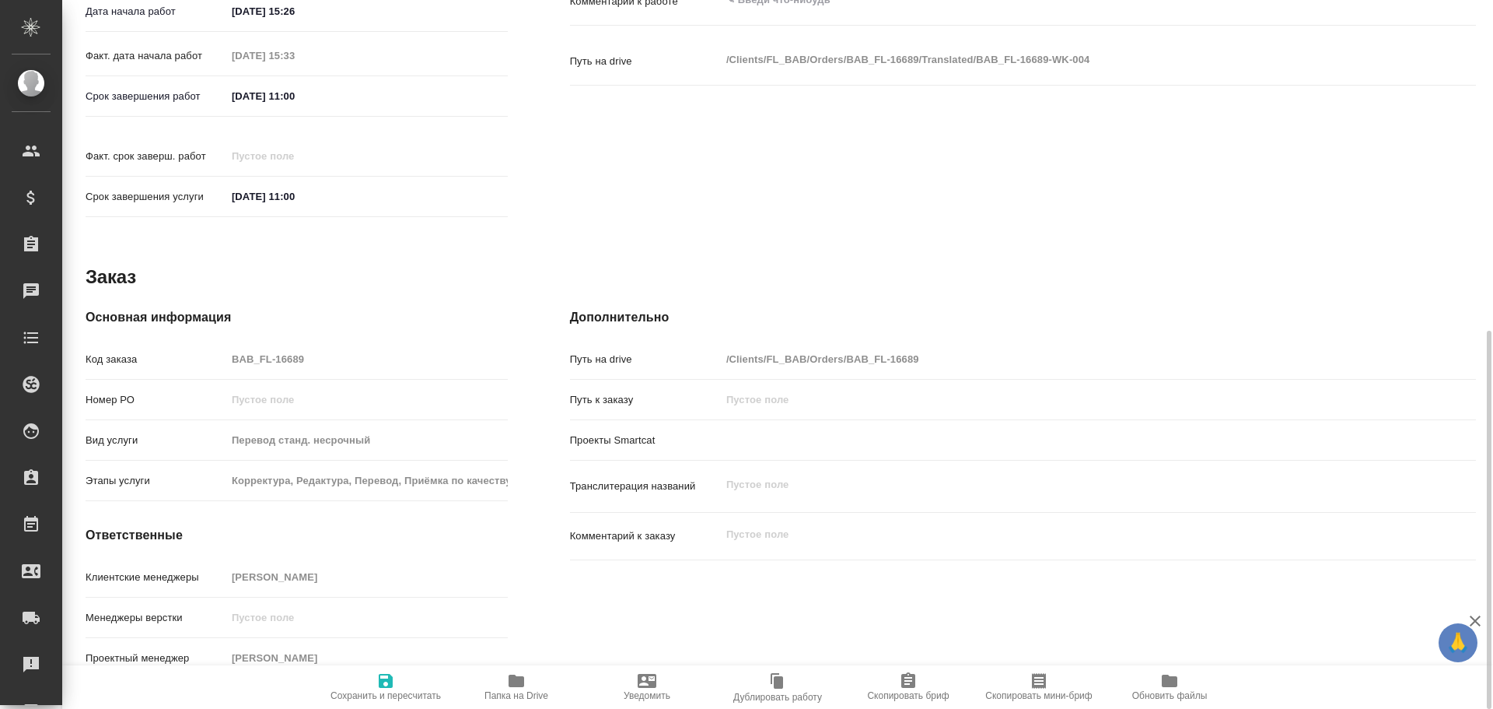
type textarea "x"
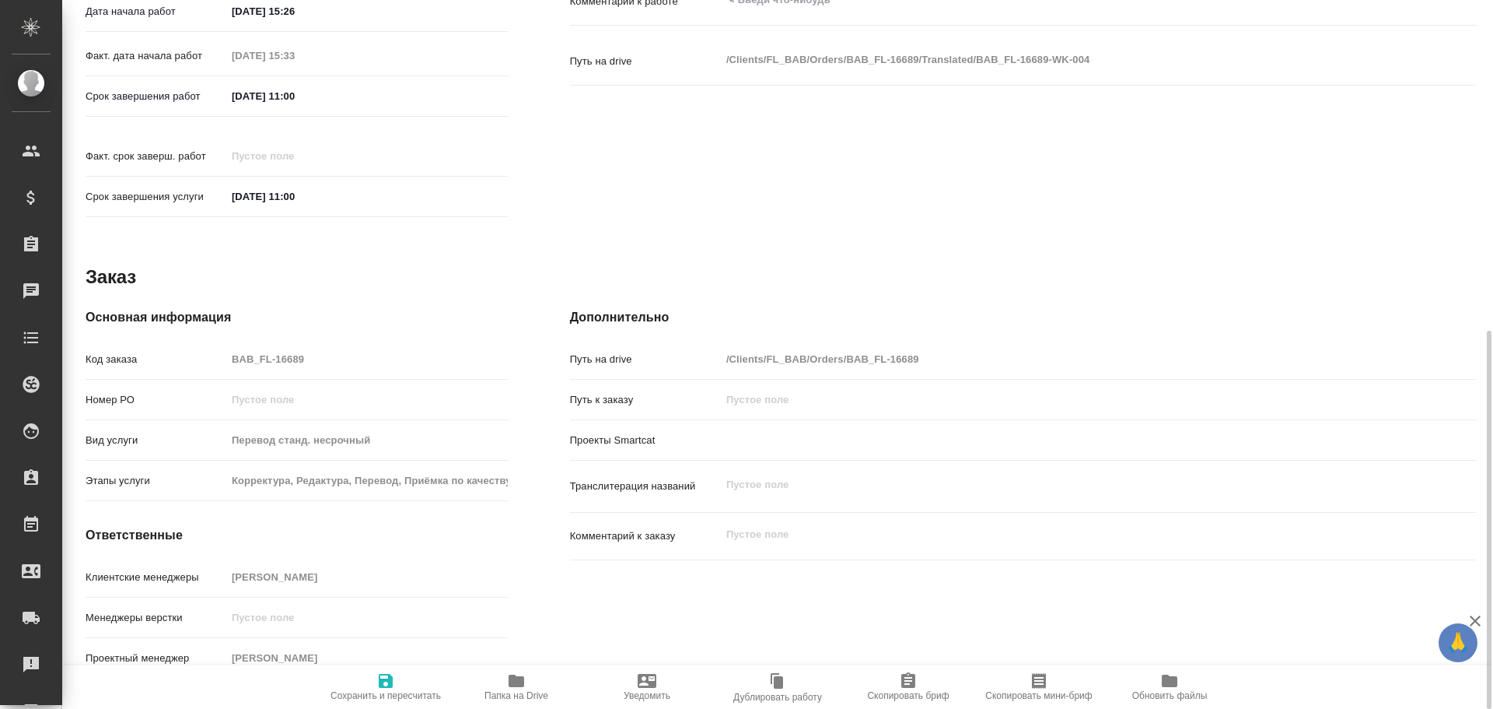
type textarea "x"
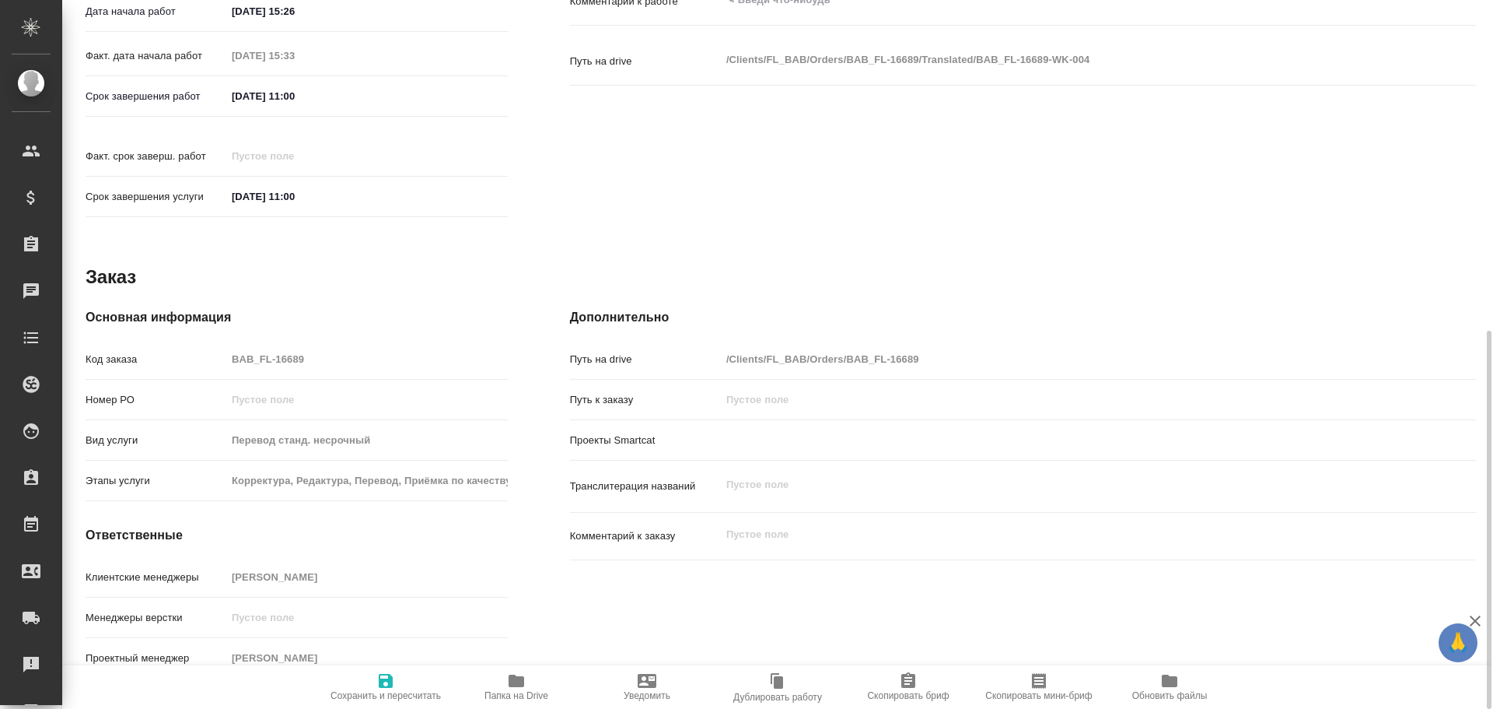
click at [508, 684] on icon "button" at bounding box center [516, 680] width 19 height 19
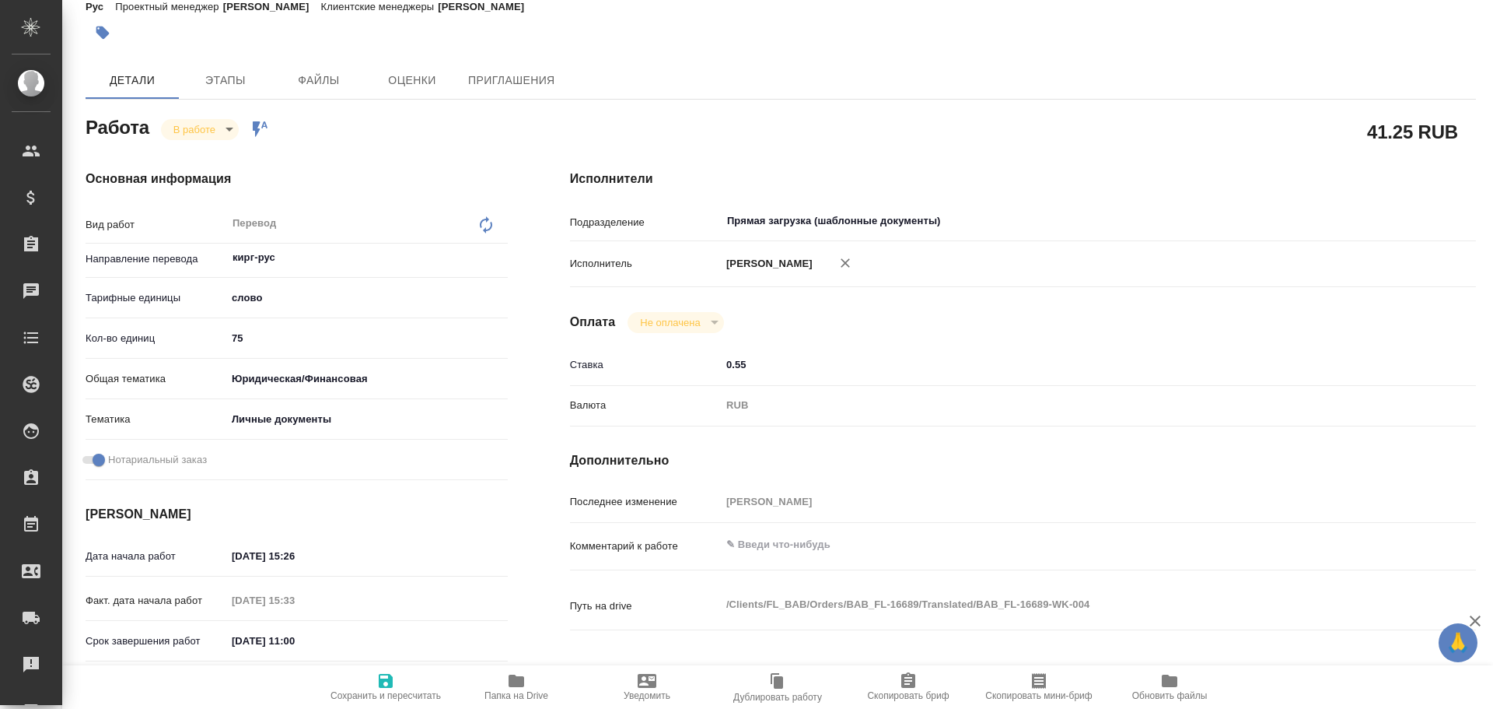
scroll to position [0, 0]
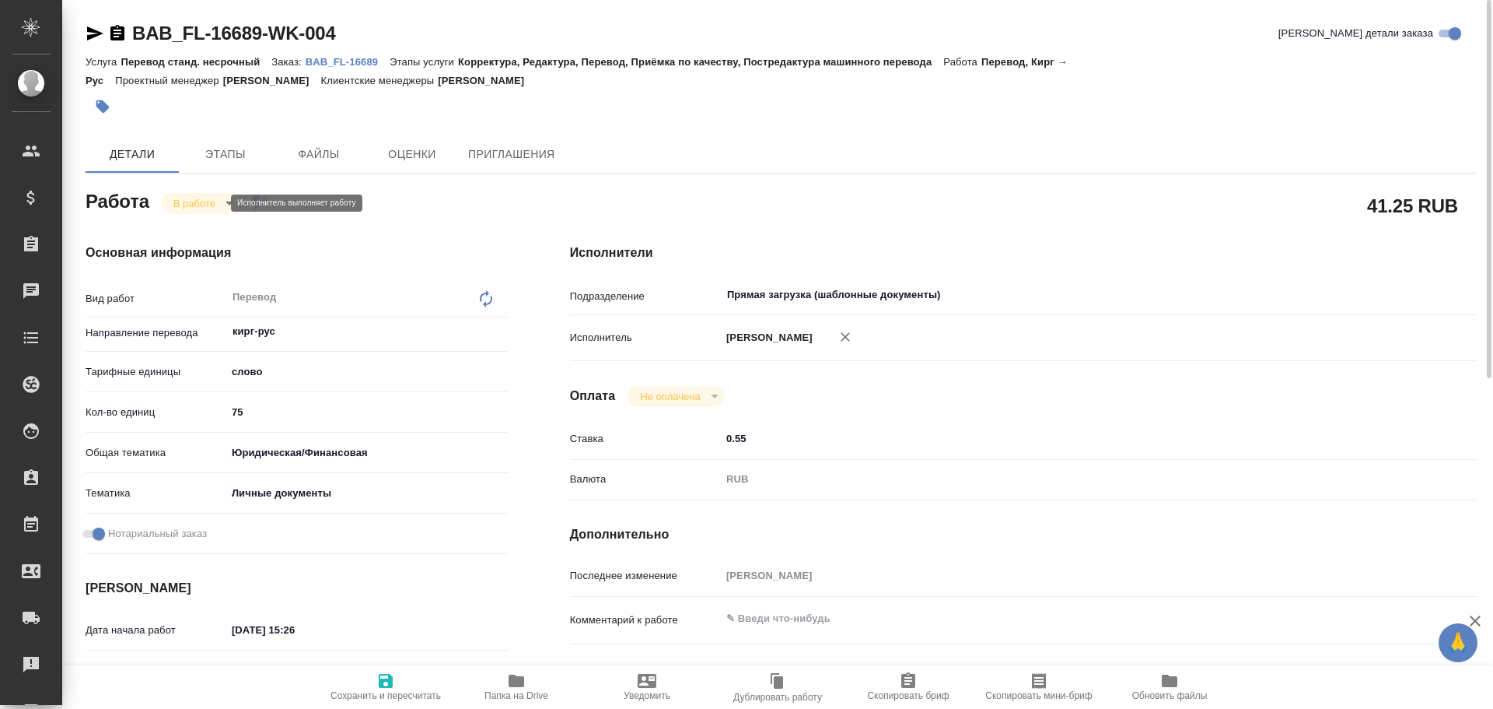
click at [211, 198] on body "🙏 .cls-1 fill:#fff; AWATERA Gusev Alexandr Клиенты Спецификации Заказы 0 Чаты T…" at bounding box center [746, 354] width 1493 height 709
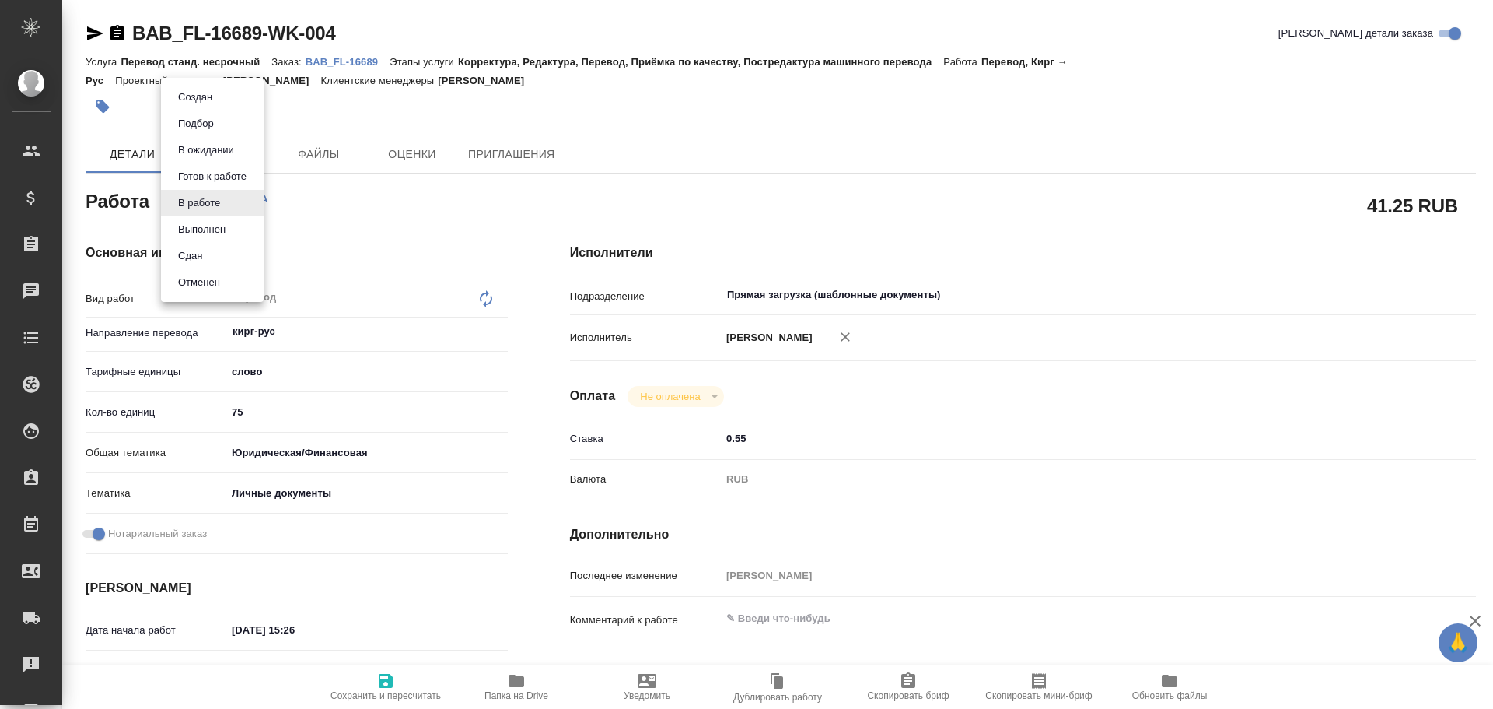
click at [214, 249] on li "Сдан" at bounding box center [212, 256] width 103 height 26
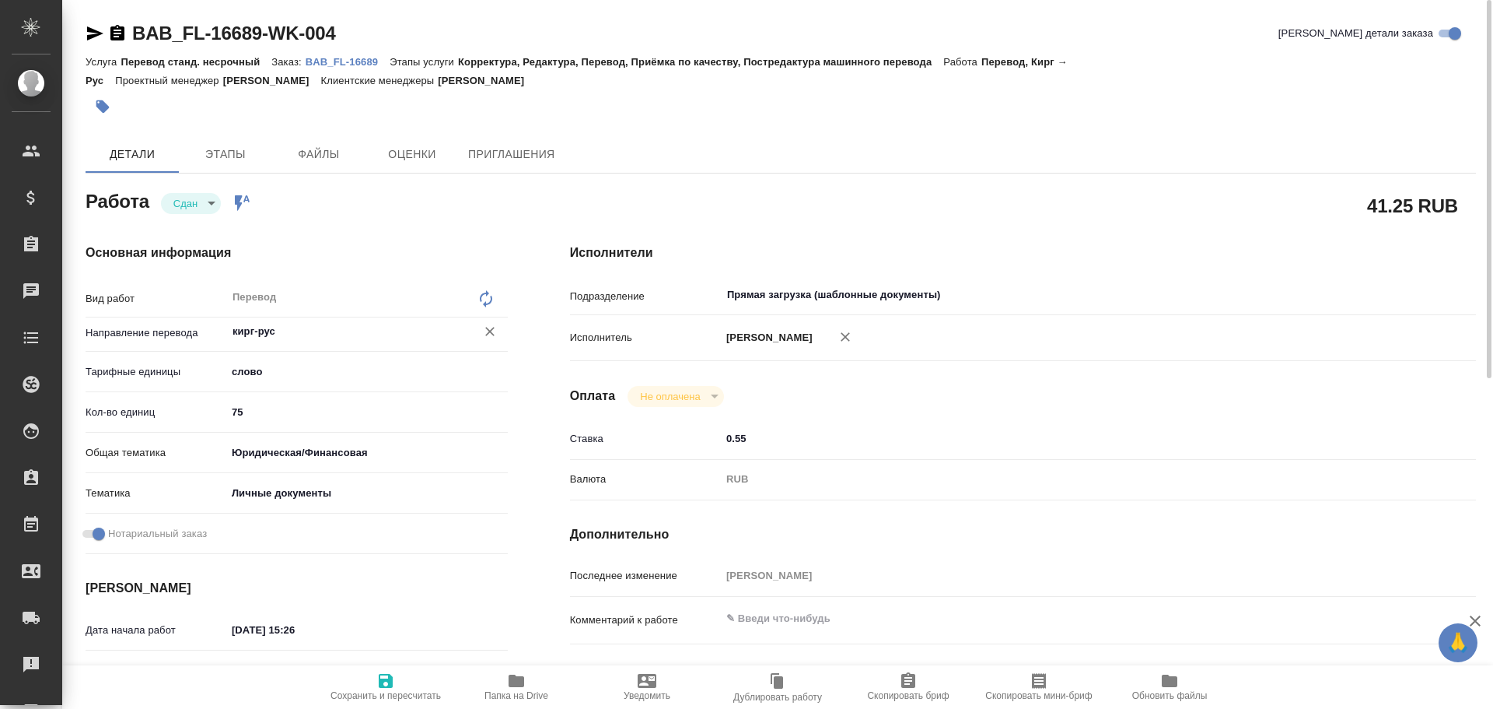
type textarea "x"
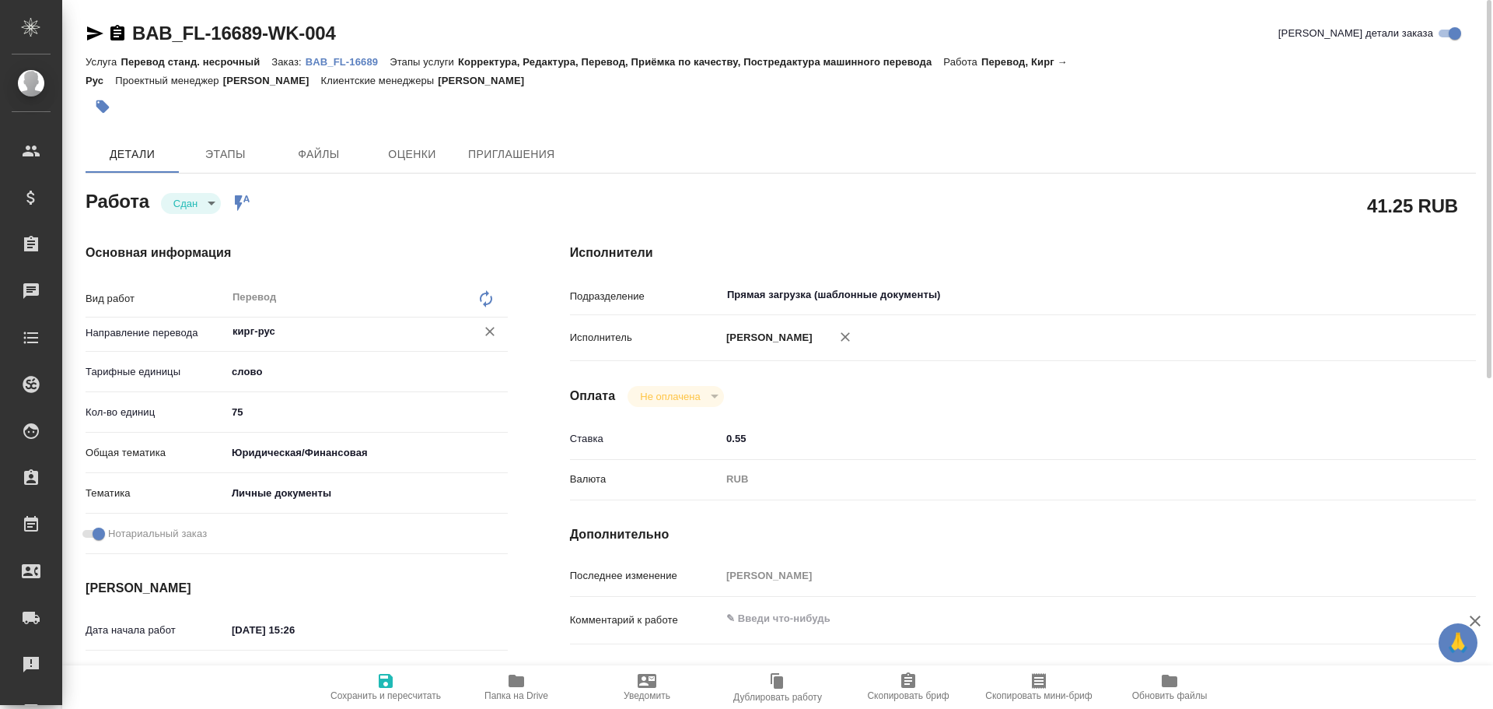
type textarea "x"
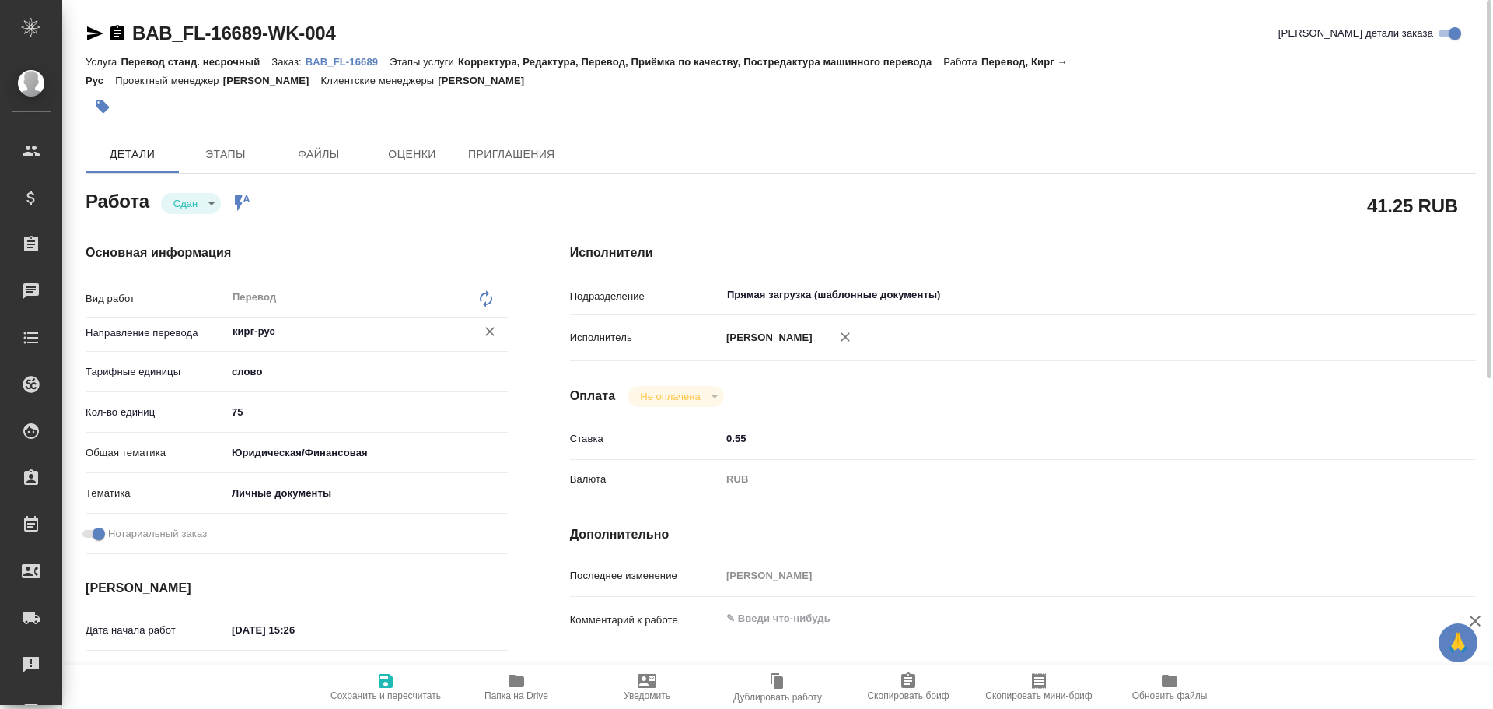
type textarea "x"
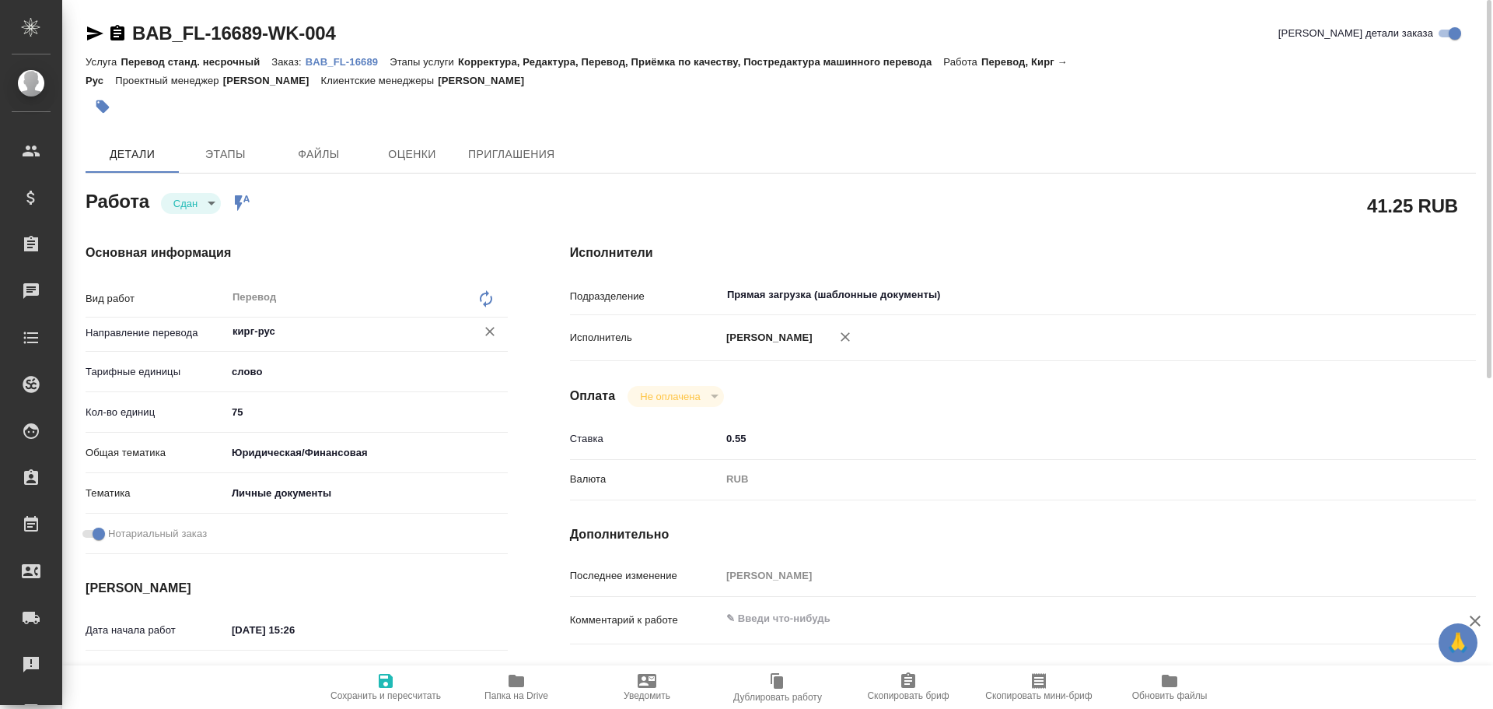
type textarea "x"
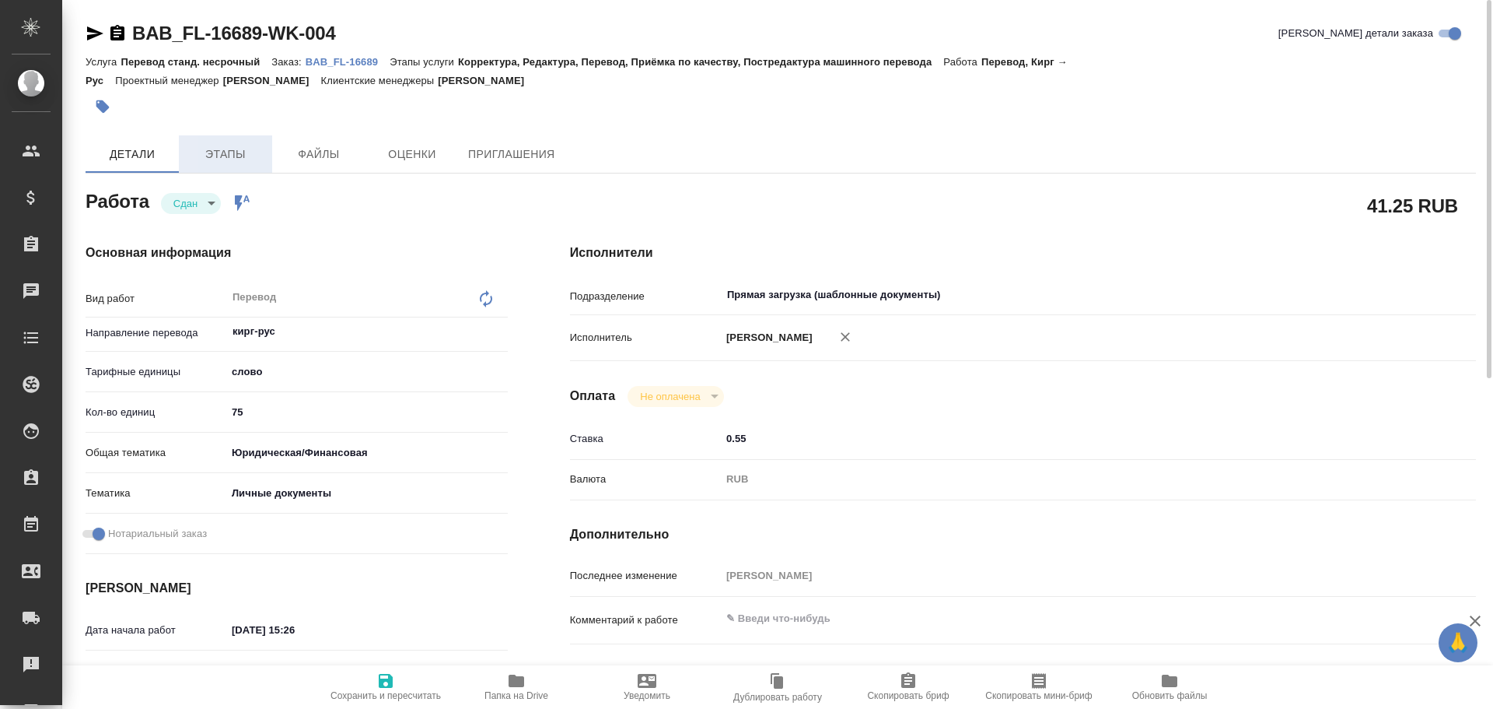
click at [201, 157] on span "Этапы" at bounding box center [225, 154] width 75 height 19
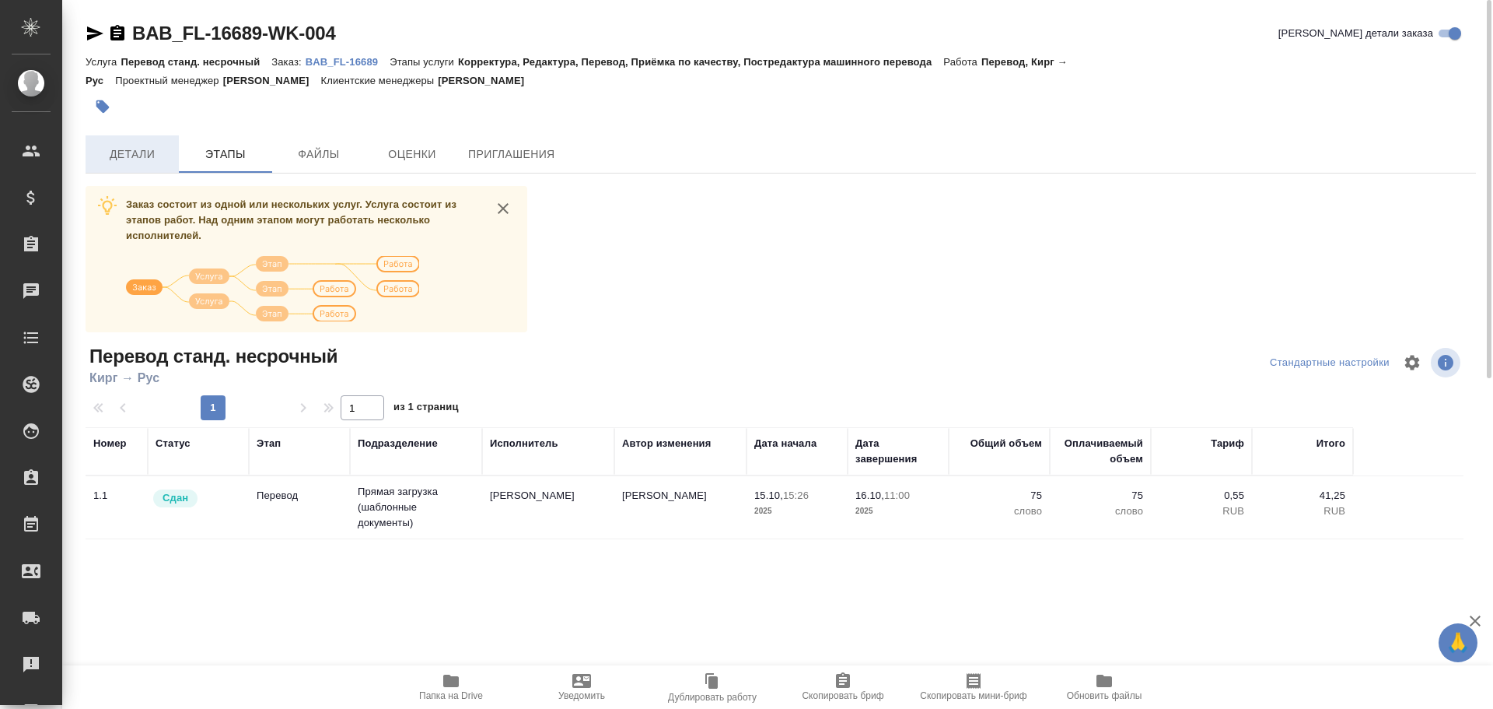
click at [135, 170] on button "Детали" at bounding box center [132, 153] width 93 height 37
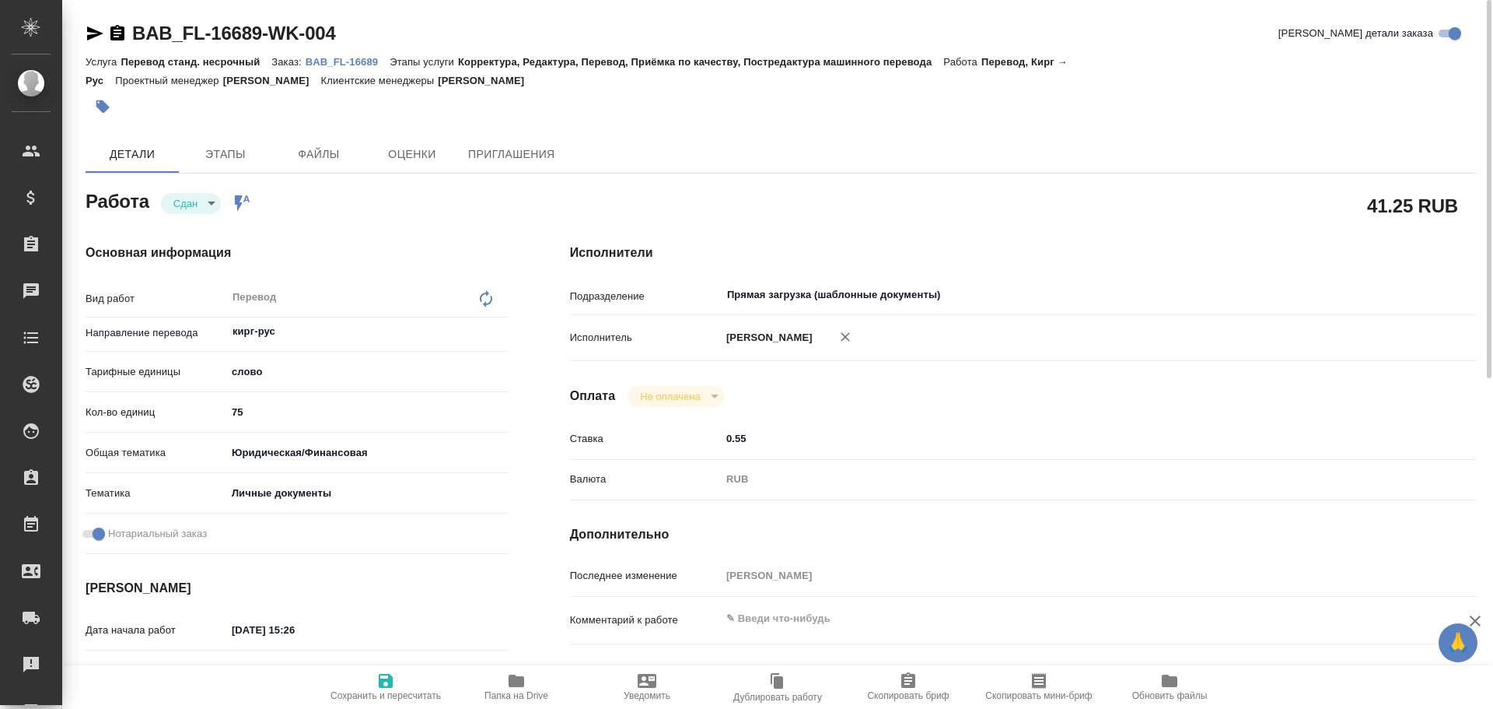
type textarea "x"
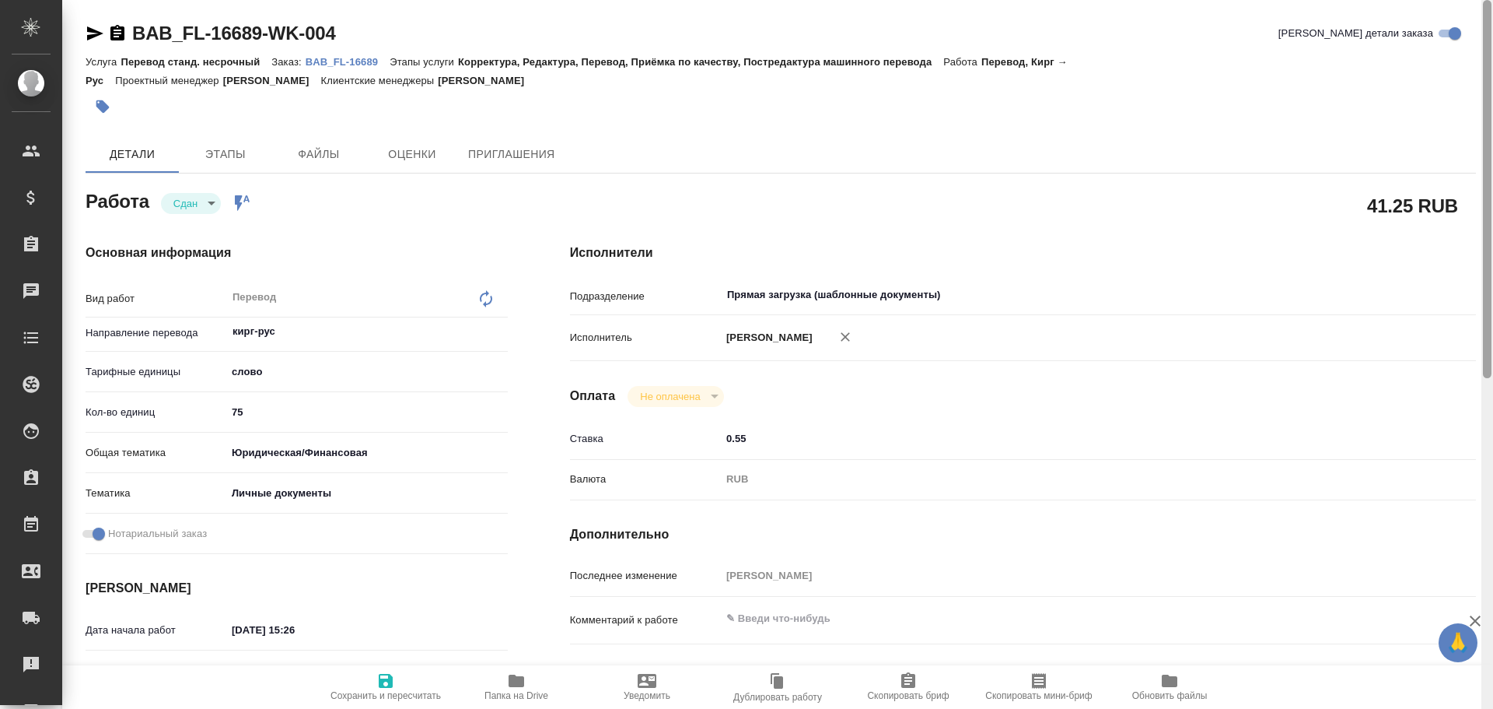
type textarea "x"
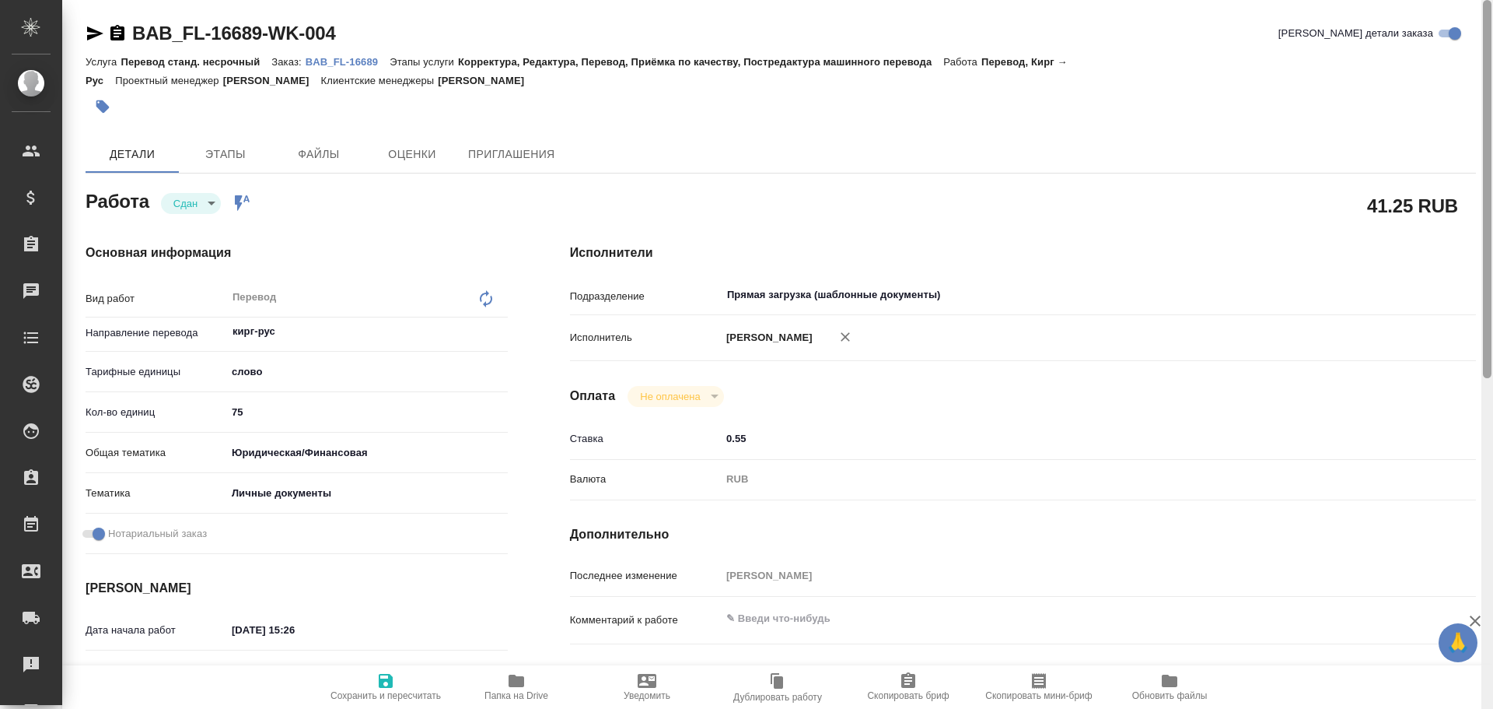
type textarea "x"
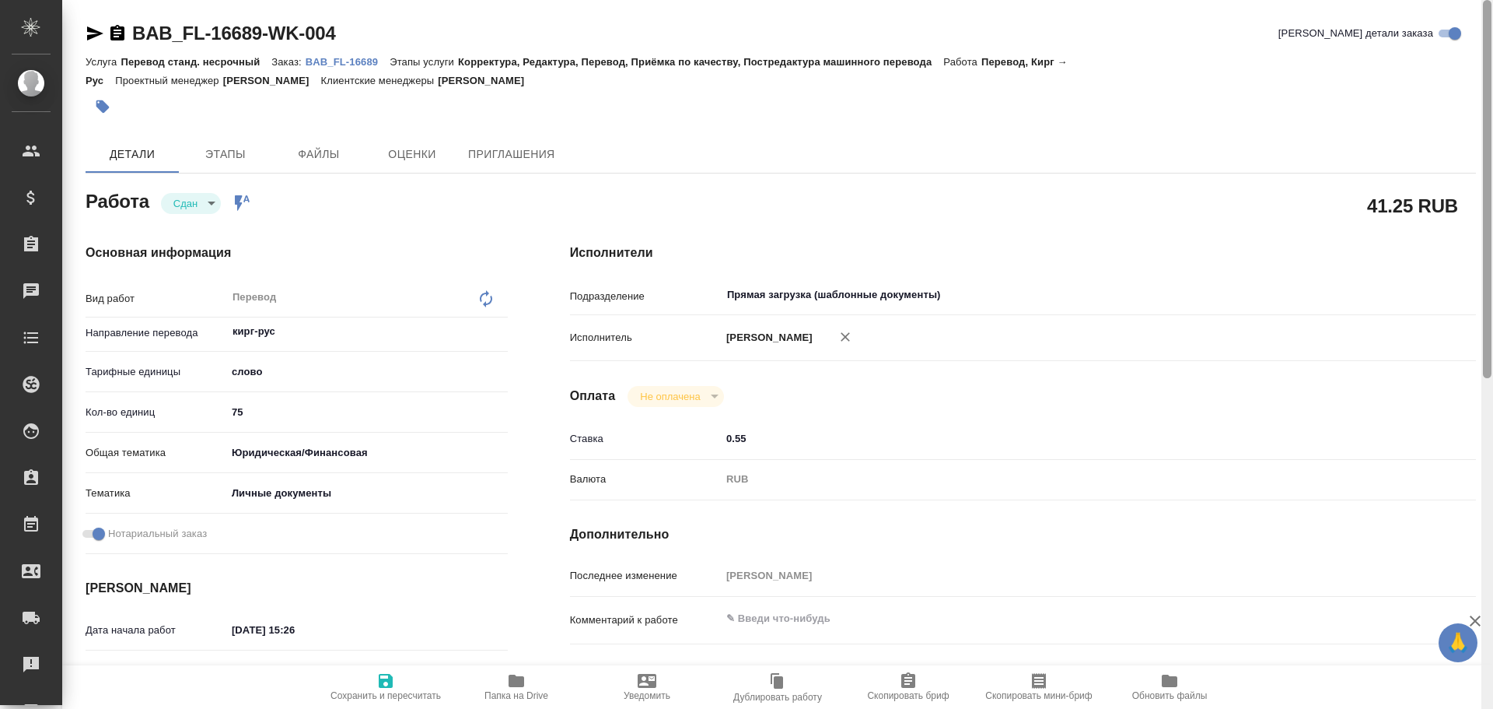
type textarea "x"
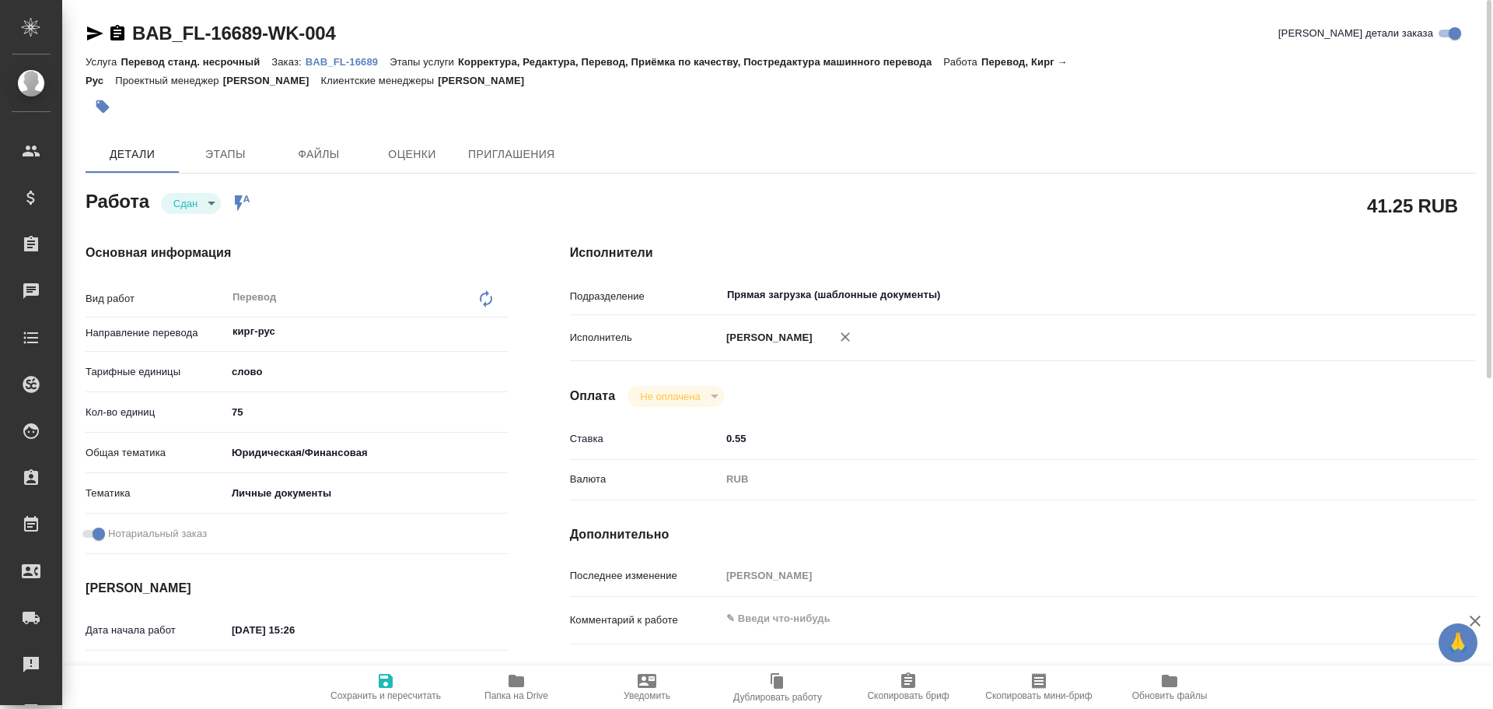
type textarea "x"
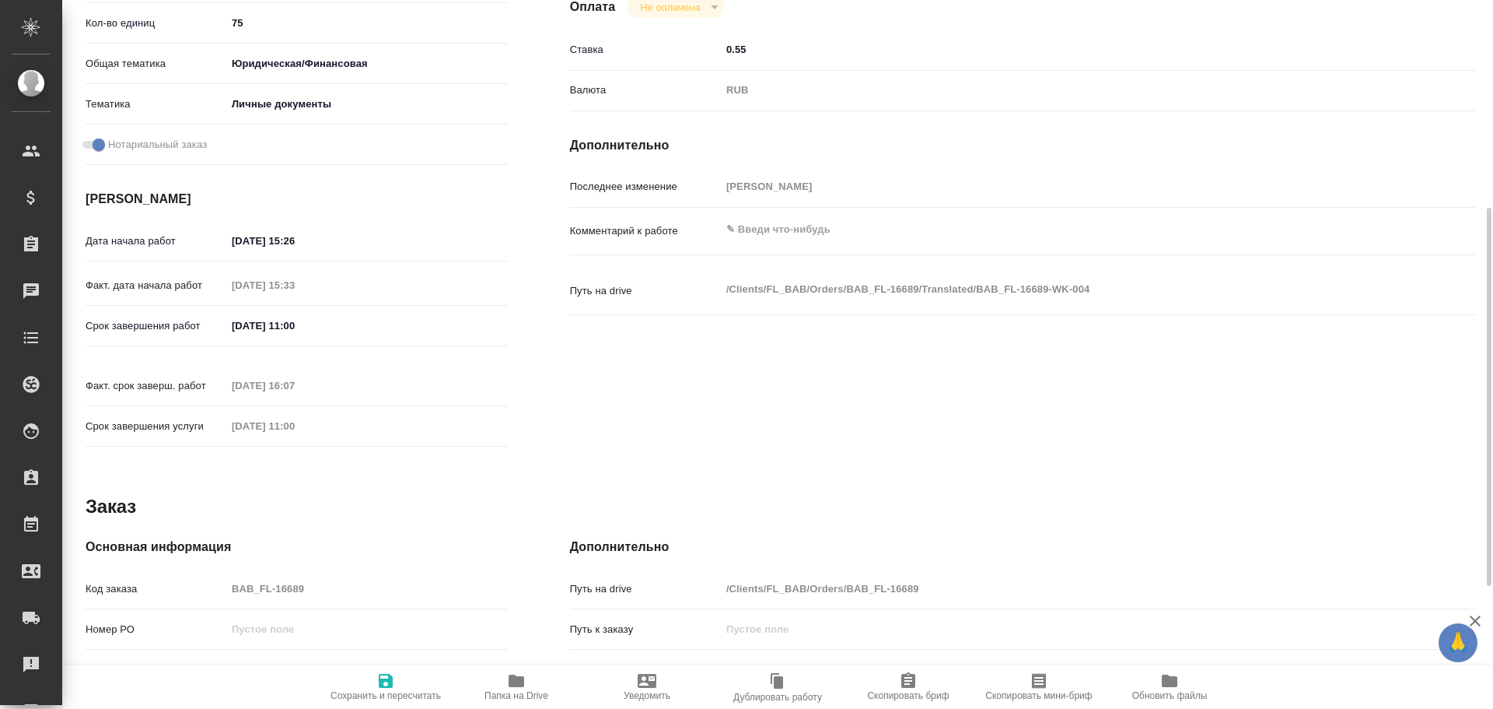
type textarea "x"
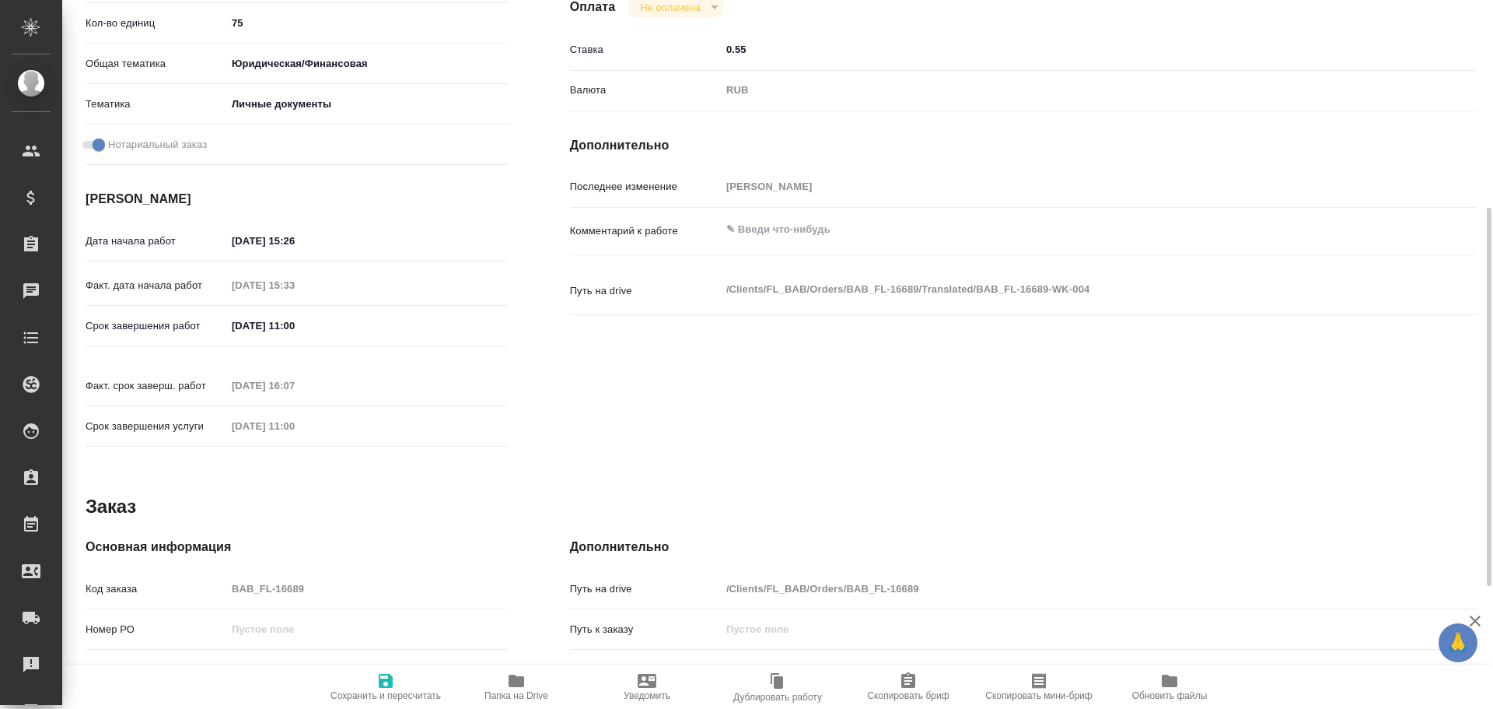
scroll to position [467, 0]
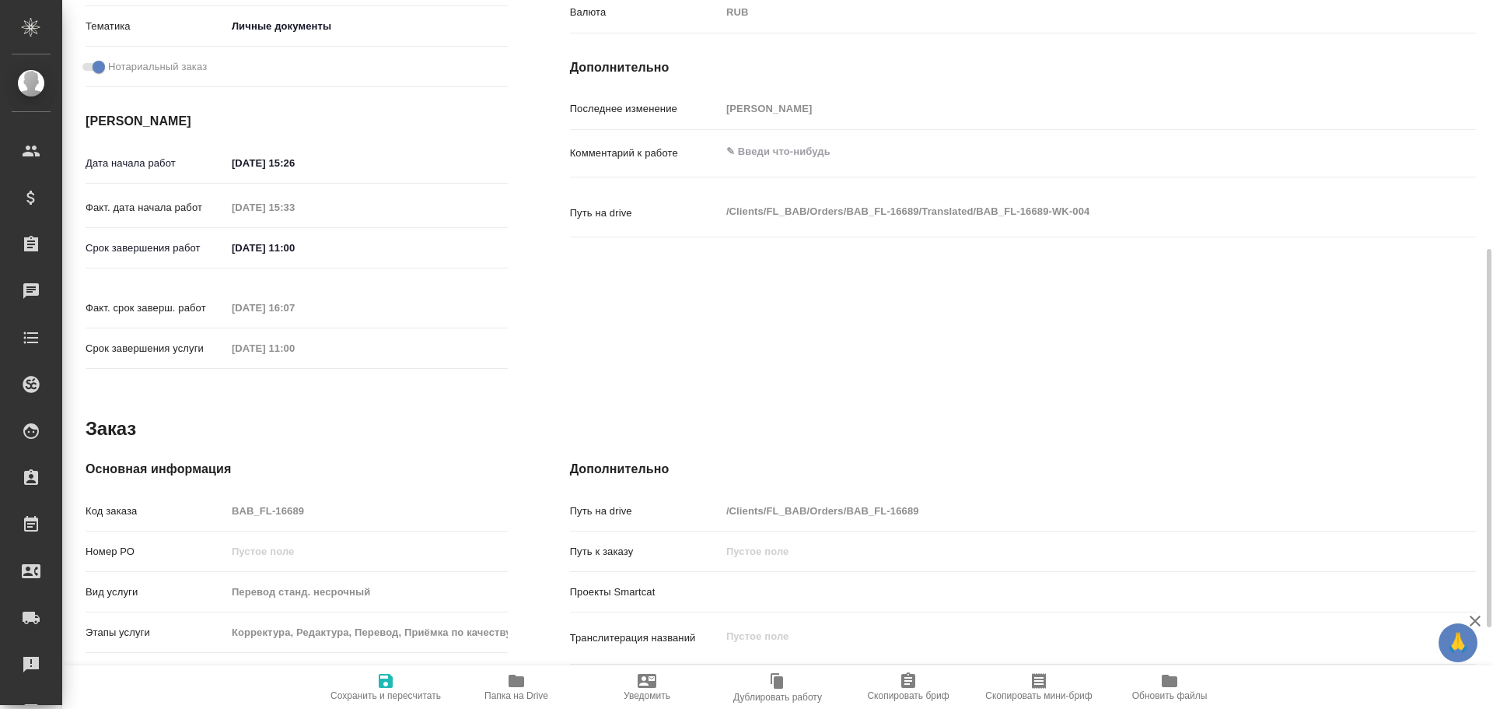
type textarea "x"
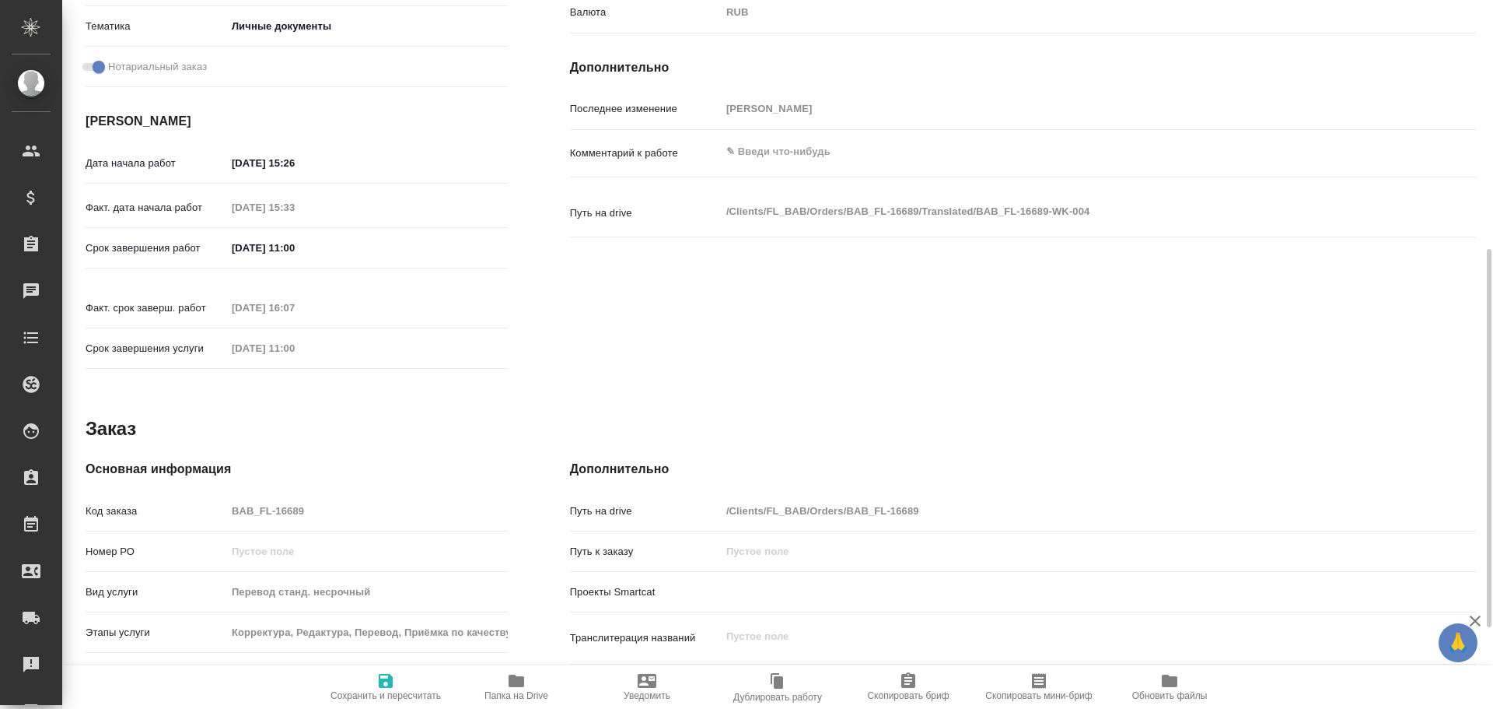
click at [198, 497] on div "Код заказа BAB_FL-16689" at bounding box center [297, 510] width 422 height 27
type textarea "x"
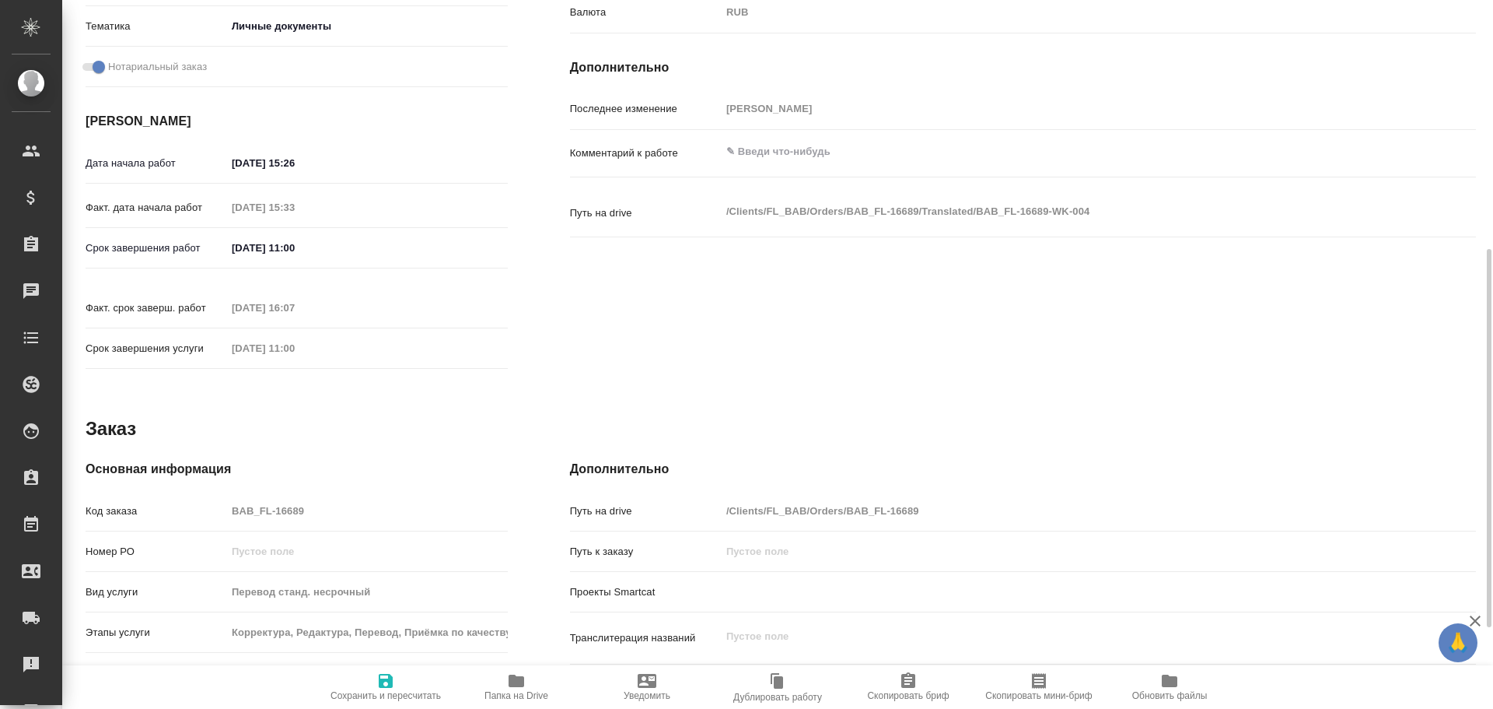
type textarea "x"
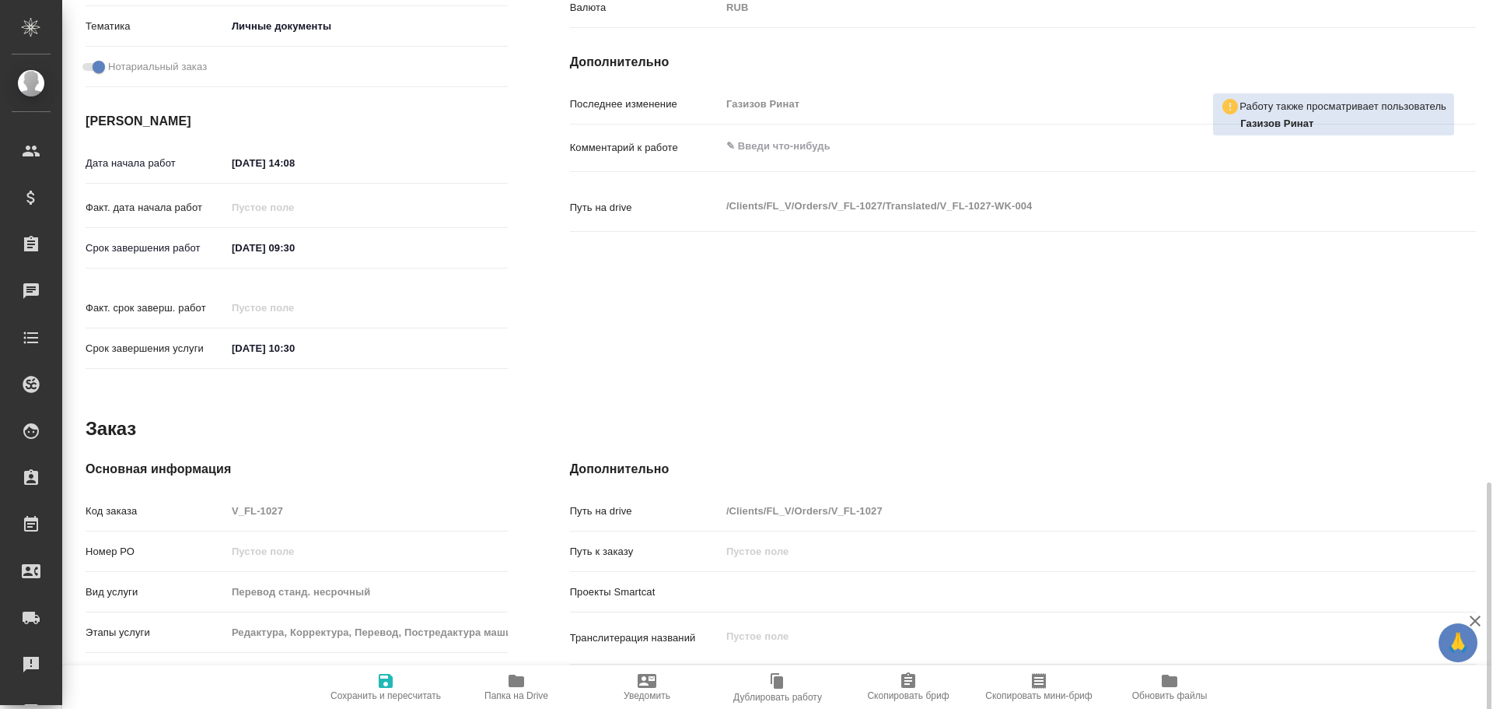
scroll to position [618, 0]
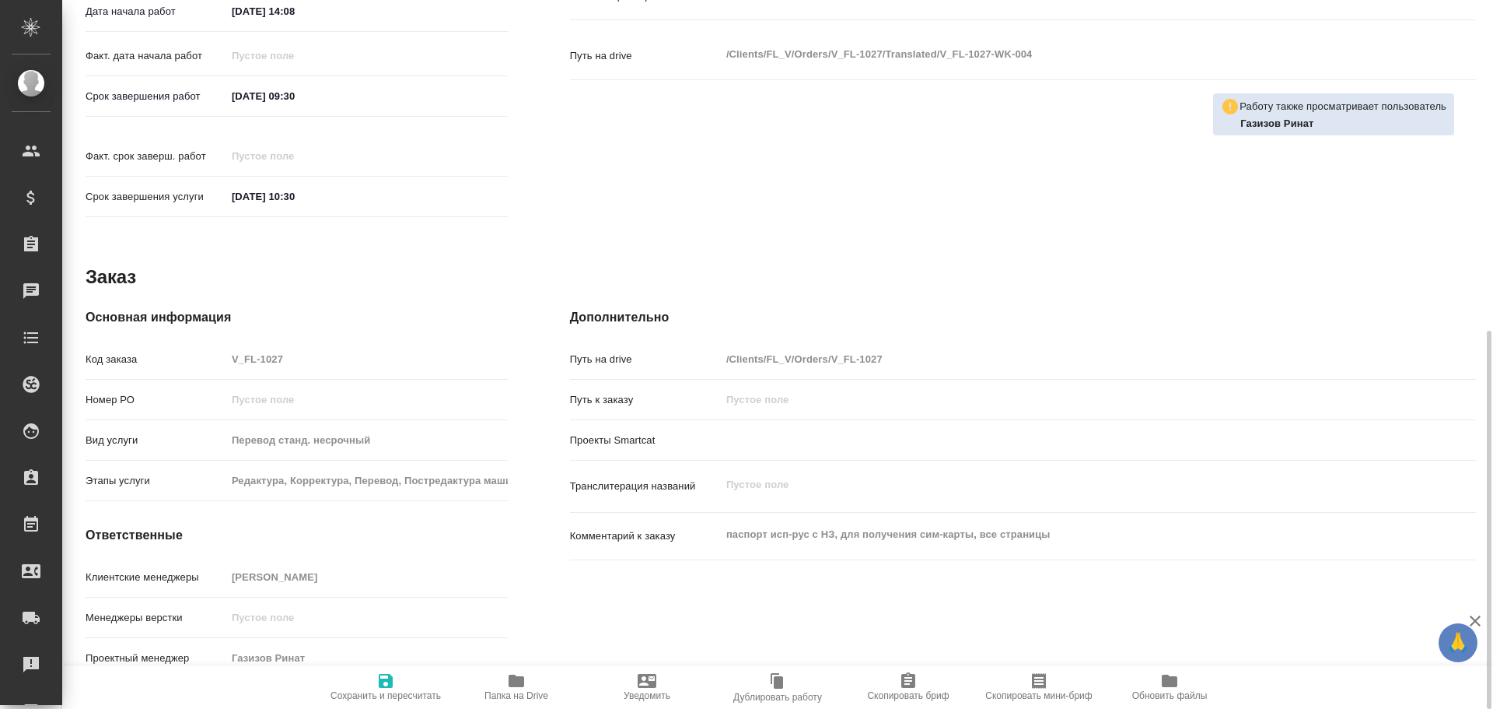
click at [532, 684] on span "Папка на Drive" at bounding box center [516, 686] width 112 height 30
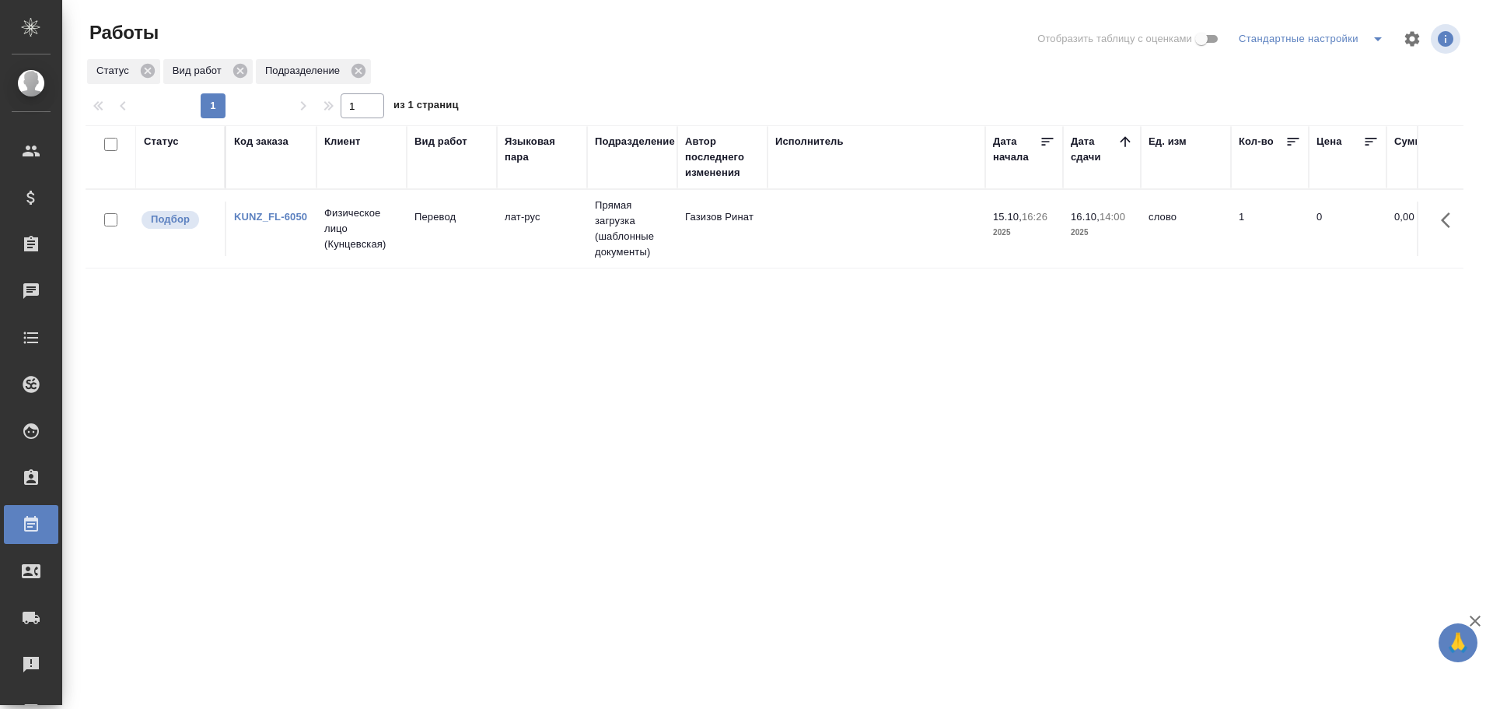
drag, startPoint x: 0, startPoint y: 0, endPoint x: 462, endPoint y: 231, distance: 516.6
click at [462, 231] on td "Перевод" at bounding box center [452, 228] width 90 height 54
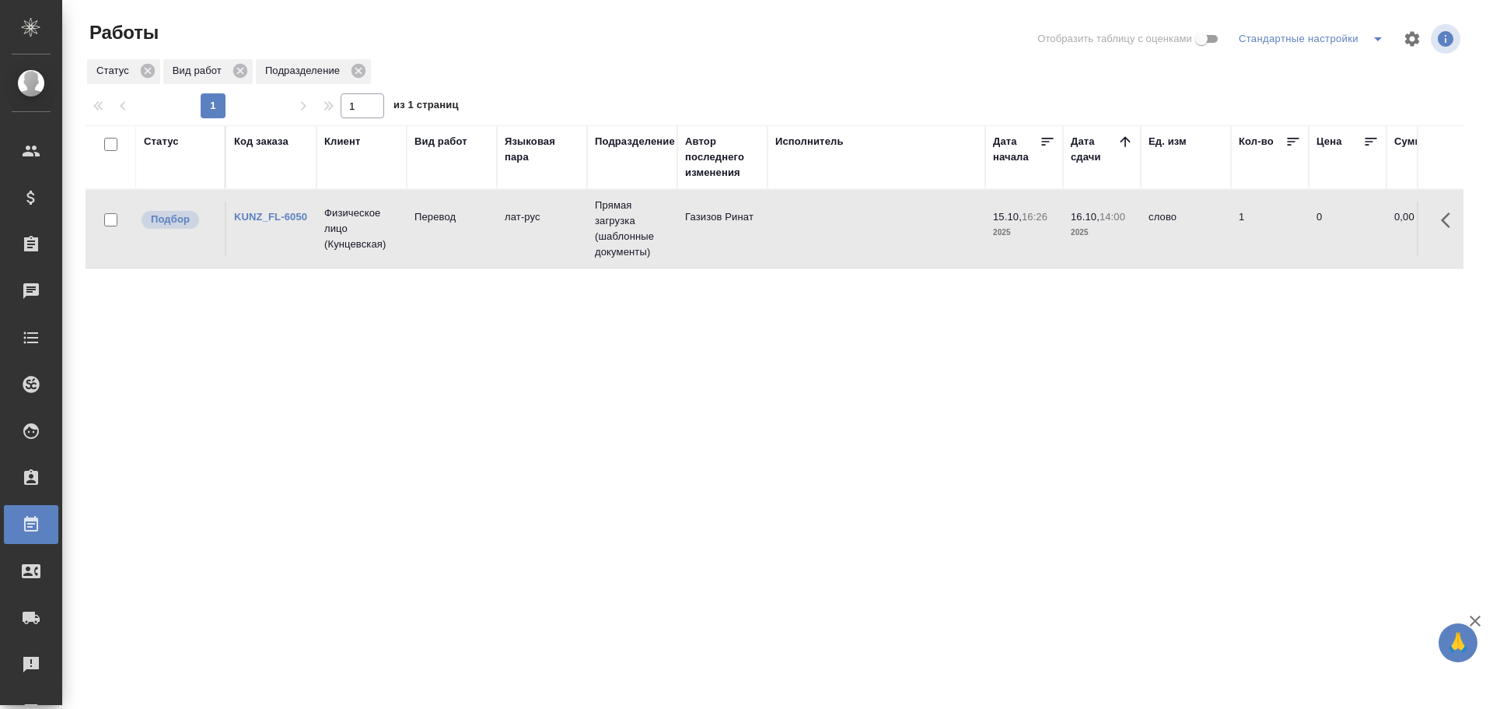
click at [462, 231] on td "Перевод" at bounding box center [452, 228] width 90 height 54
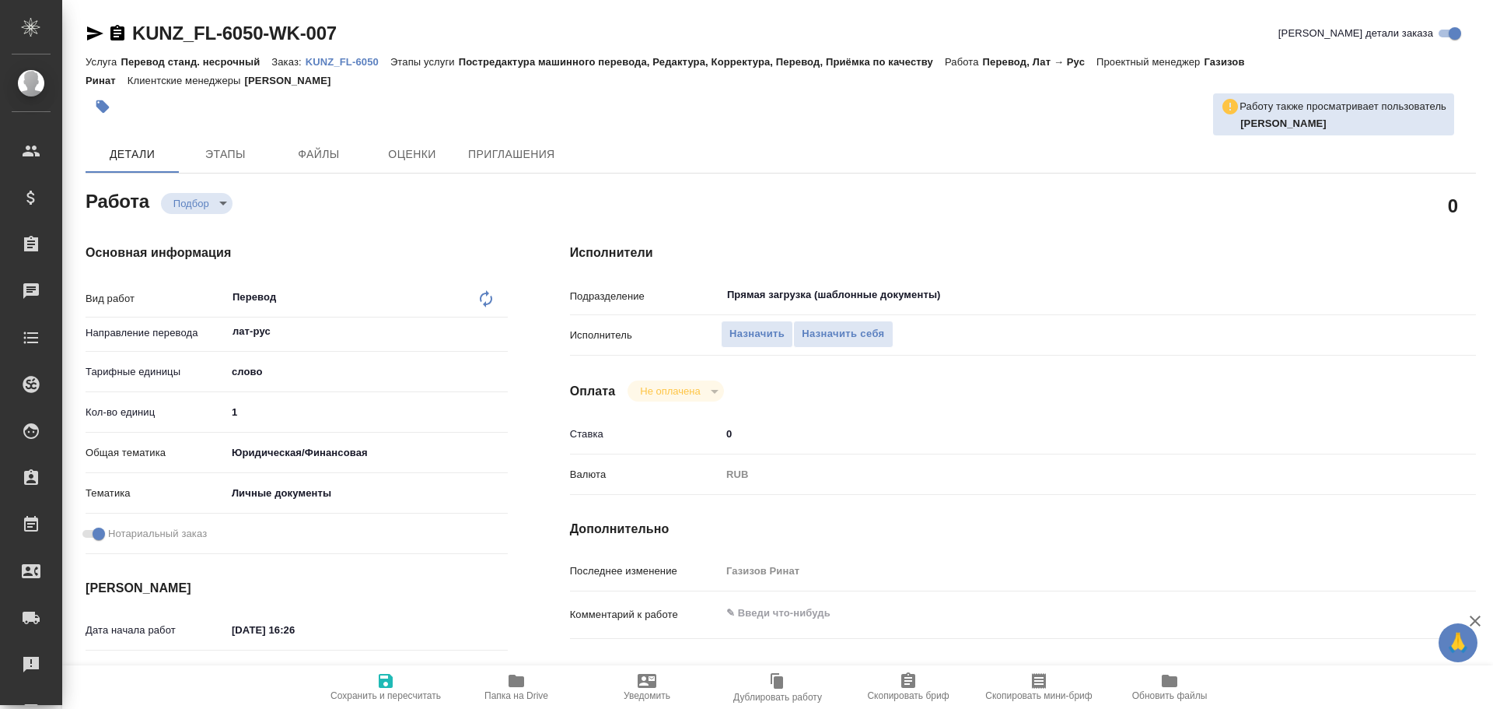
type textarea "x"
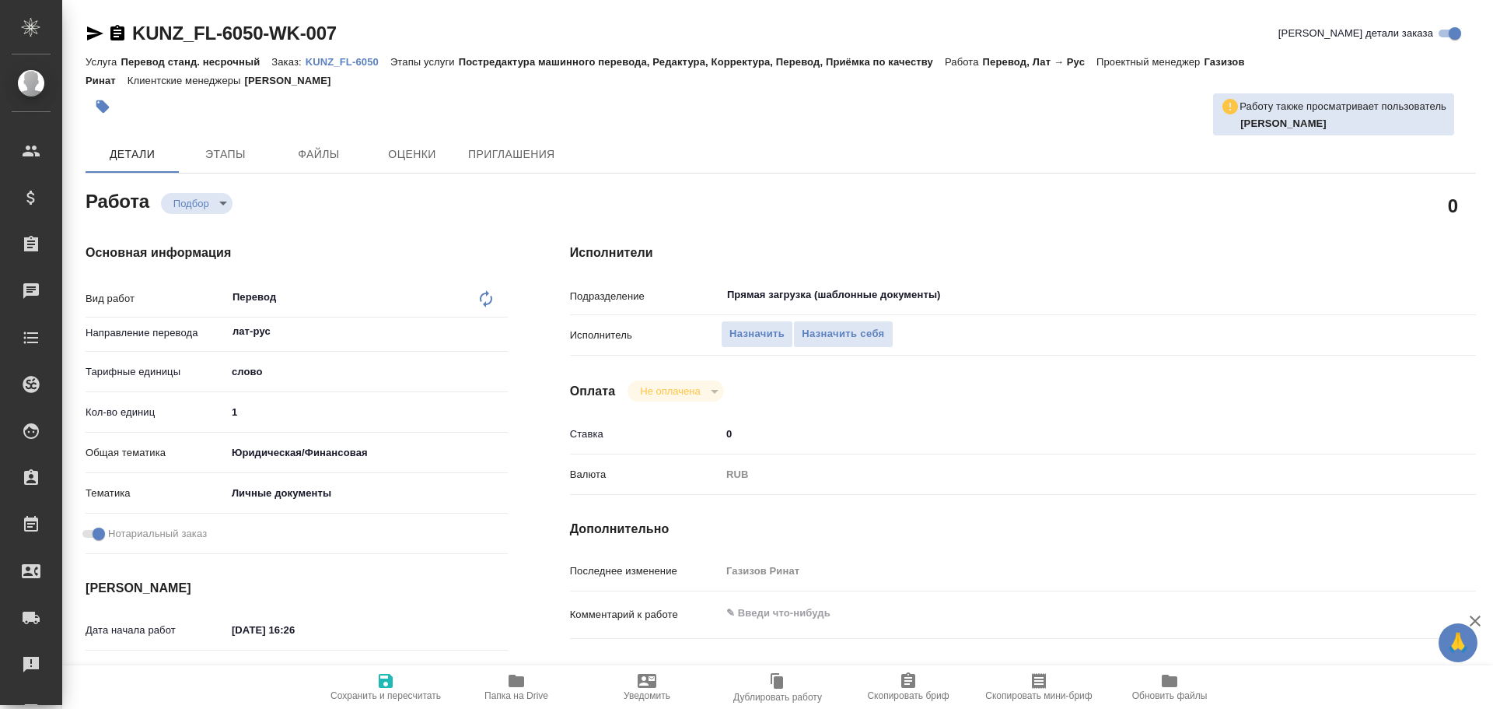
type textarea "x"
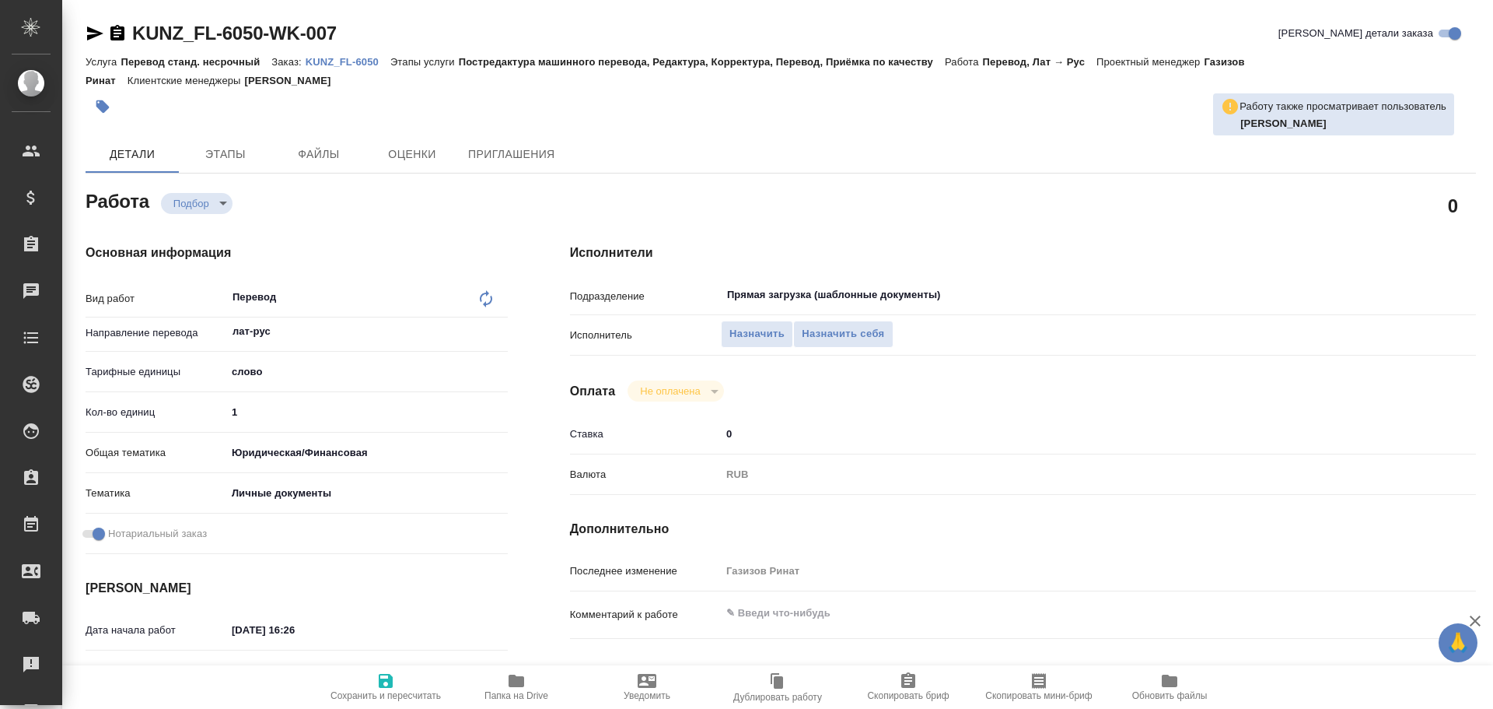
type textarea "x"
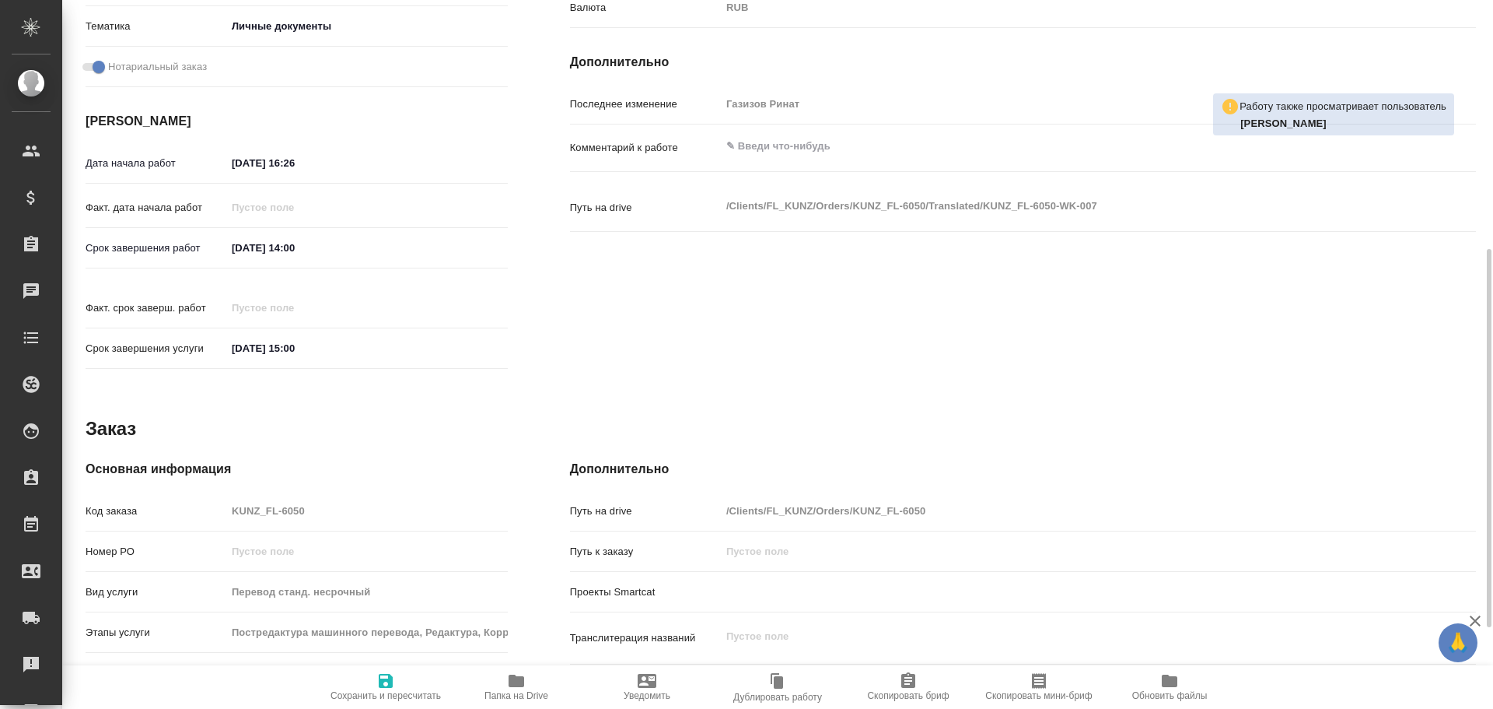
scroll to position [618, 0]
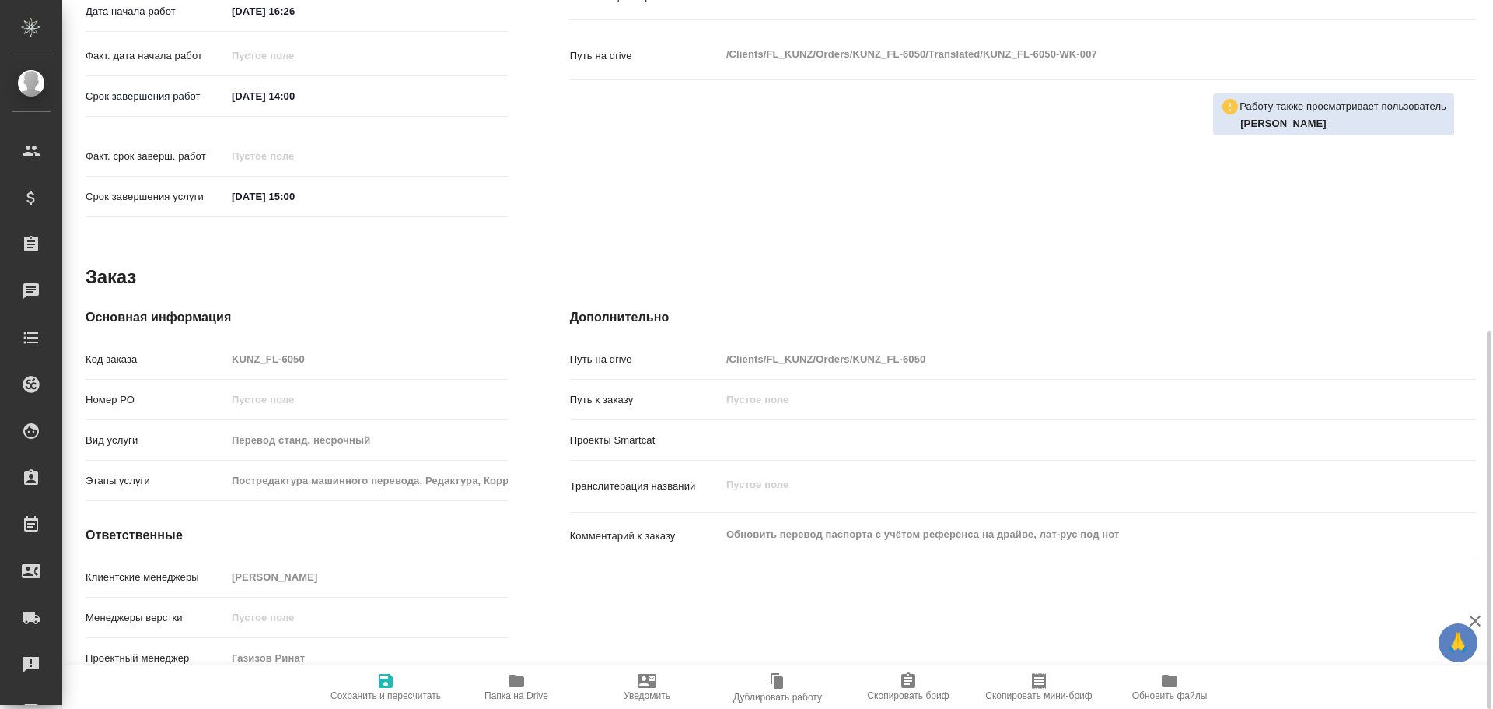
type textarea "x"
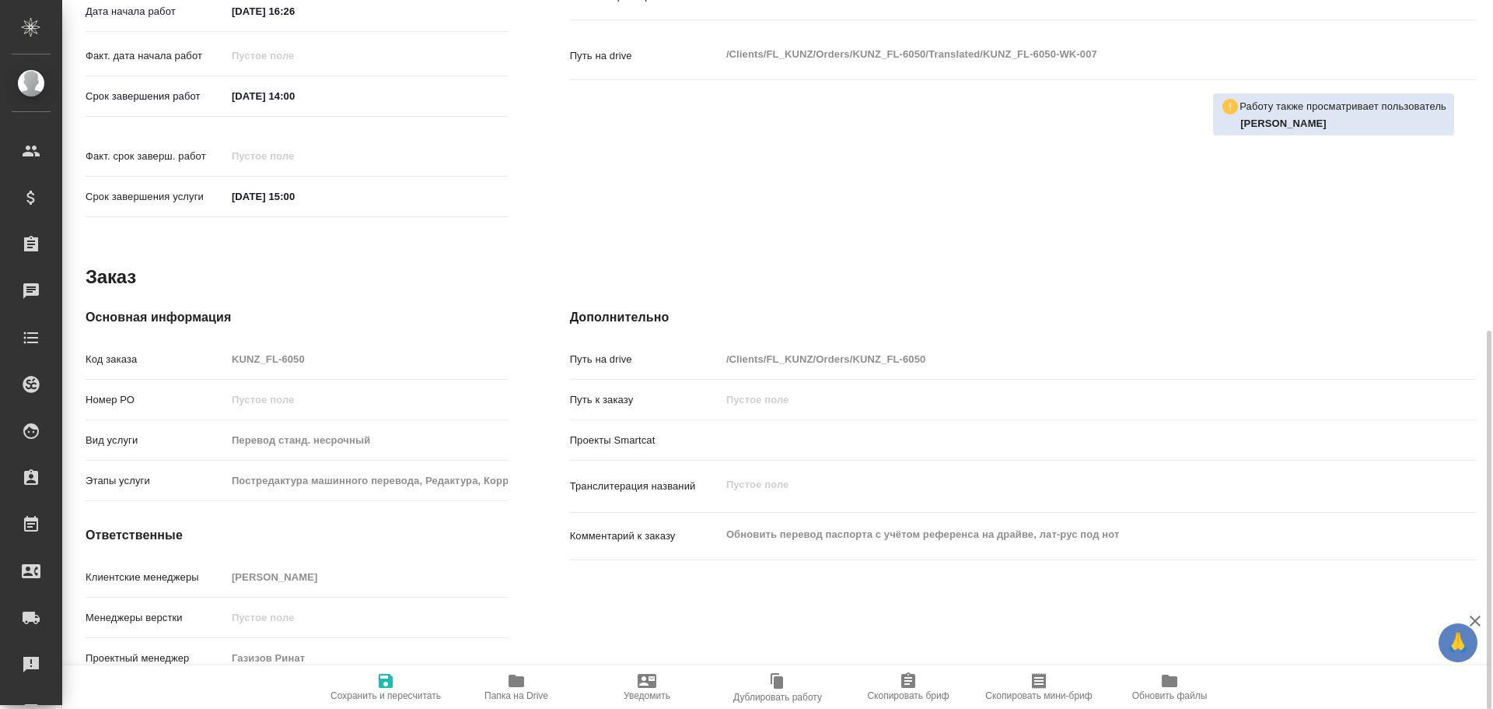
type textarea "x"
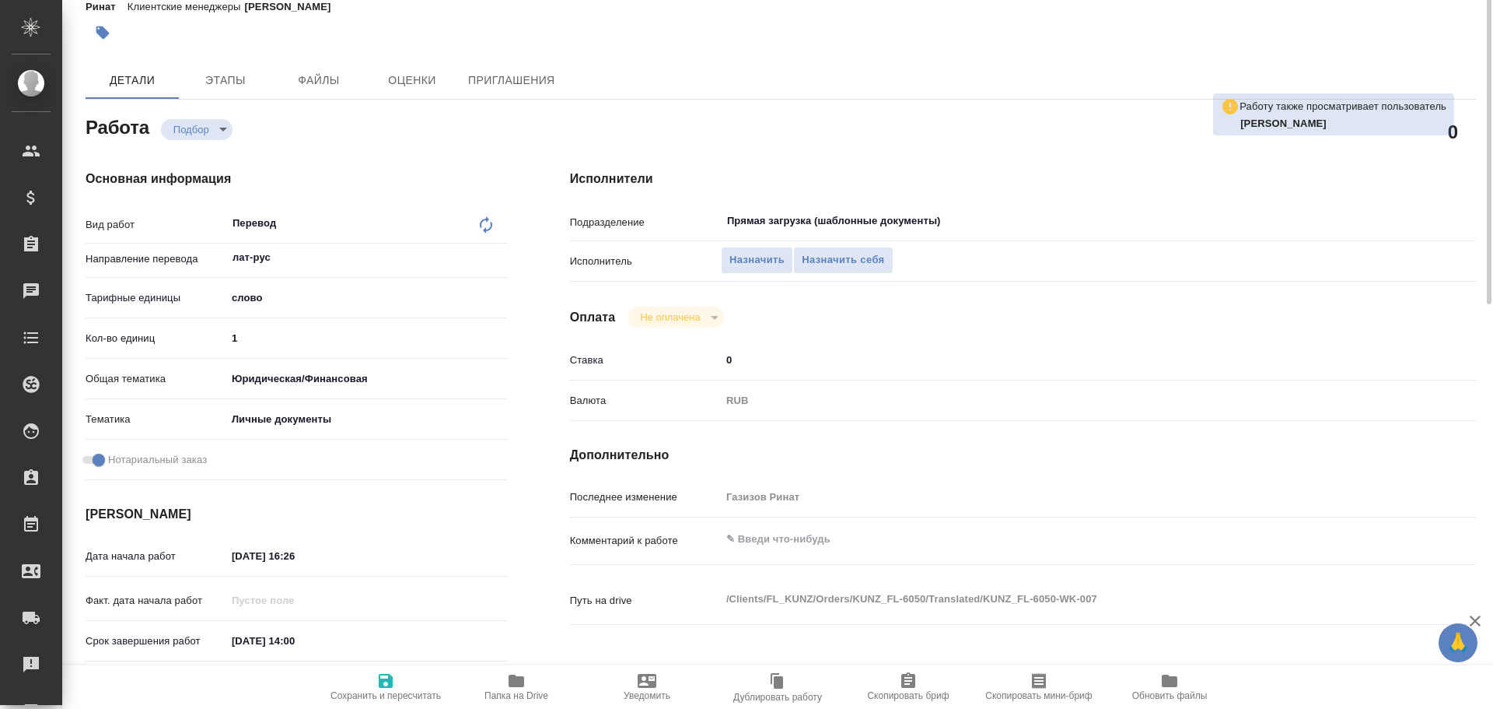
scroll to position [0, 0]
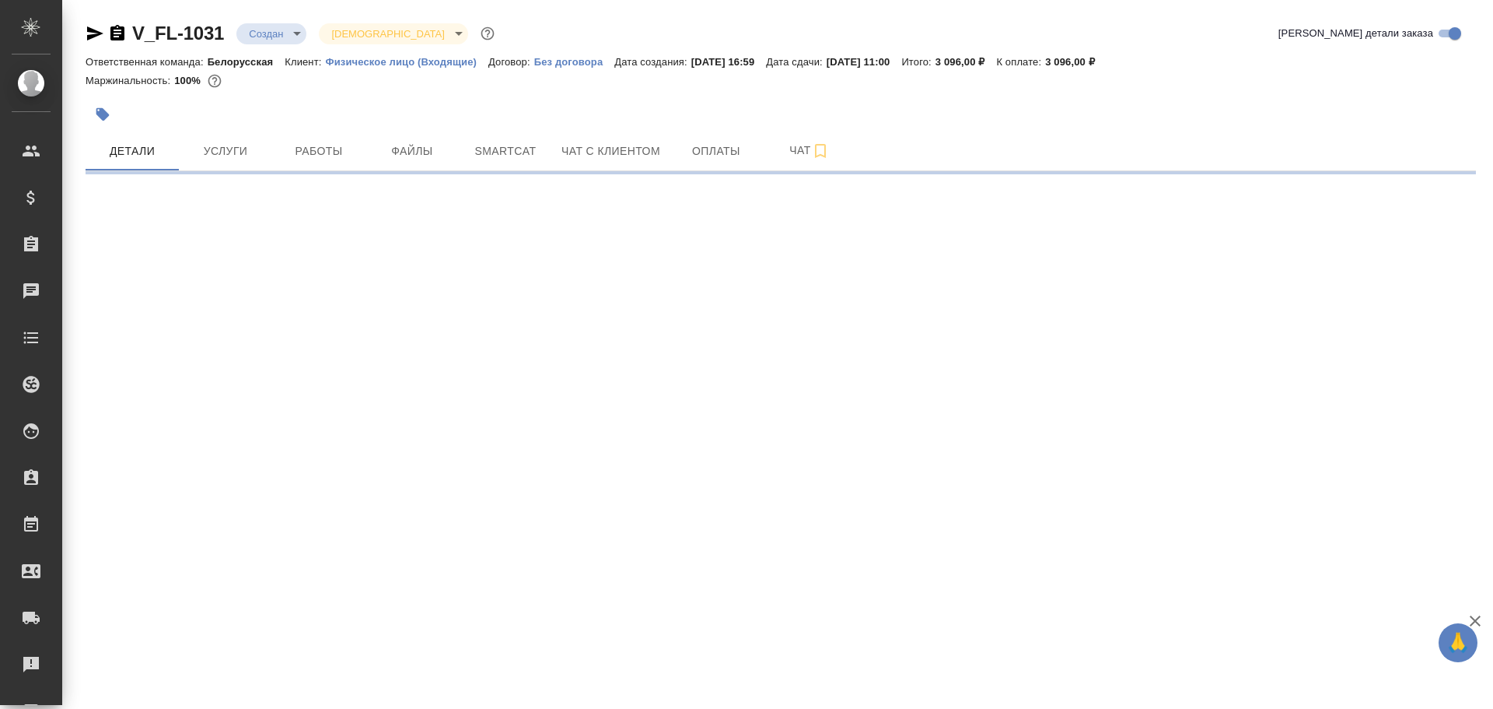
select select "RU"
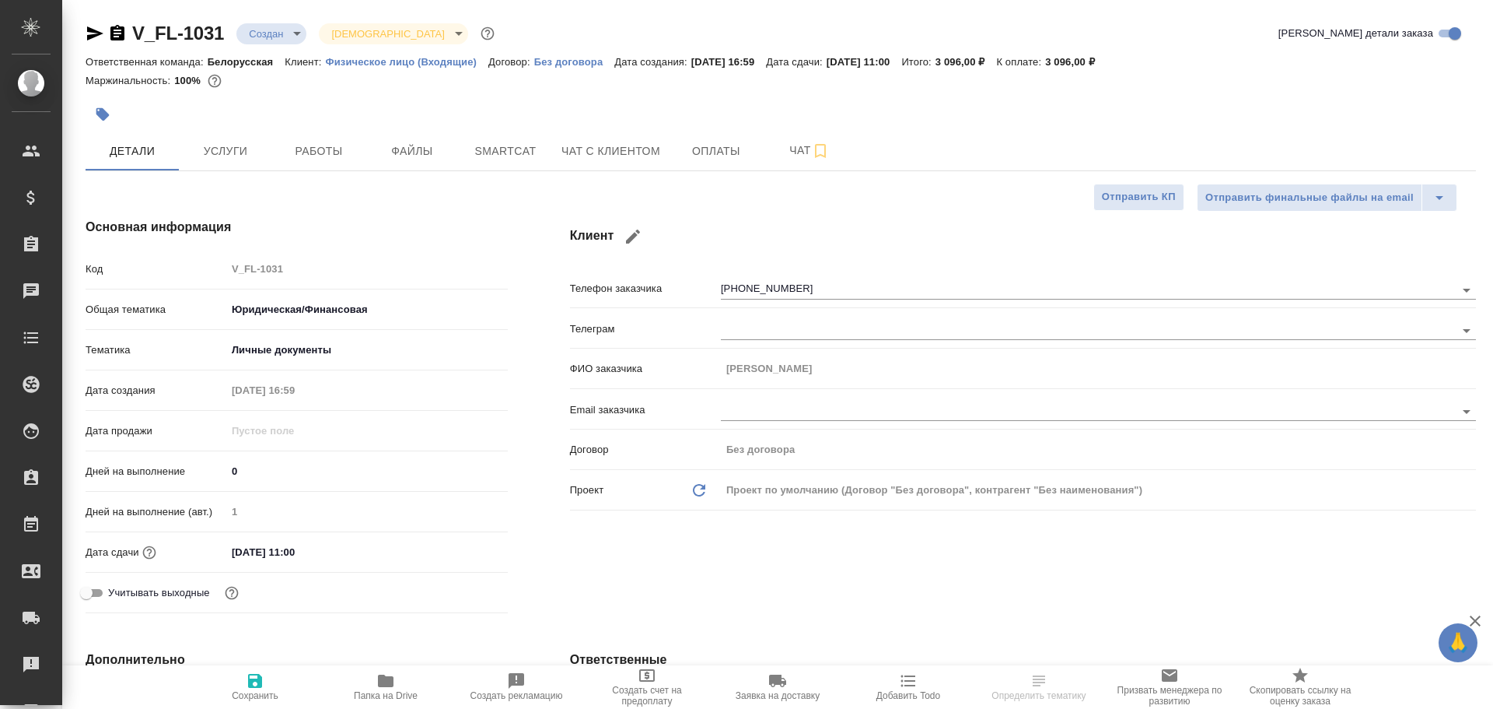
type textarea "x"
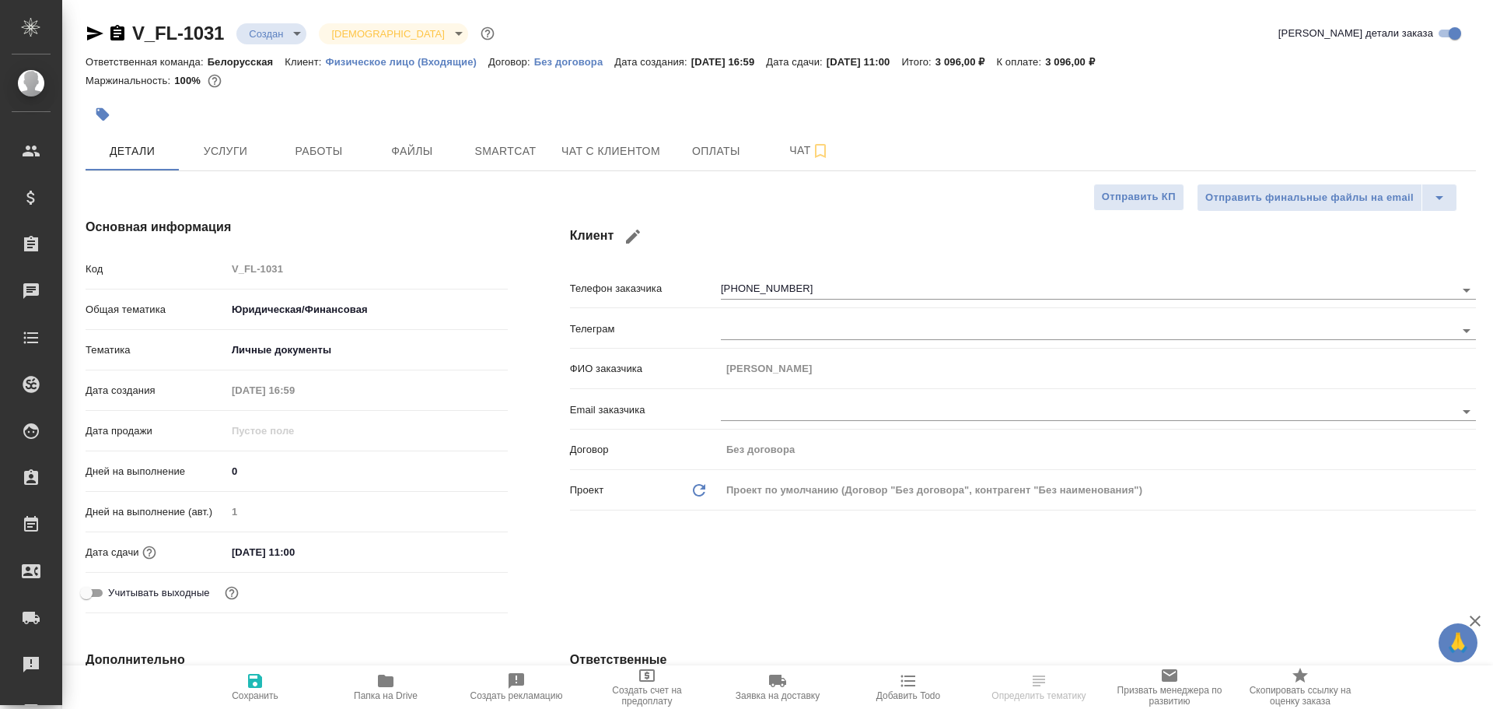
type textarea "x"
click at [331, 168] on button "Работы" at bounding box center [318, 150] width 93 height 39
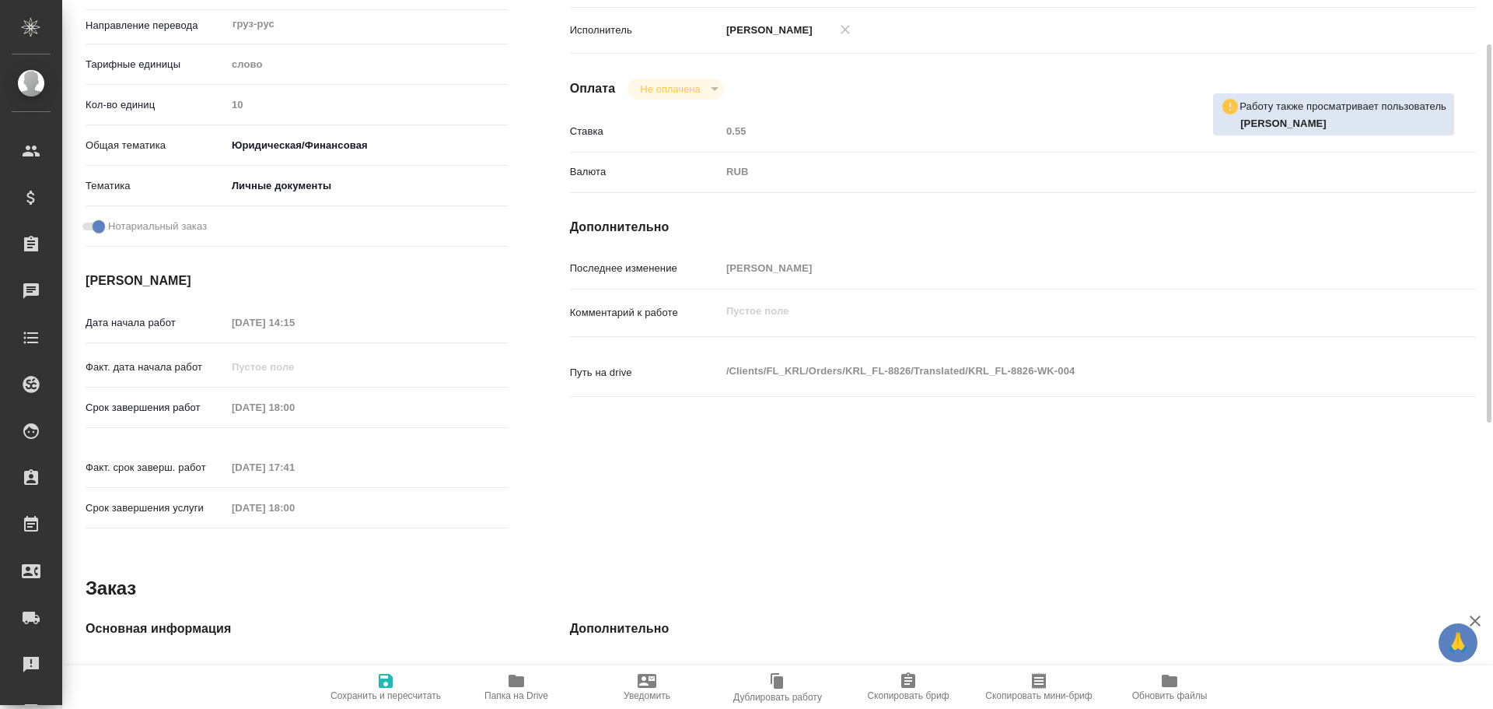
scroll to position [152, 0]
